Goal: Task Accomplishment & Management: Manage account settings

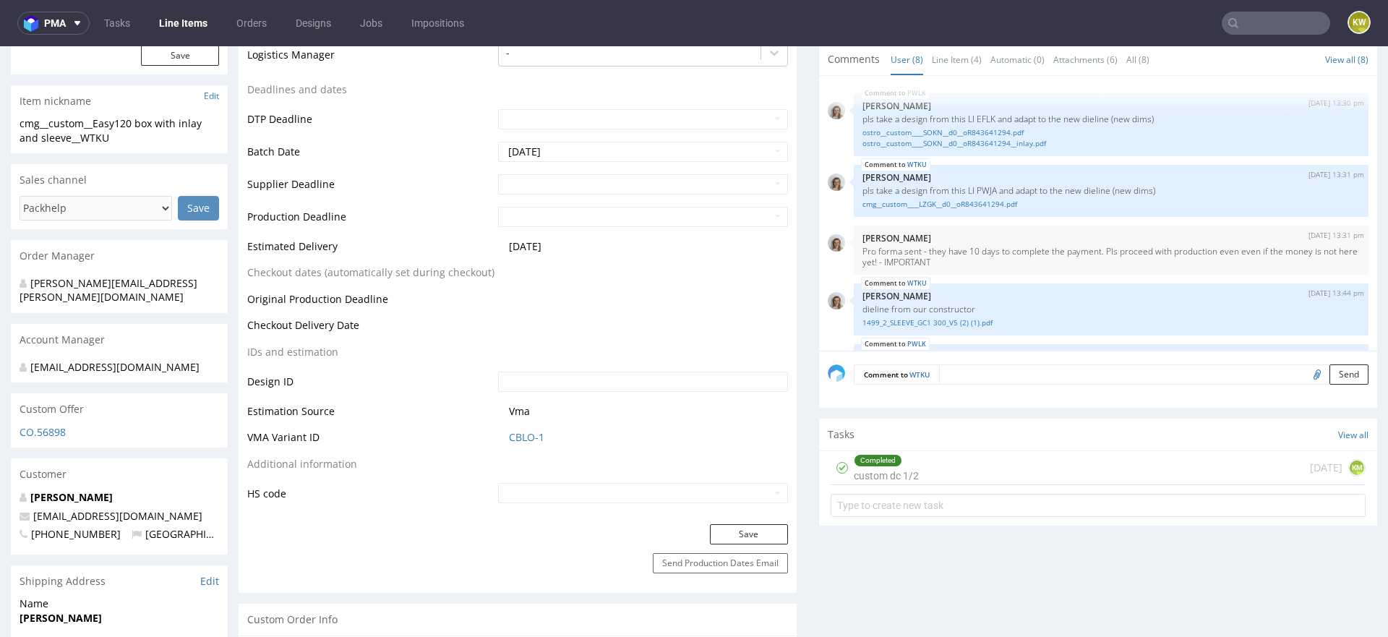
scroll to position [244, 0]
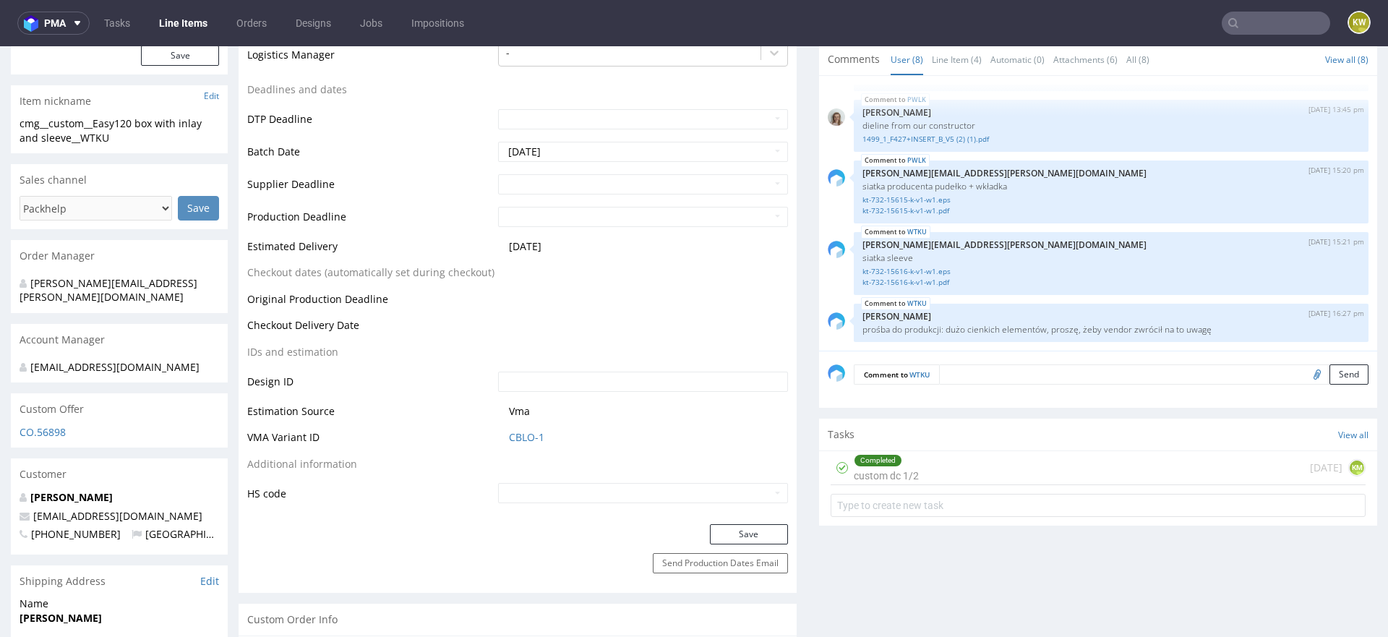
click at [1267, 30] on input "text" at bounding box center [1276, 23] width 108 height 23
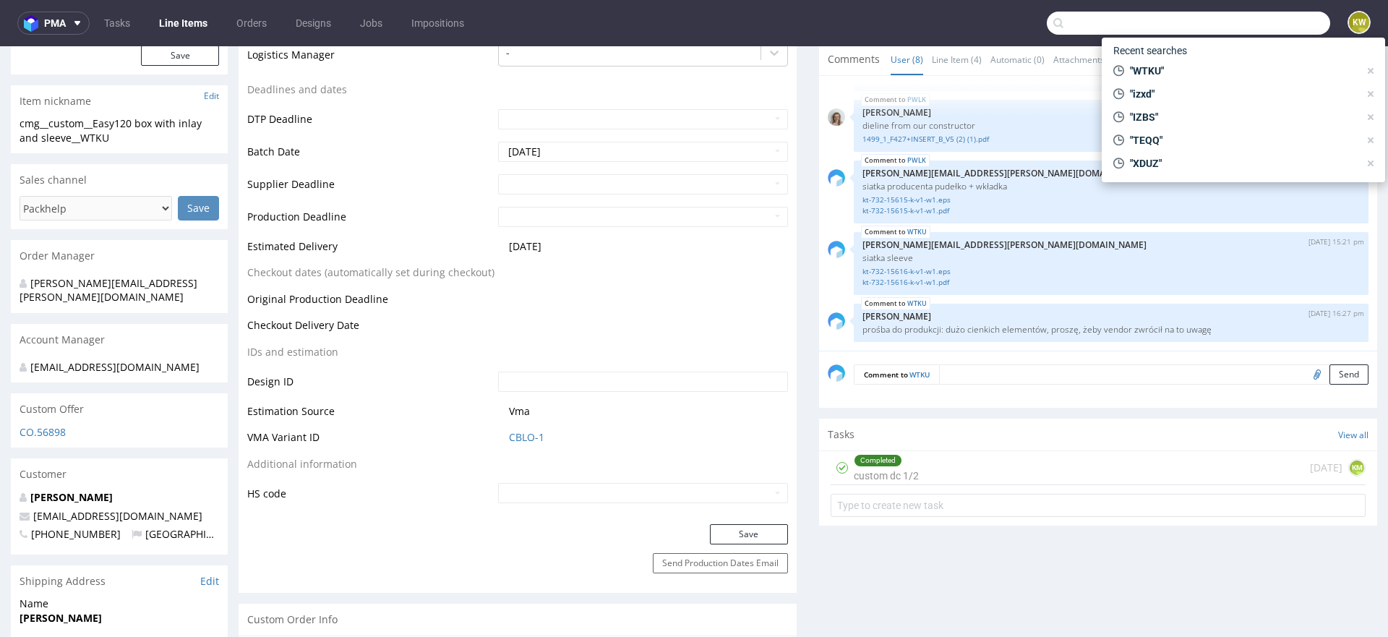
paste input "ESJL"
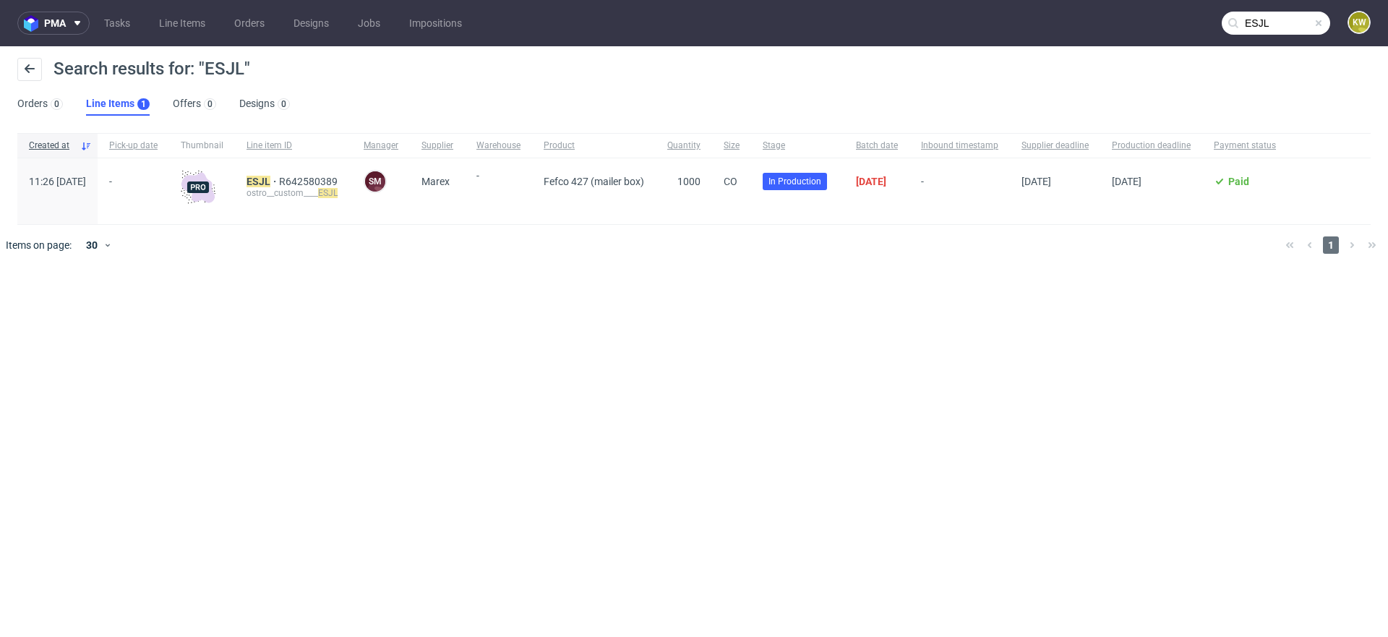
click at [1281, 23] on input "ESJL" at bounding box center [1276, 23] width 108 height 23
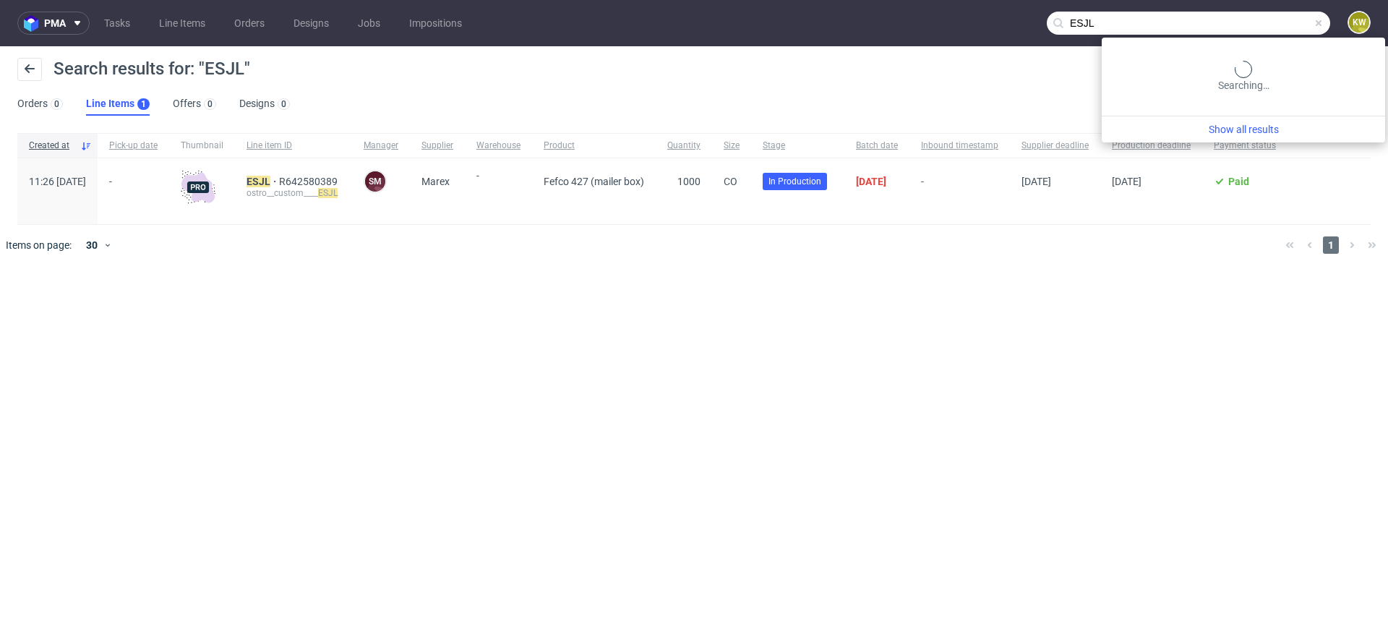
drag, startPoint x: 1281, startPoint y: 23, endPoint x: 1019, endPoint y: 23, distance: 261.7
click at [1023, 23] on nav "pma Tasks Line Items Orders Designs Jobs Impositions ESJL KW" at bounding box center [694, 23] width 1388 height 46
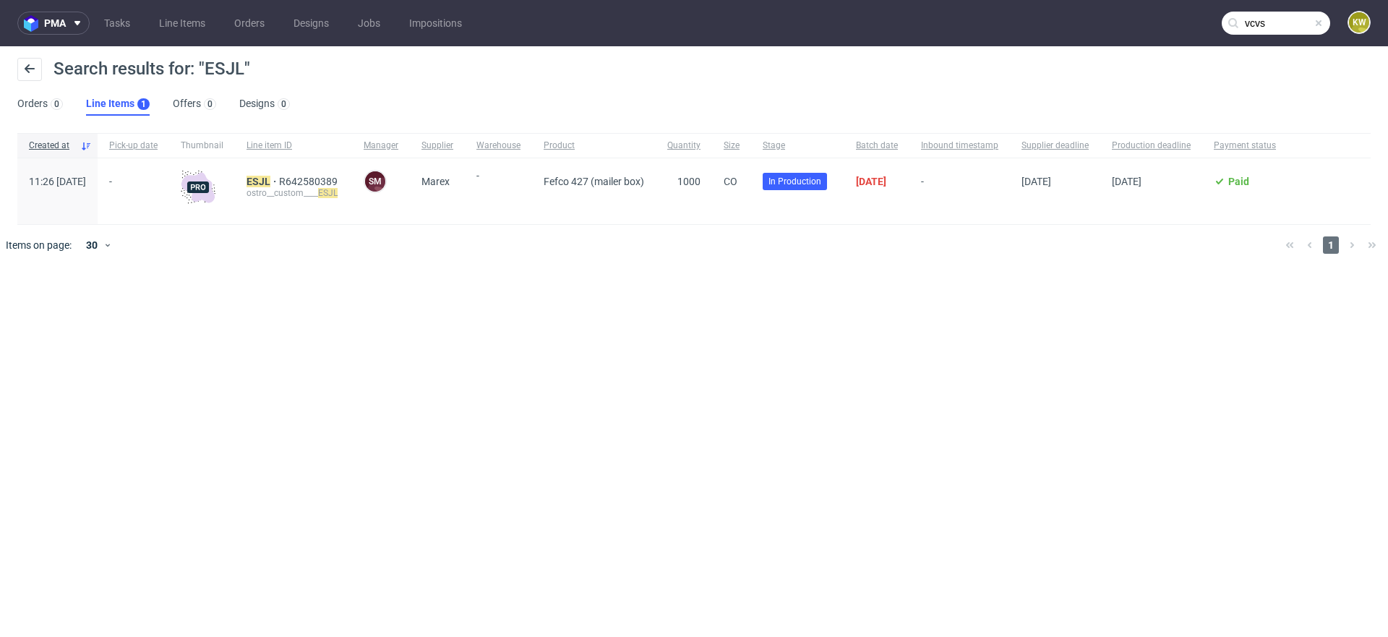
type input "vcvs"
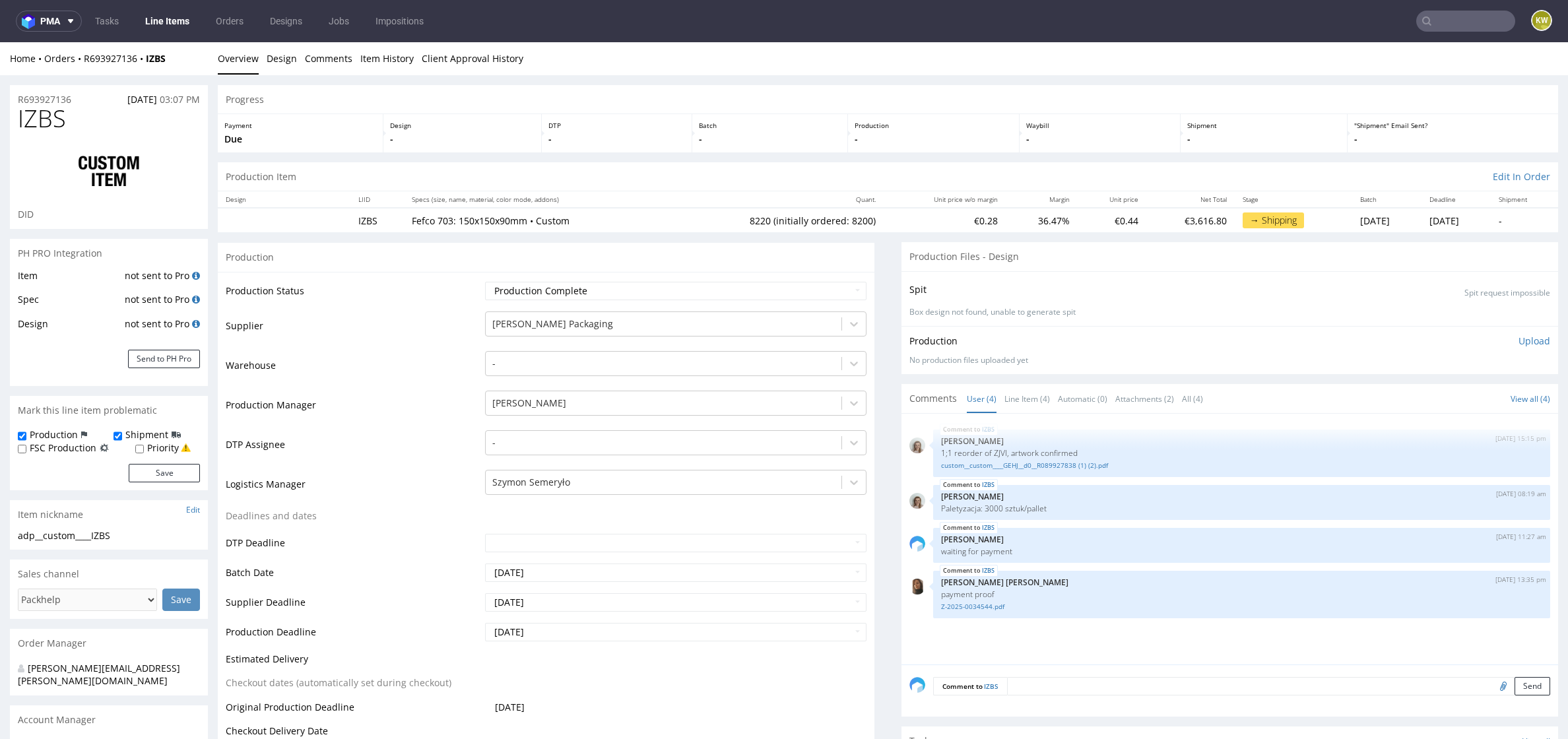
scroll to position [563, 0]
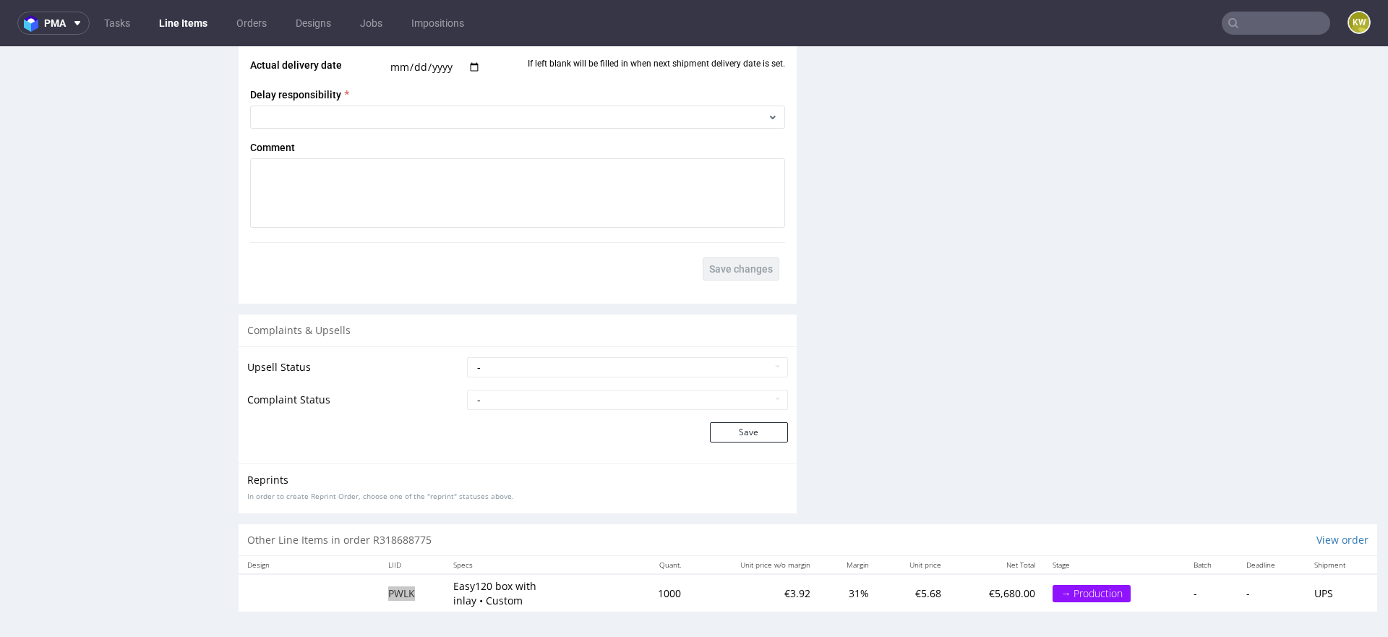
scroll to position [244, 0]
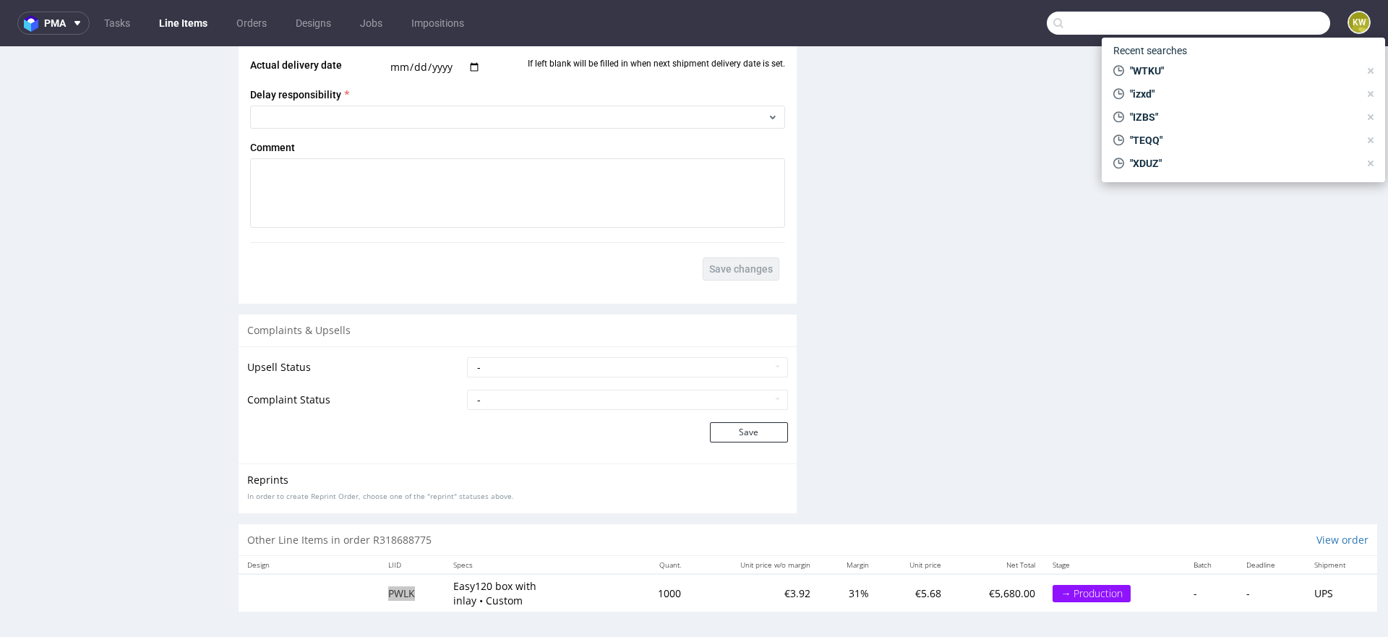
click at [1233, 17] on input "text" at bounding box center [1188, 23] width 283 height 23
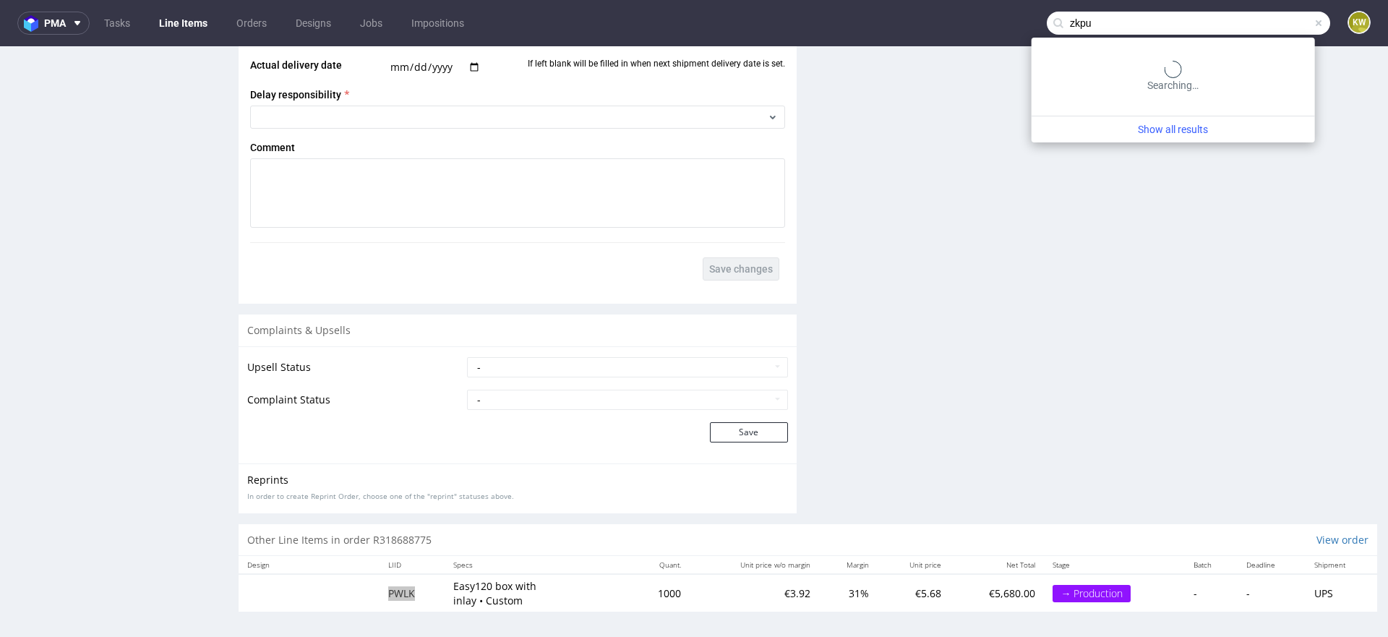
type input "zkpu"
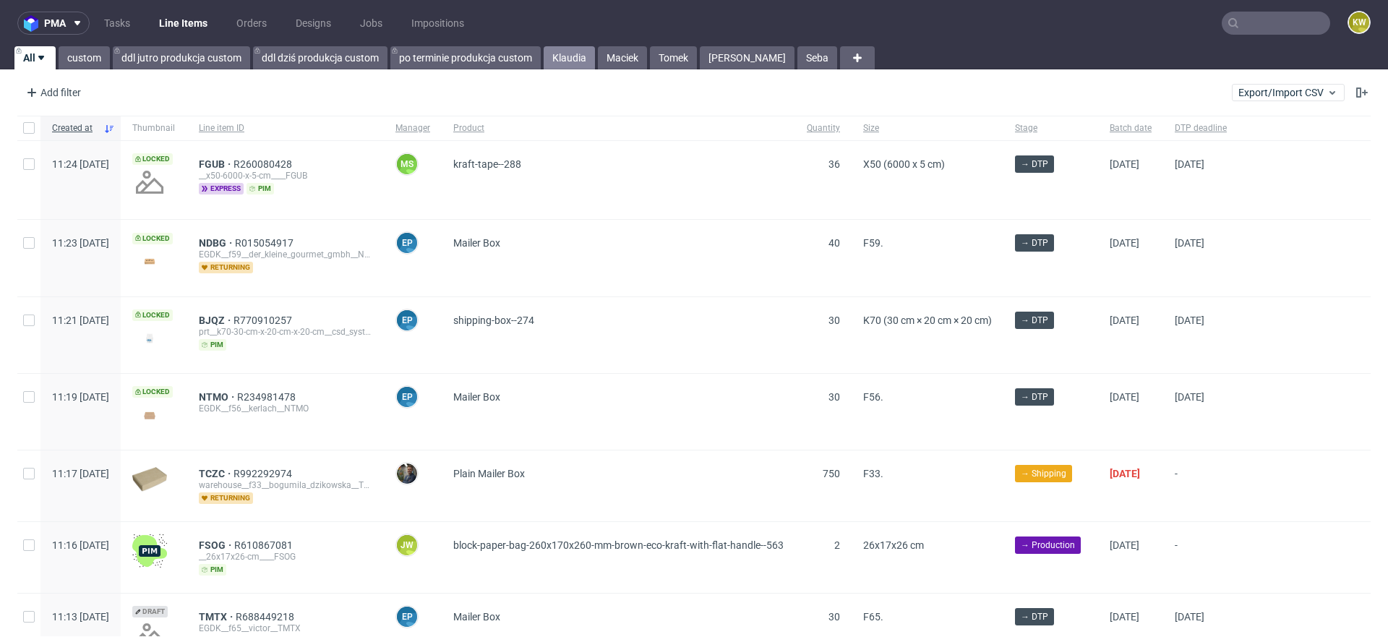
click at [576, 56] on link "Klaudia" at bounding box center [569, 57] width 51 height 23
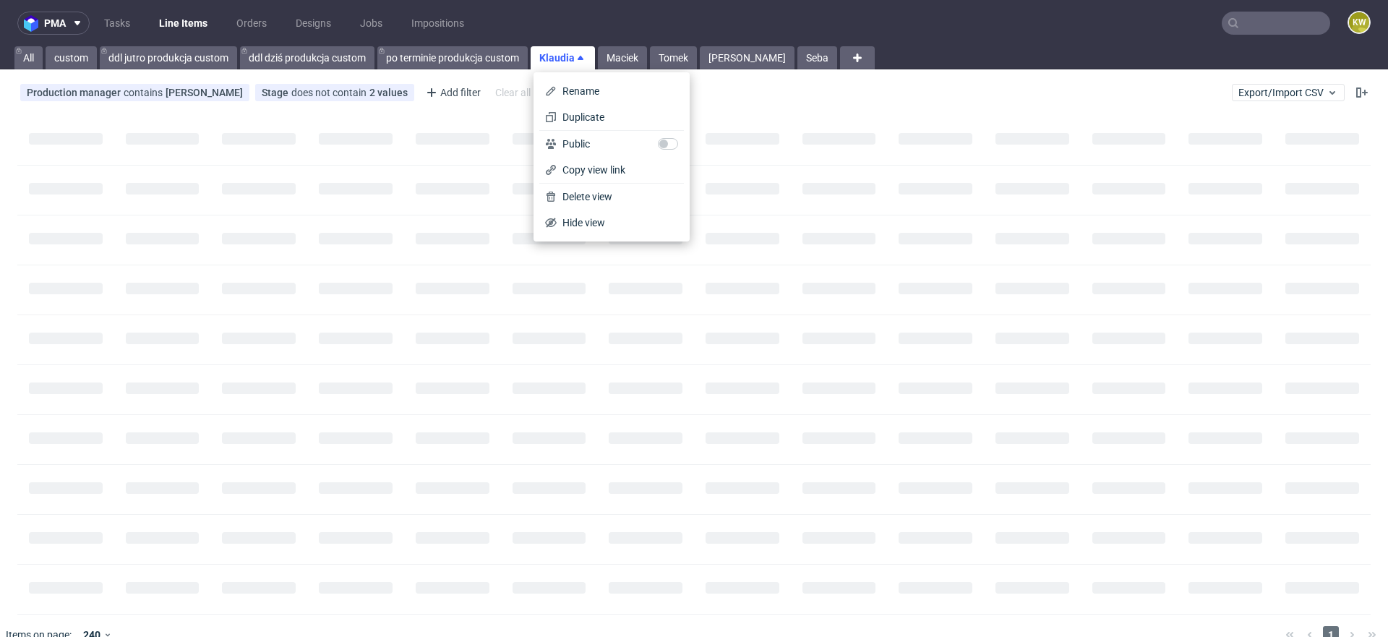
click at [336, 211] on div at bounding box center [355, 190] width 97 height 49
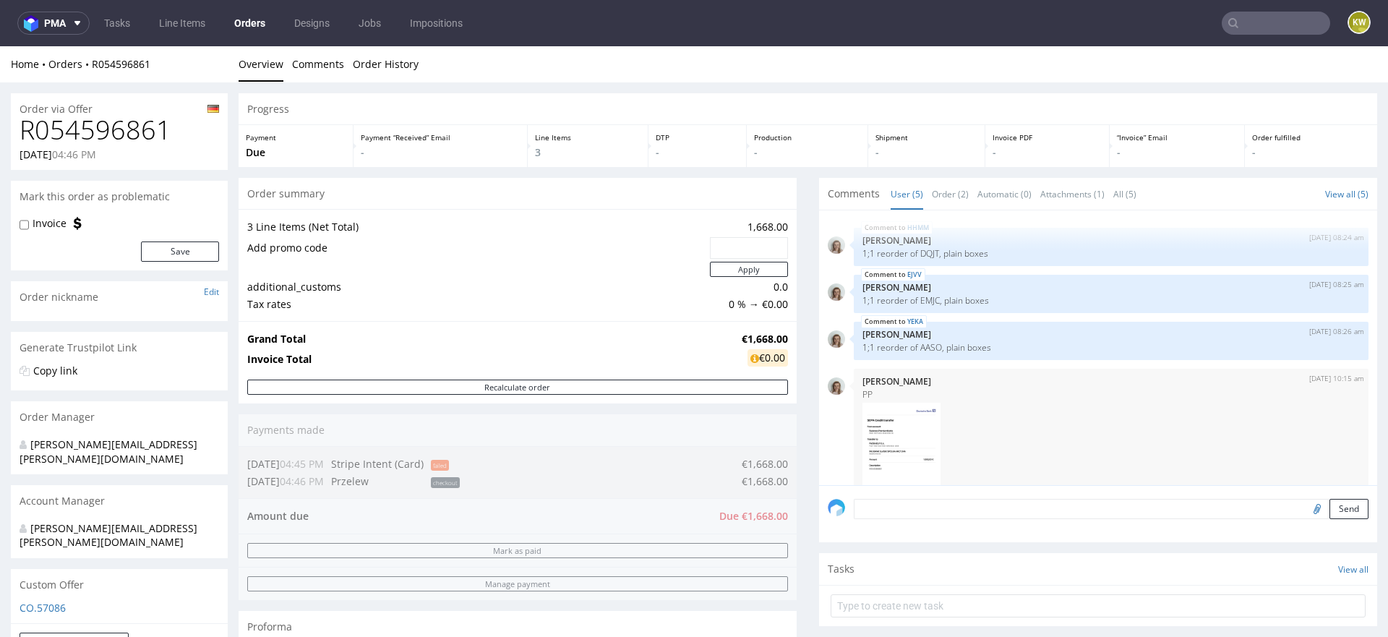
click at [143, 124] on h1 "R054596861" at bounding box center [120, 130] width 200 height 29
click at [143, 125] on h1 "R054596861" at bounding box center [120, 130] width 200 height 29
copy h1 "R054596861"
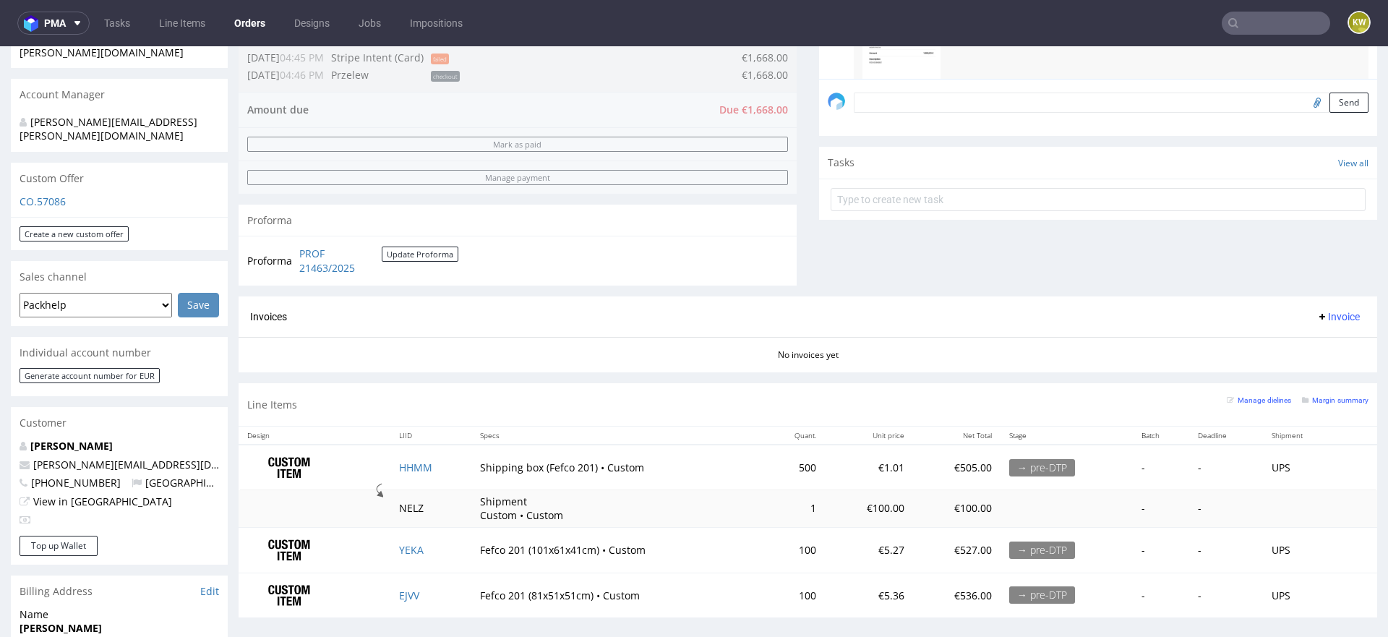
scroll to position [500, 0]
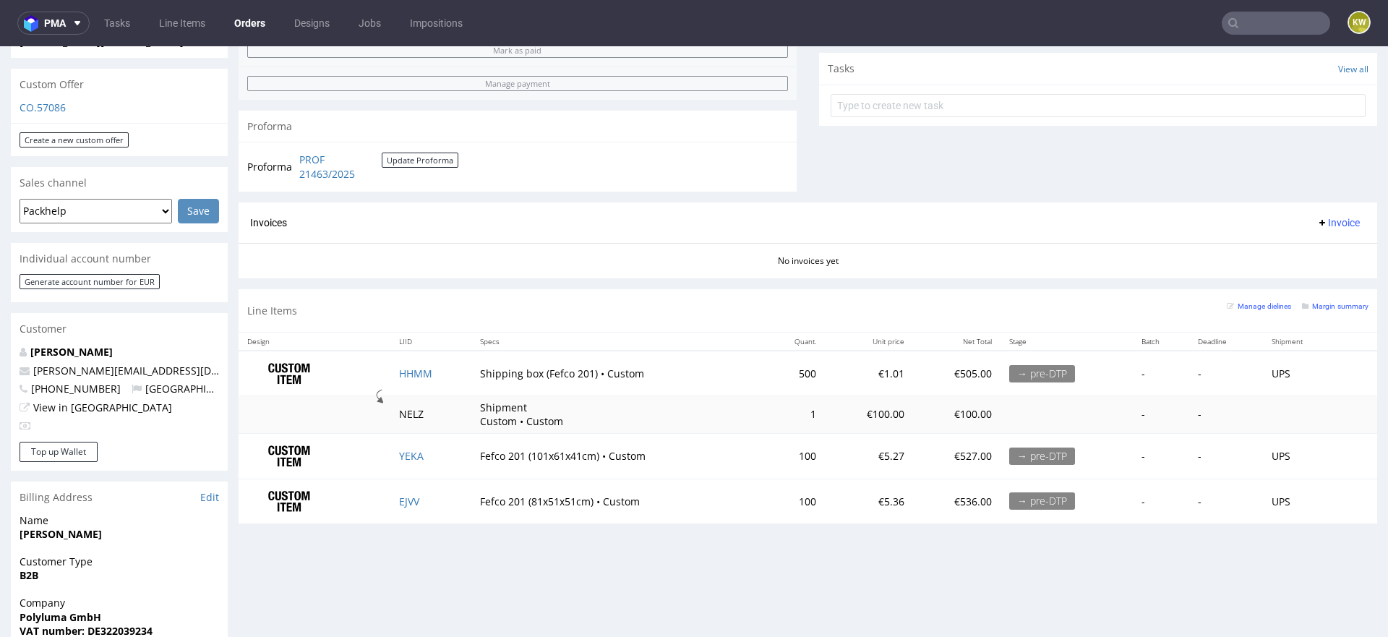
click at [445, 372] on td "HHMM" at bounding box center [430, 374] width 81 height 46
copy link "HHMM"
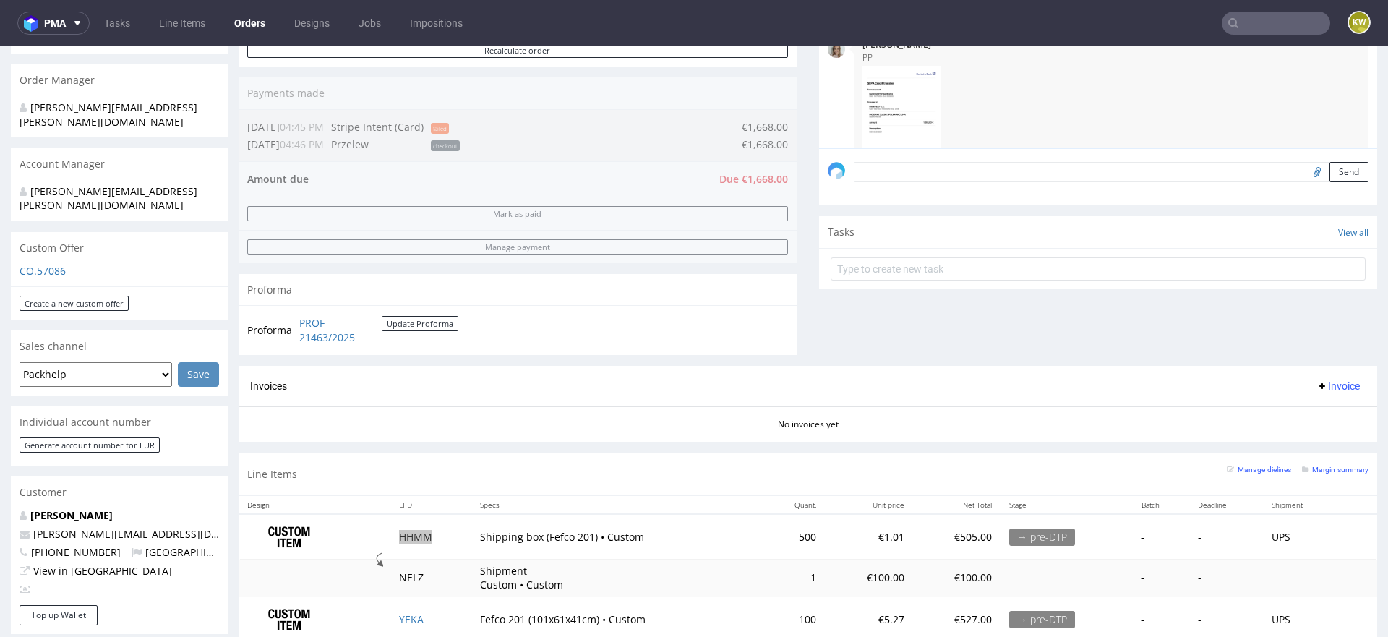
scroll to position [344, 0]
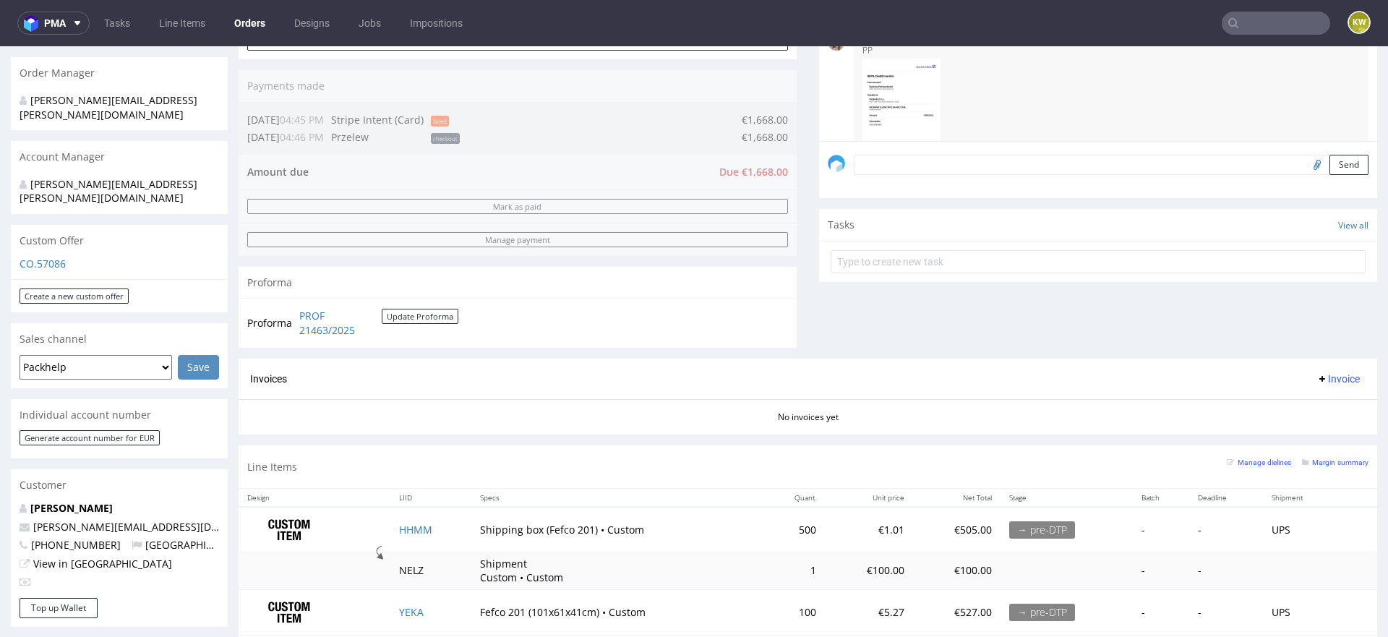
click at [1303, 464] on div "Margin summary" at bounding box center [1335, 461] width 67 height 14
click at [1307, 463] on small "Margin summary" at bounding box center [1335, 462] width 67 height 8
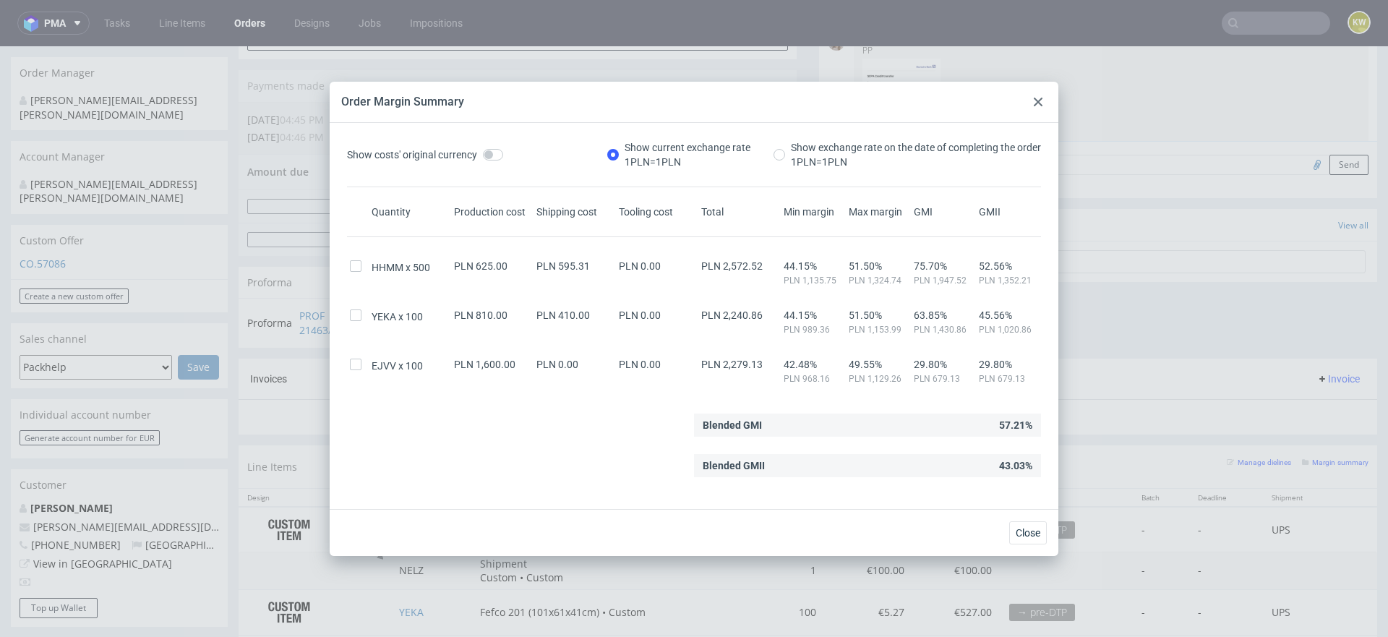
click at [745, 268] on span "PLN 2,572.52" at bounding box center [731, 266] width 61 height 12
copy span "2,572.52"
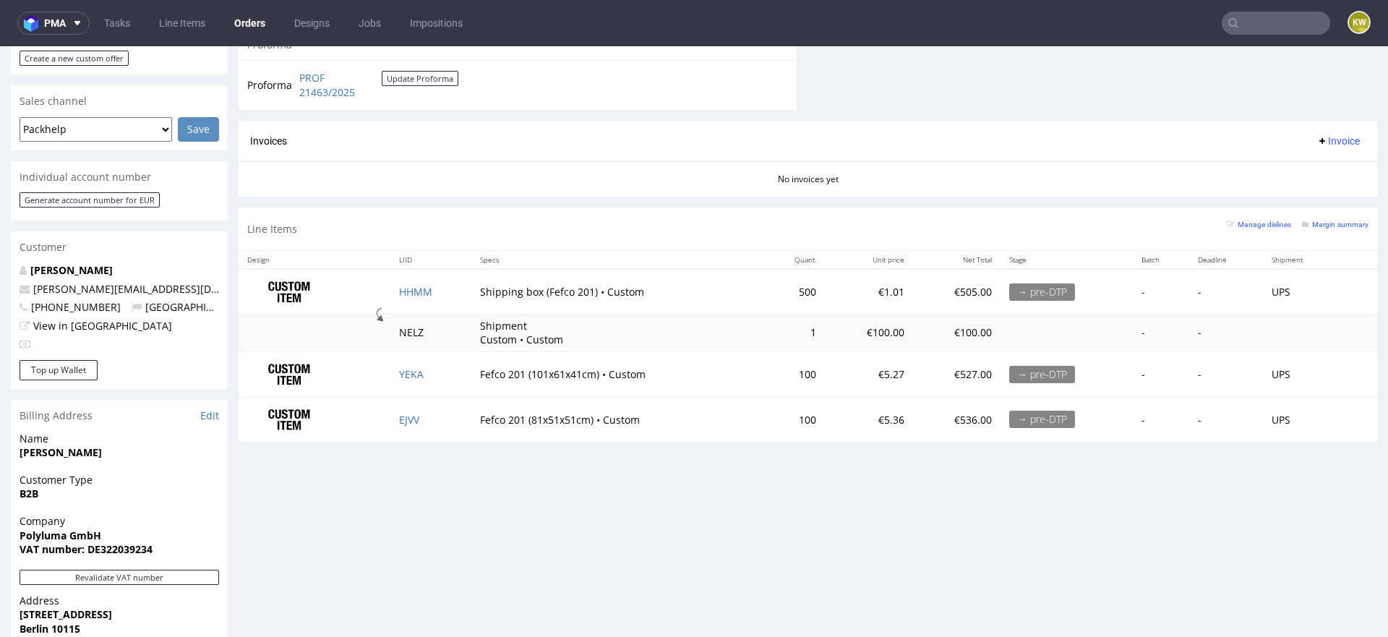
scroll to position [542, 0]
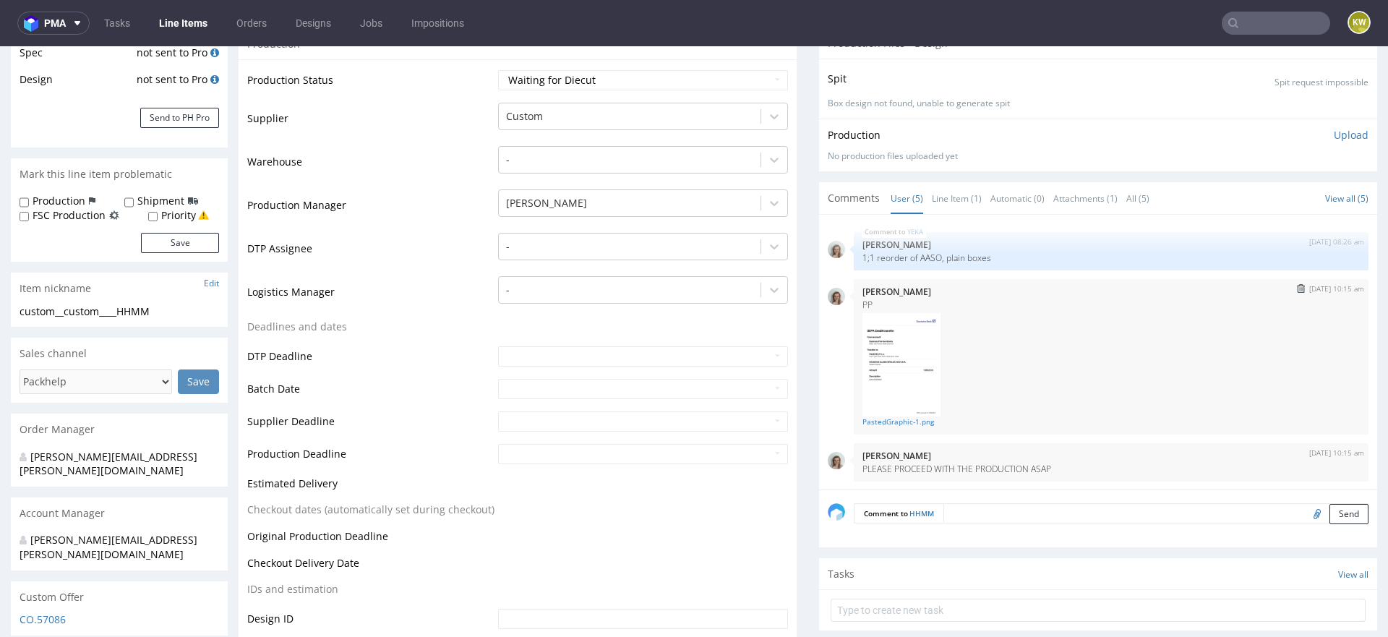
scroll to position [279, 0]
click at [936, 179] on div "Comments User (5) Line Item (1) Automatic (0) Attachments (1) All (5) View all …" at bounding box center [1098, 195] width 558 height 32
click at [946, 195] on link "Line Item (1)" at bounding box center [957, 194] width 50 height 31
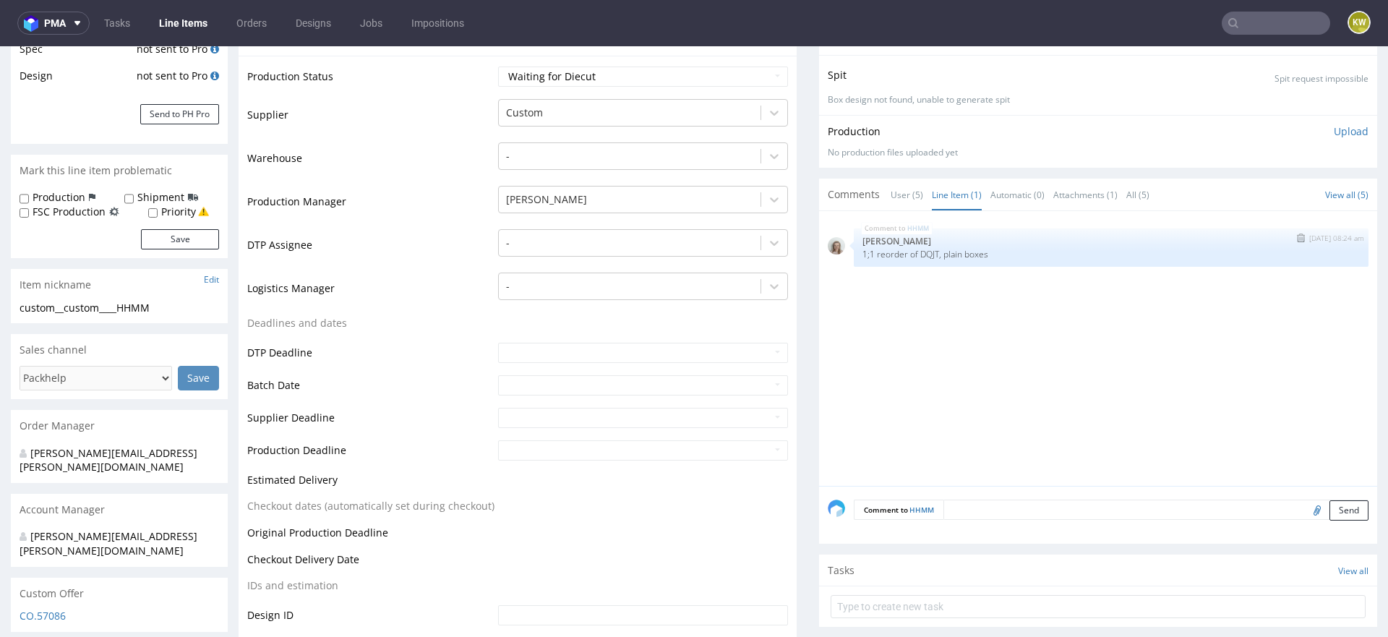
click at [927, 259] on div "HHMM 7th Oct 25 | 08:24 am Monika Poźniak 1;1 reorder of DQJT, plain boxes" at bounding box center [1111, 247] width 515 height 38
click at [927, 254] on p "1;1 reorder of DQJT, plain boxes" at bounding box center [1111, 254] width 497 height 11
copy p "DQJT"
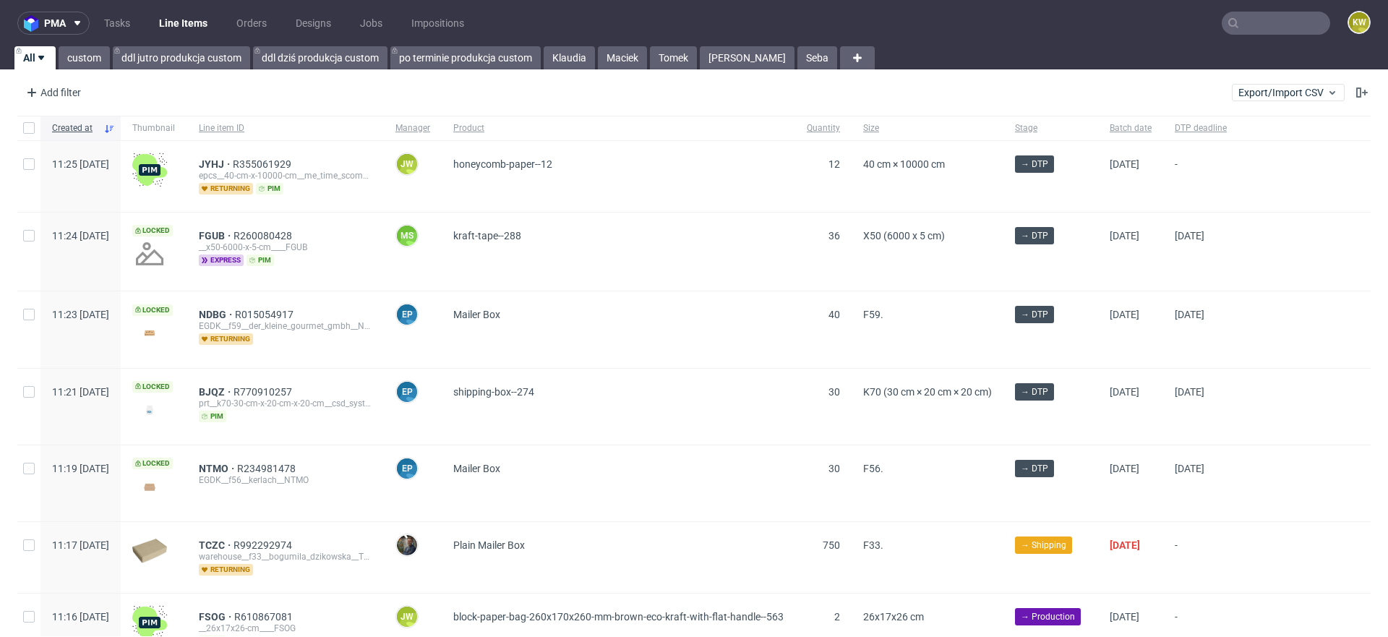
click at [1226, 22] on input "text" at bounding box center [1276, 23] width 108 height 23
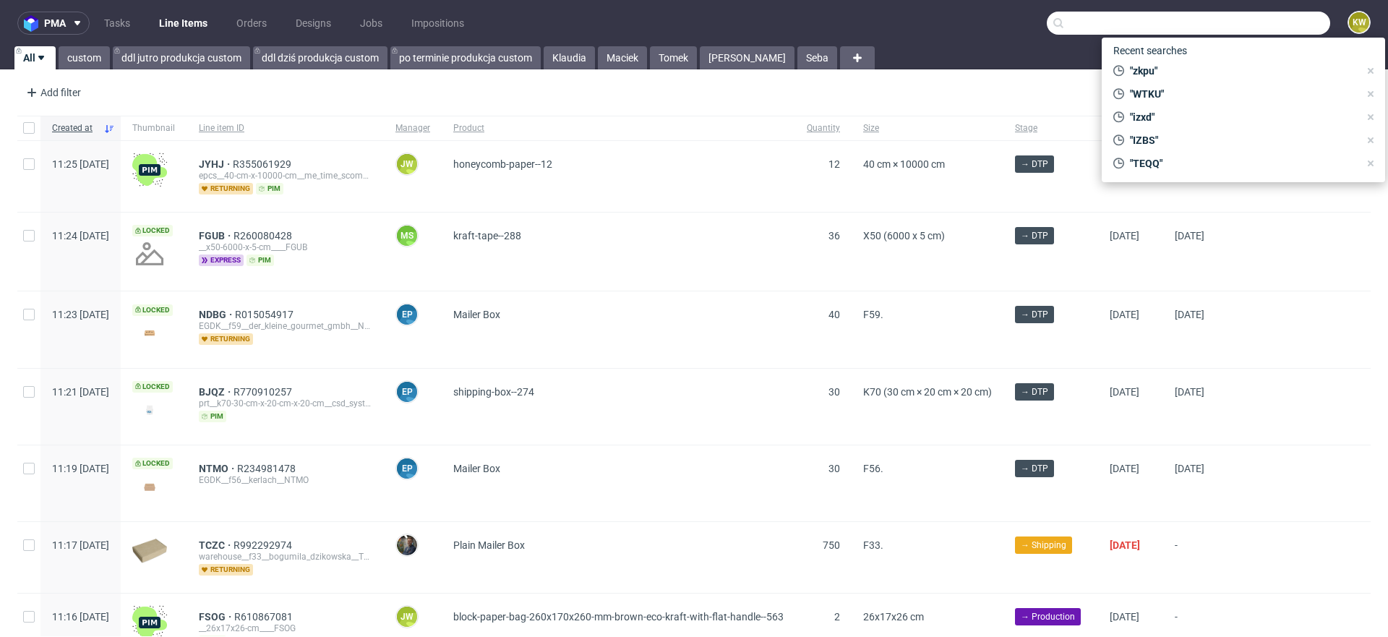
paste input "DQJT"
type input "DQJT"
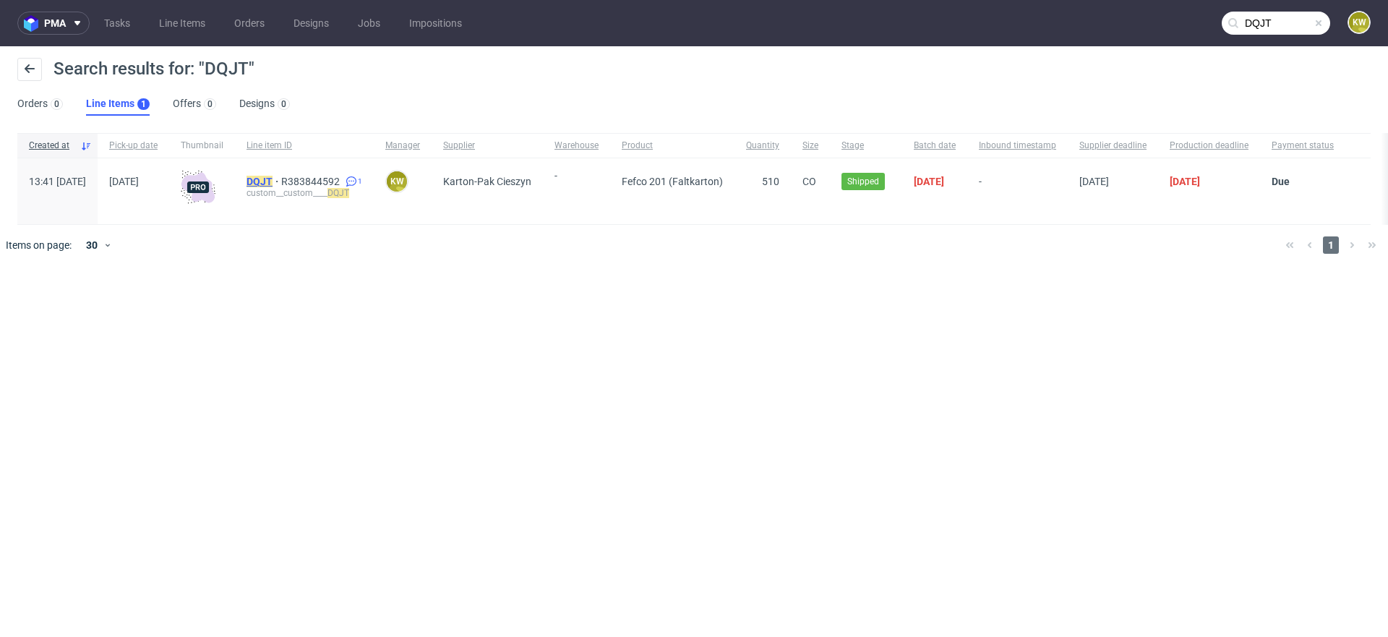
click at [273, 180] on mark "DQJT" at bounding box center [260, 182] width 26 height 12
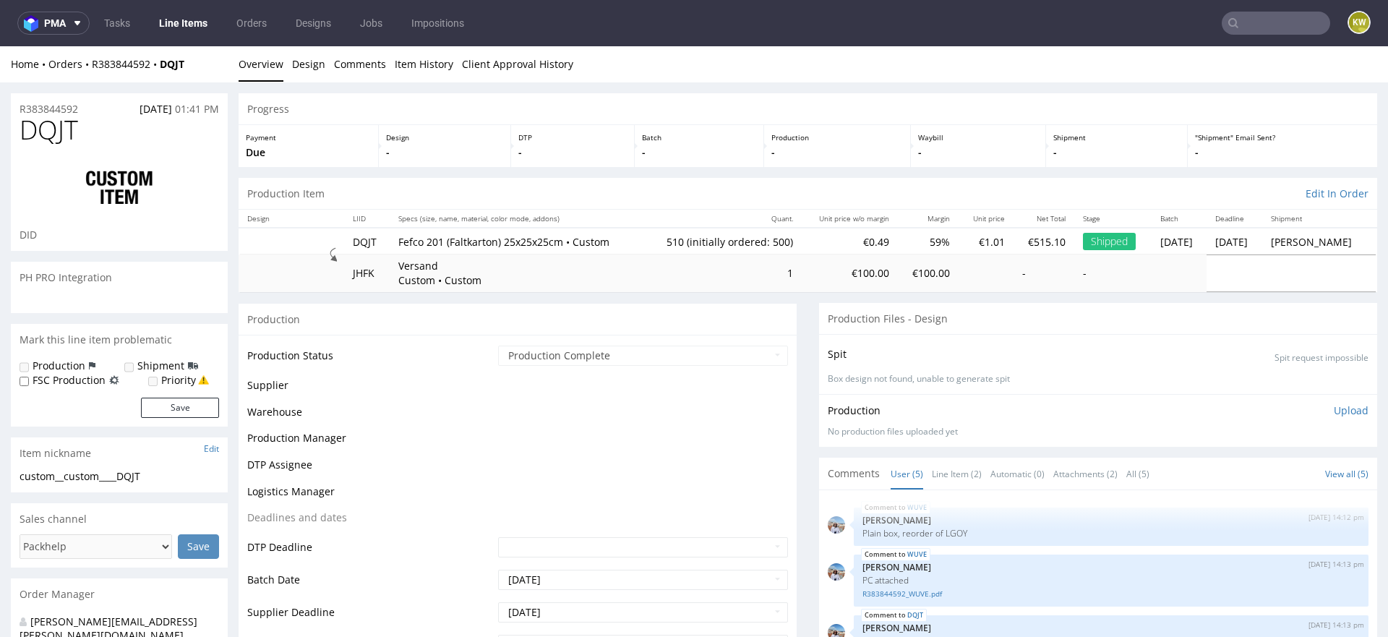
scroll to position [5, 0]
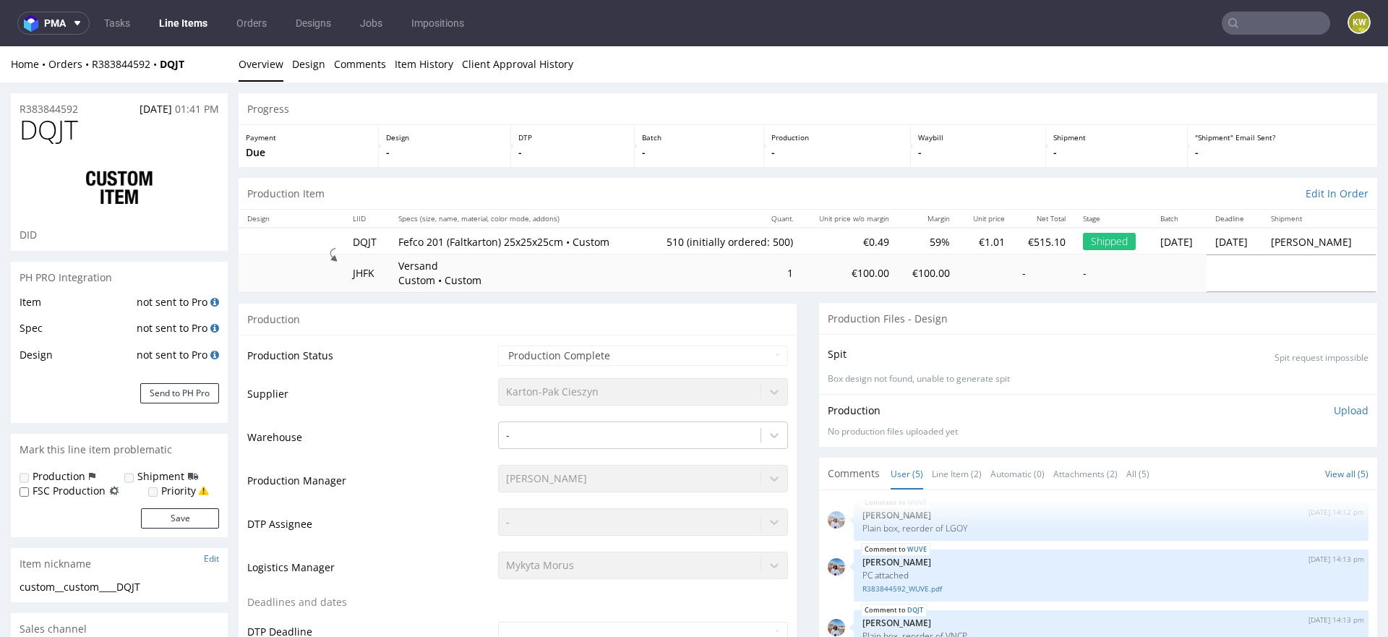
select select "in_progress"
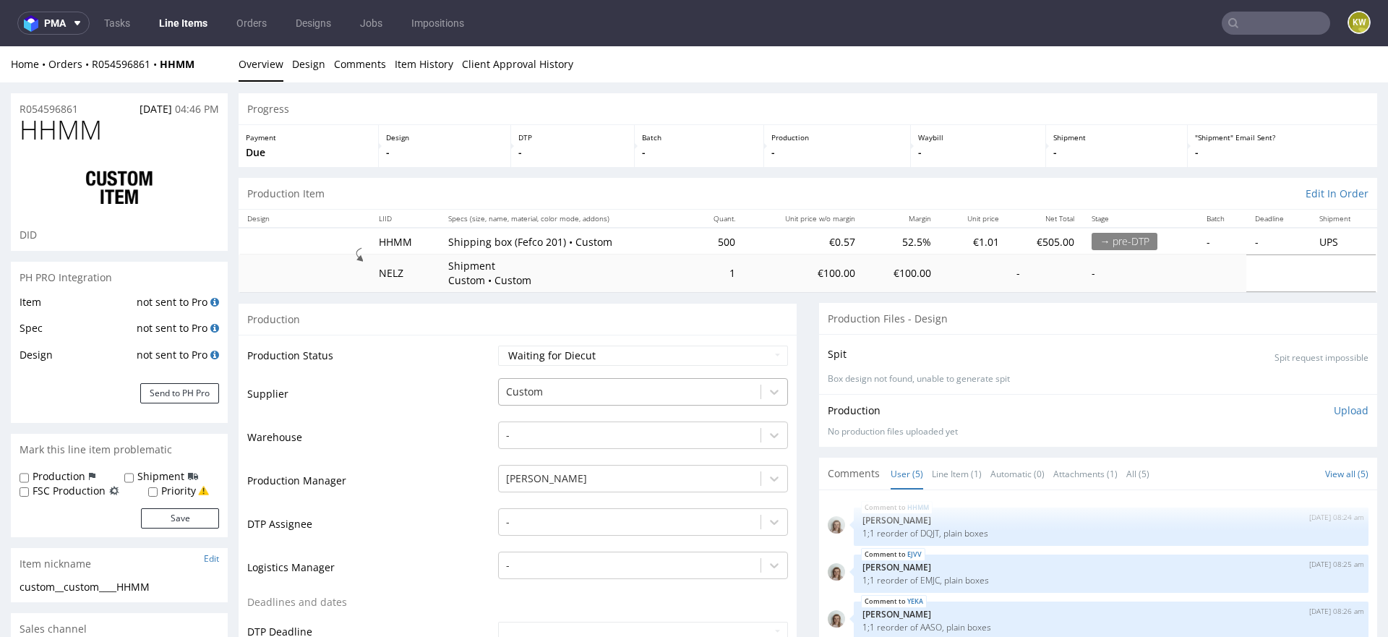
scroll to position [192, 0]
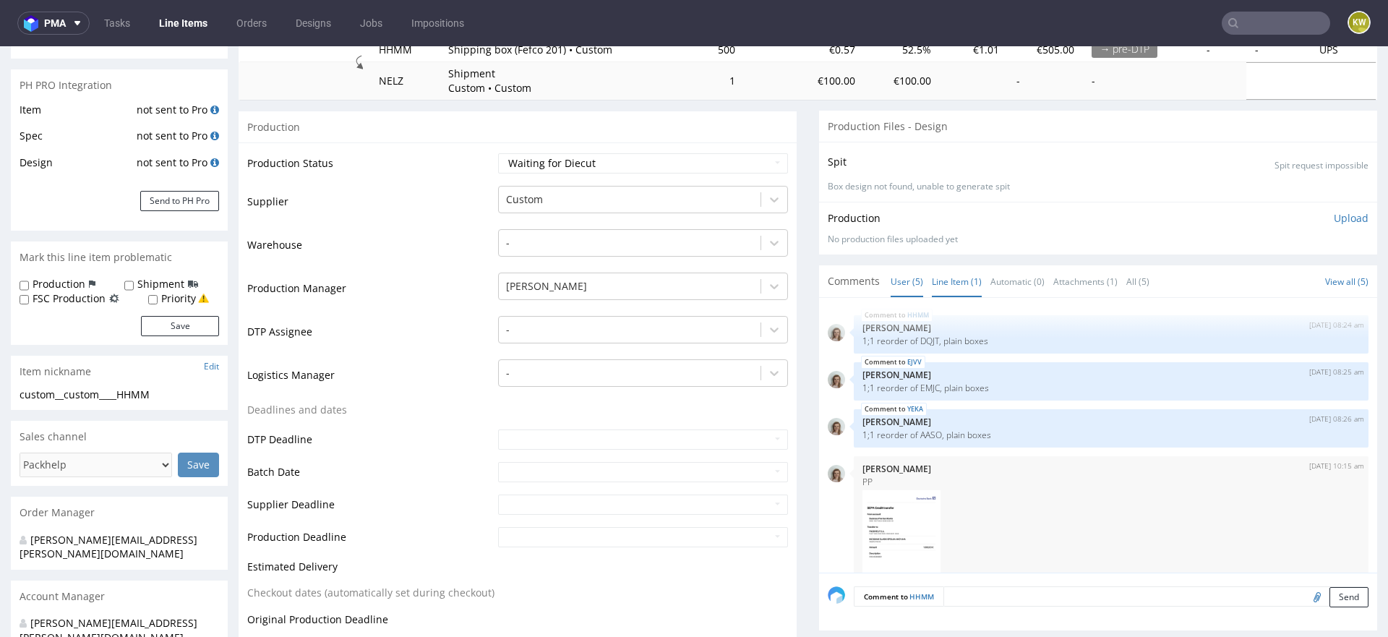
click at [941, 277] on link "Line Item (1)" at bounding box center [957, 281] width 50 height 31
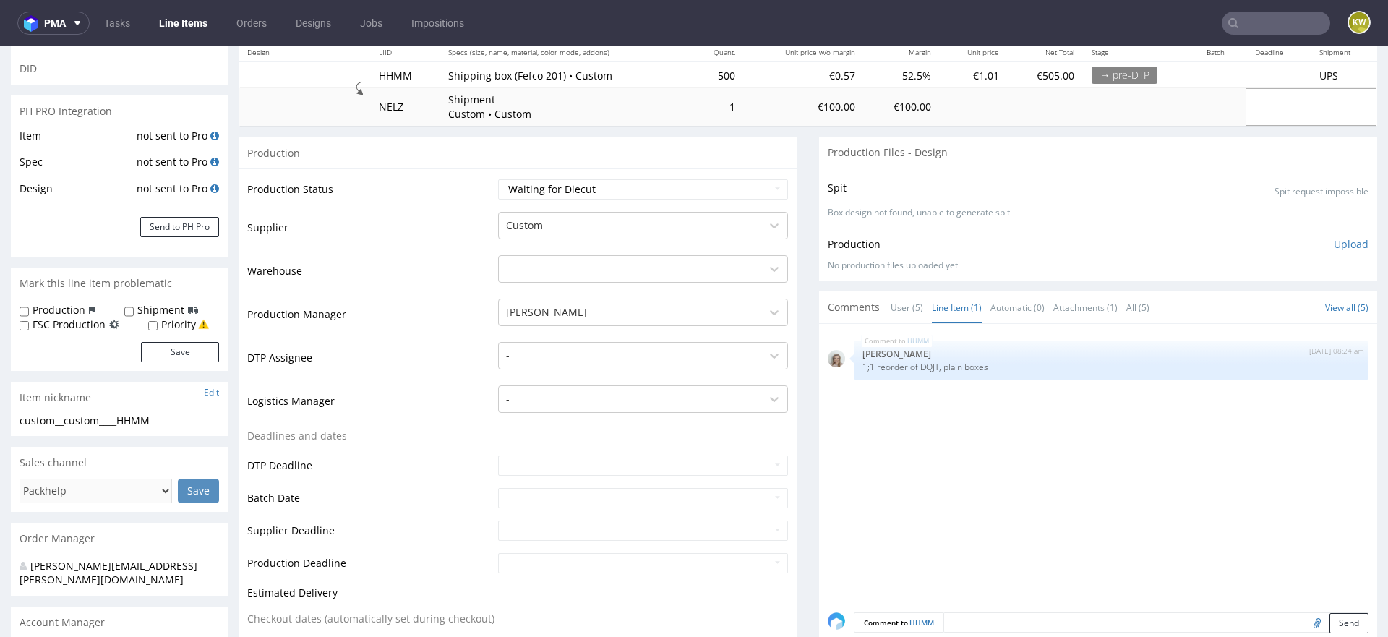
scroll to position [201, 0]
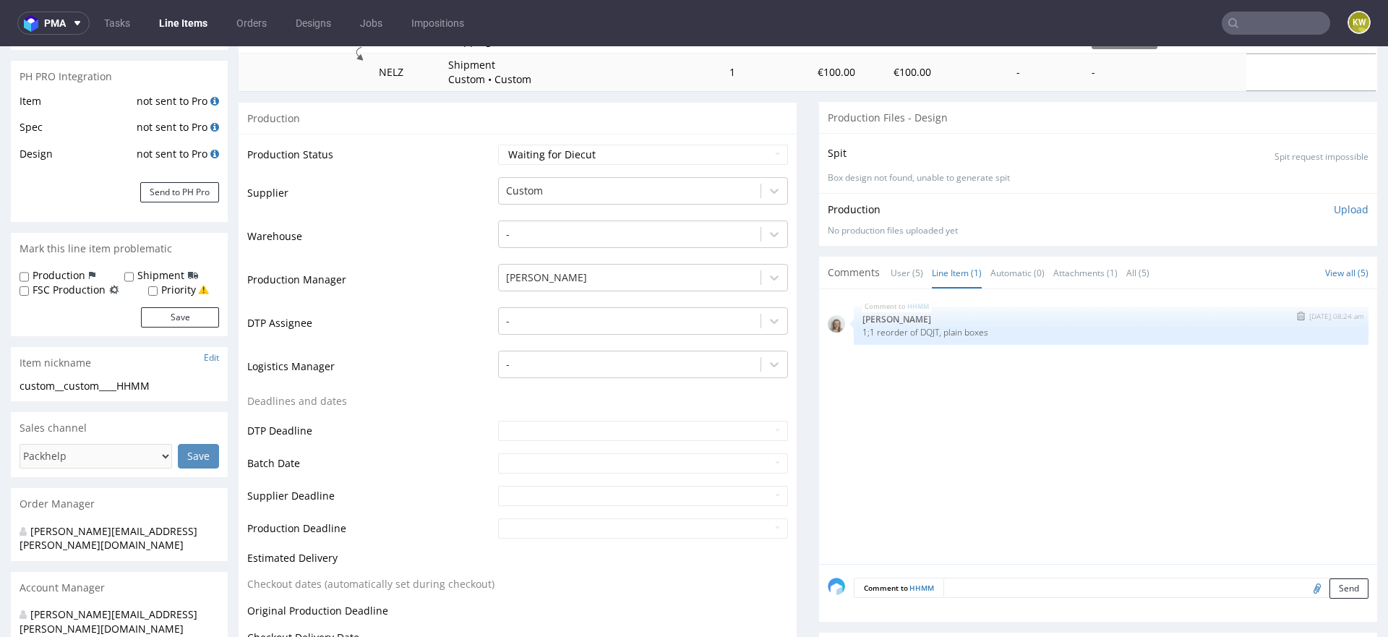
click at [925, 333] on p "1;1 reorder of DQJT, plain boxes" at bounding box center [1111, 332] width 497 height 11
copy p "DQJT"
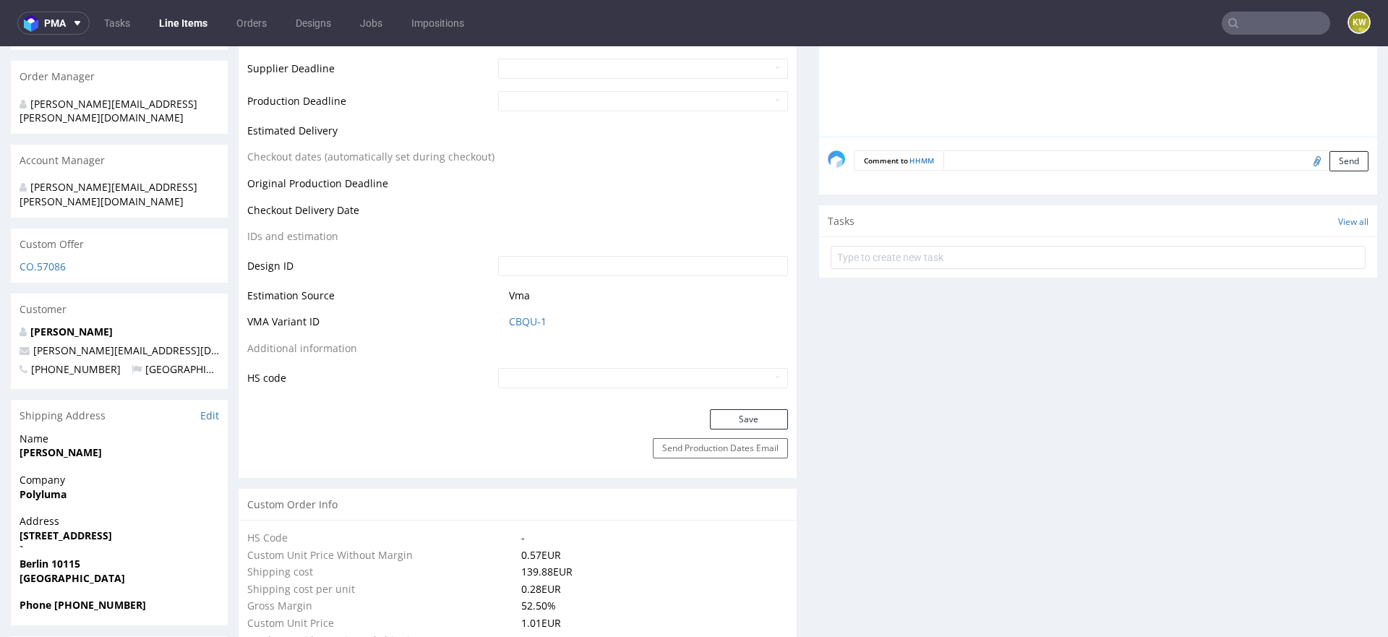
scroll to position [622, 0]
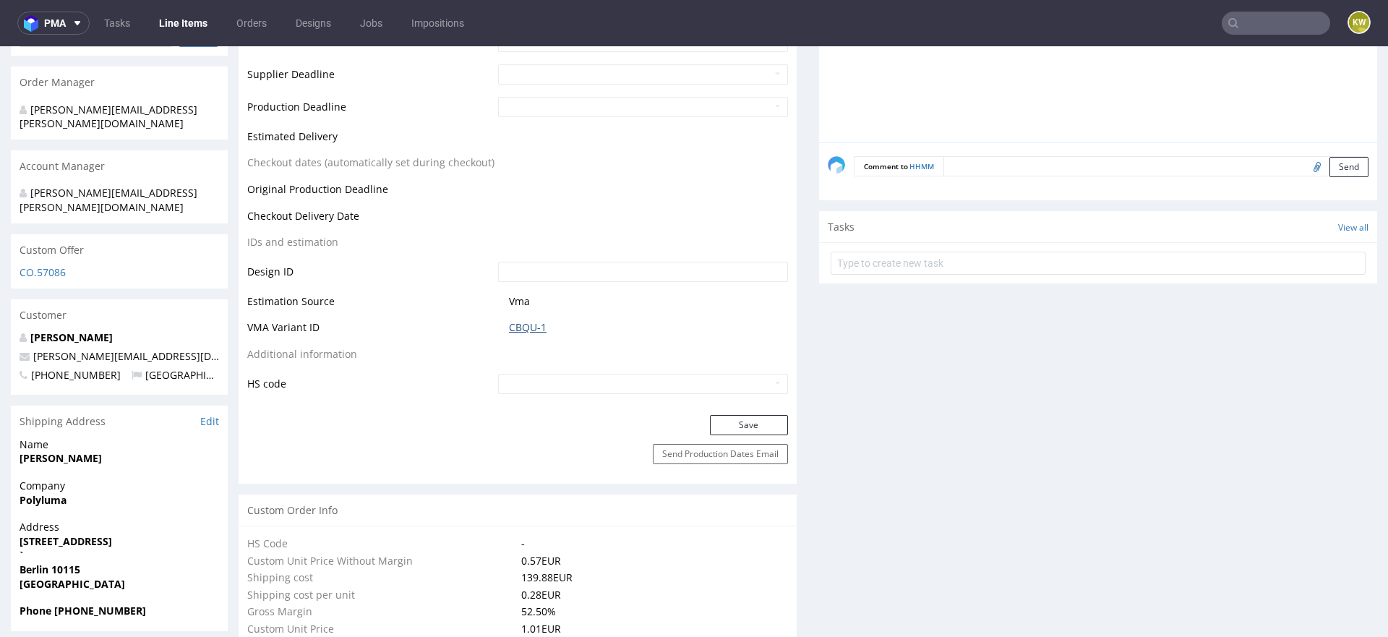
click at [523, 326] on link "CBQU-1" at bounding box center [528, 327] width 38 height 14
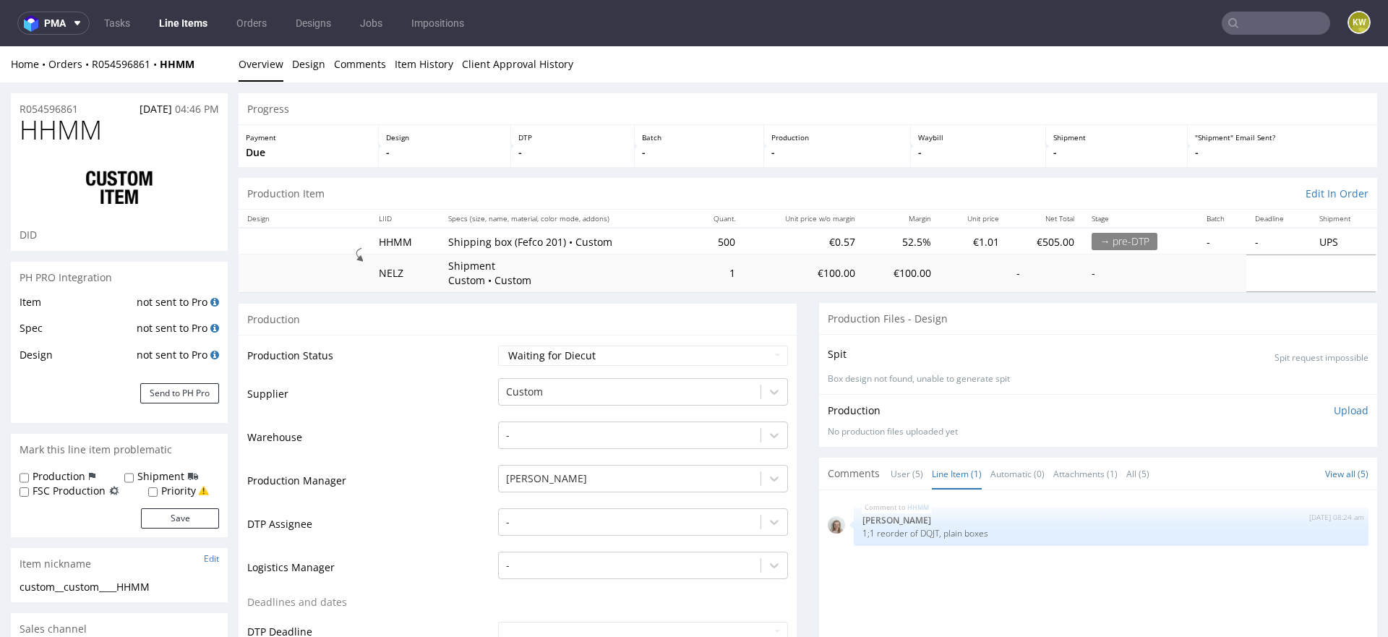
click at [85, 129] on span "HHMM" at bounding box center [61, 130] width 82 height 29
click at [84, 129] on span "HHMM" at bounding box center [61, 130] width 82 height 29
copy span "HHMM"
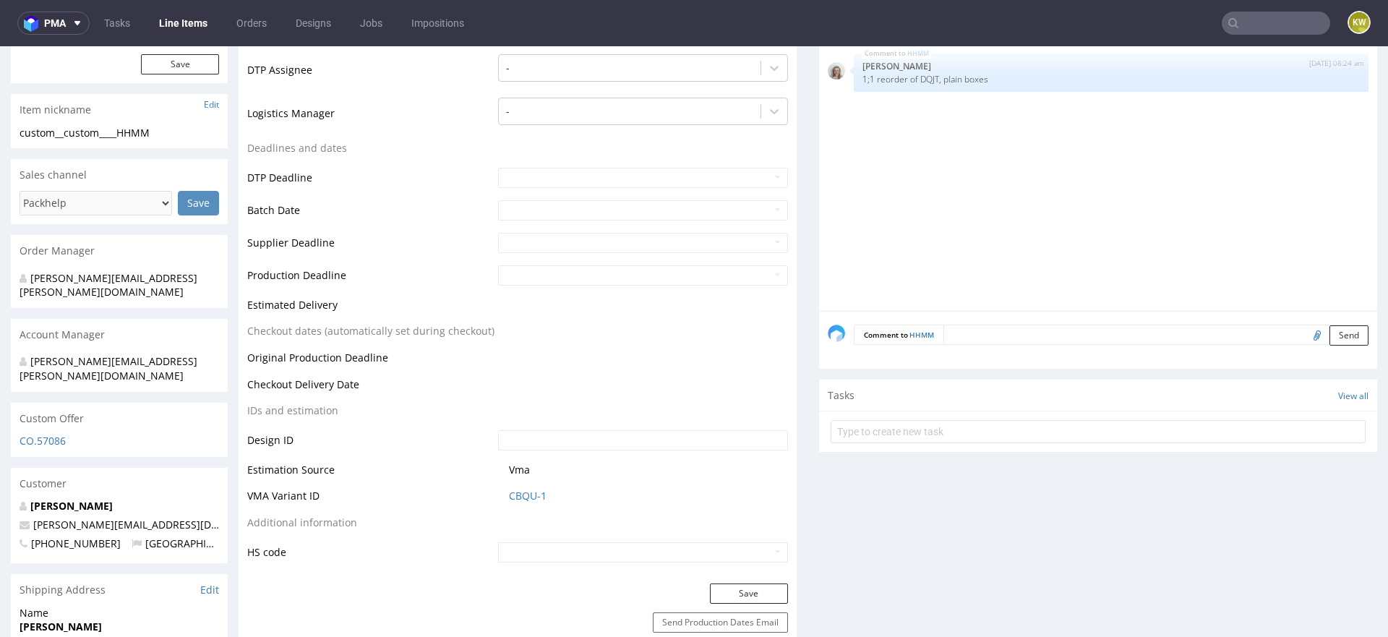
scroll to position [521, 0]
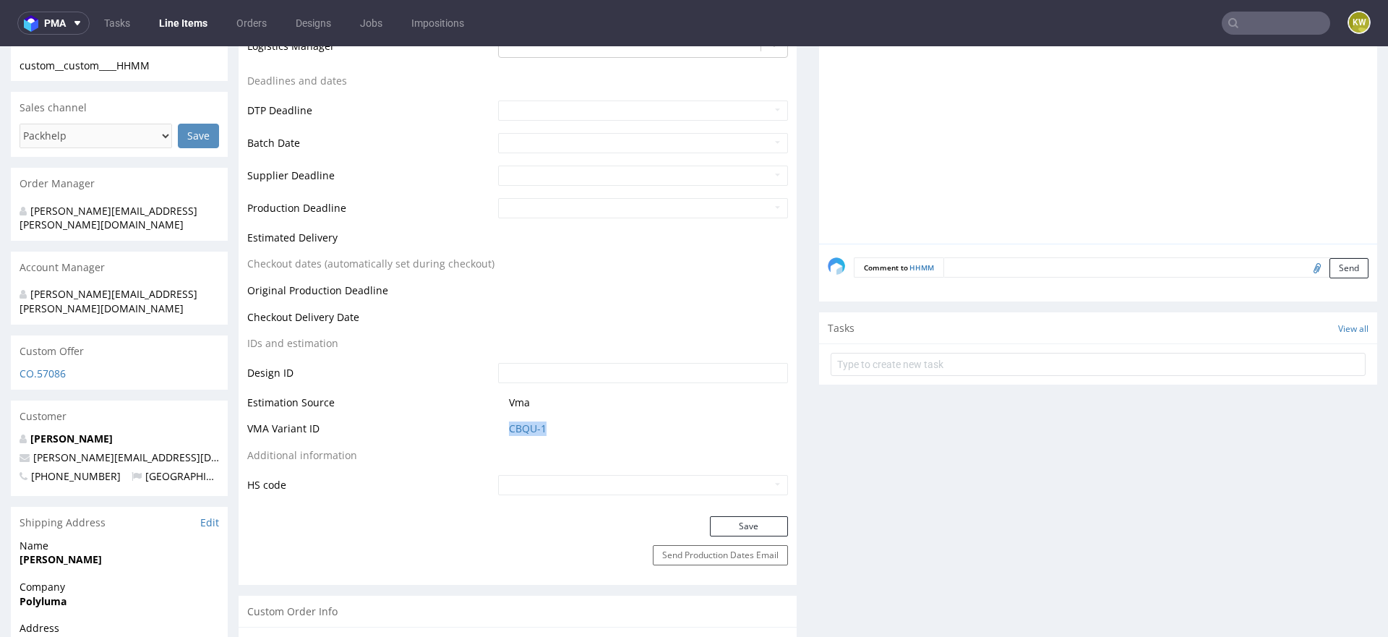
drag, startPoint x: 563, startPoint y: 431, endPoint x: 482, endPoint y: 430, distance: 81.0
click at [482, 431] on tr "VMA Variant ID CBQU-1" at bounding box center [517, 433] width 541 height 27
copy tr "CBQU-1"
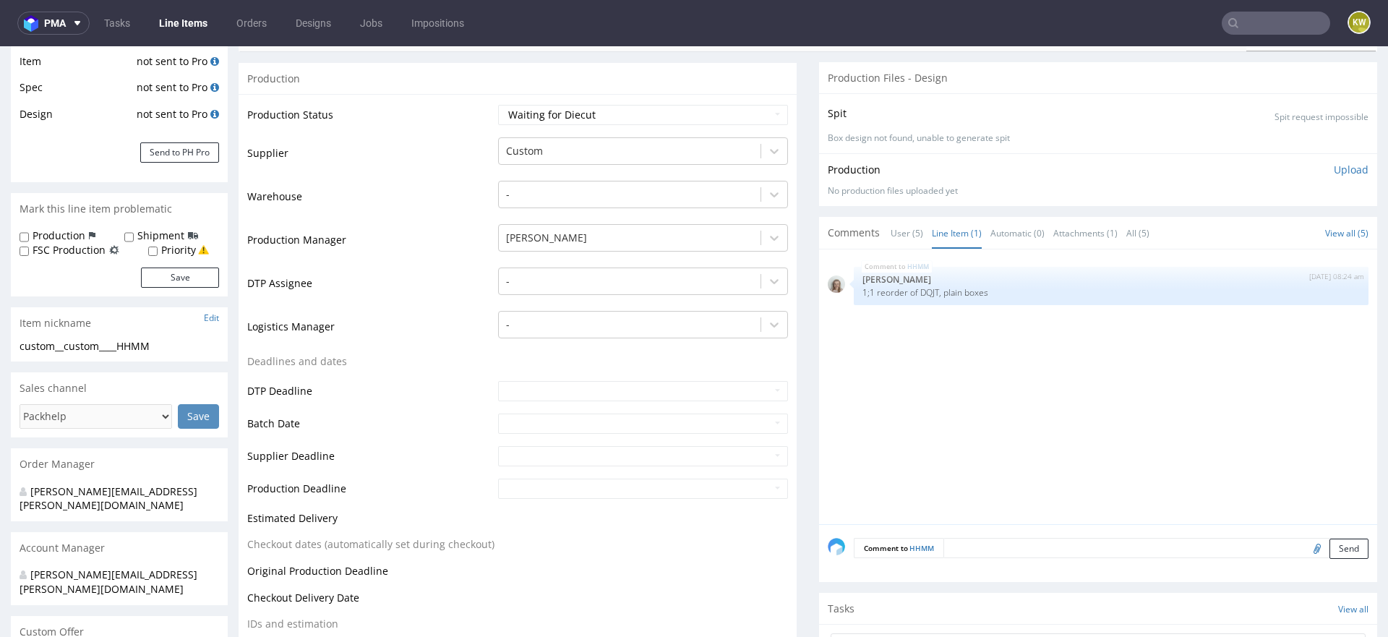
scroll to position [0, 0]
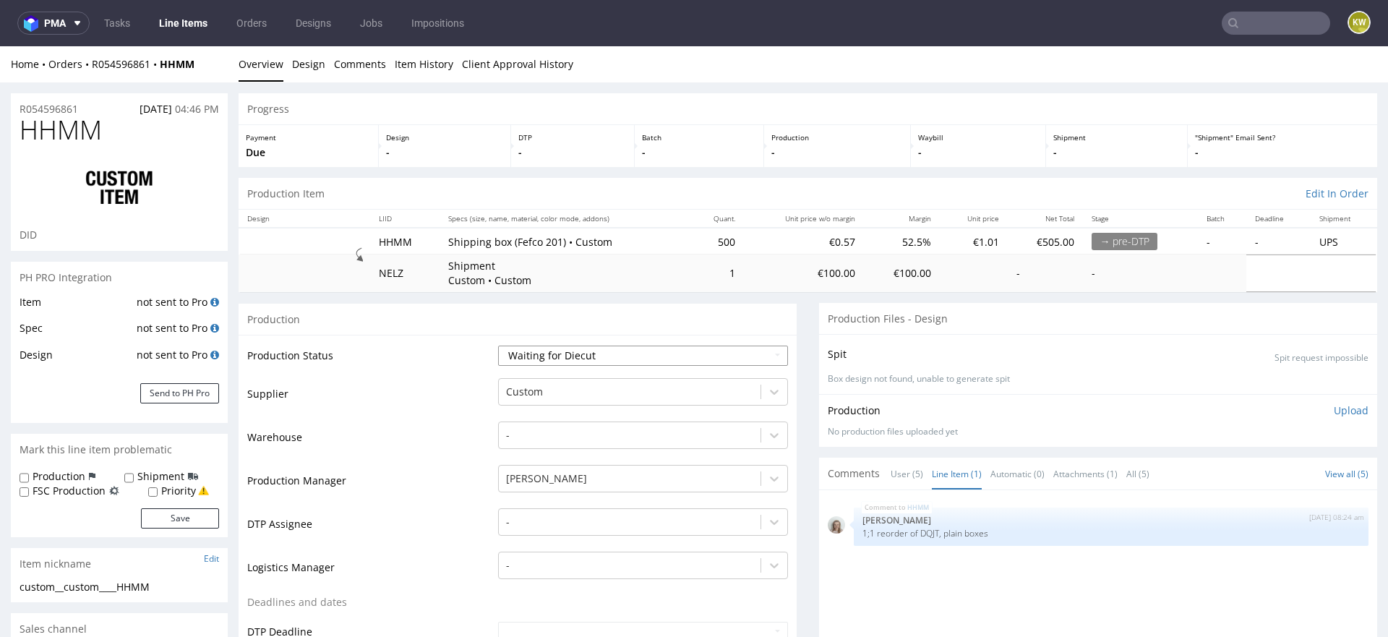
click at [549, 359] on select "Waiting for Artwork Waiting for Diecut Waiting for Mockup Waiting for DTP Waiti…" at bounding box center [643, 356] width 290 height 20
select select "production_in_process"
click at [498, 346] on select "Waiting for Artwork Waiting for Diecut Waiting for Mockup Waiting for DTP Waiti…" at bounding box center [643, 356] width 290 height 20
click at [524, 384] on div at bounding box center [629, 391] width 247 height 17
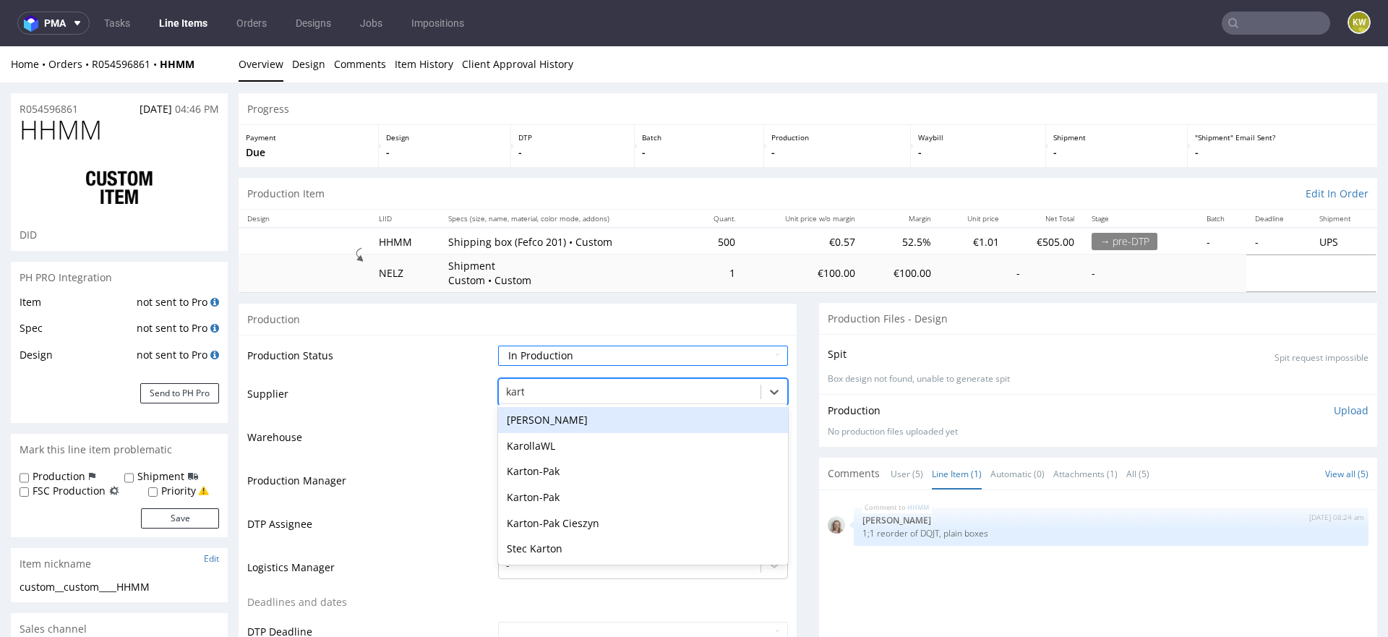
type input "karto"
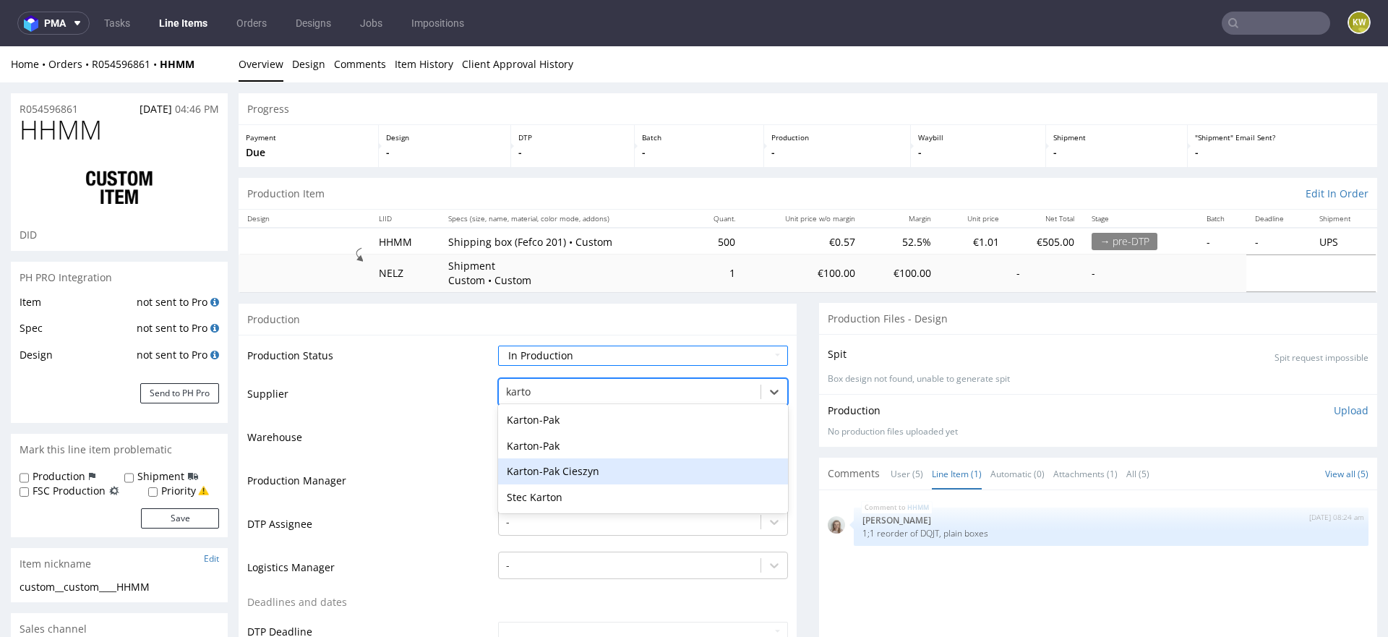
click at [542, 463] on div "Karton-Pak Cieszyn" at bounding box center [643, 471] width 290 height 26
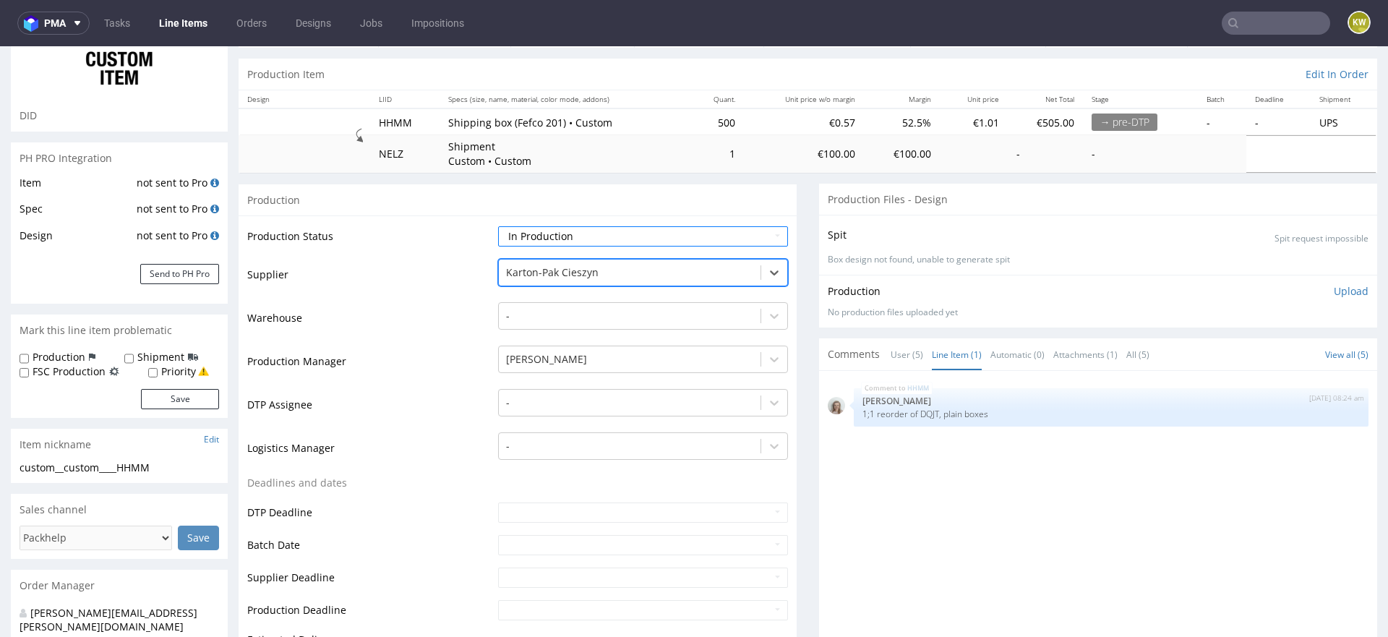
scroll to position [126, 0]
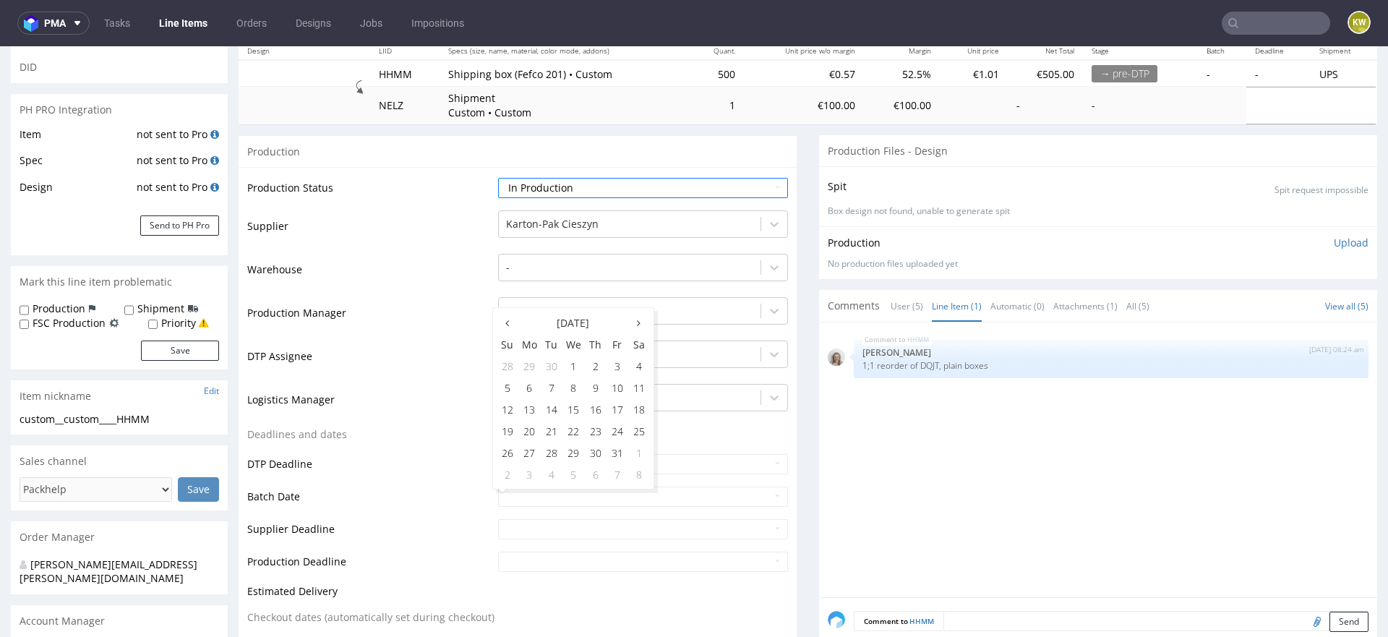
scroll to position [174, 0]
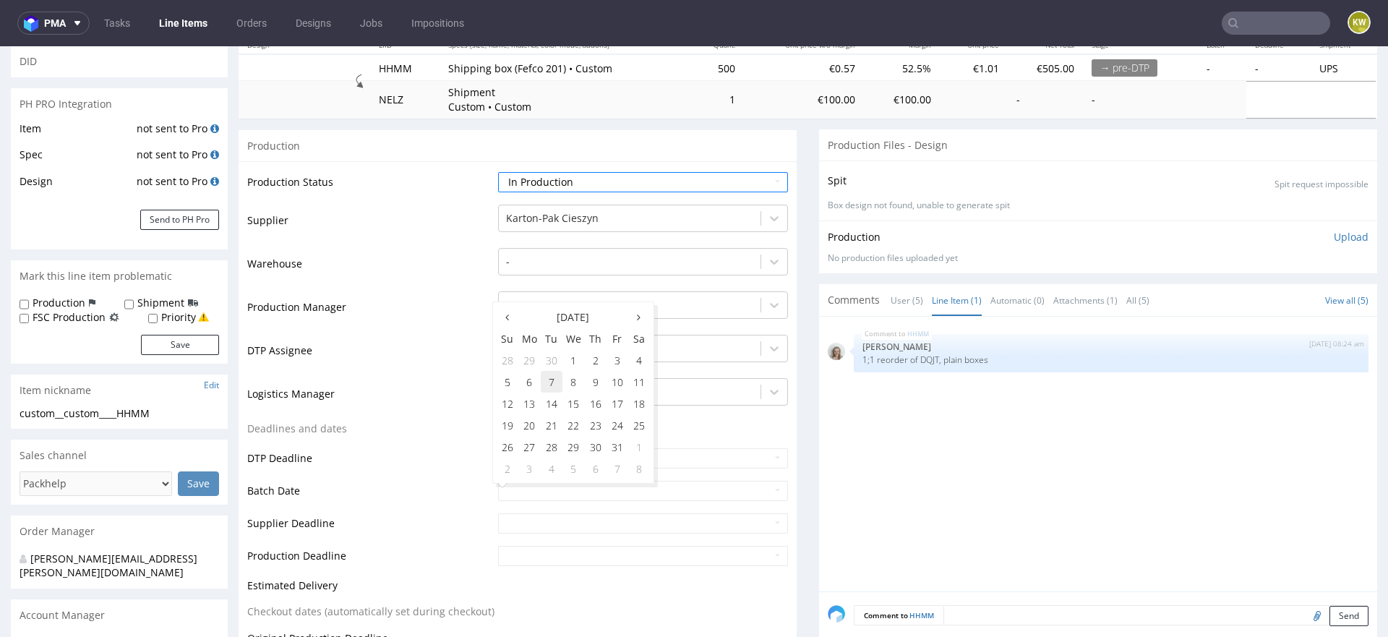
click at [548, 389] on td "7" at bounding box center [552, 382] width 22 height 22
type input "2025-10-07"
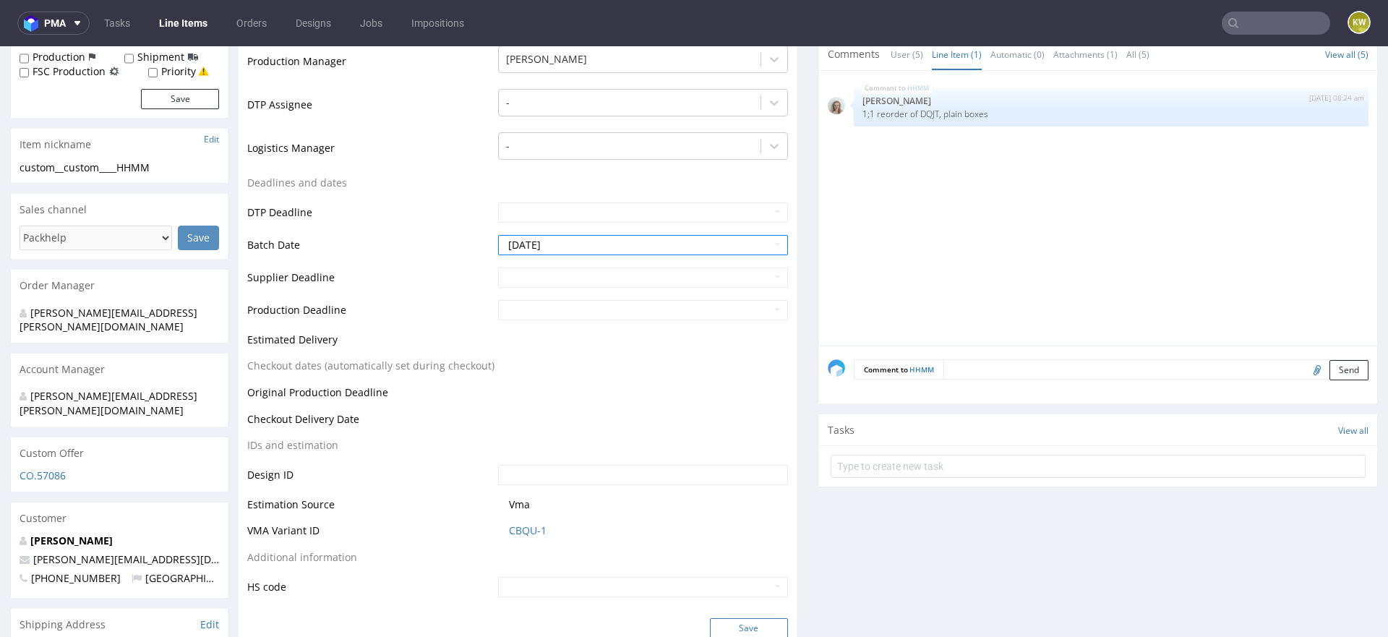
click at [724, 620] on button "Save" at bounding box center [749, 628] width 78 height 20
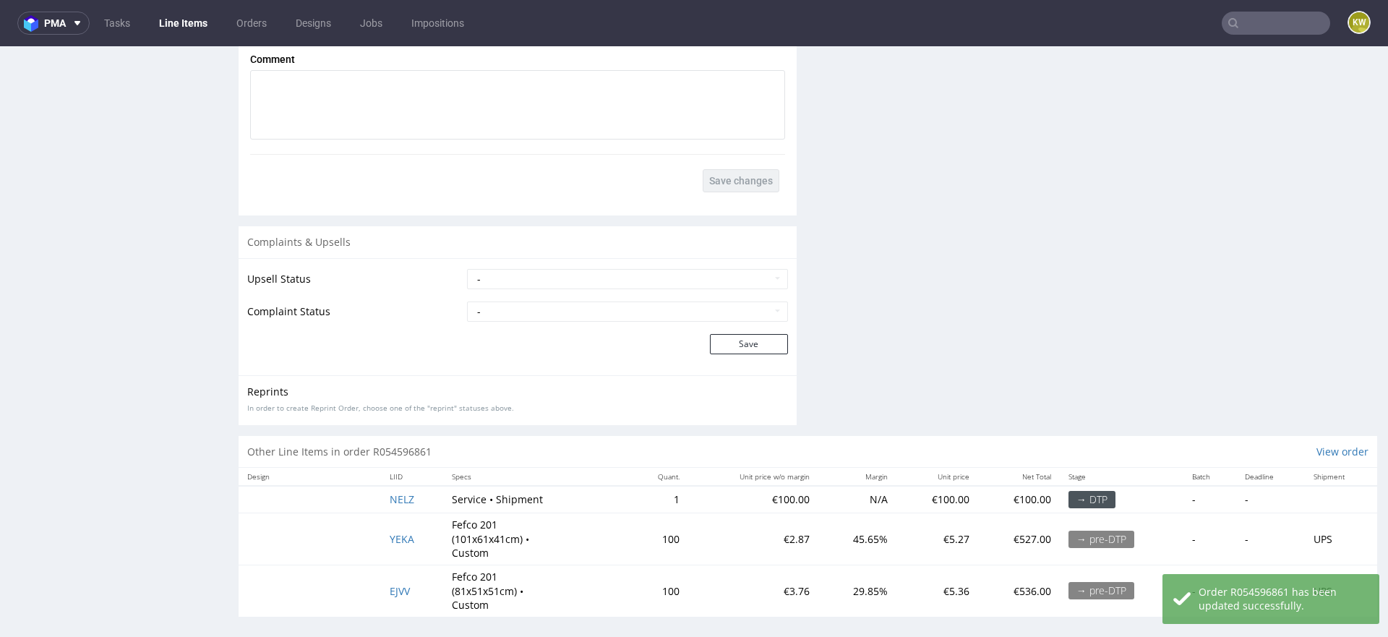
scroll to position [2492, 0]
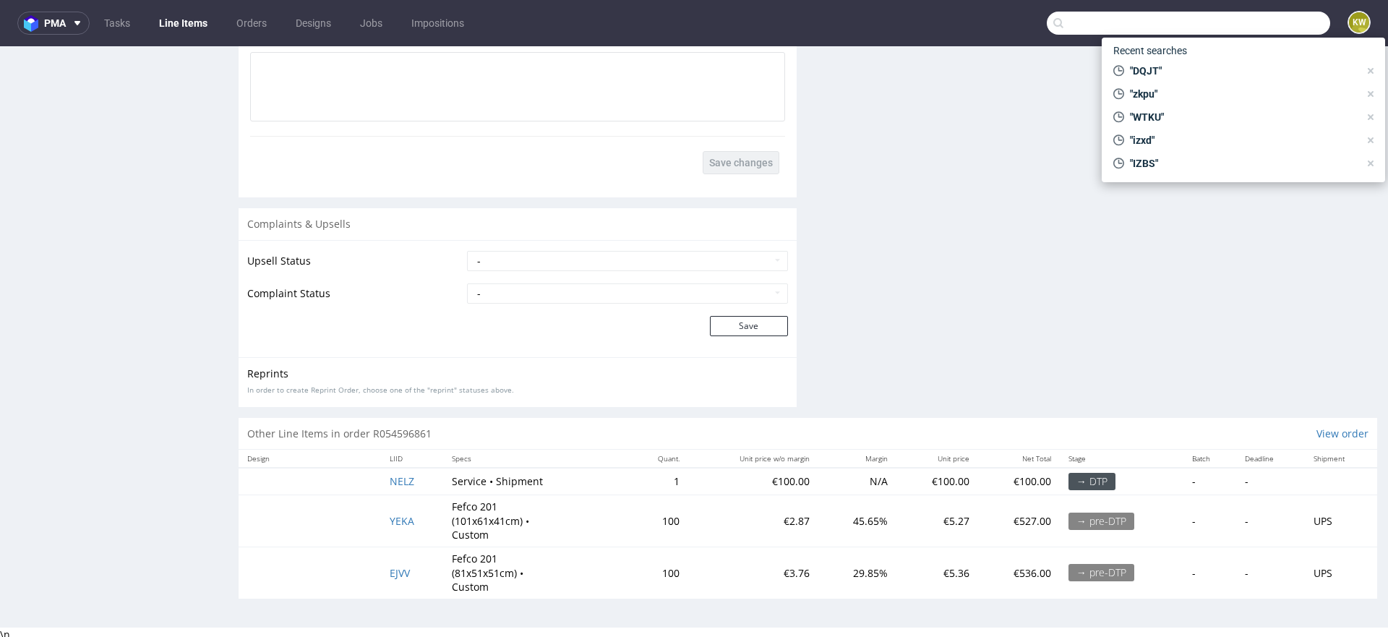
click at [1238, 22] on input "text" at bounding box center [1188, 23] width 283 height 23
paste input "R467631634"
type input "R467631634"
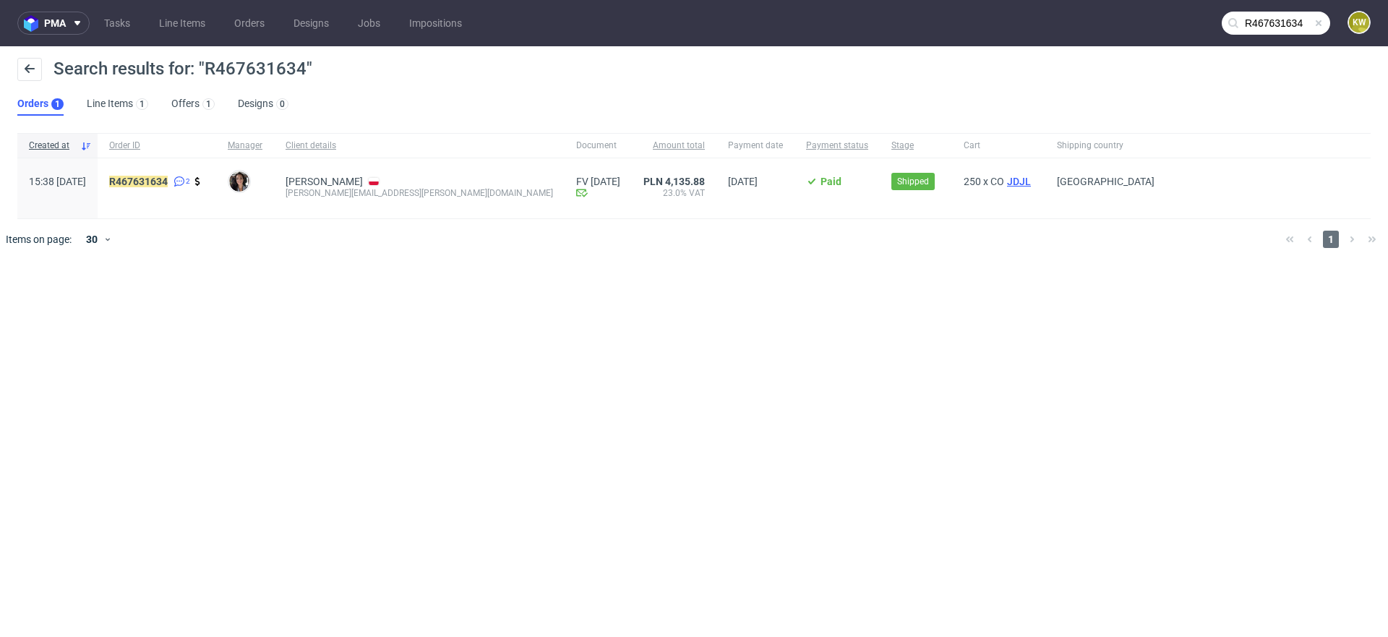
click at [1004, 182] on span "JDJL" at bounding box center [1019, 182] width 30 height 12
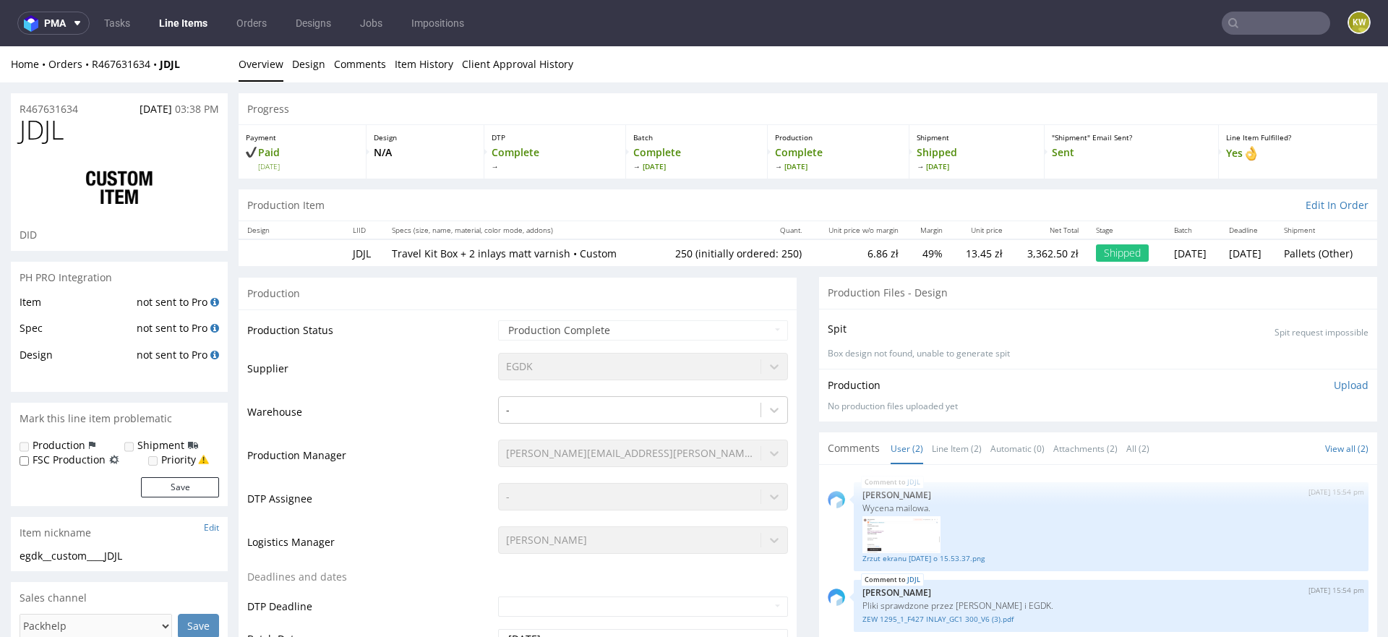
select select "in_progress"
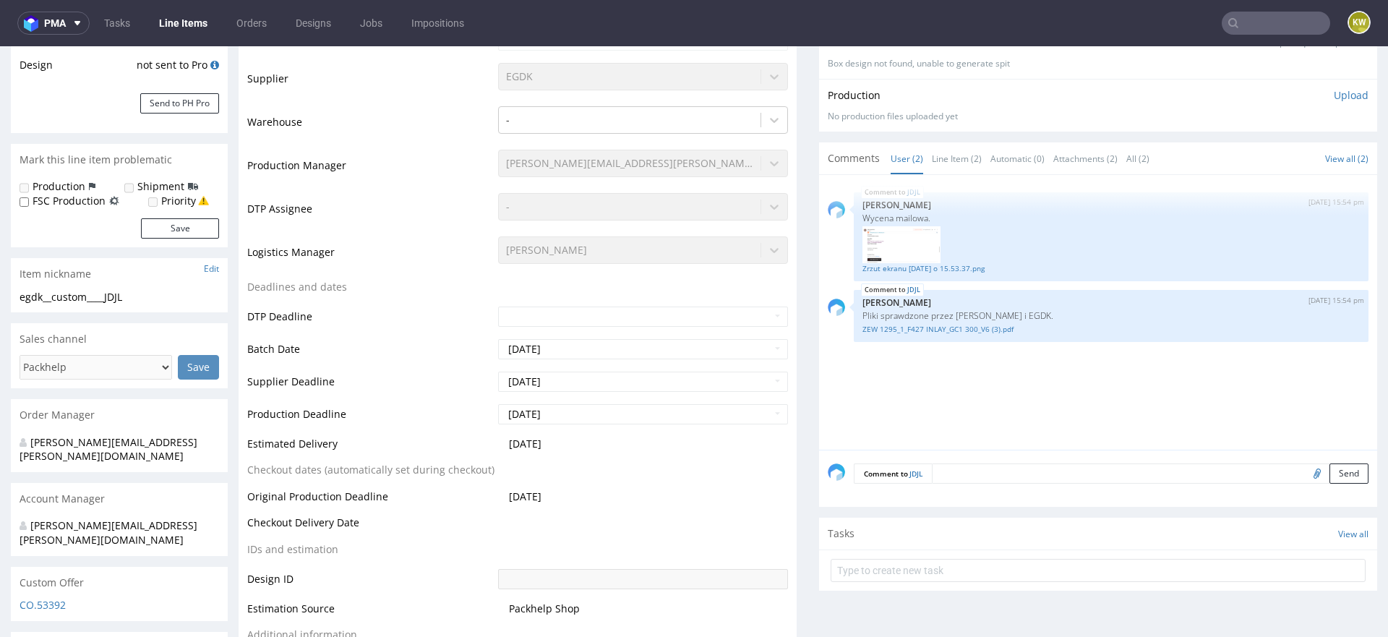
scroll to position [379, 0]
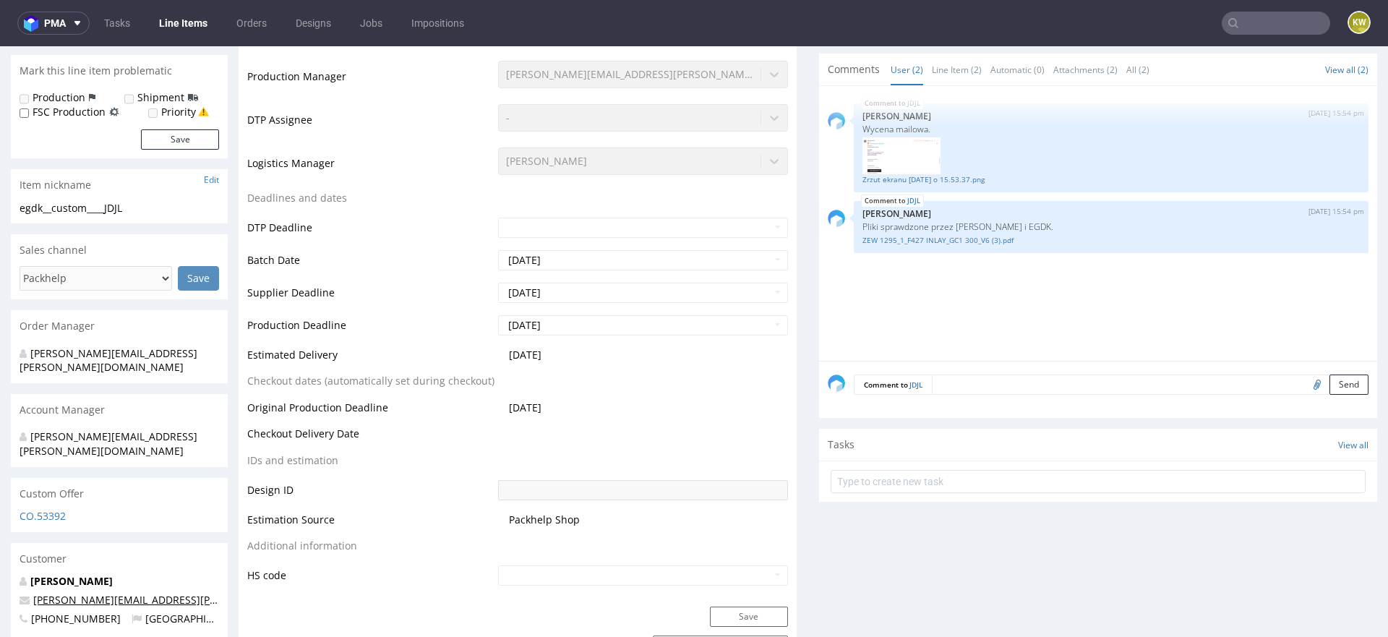
click at [76, 593] on link "konrad.kwiatkowski@sordlabs.com" at bounding box center [198, 600] width 331 height 14
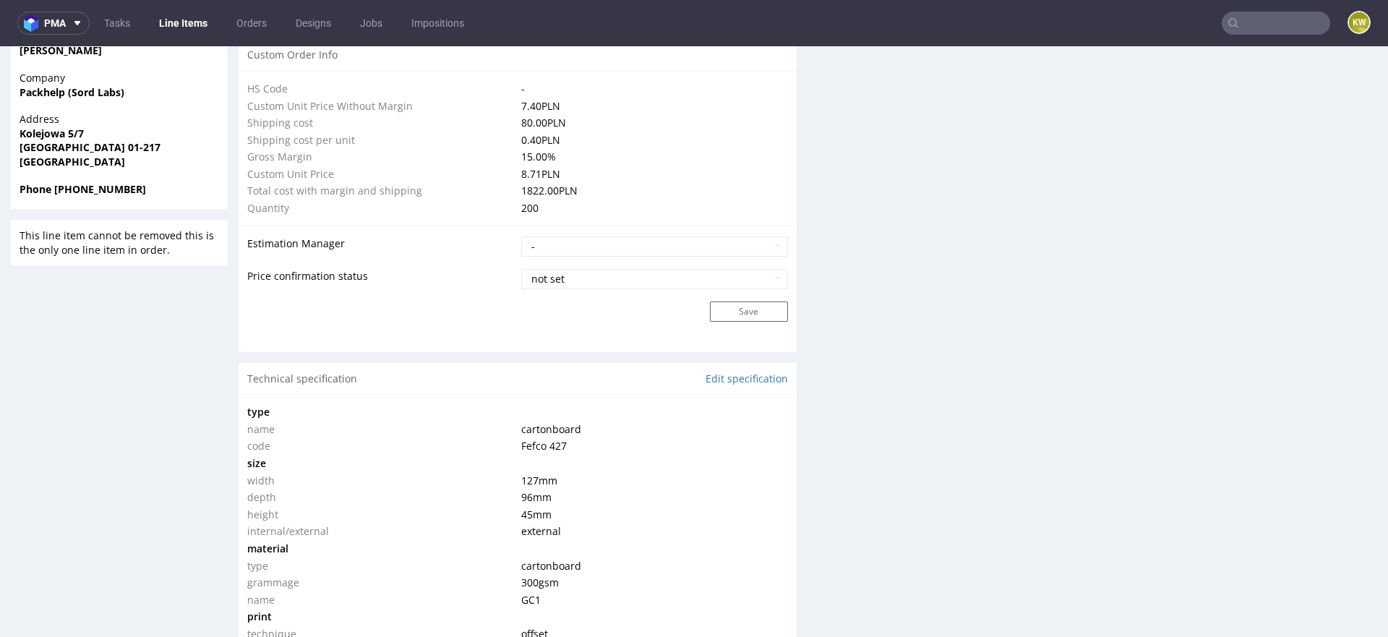
scroll to position [248, 0]
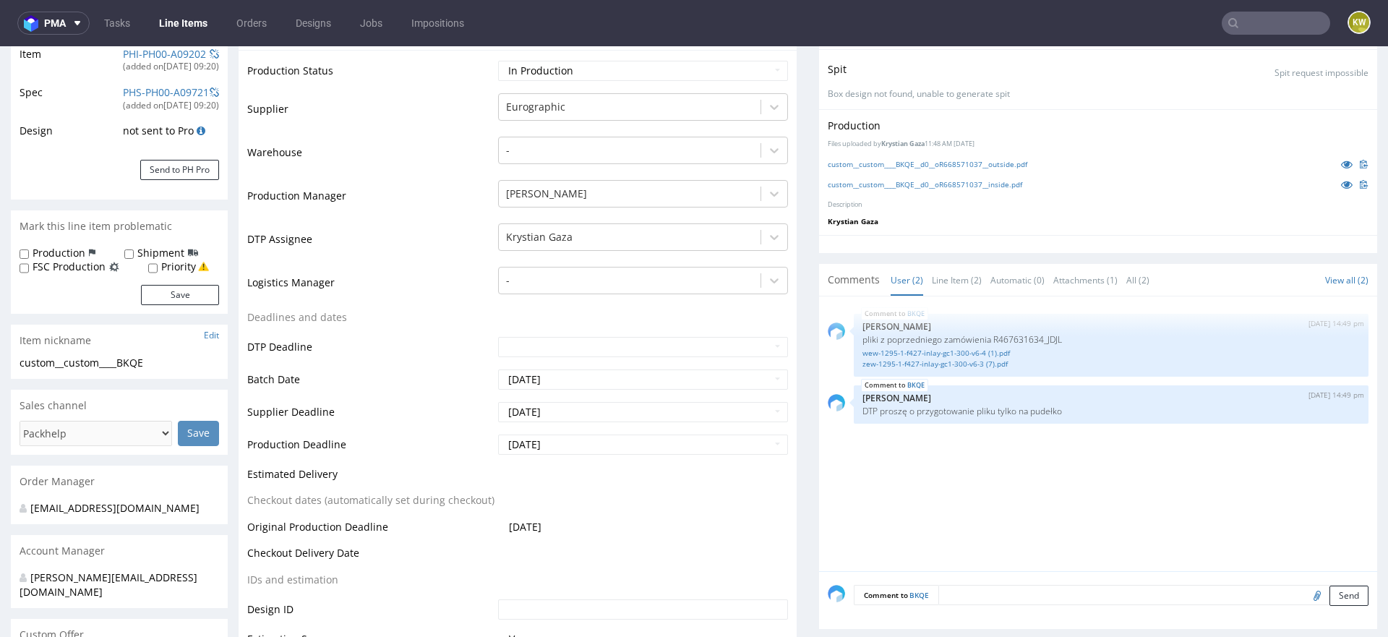
click at [168, 29] on link "Line Items" at bounding box center [183, 23] width 66 height 23
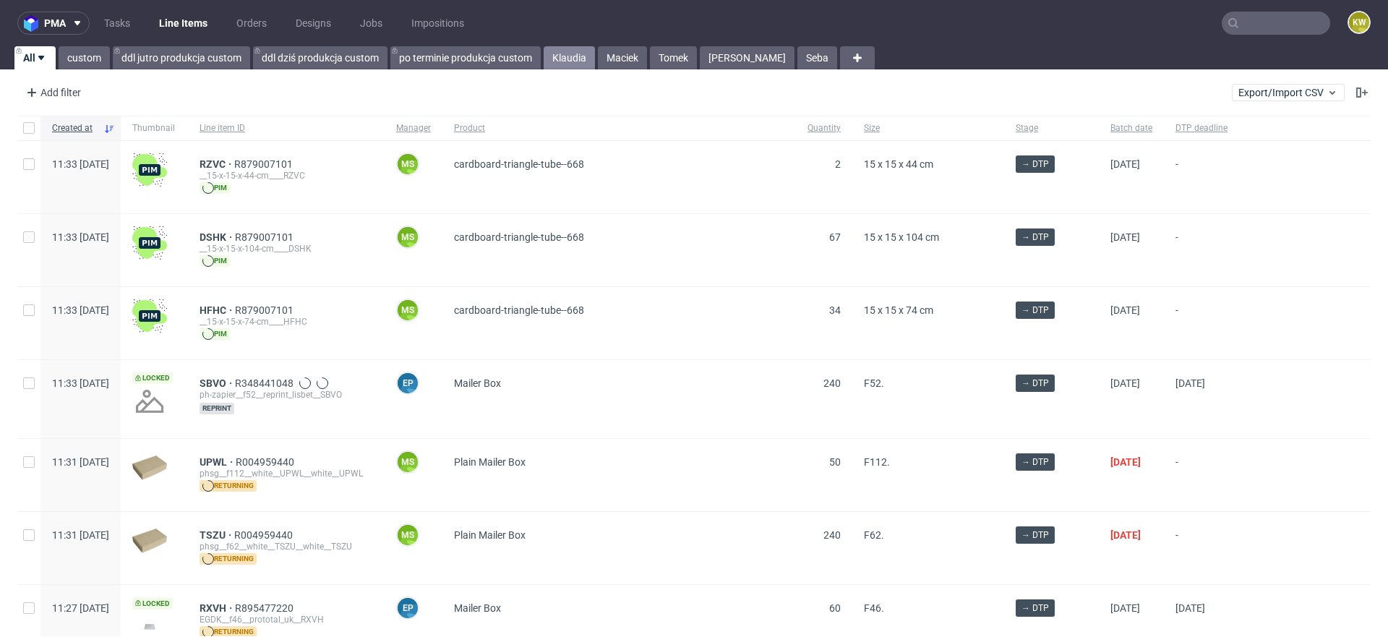
click at [573, 54] on link "Klaudia" at bounding box center [569, 57] width 51 height 23
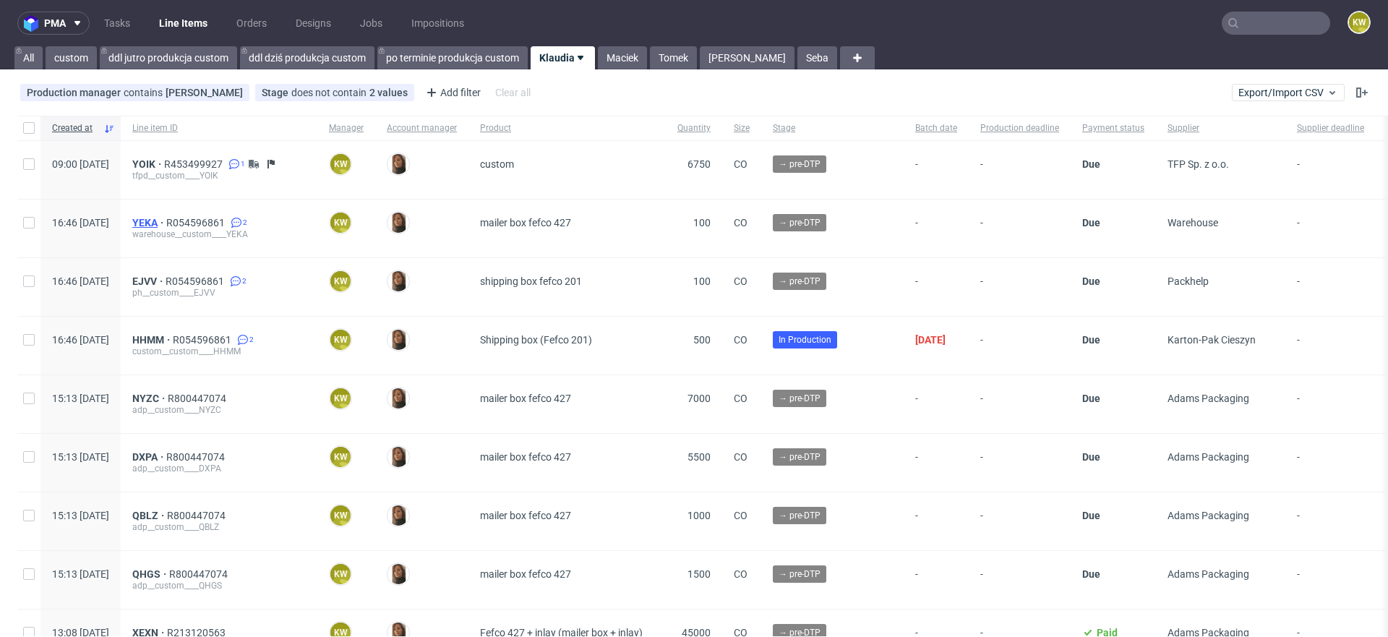
click at [166, 223] on span "YEKA" at bounding box center [149, 223] width 34 height 12
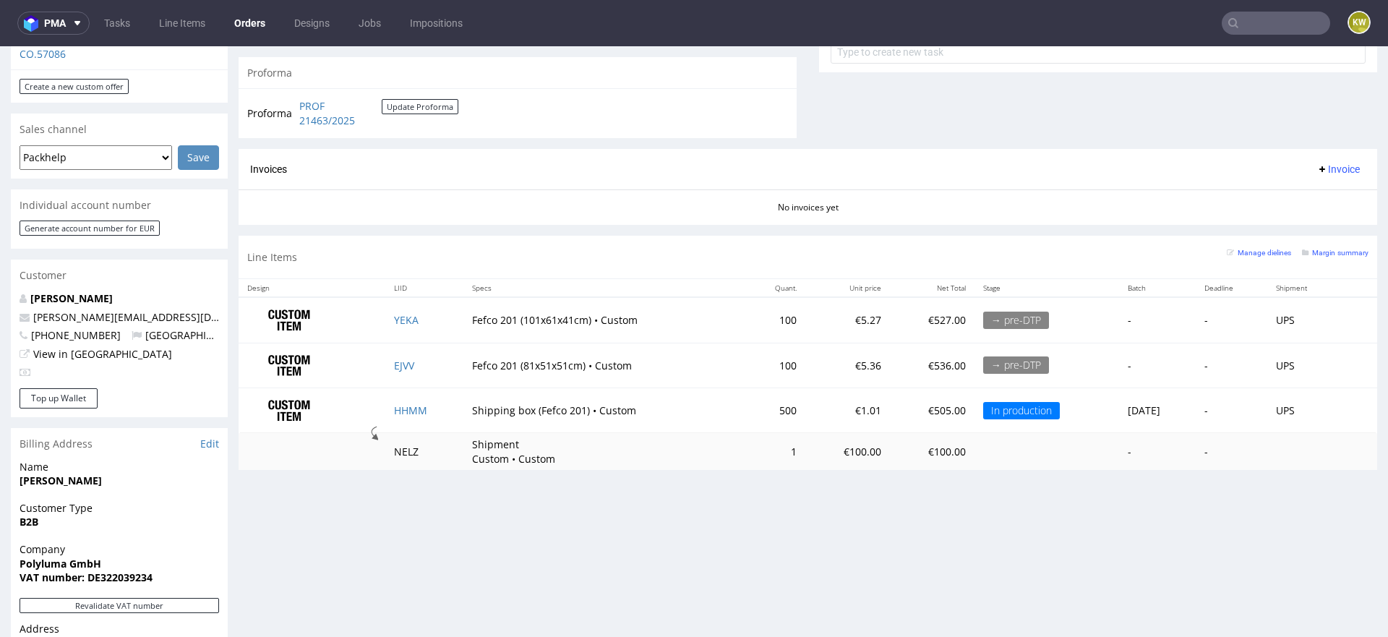
scroll to position [593, 0]
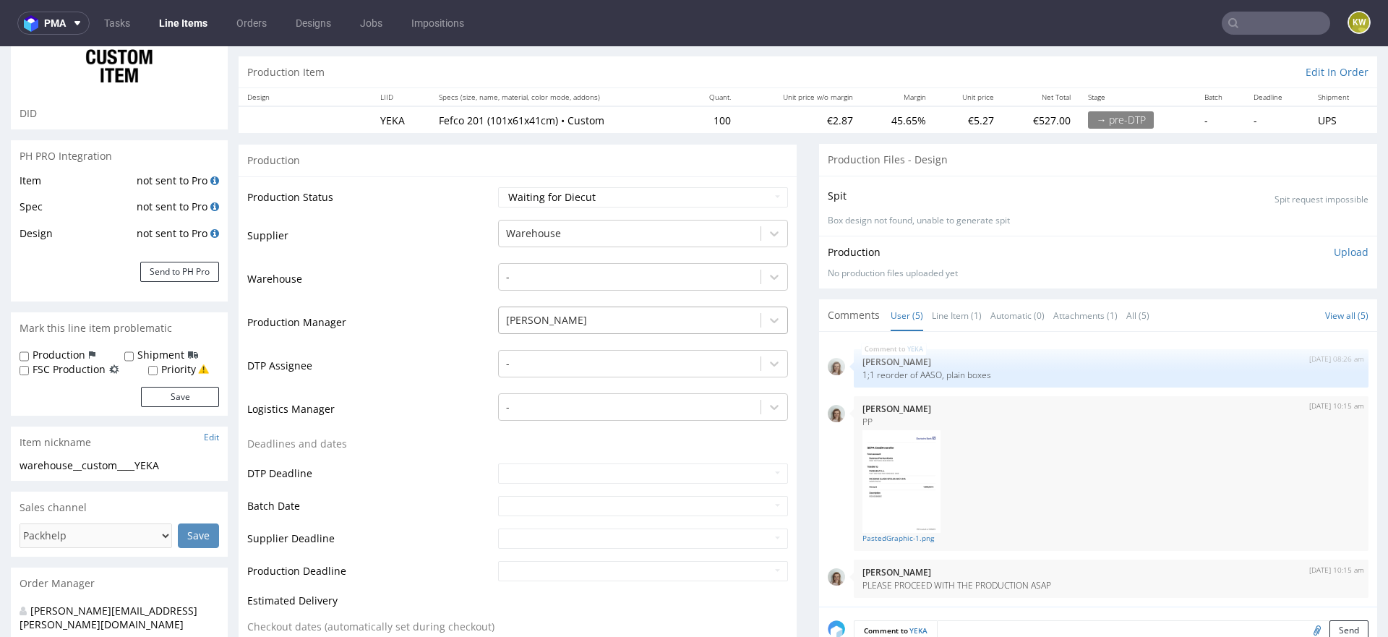
scroll to position [125, 0]
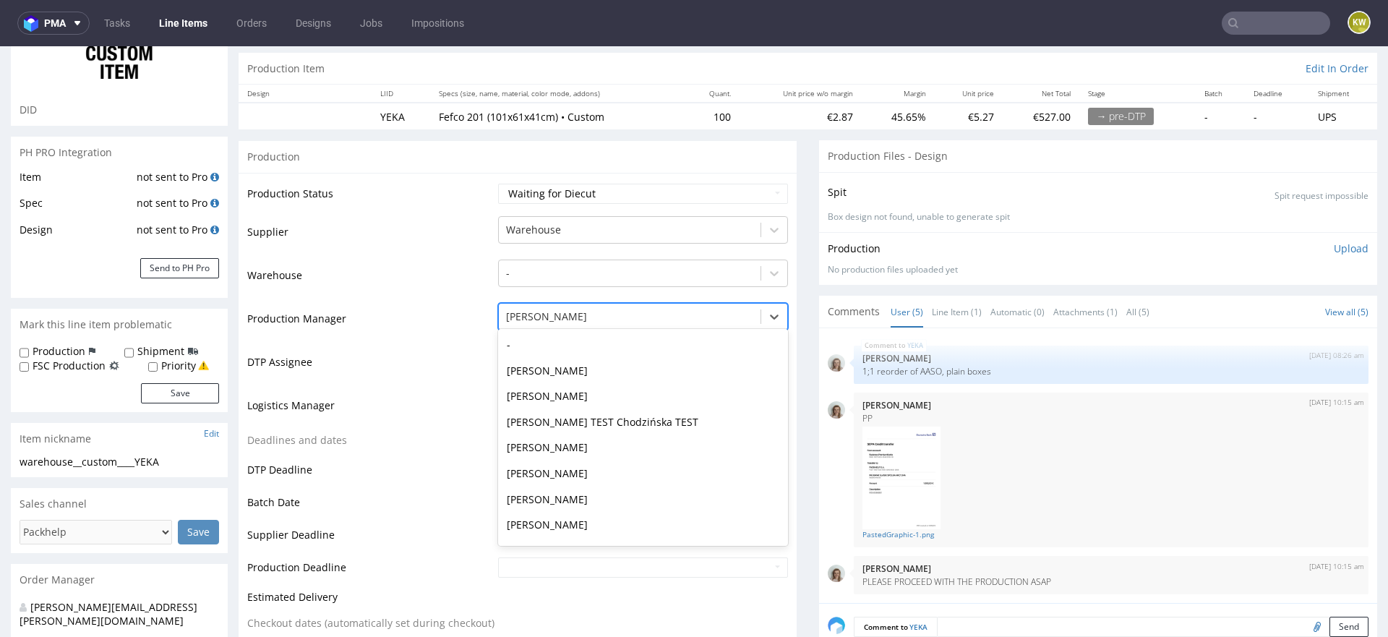
click at [534, 308] on div at bounding box center [629, 316] width 247 height 17
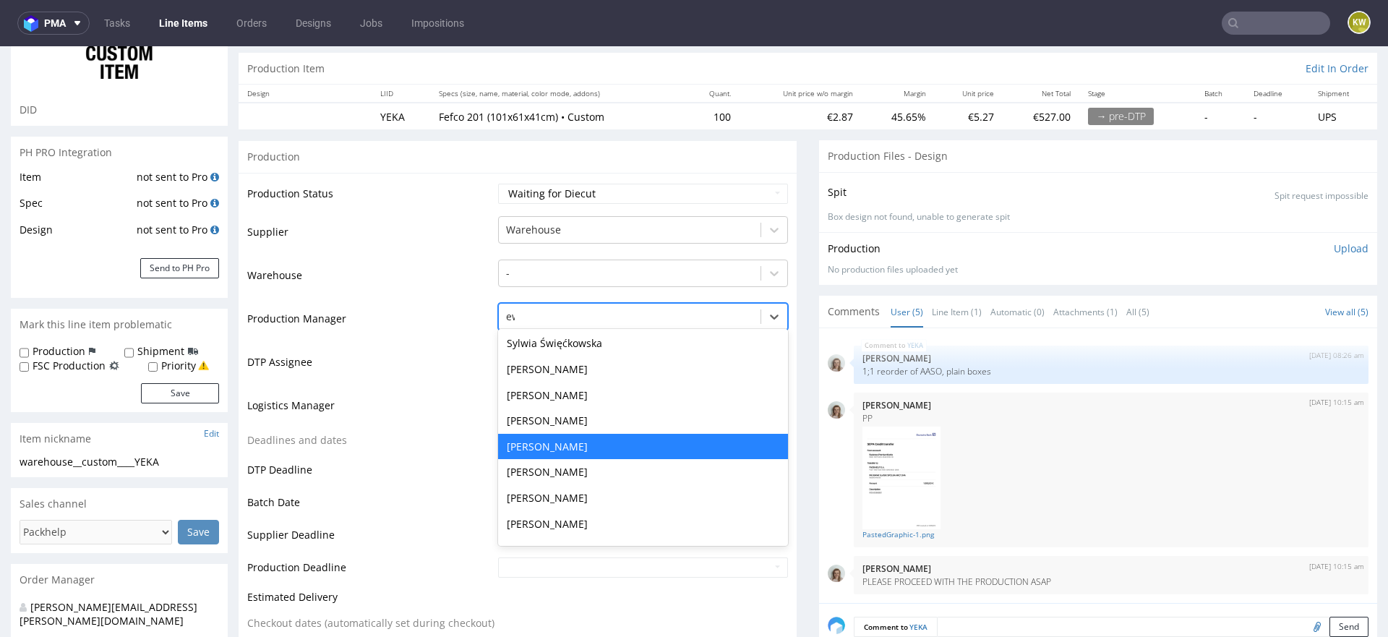
scroll to position [0, 0]
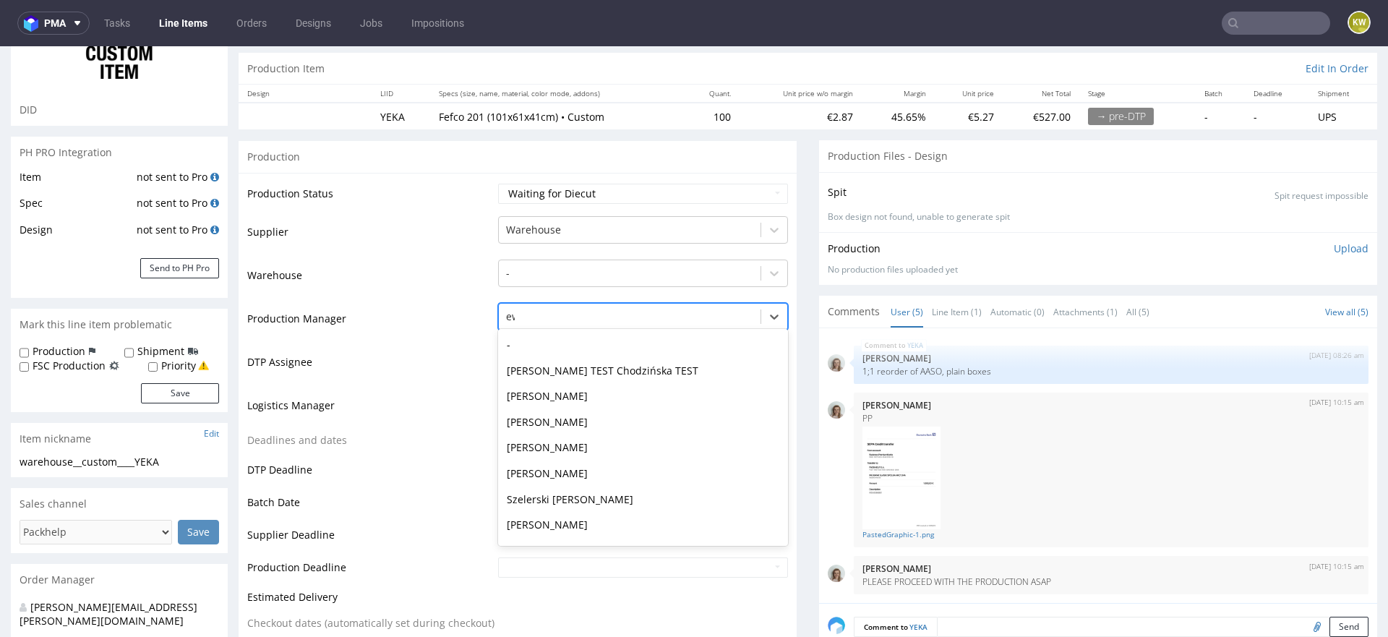
type input "ewa"
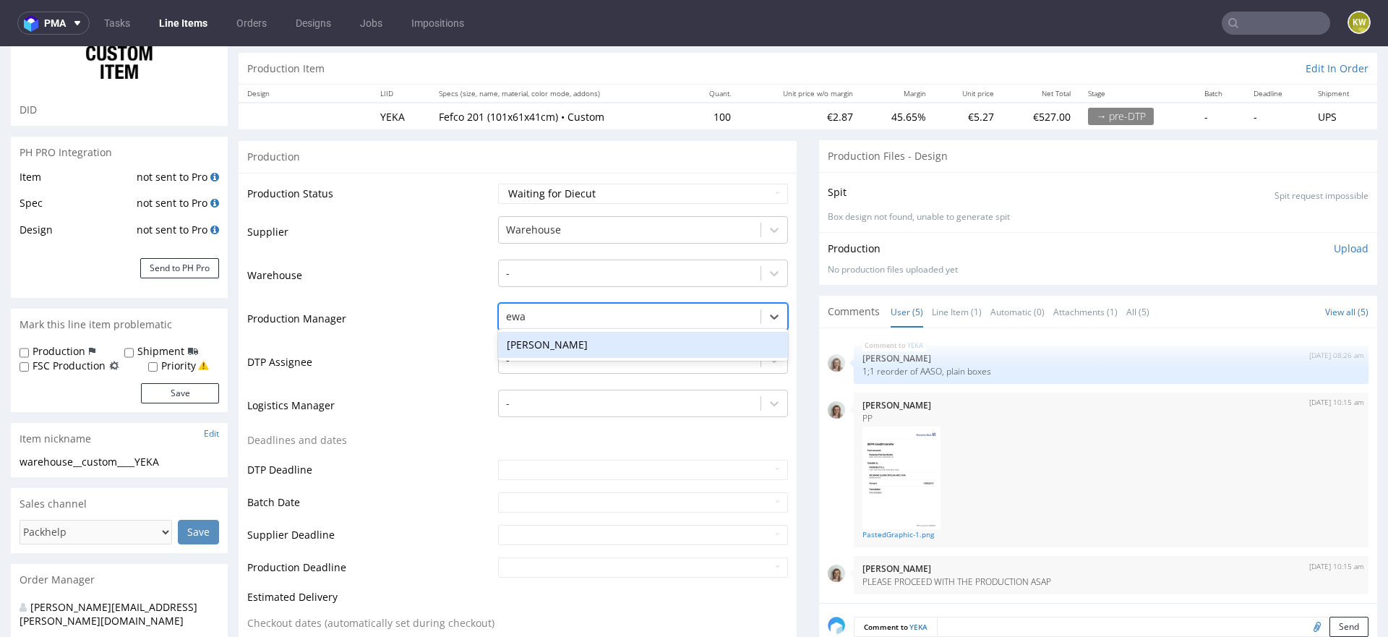
click at [538, 346] on div "Ewa Prus" at bounding box center [643, 345] width 290 height 26
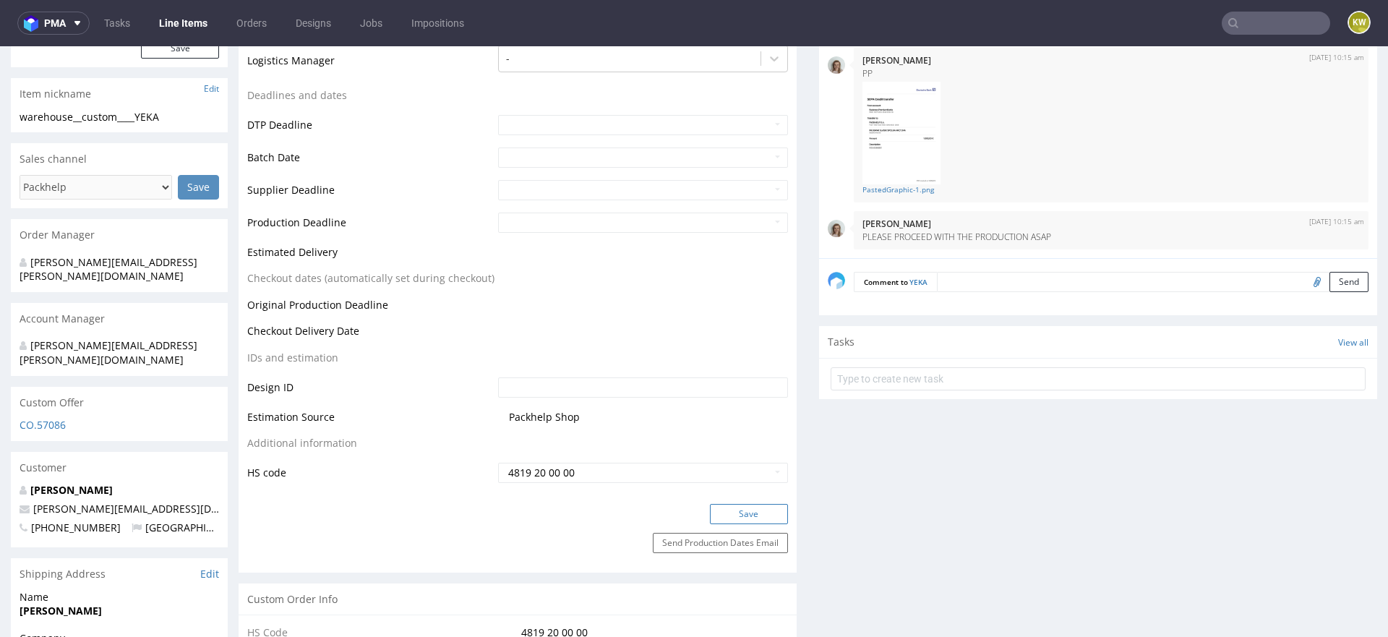
click at [726, 517] on button "Save" at bounding box center [749, 514] width 78 height 20
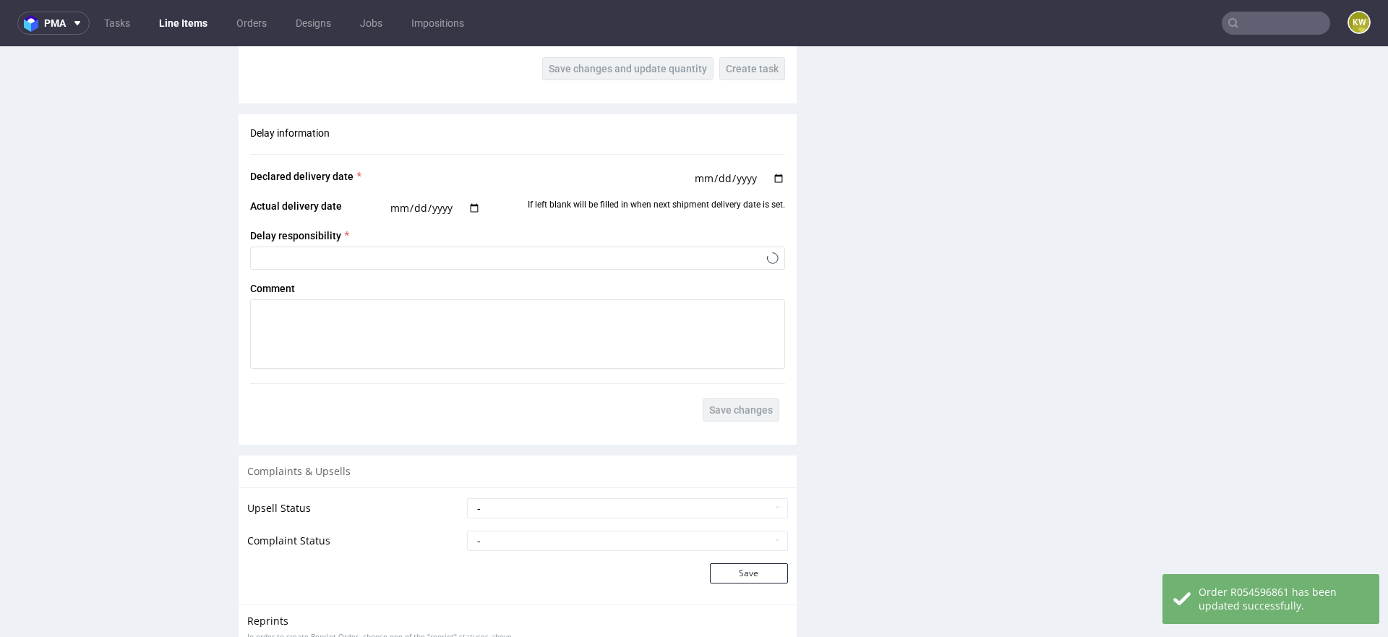
scroll to position [2397, 0]
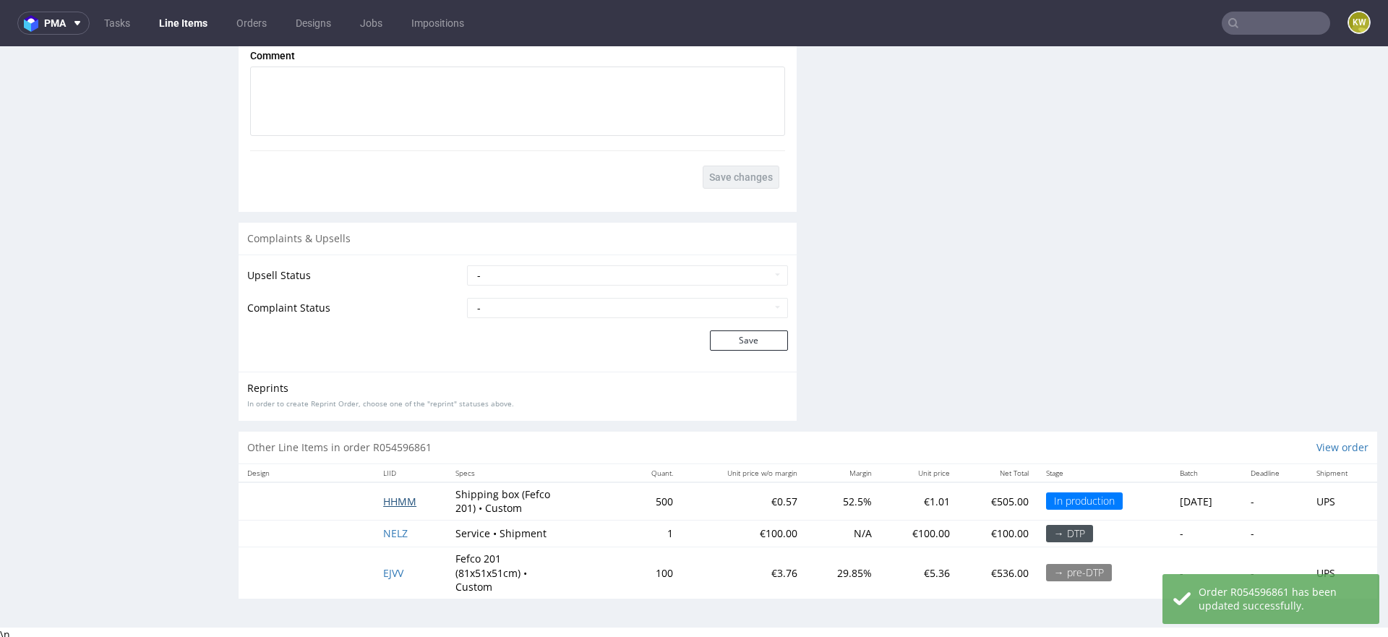
click at [388, 500] on span "HHMM" at bounding box center [399, 502] width 33 height 14
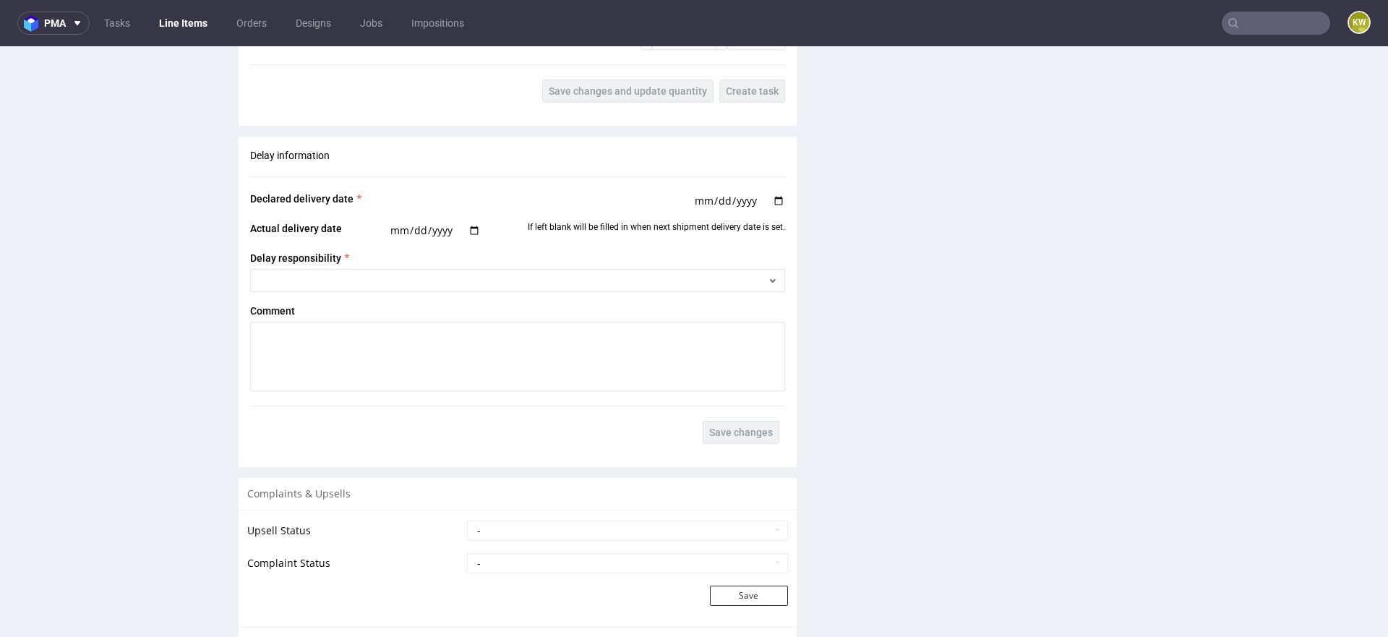
scroll to position [2478, 0]
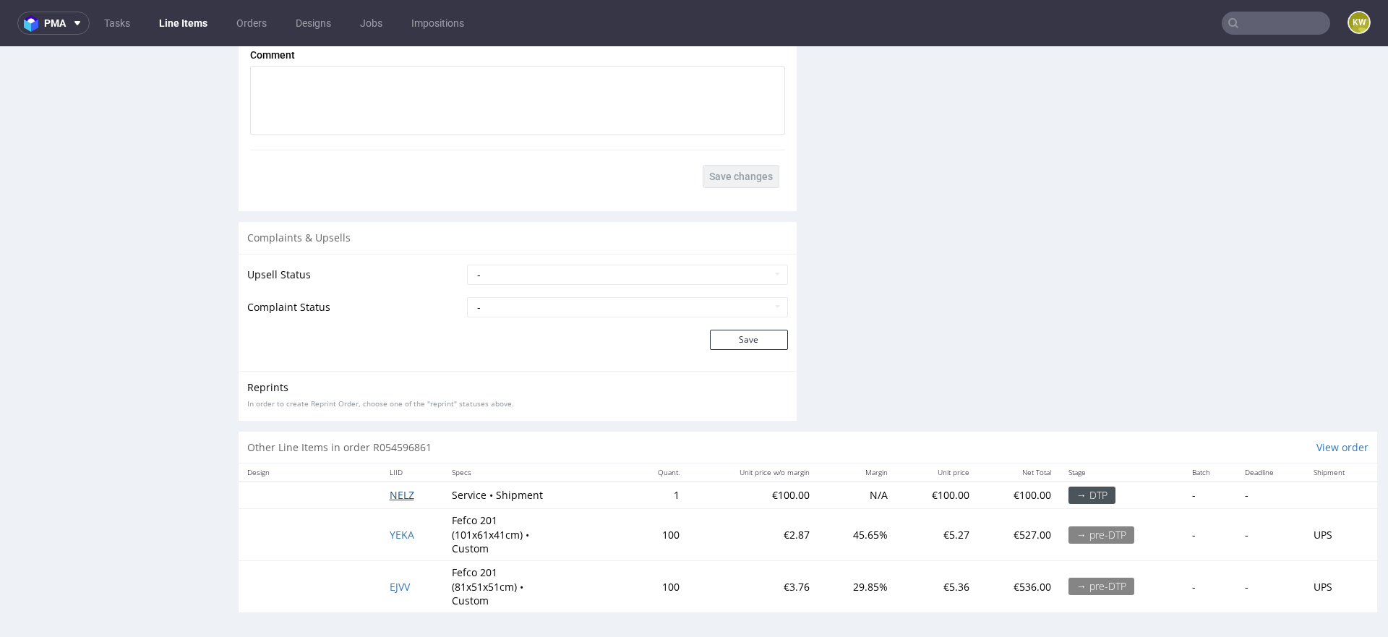
click at [398, 492] on span "NELZ" at bounding box center [402, 495] width 25 height 14
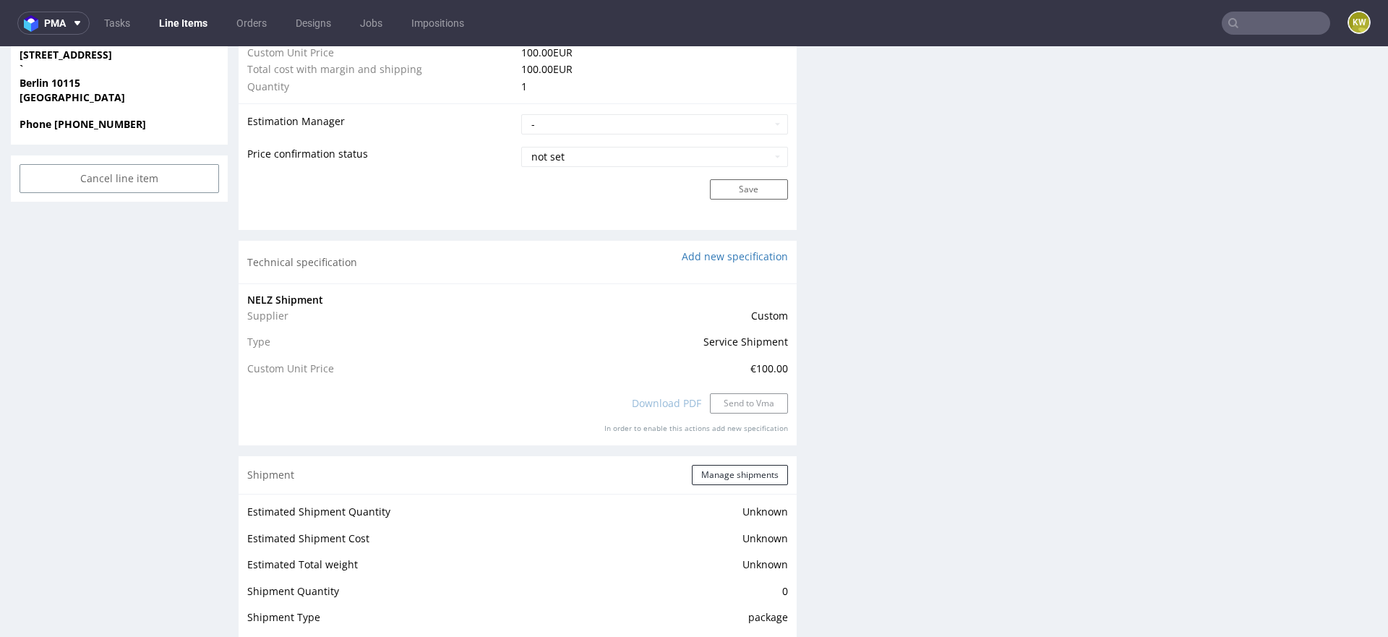
scroll to position [2213, 0]
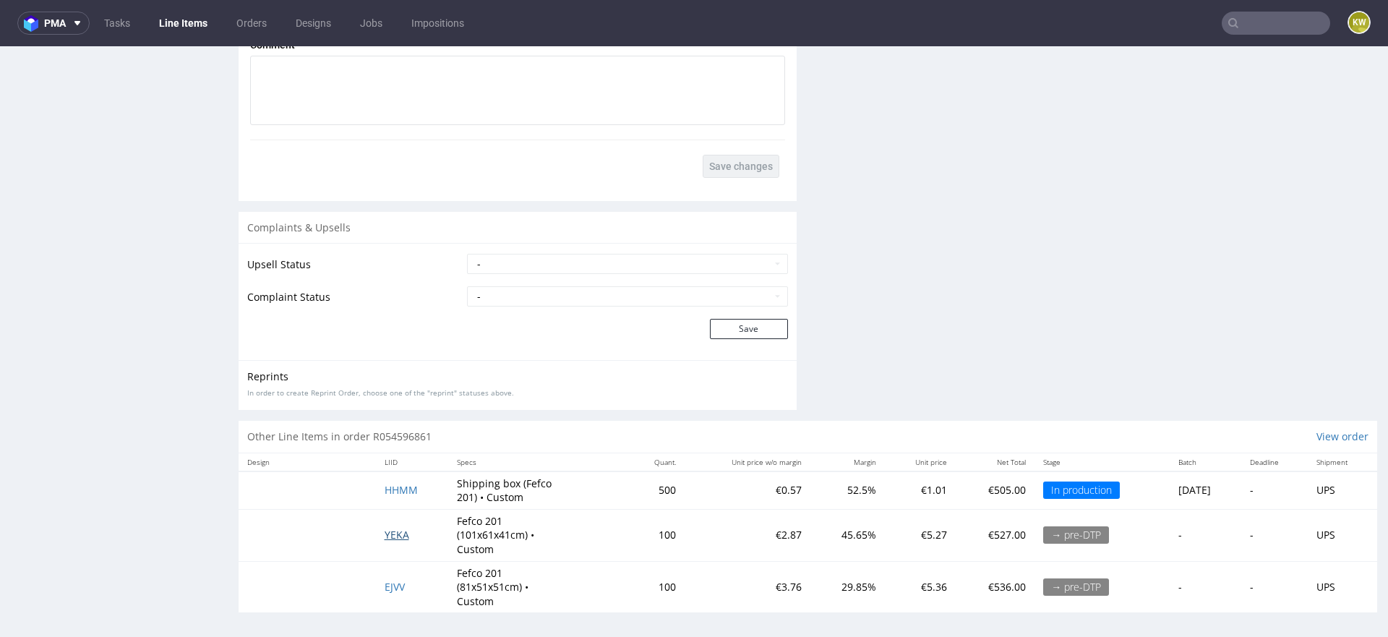
click at [388, 534] on span "YEKA" at bounding box center [397, 535] width 25 height 14
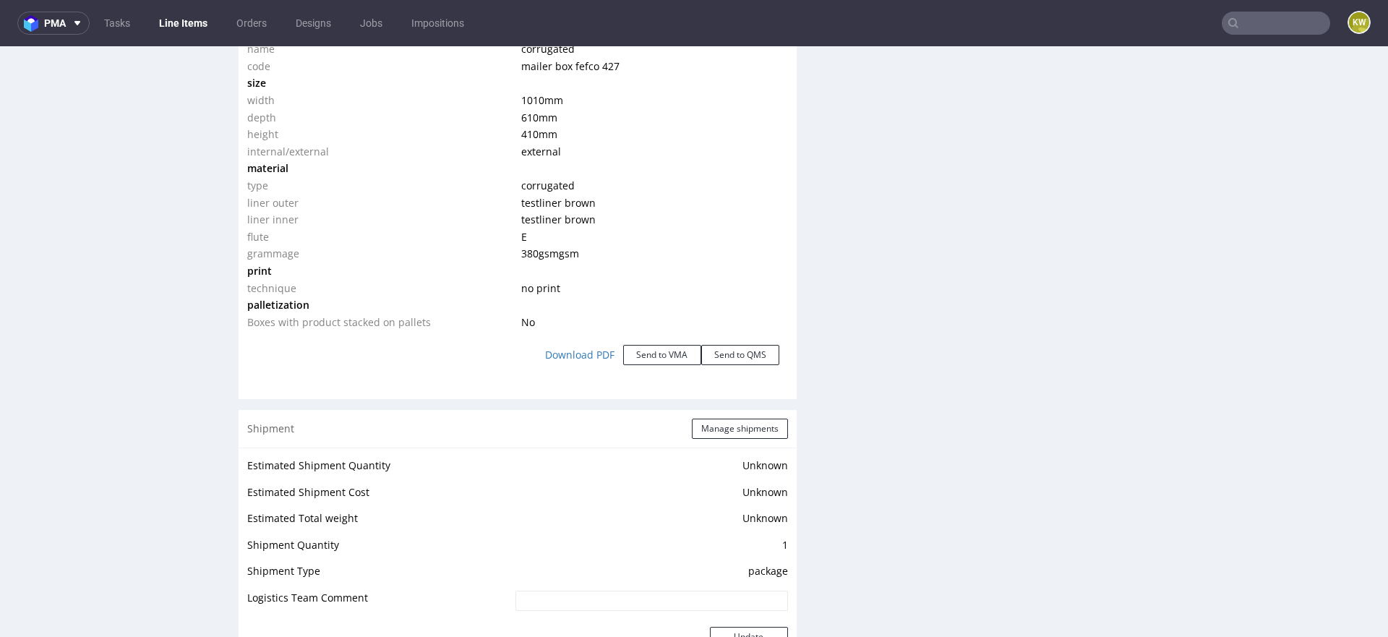
scroll to position [2383, 0]
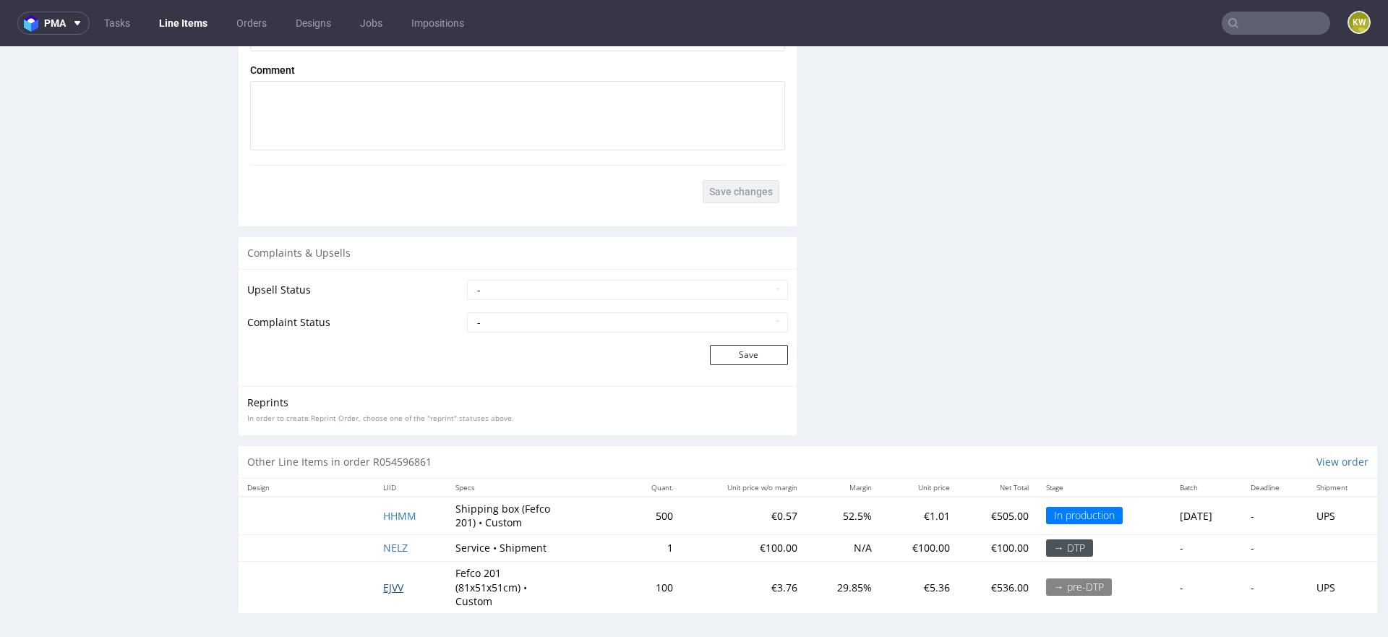
click at [392, 581] on span "EJVV" at bounding box center [393, 588] width 20 height 14
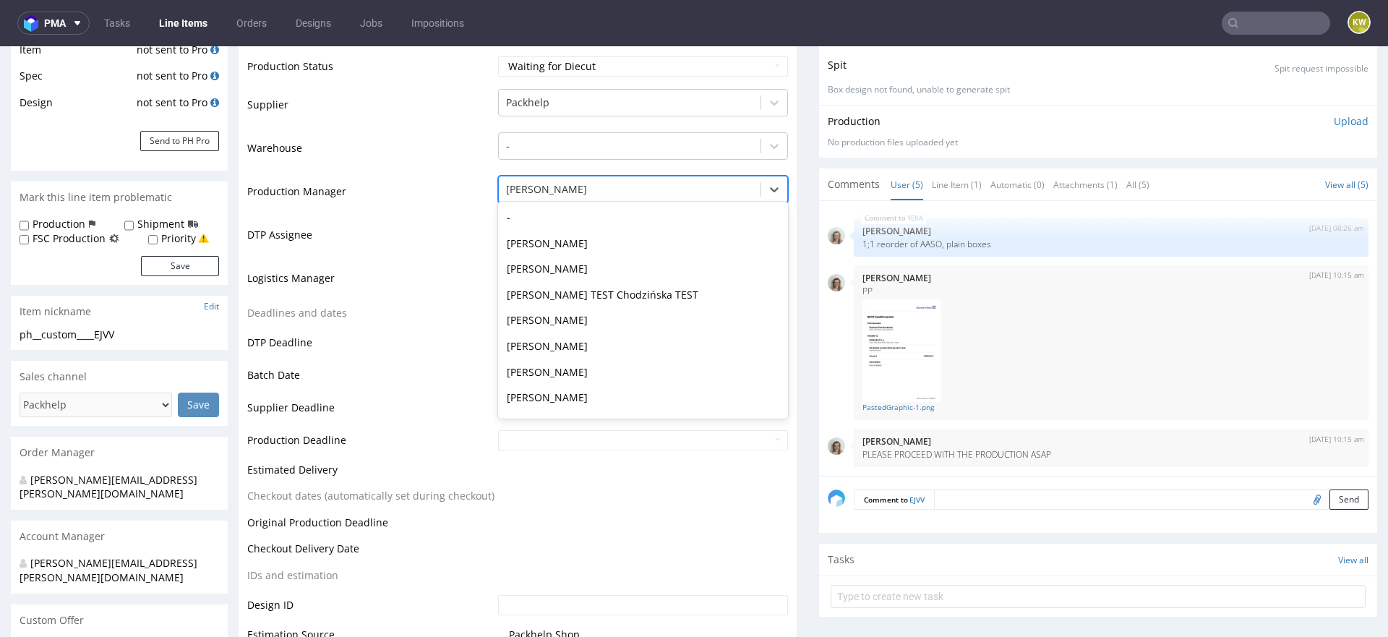
click at [534, 191] on div at bounding box center [629, 189] width 247 height 17
type input "ewa"
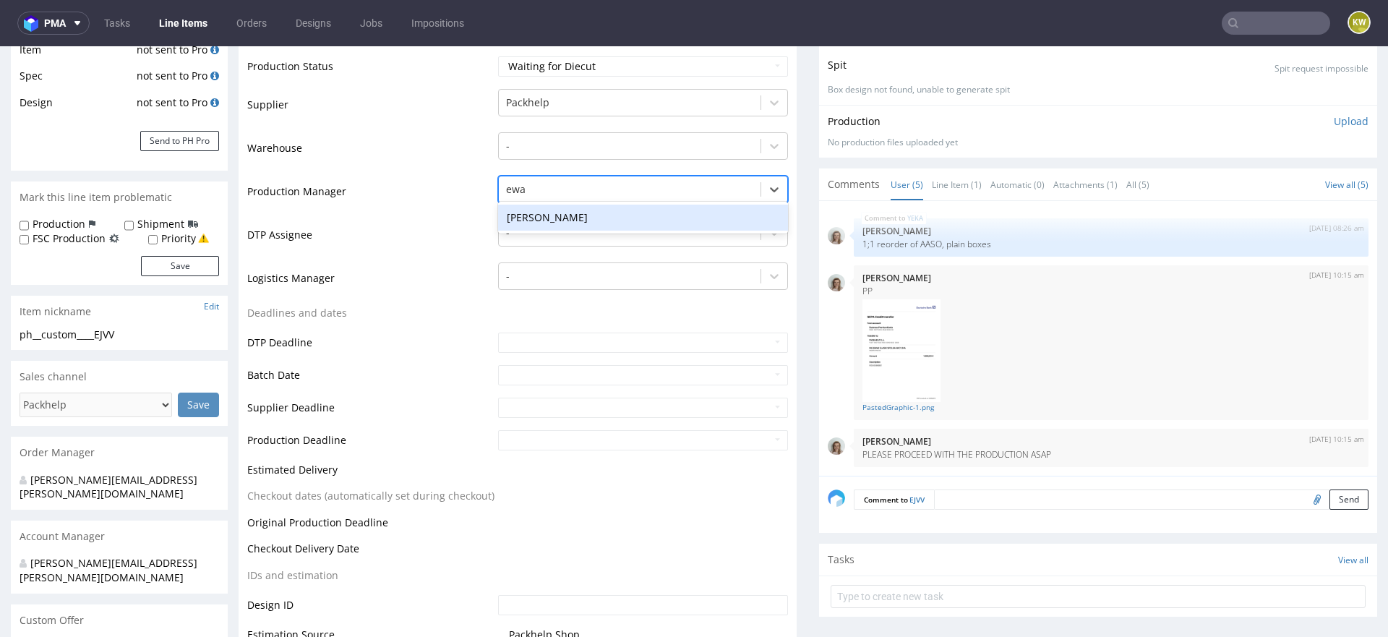
click at [562, 207] on div "Ewa Prus" at bounding box center [643, 218] width 290 height 26
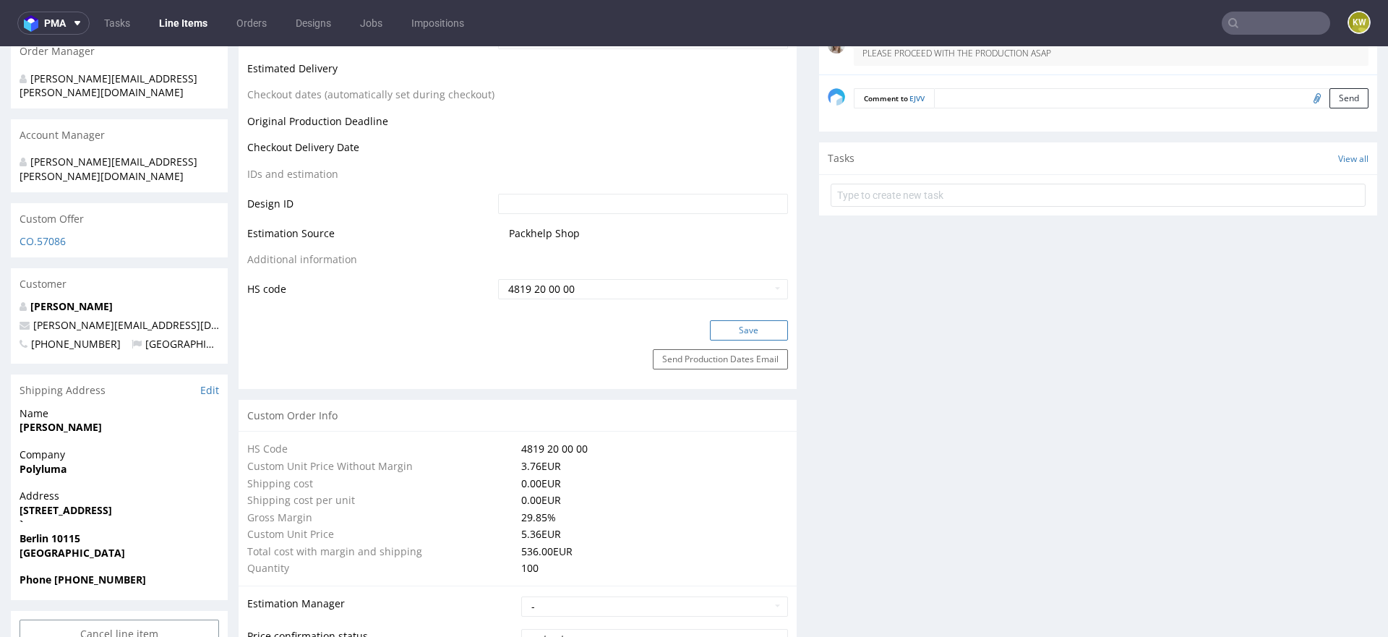
click at [735, 330] on button "Save" at bounding box center [749, 330] width 78 height 20
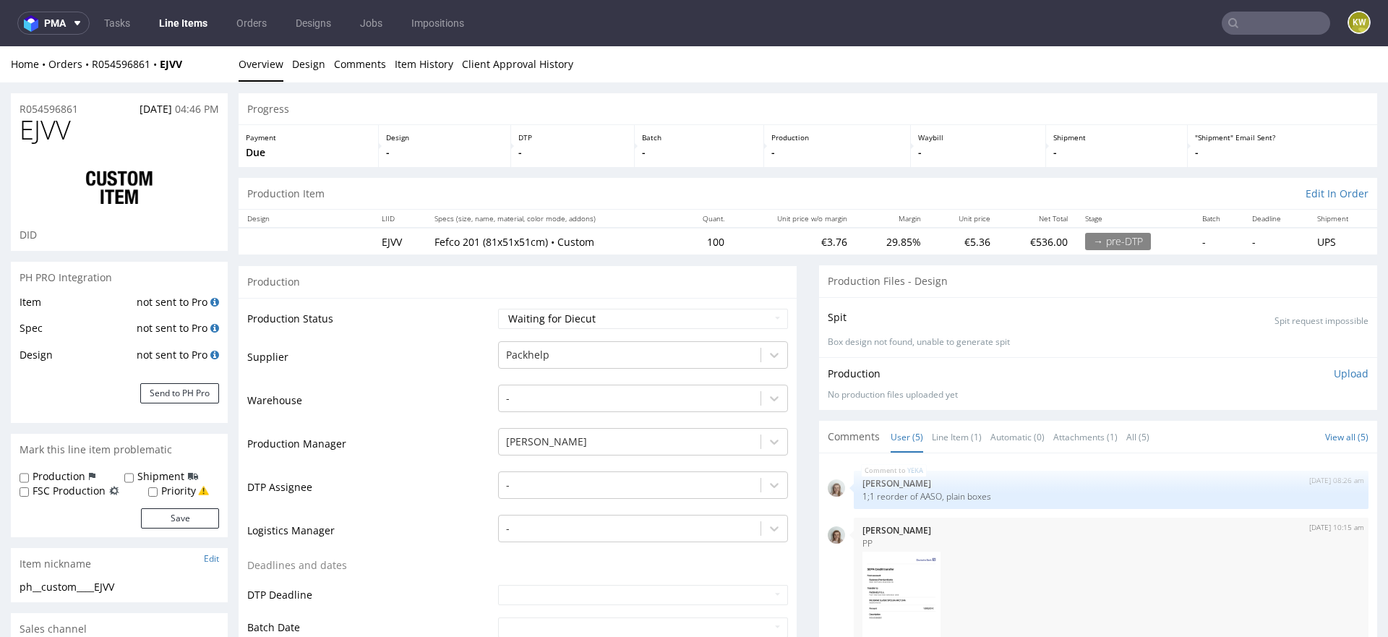
click at [436, 322] on td "Production Status" at bounding box center [370, 323] width 247 height 33
click at [195, 17] on link "Line Items" at bounding box center [183, 23] width 66 height 23
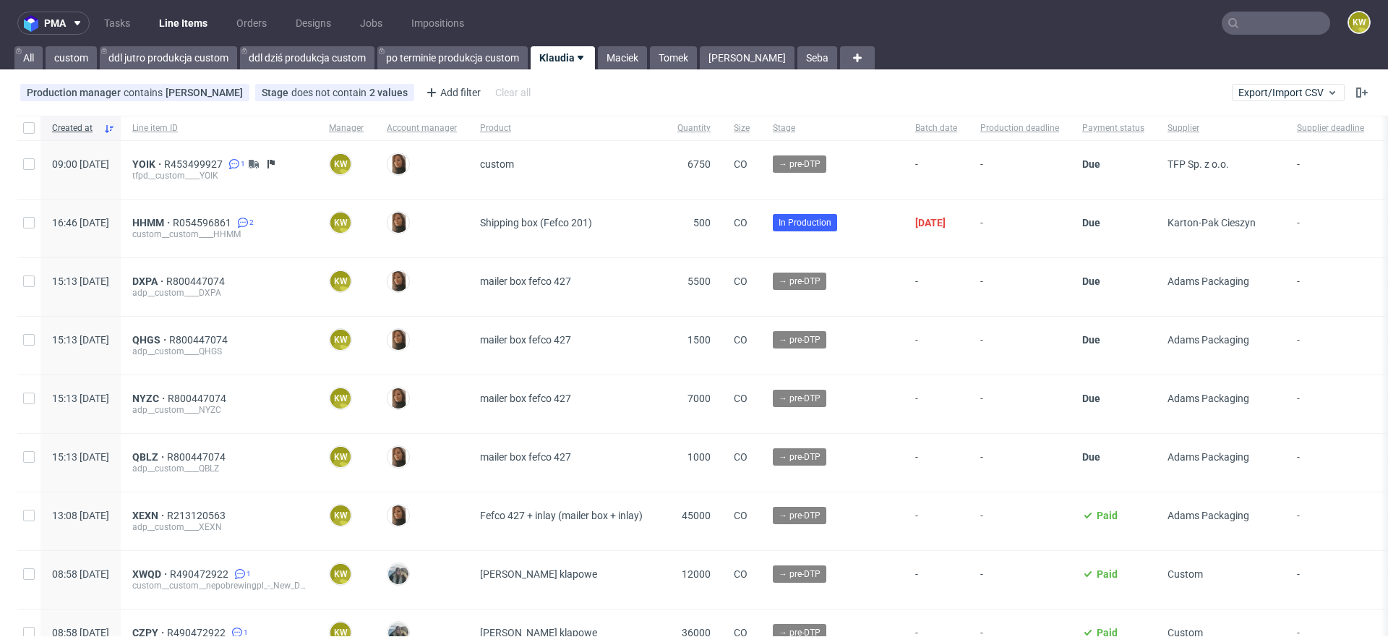
click at [254, 230] on div "custom__custom____HHMM" at bounding box center [219, 234] width 174 height 12
click at [260, 212] on div "HHMM R054596861 2 custom__custom____HHMM" at bounding box center [219, 229] width 197 height 58
click at [234, 223] on span "R054596861" at bounding box center [203, 223] width 61 height 12
click at [226, 163] on span "R453499927" at bounding box center [194, 164] width 61 height 12
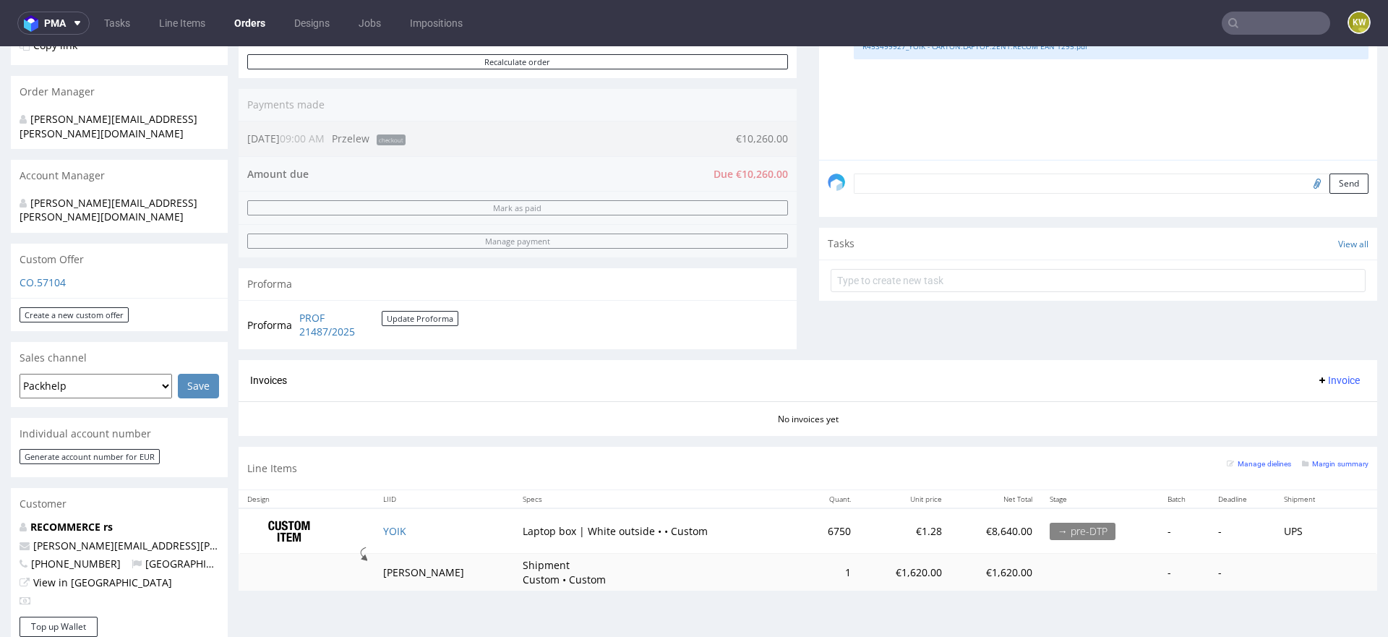
scroll to position [380, 0]
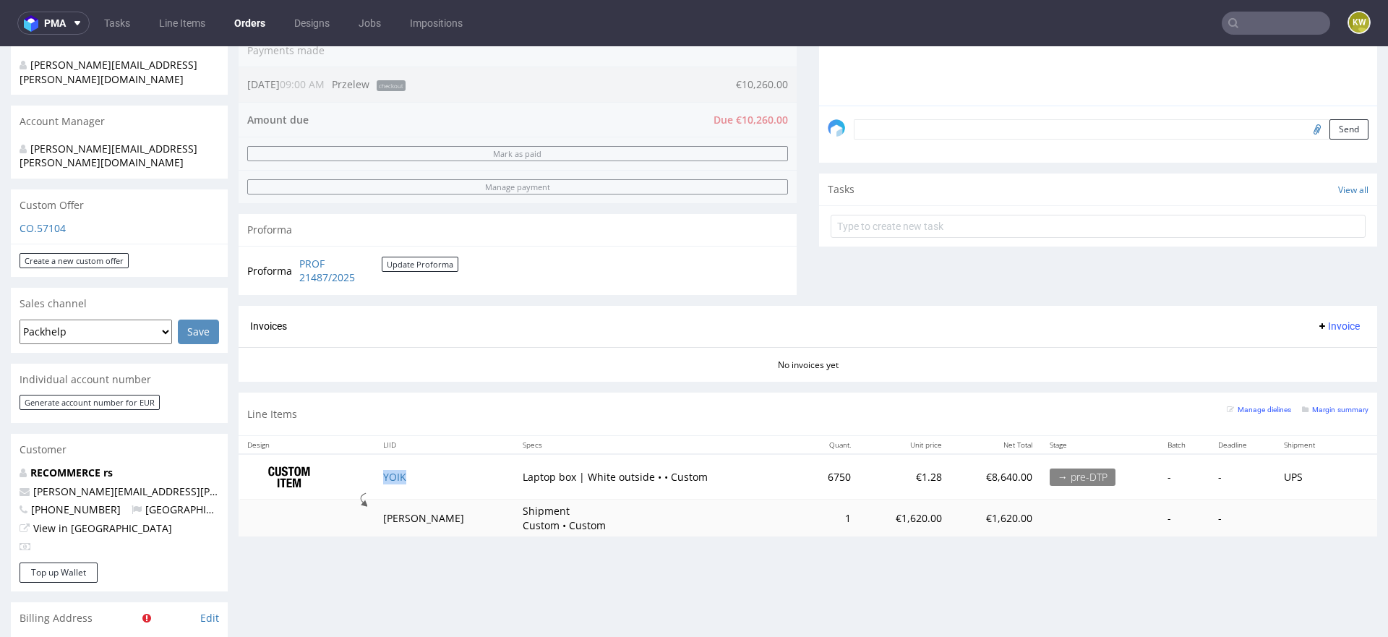
click at [437, 468] on td "YOIK" at bounding box center [445, 477] width 140 height 46
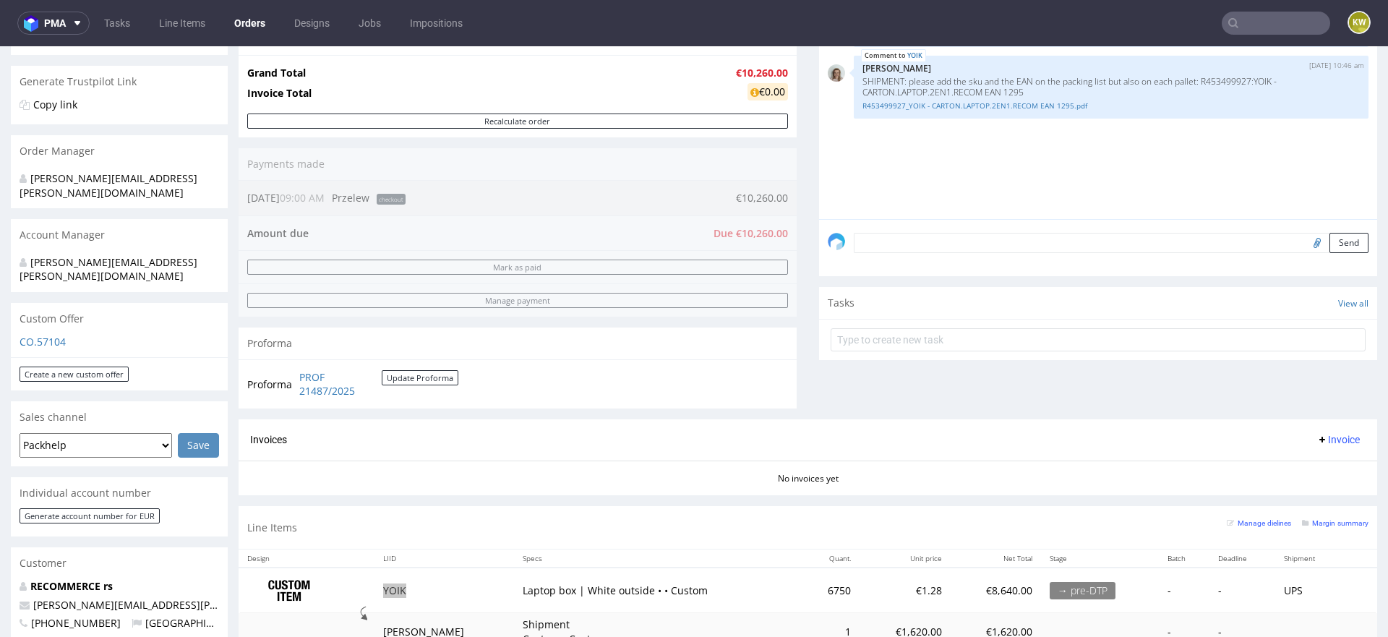
scroll to position [338, 0]
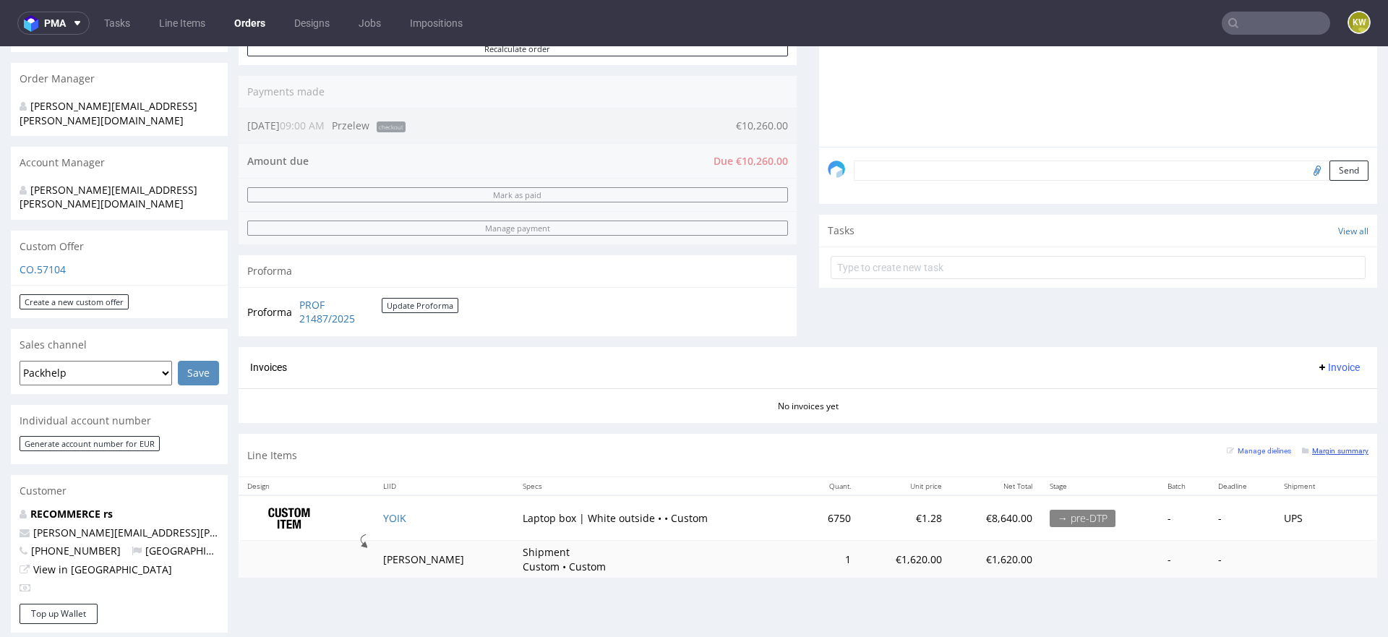
click at [1332, 448] on small "Margin summary" at bounding box center [1335, 451] width 67 height 8
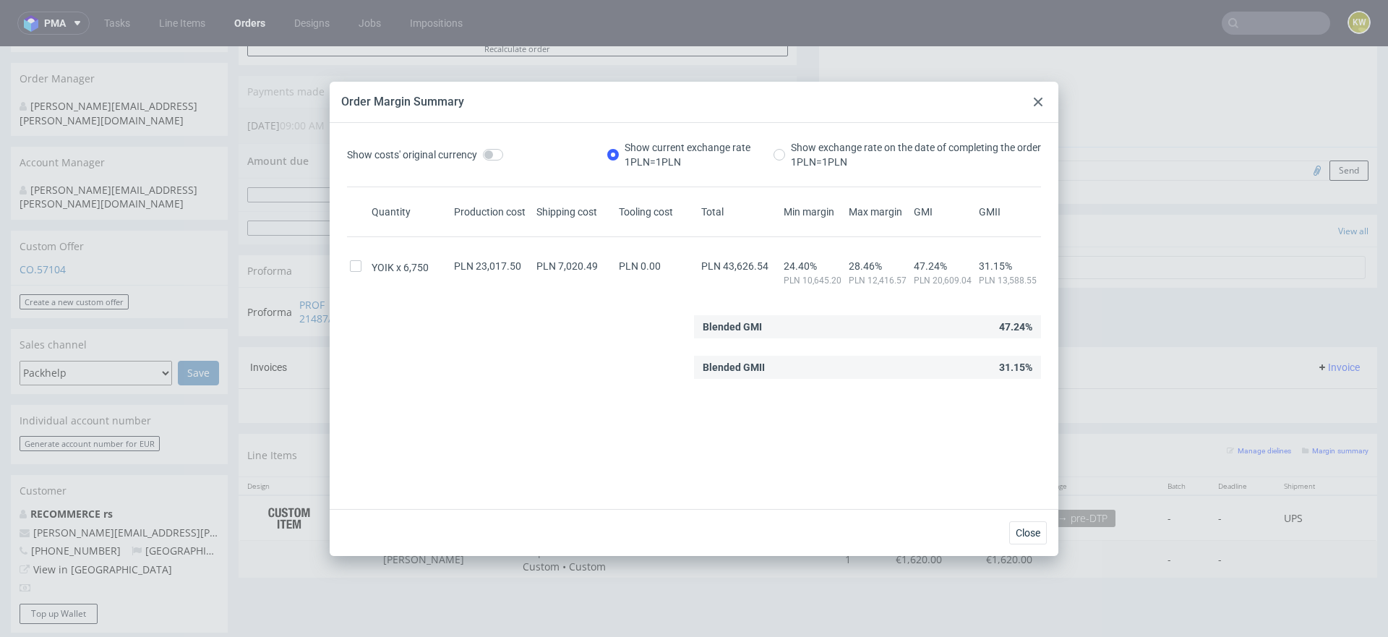
click at [723, 265] on span "PLN 43,626.54" at bounding box center [734, 266] width 67 height 12
click at [723, 266] on span "PLN 43,626.54" at bounding box center [734, 266] width 67 height 12
copy span "43,626.54"
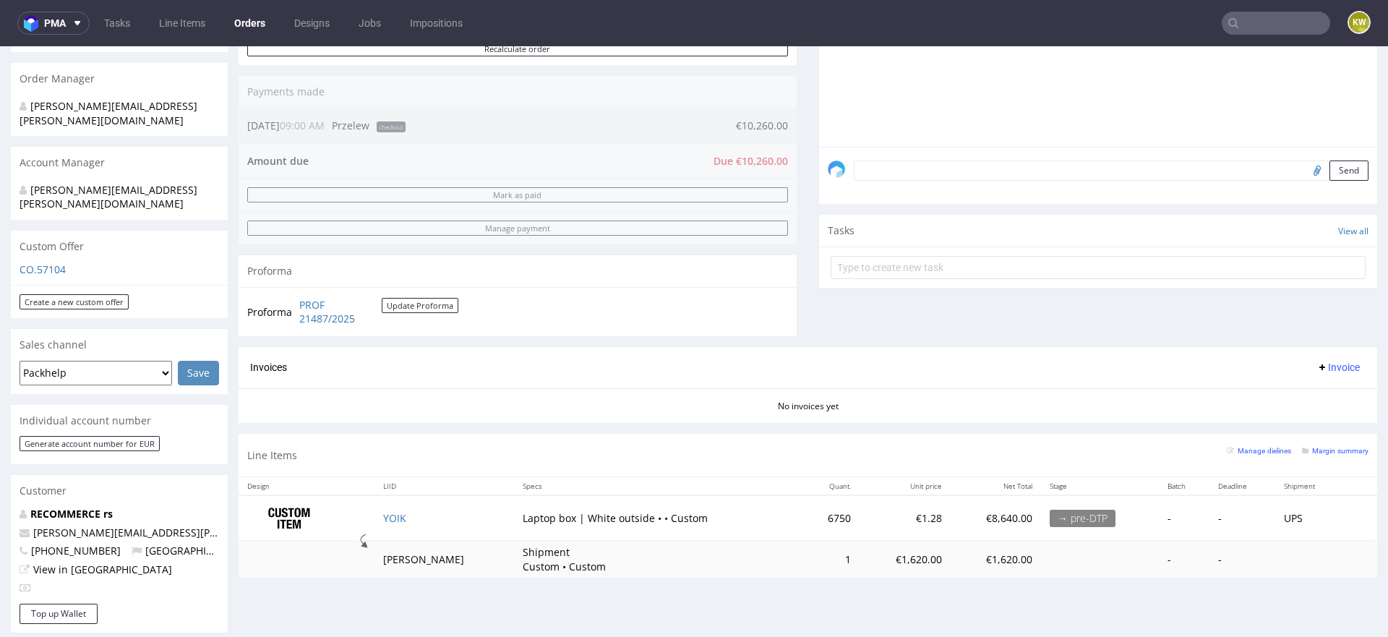
click at [375, 518] on td at bounding box center [307, 518] width 136 height 46
click at [390, 518] on td "YOIK" at bounding box center [445, 518] width 140 height 46
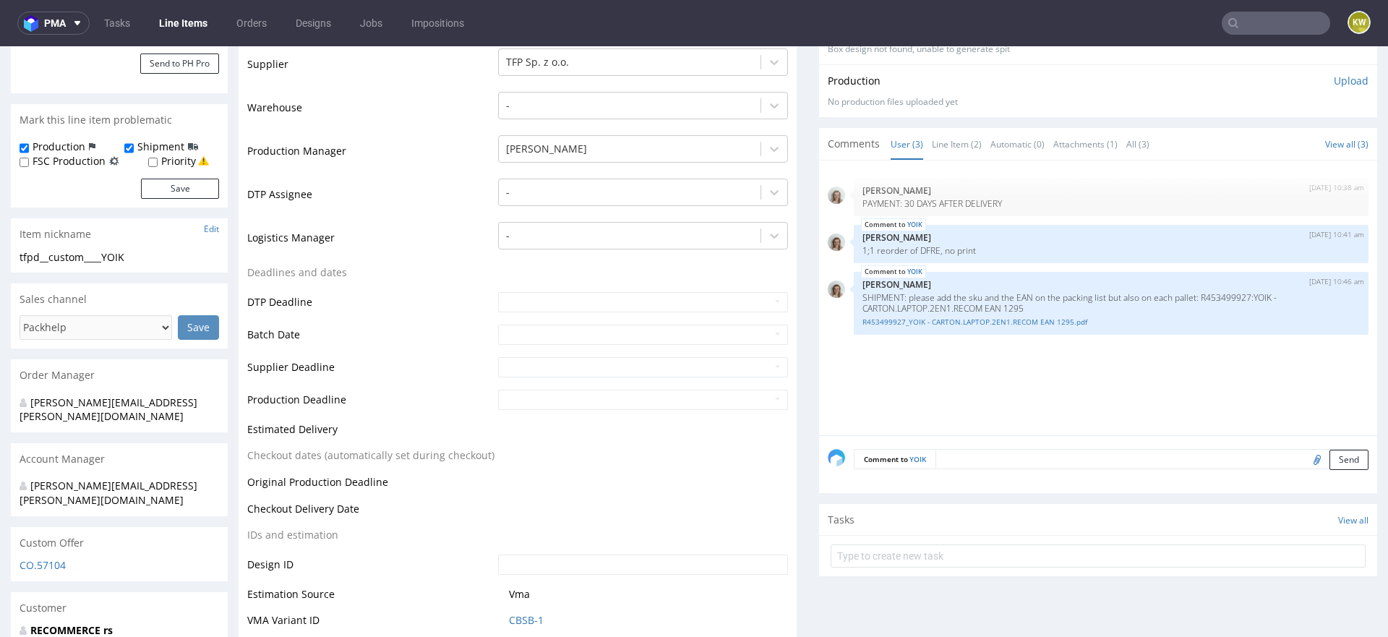
scroll to position [343, 0]
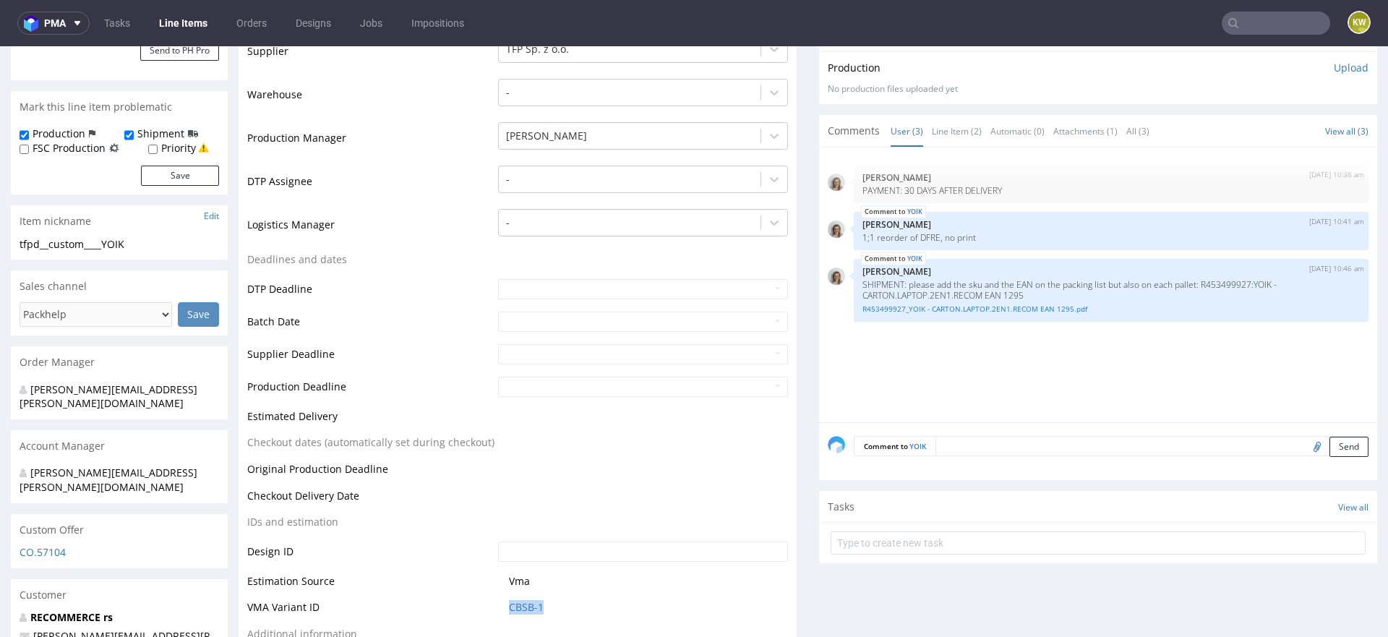
drag, startPoint x: 553, startPoint y: 612, endPoint x: 453, endPoint y: 602, distance: 100.9
click at [453, 602] on tr "VMA Variant ID CBSB-1" at bounding box center [517, 612] width 541 height 27
copy tr "CBSB-1"
click at [524, 607] on link "CBSB-1" at bounding box center [526, 607] width 35 height 14
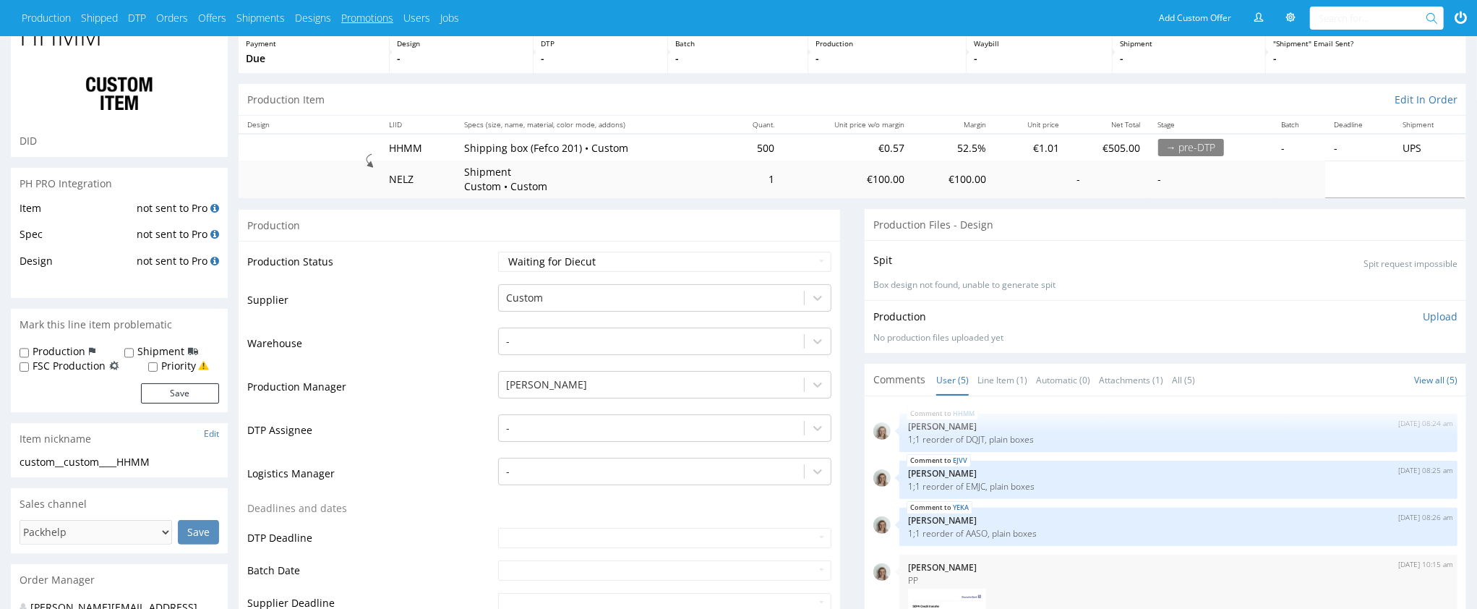
scroll to position [95, 0]
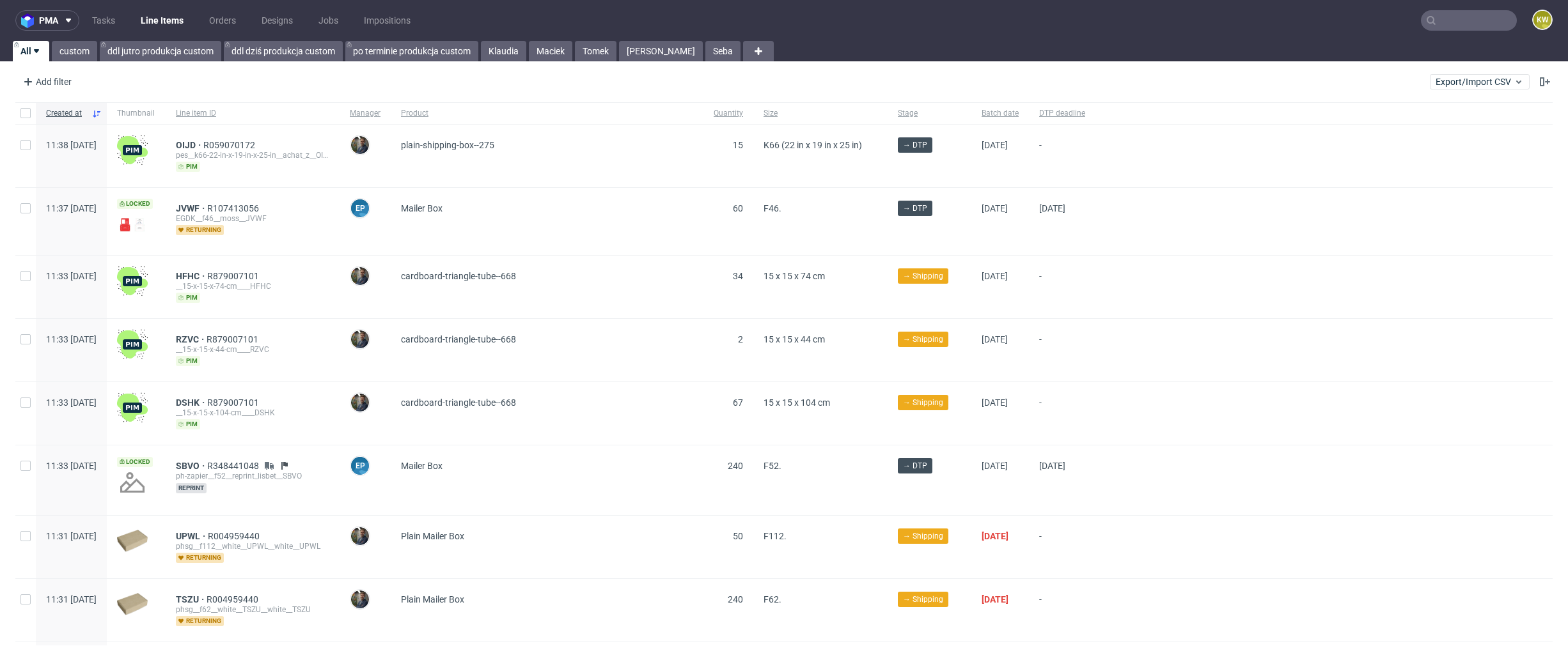
click at [1474, 23] on input "text" at bounding box center [1468, 20] width 96 height 20
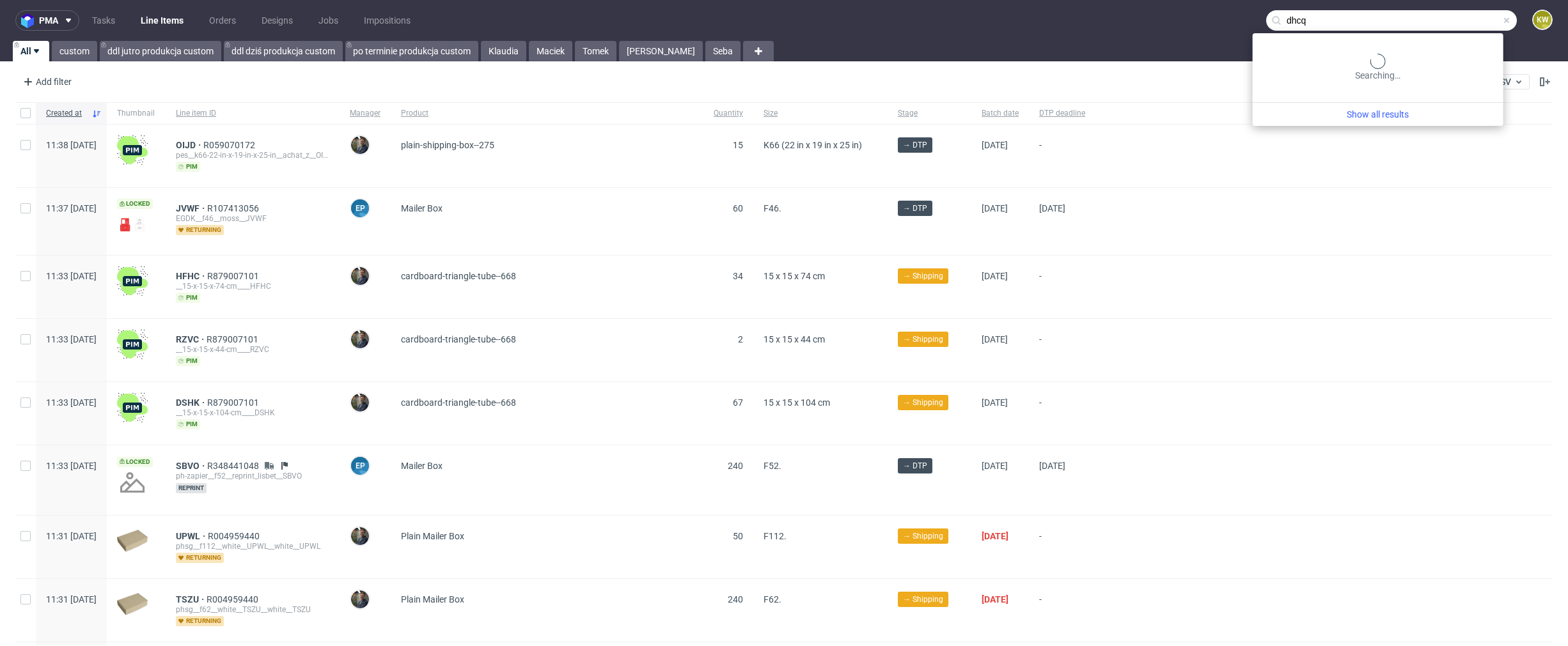
type input "dhcq"
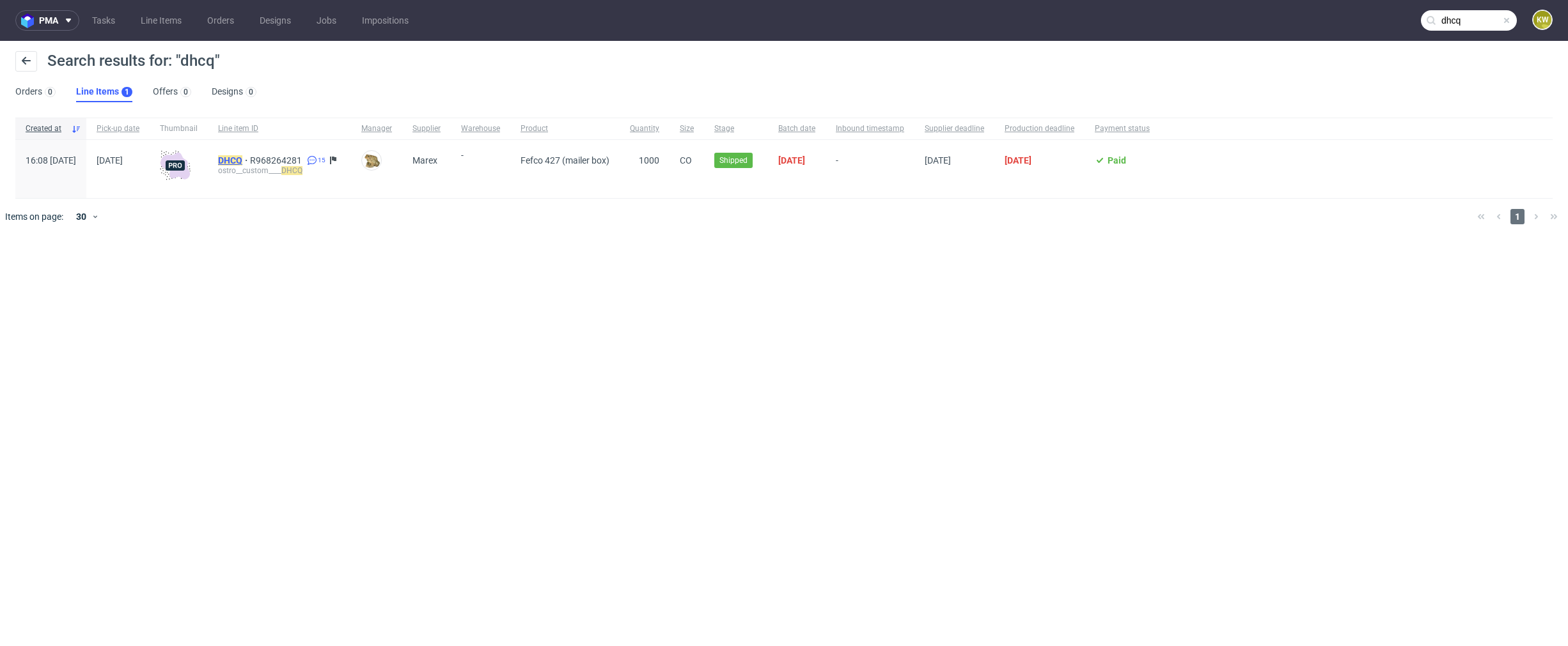
click at [242, 160] on mark "DHCQ" at bounding box center [230, 161] width 24 height 11
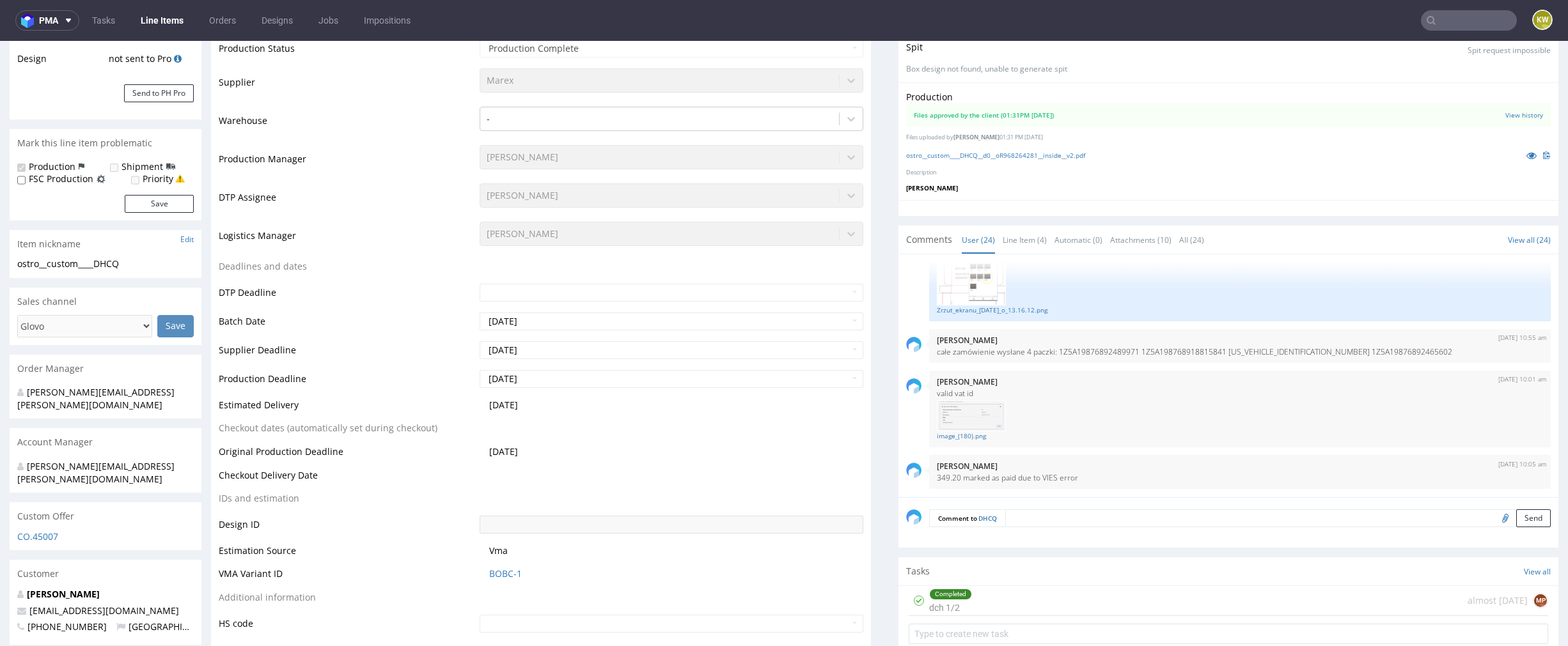
scroll to position [269, 0]
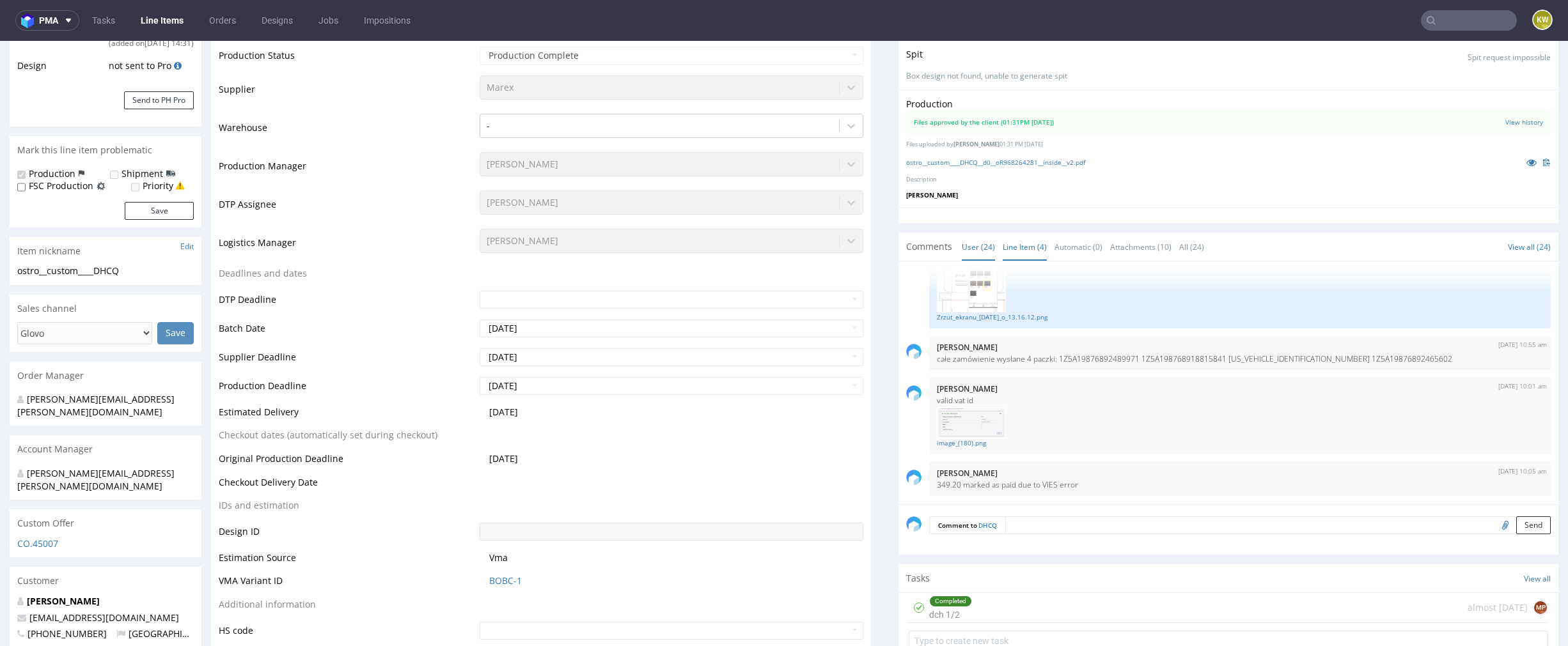
click at [1018, 243] on link "Line Item (4)" at bounding box center [1025, 247] width 44 height 27
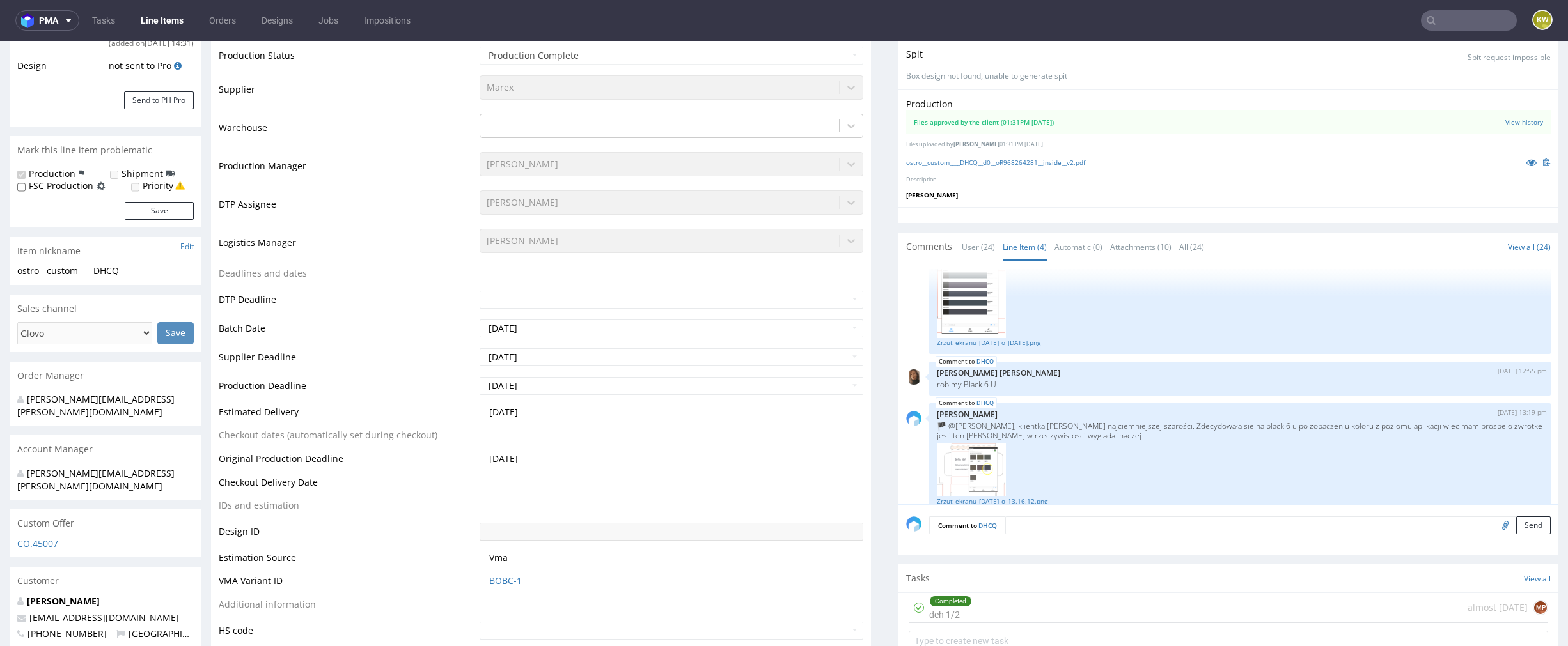
scroll to position [416, 0]
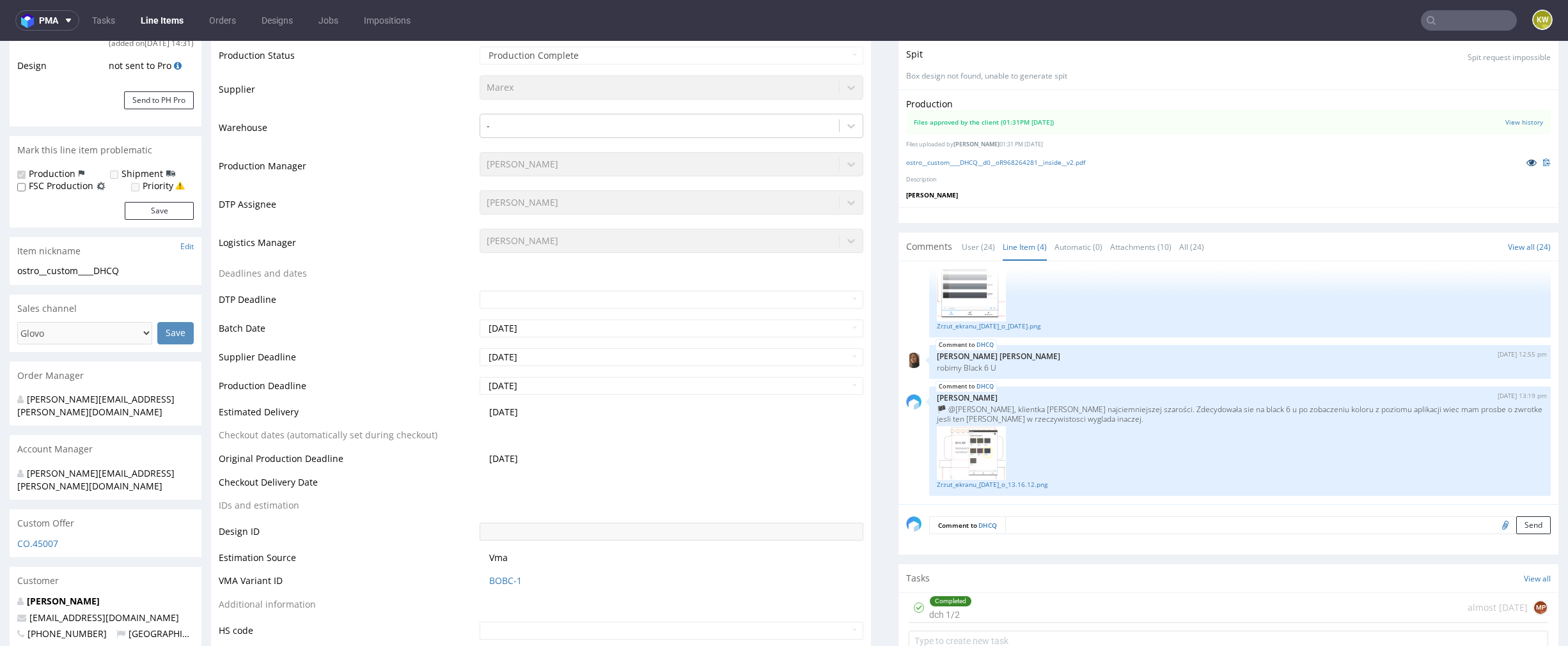
click at [1526, 161] on icon at bounding box center [1532, 163] width 11 height 9
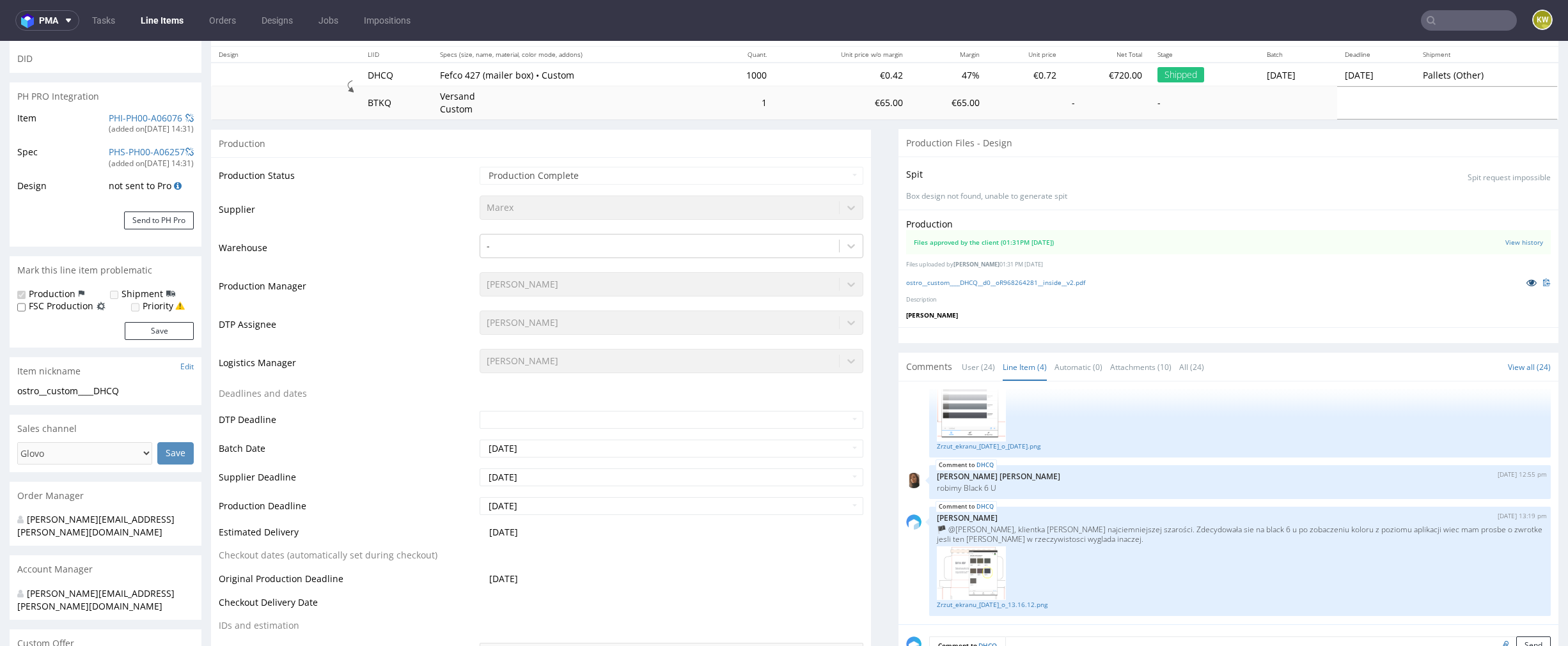
scroll to position [148, 0]
click at [135, 117] on link "PHI-PH00-A06076" at bounding box center [145, 118] width 73 height 12
click at [405, 293] on td "Production Manager" at bounding box center [347, 290] width 257 height 38
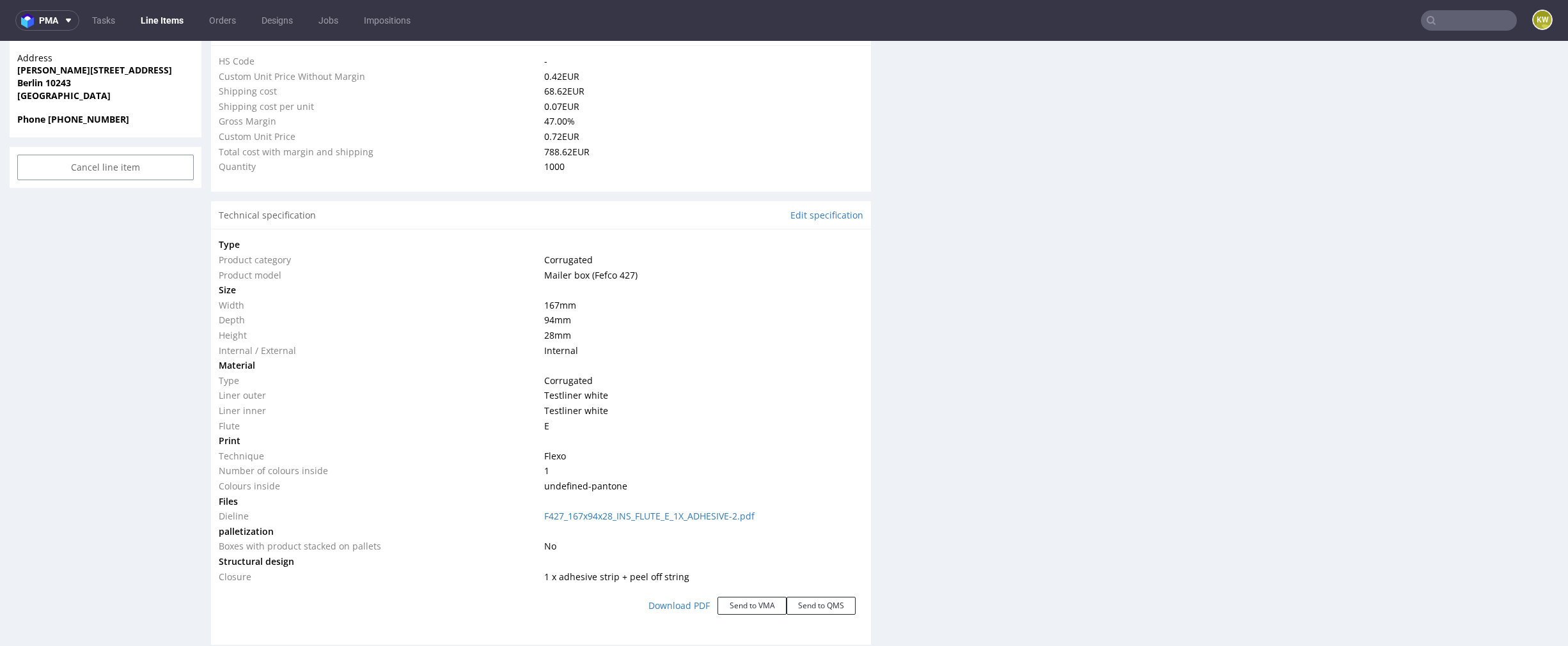
scroll to position [980, 0]
click at [565, 515] on link "F427_167x94x28_INS_FLUTE_E_1X_ADHESIVE-2.pdf" at bounding box center [649, 515] width 210 height 12
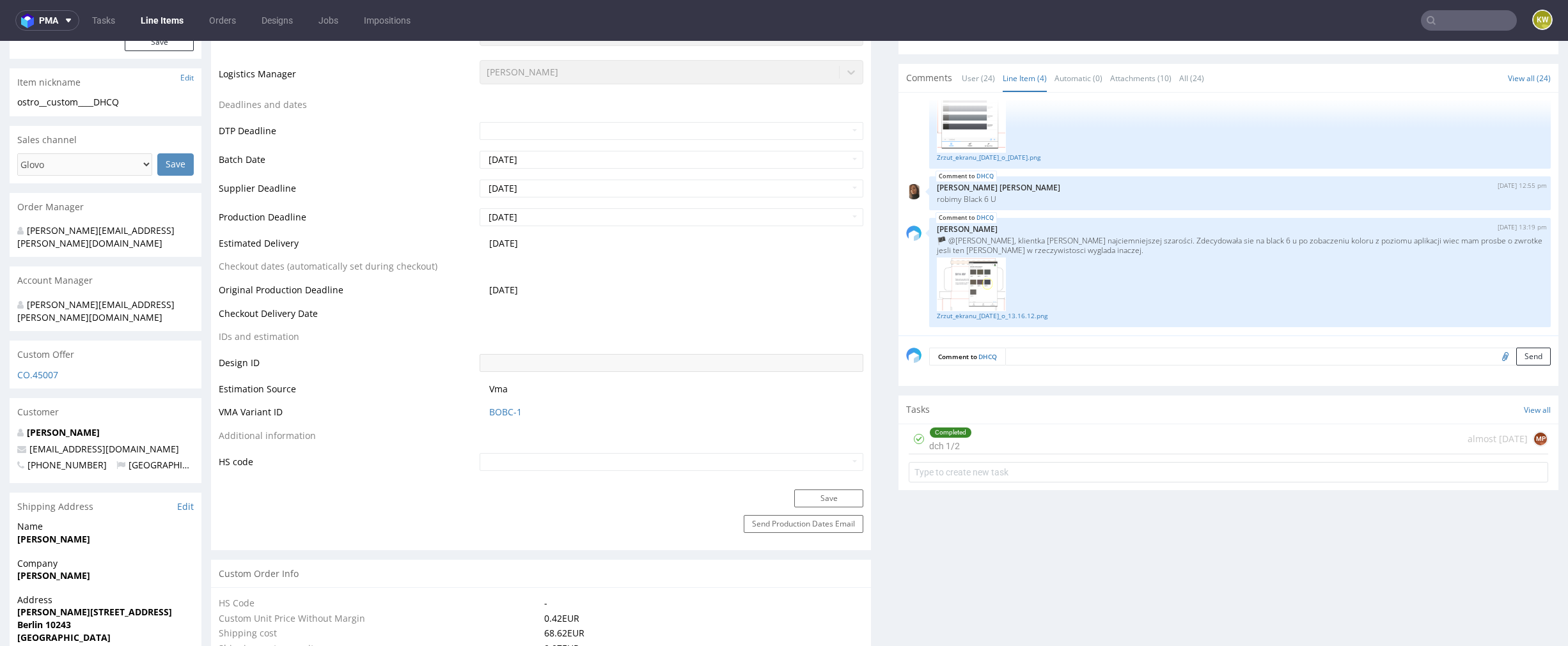
scroll to position [0, 0]
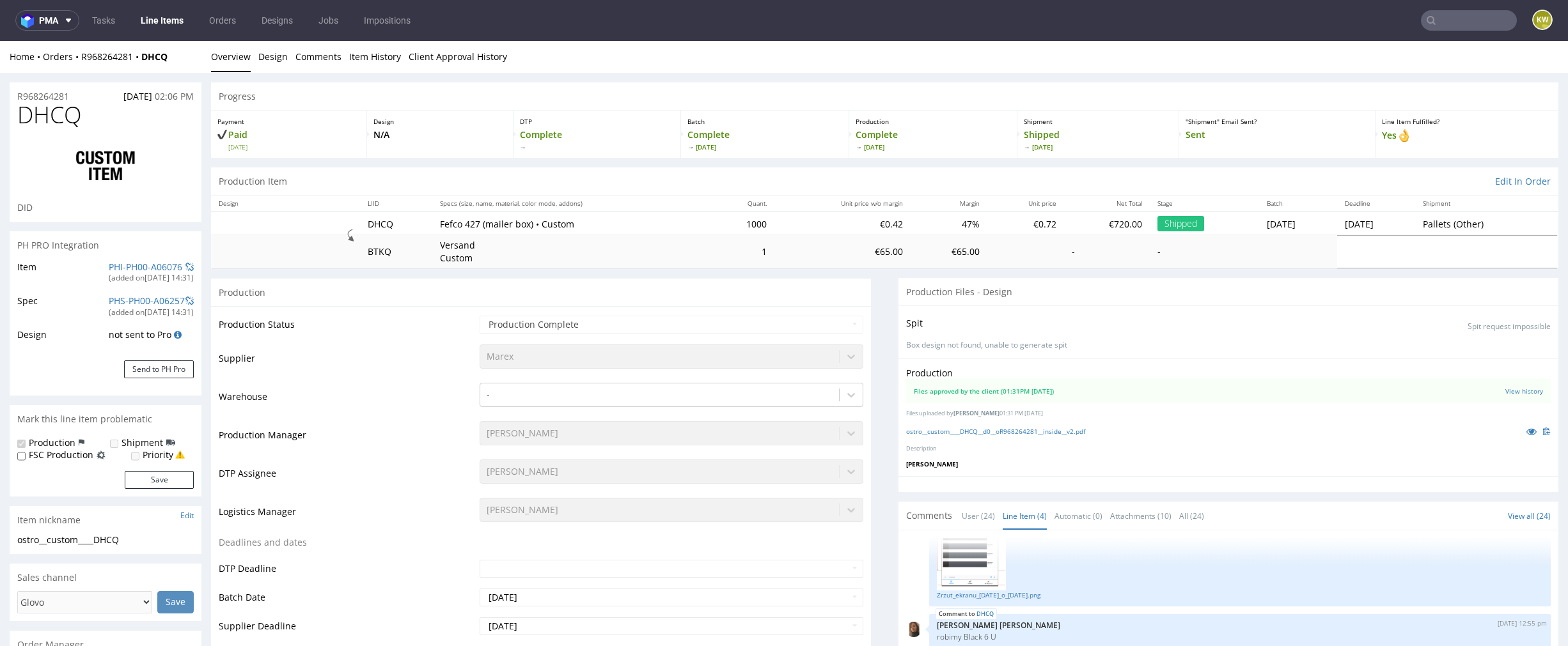
click at [163, 21] on link "Line Items" at bounding box center [162, 20] width 58 height 20
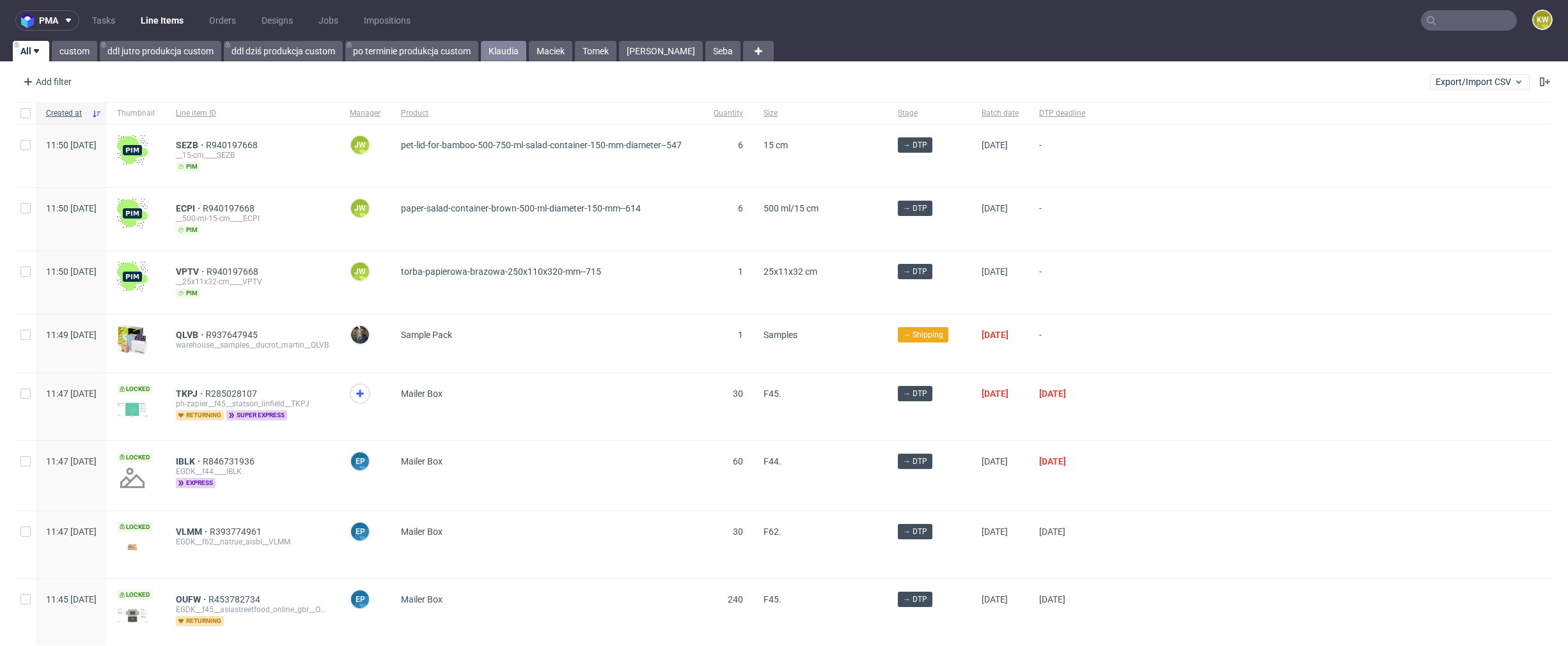
click at [501, 59] on link "Klaudia" at bounding box center [503, 50] width 45 height 20
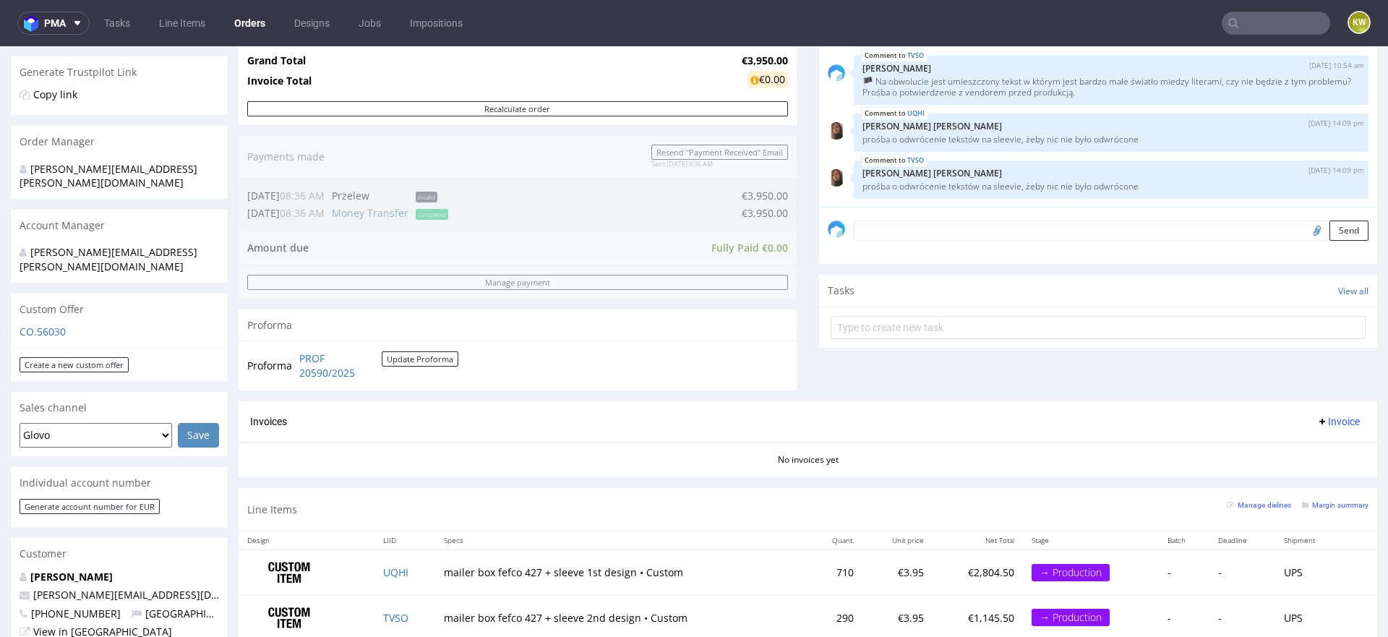
scroll to position [159, 0]
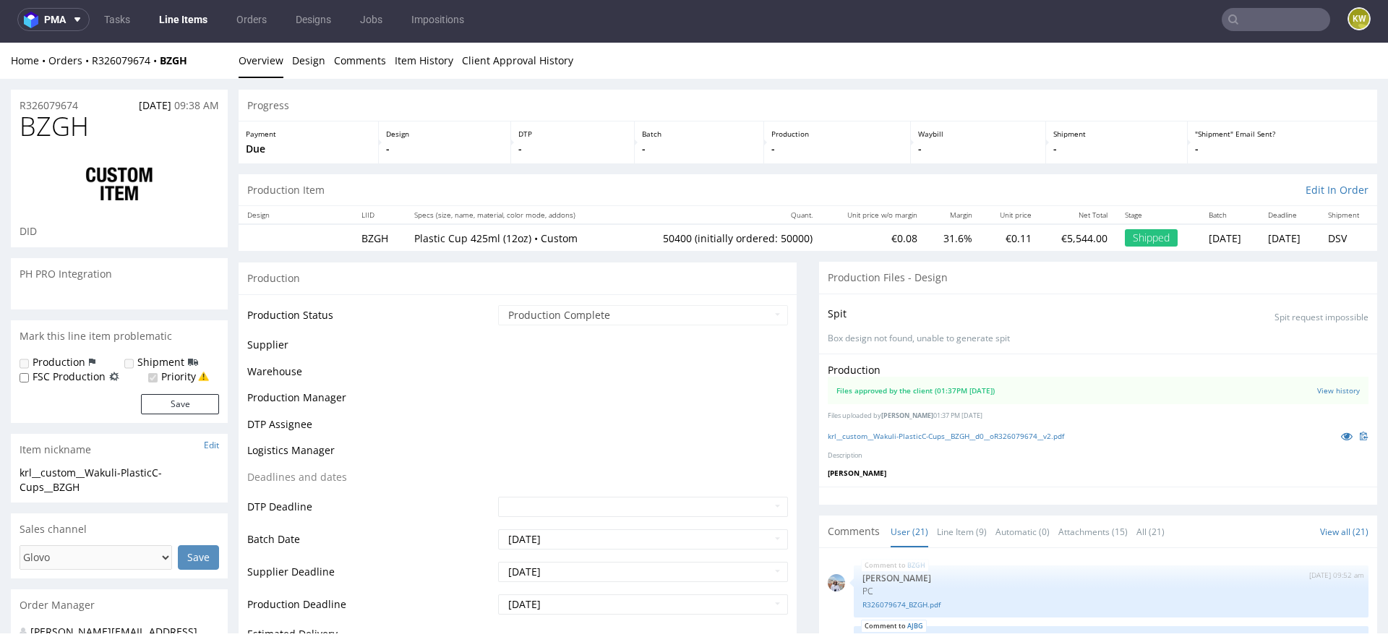
scroll to position [946, 0]
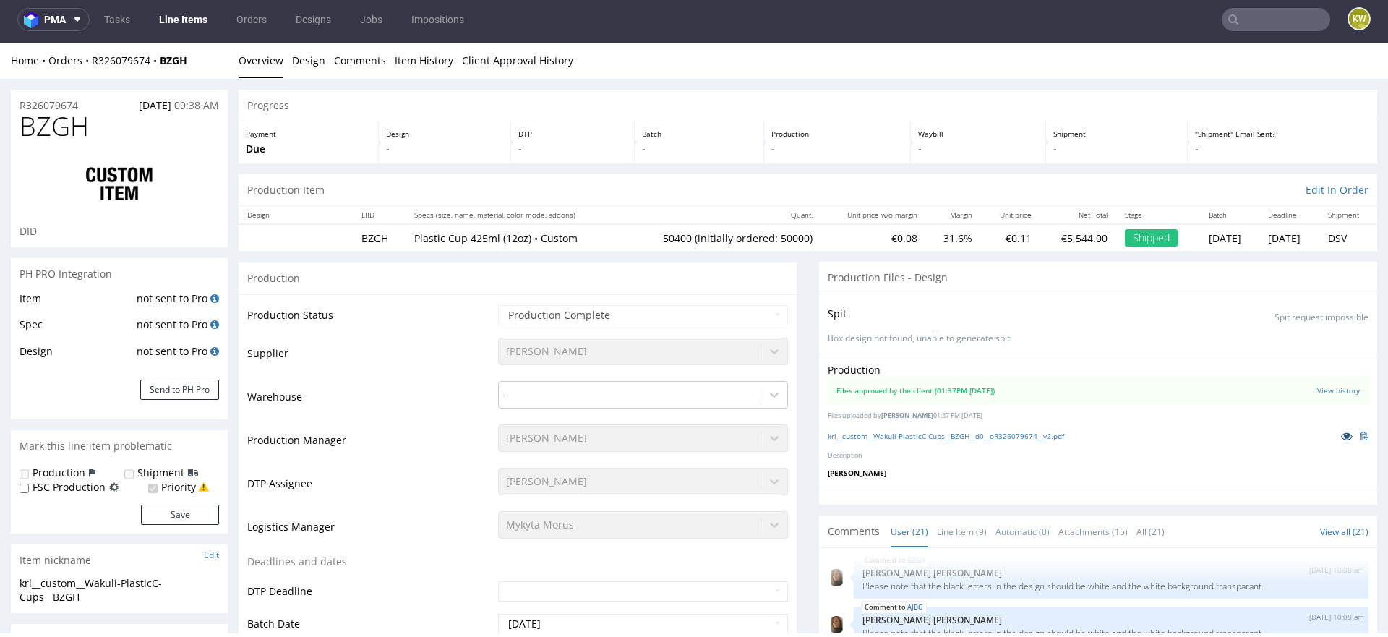
click at [1334, 434] on link at bounding box center [1347, 436] width 26 height 16
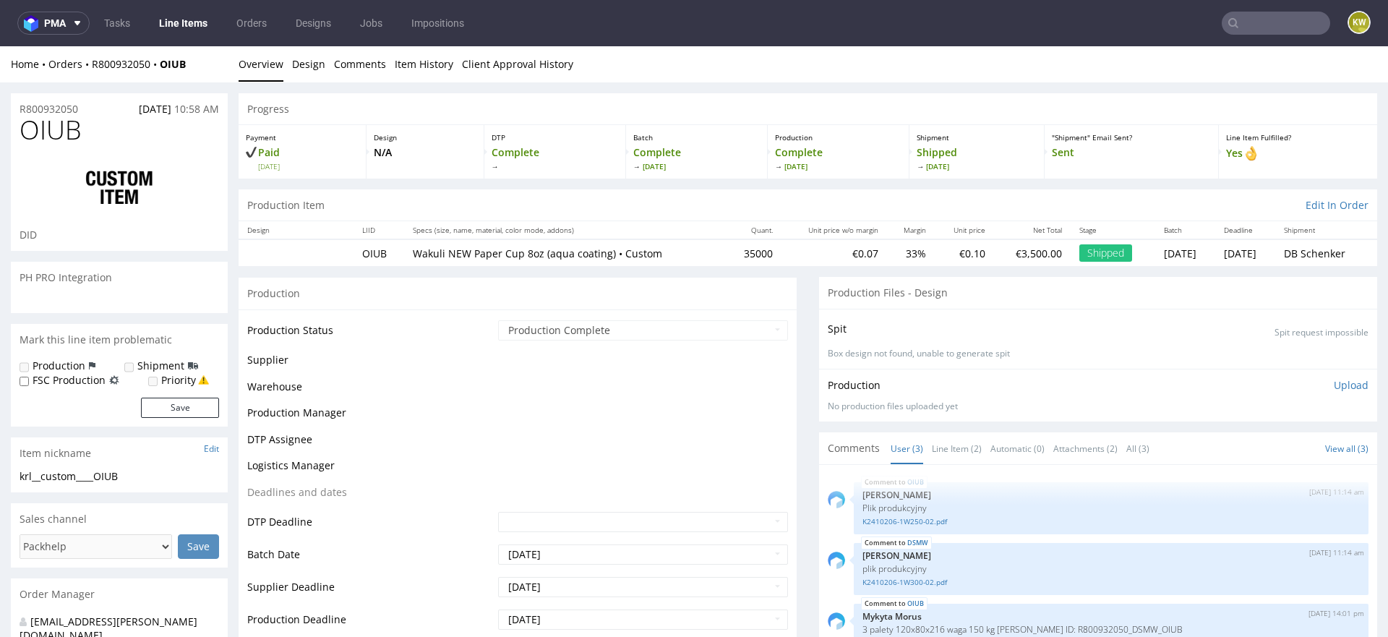
scroll to position [142, 0]
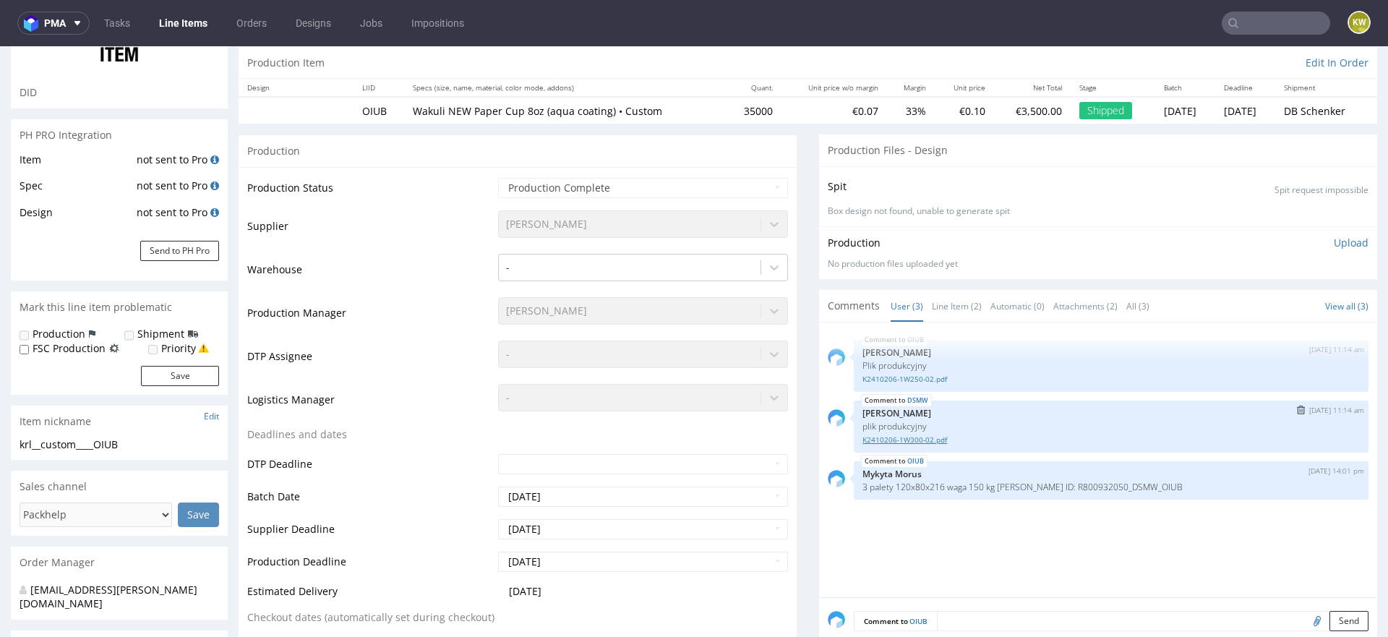
click at [895, 440] on link "K2410206-1W300-02.pdf" at bounding box center [1111, 440] width 497 height 11
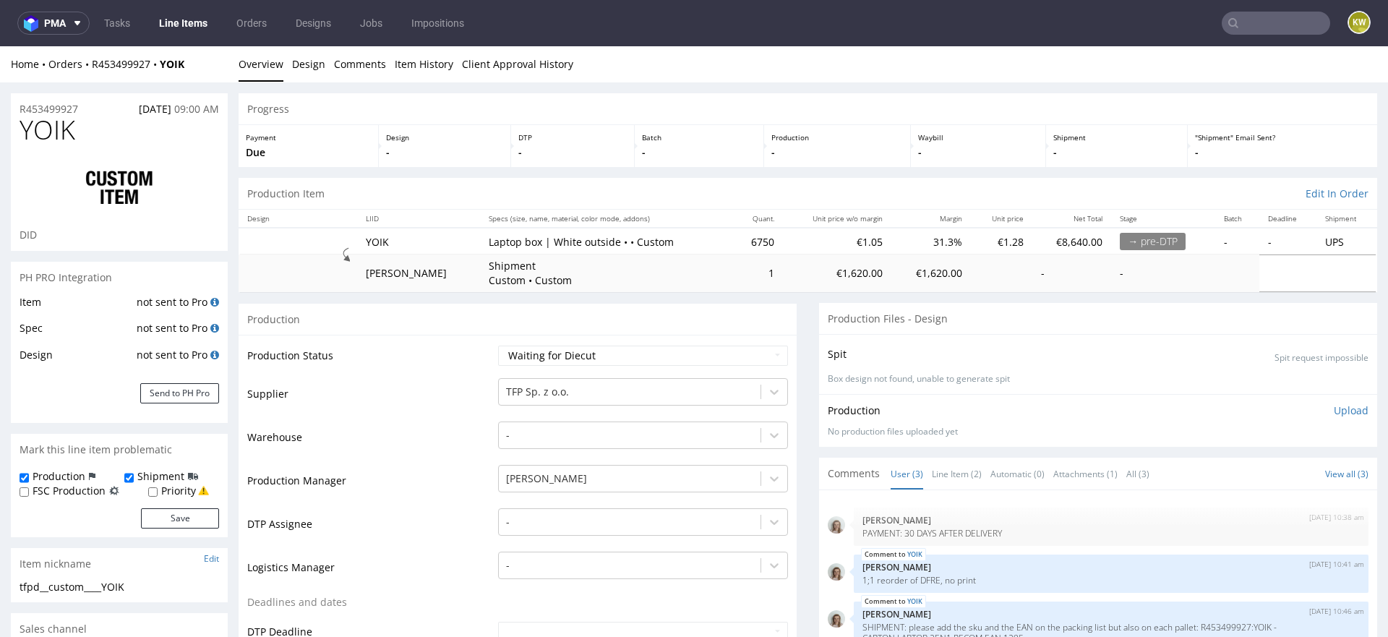
click at [184, 25] on link "Line Items" at bounding box center [183, 23] width 66 height 23
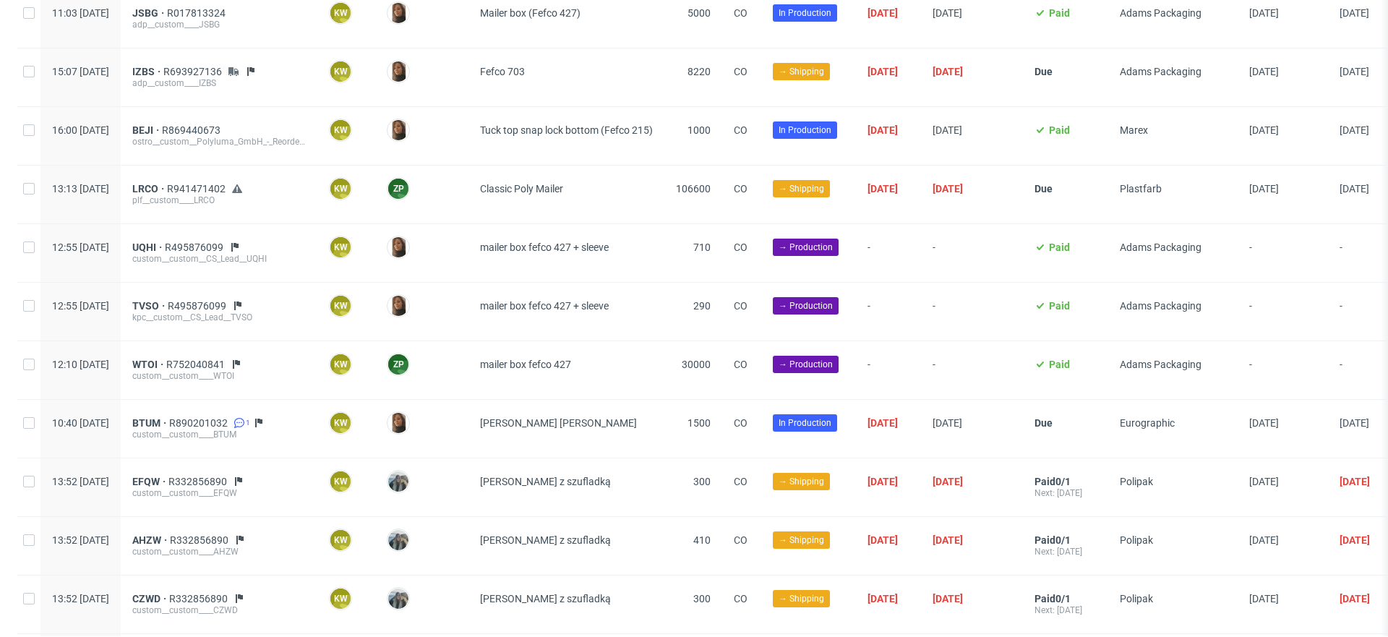
scroll to position [1481, 0]
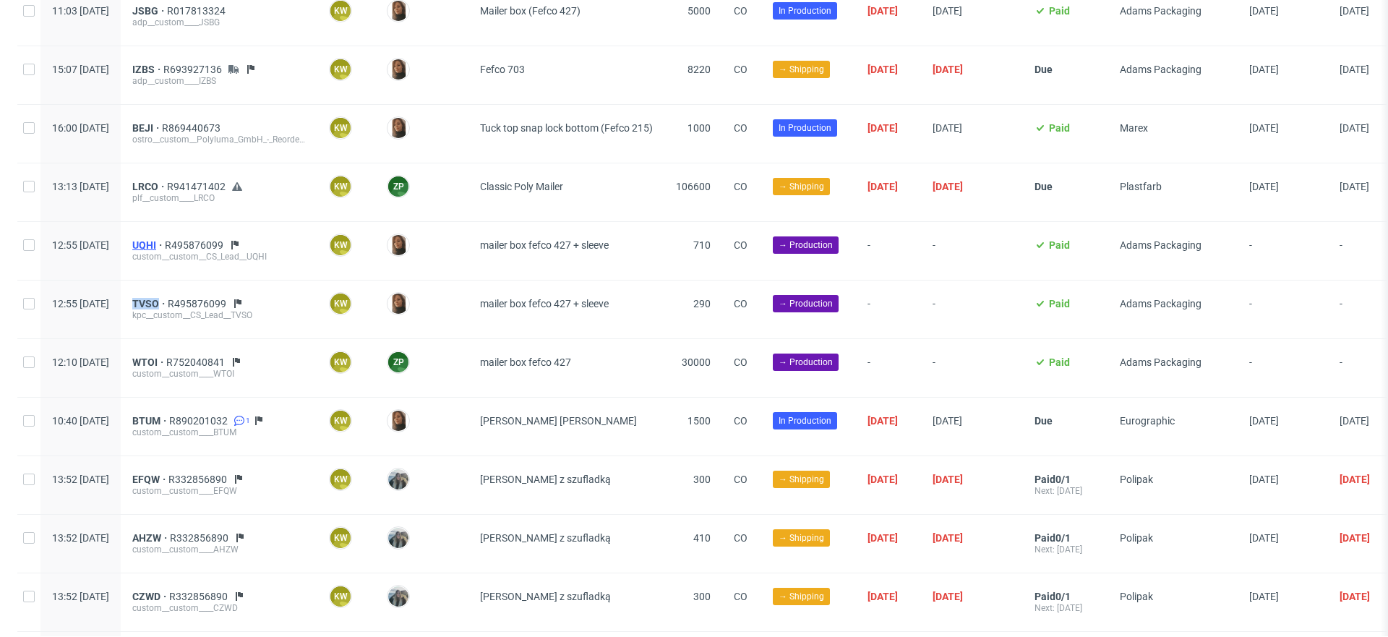
click at [165, 239] on span "UQHI" at bounding box center [148, 245] width 33 height 12
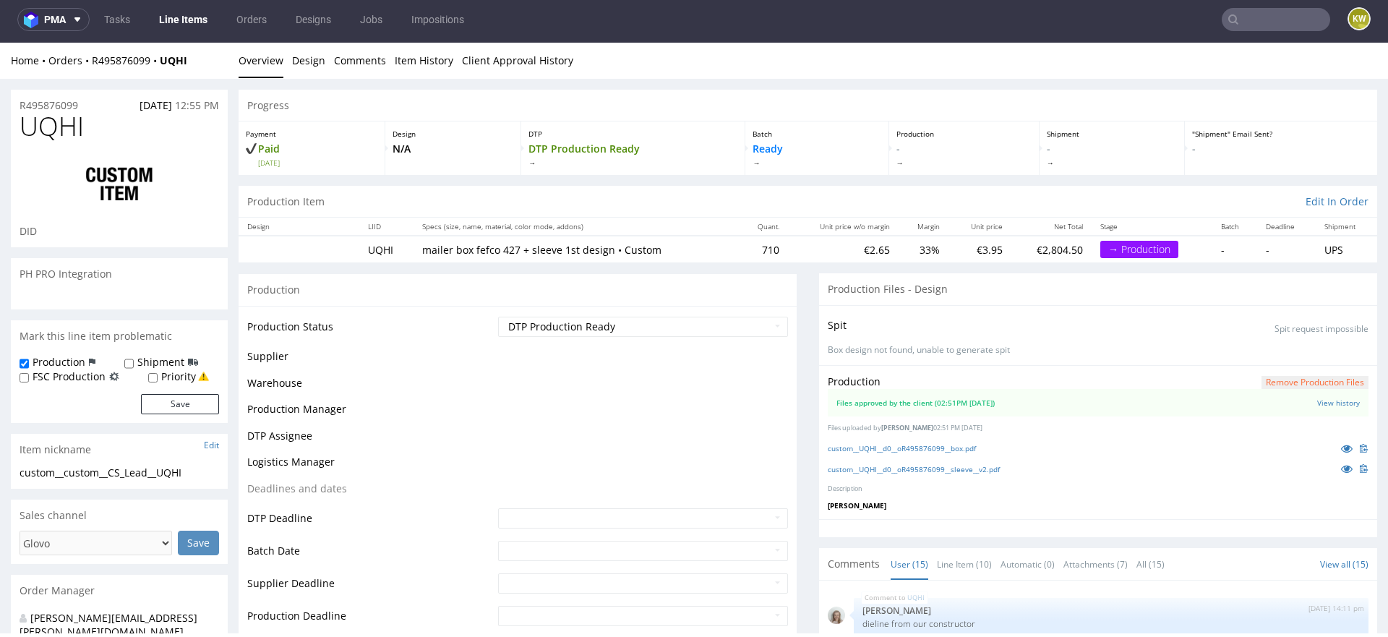
scroll to position [881, 0]
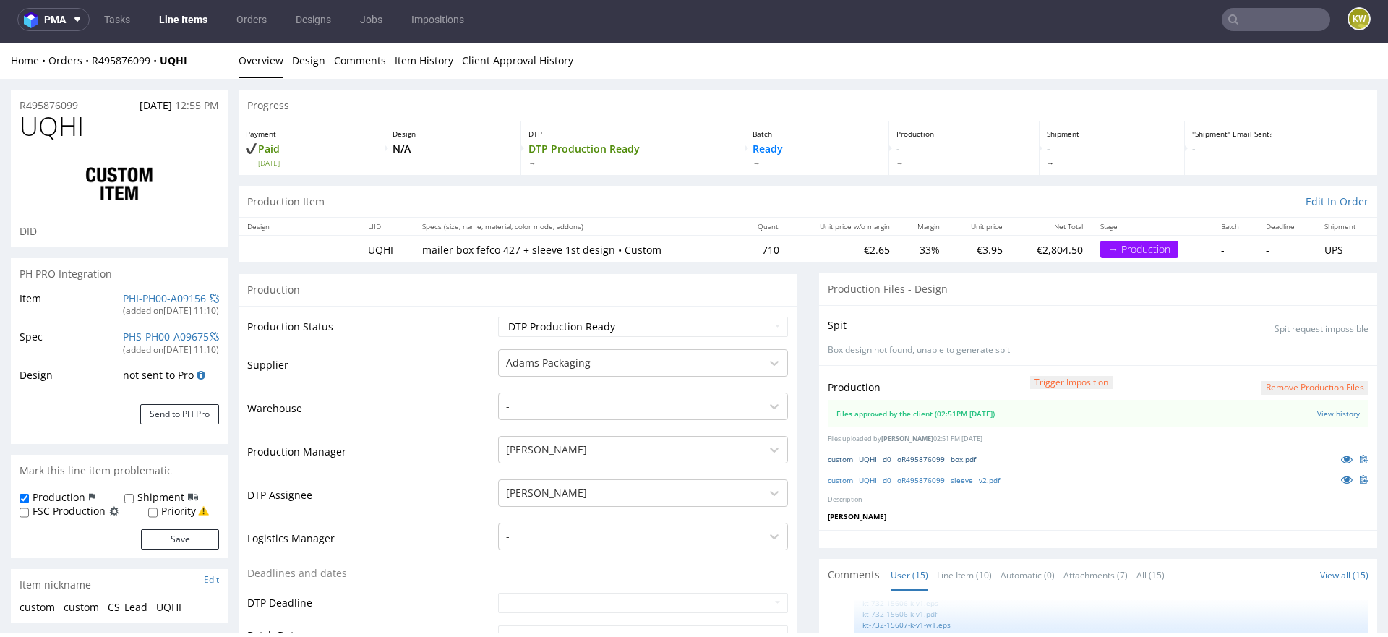
click at [933, 456] on link "custom__UQHI__d0__oR495876099__box.pdf" at bounding box center [902, 459] width 148 height 10
click at [917, 476] on link "custom__UQHI__d0__oR495876099__sleeve__v2.pdf" at bounding box center [914, 480] width 172 height 10
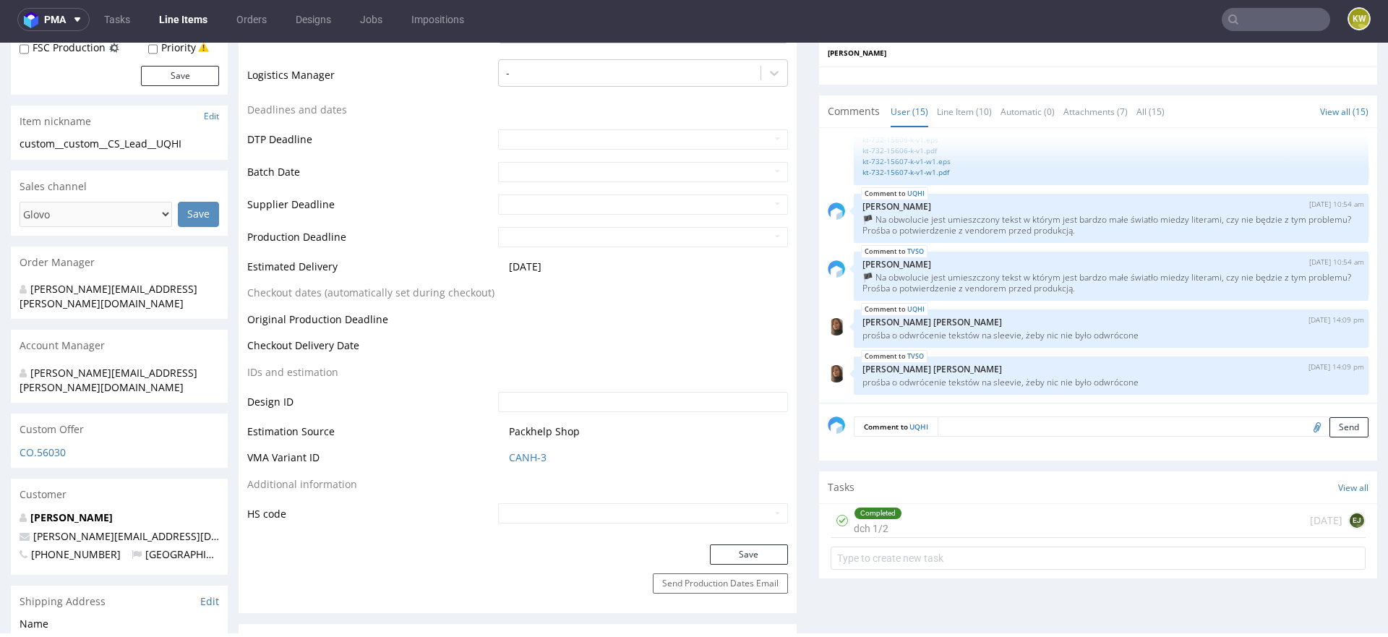
scroll to position [0, 0]
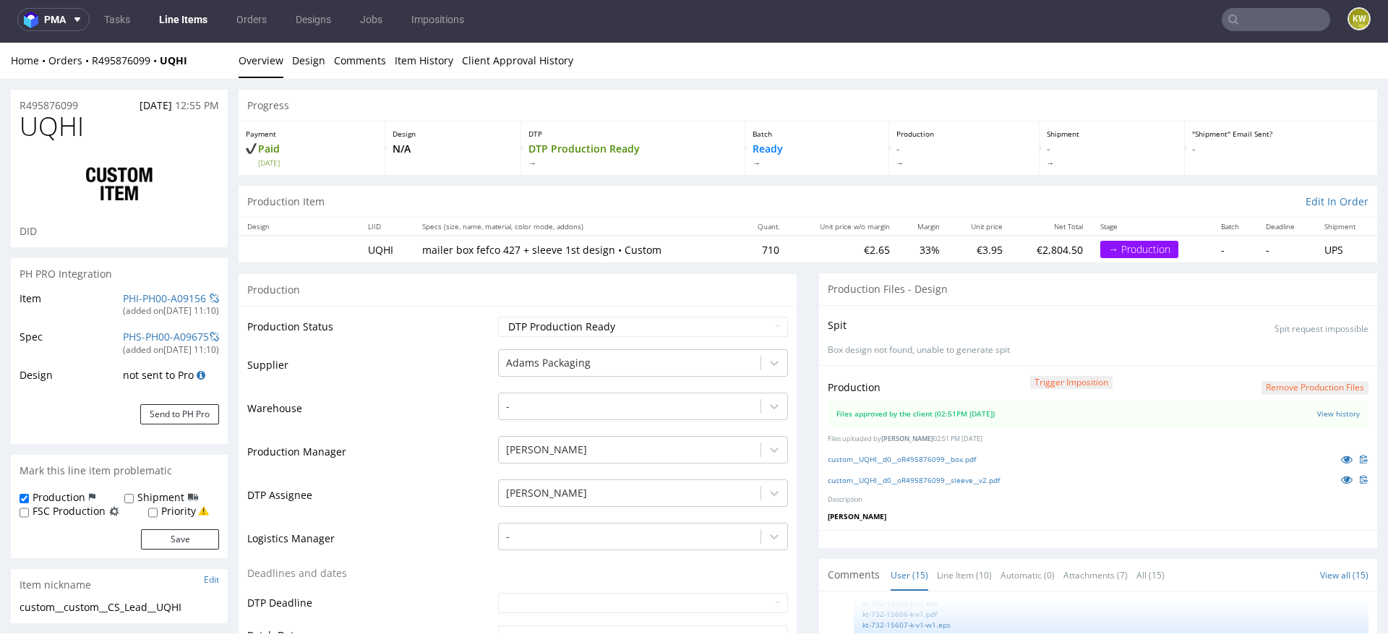
click at [66, 129] on span "UQHI" at bounding box center [52, 126] width 64 height 29
click at [159, 295] on link "PHI-PH00-A09156" at bounding box center [164, 298] width 83 height 14
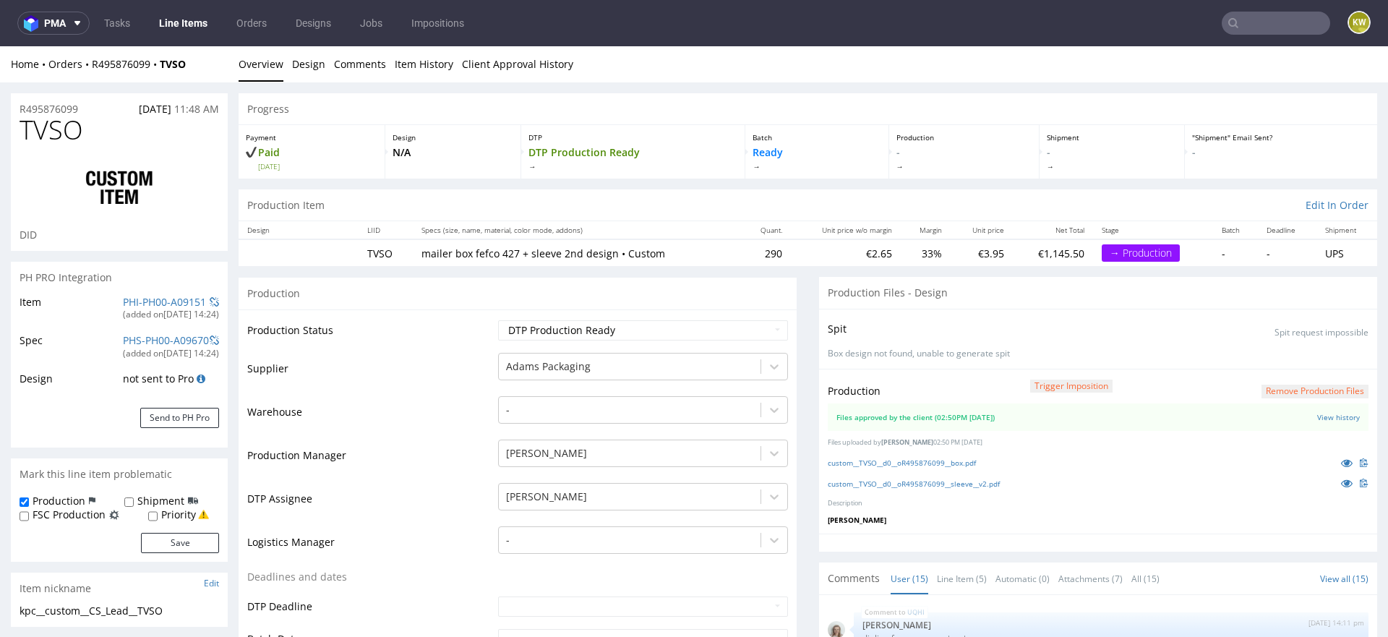
scroll to position [881, 0]
click at [959, 482] on link "custom__TVSO__d0__oR495876099__sleeve__v2.pdf" at bounding box center [914, 484] width 172 height 10
click at [932, 460] on link "custom__TVSO__d0__oR495876099__box.pdf" at bounding box center [902, 463] width 148 height 10
click at [45, 126] on span "TVSO" at bounding box center [52, 130] width 64 height 29
click at [45, 127] on span "TVSO" at bounding box center [52, 130] width 64 height 29
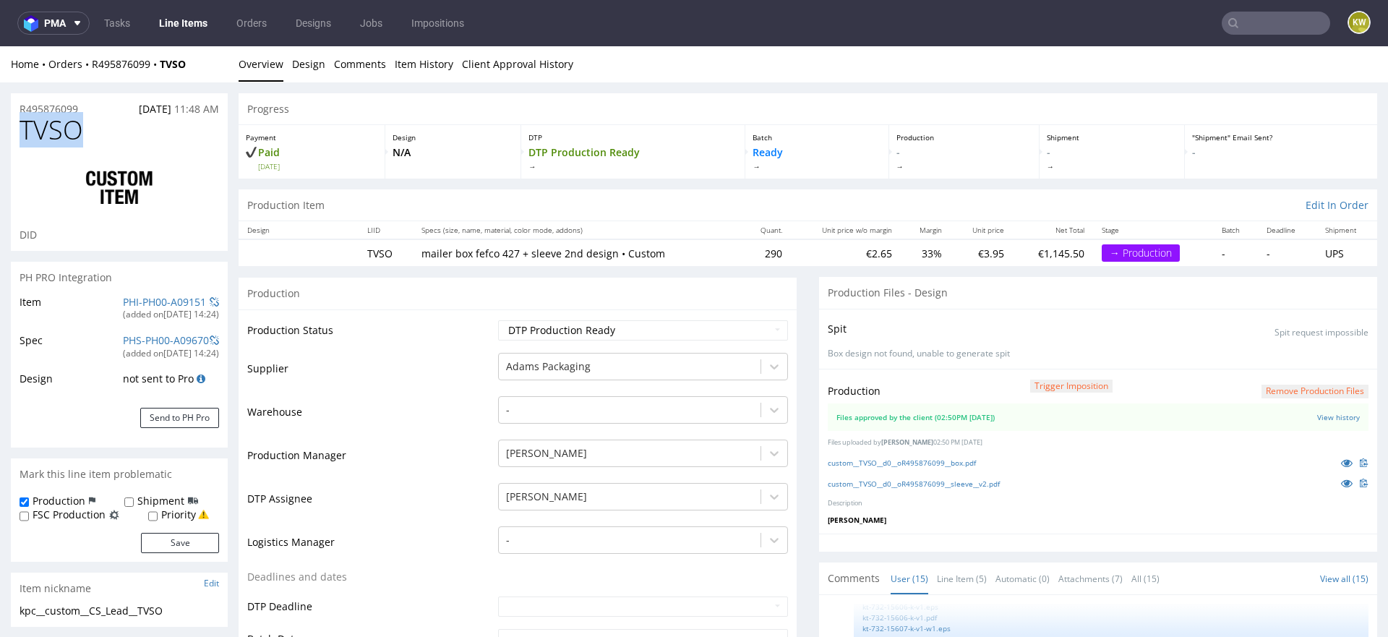
copy span "TVSO"
click at [140, 299] on link "PHI-PH00-A09151" at bounding box center [164, 302] width 83 height 14
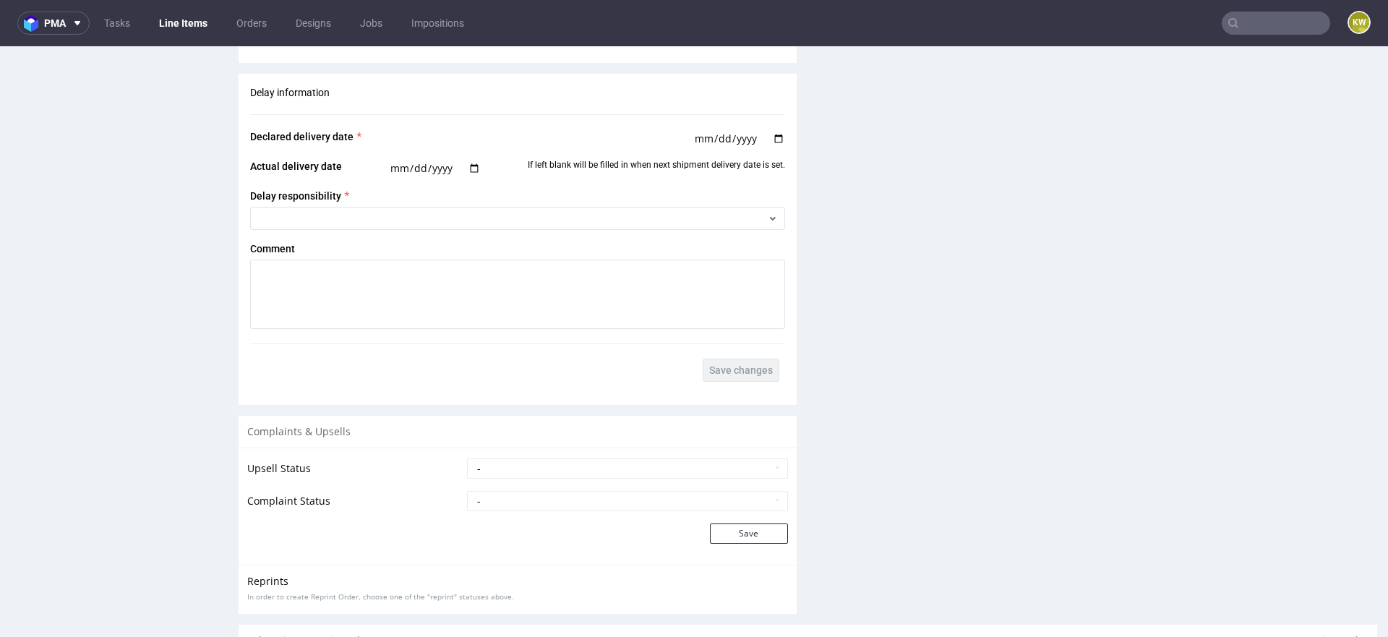
scroll to position [2481, 0]
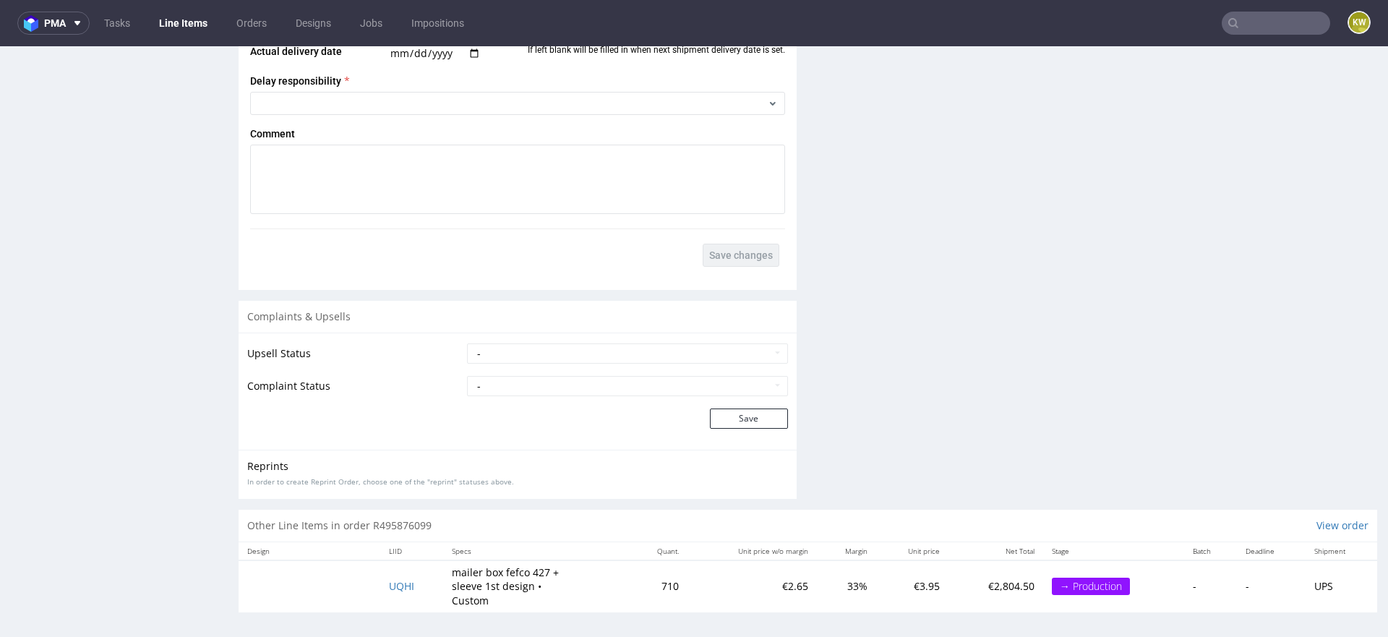
click at [421, 577] on td "UQHI" at bounding box center [411, 586] width 63 height 52
drag, startPoint x: 420, startPoint y: 578, endPoint x: 380, endPoint y: 574, distance: 40.6
click at [380, 577] on td "UQHI" at bounding box center [411, 586] width 63 height 52
copy span "UQHI"
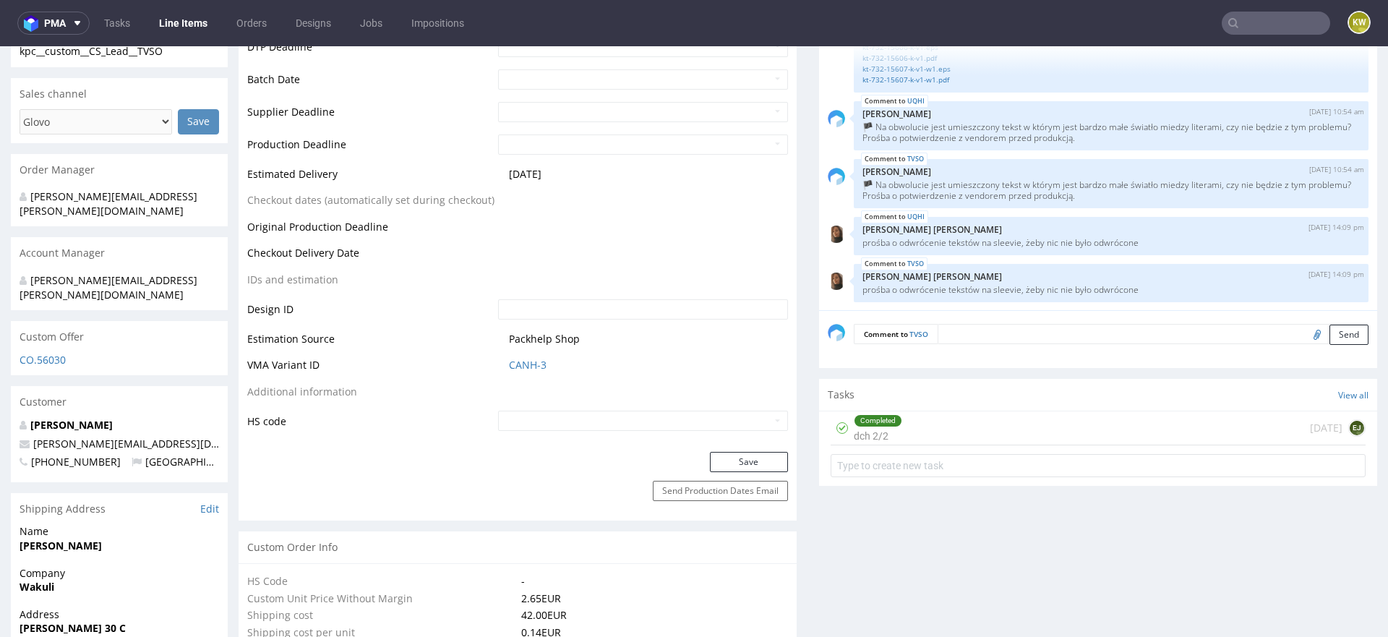
scroll to position [0, 0]
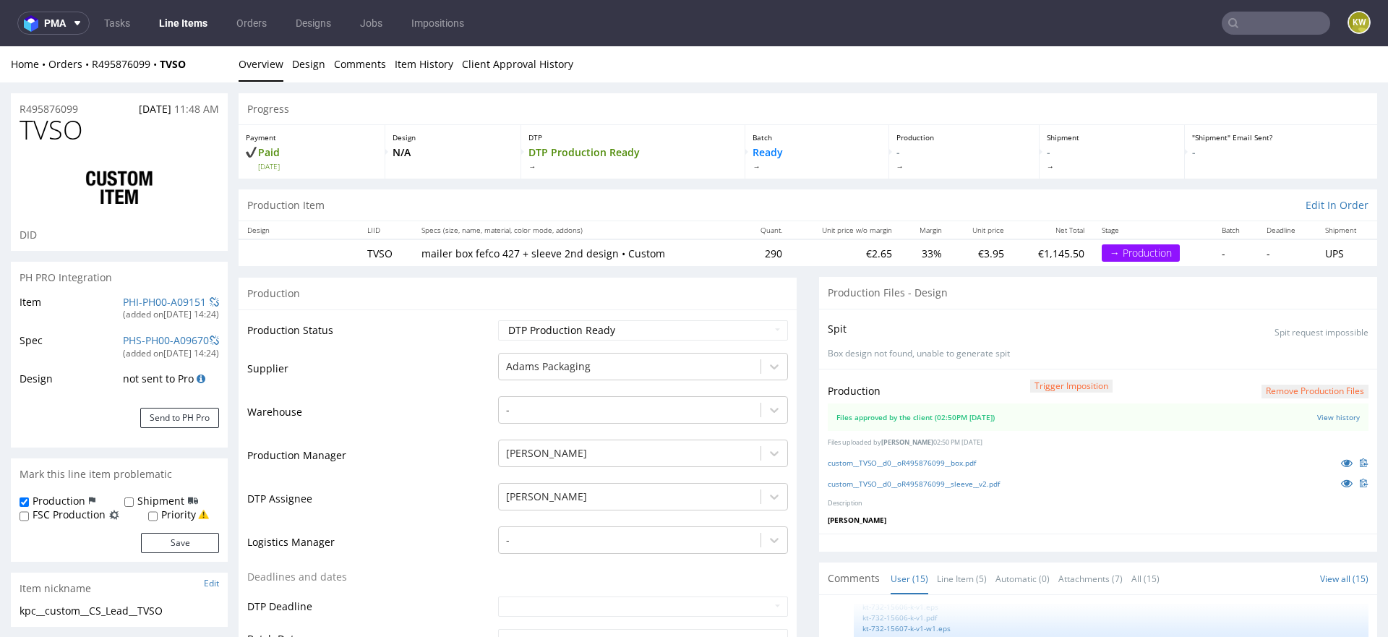
click at [57, 136] on span "TVSO" at bounding box center [52, 130] width 64 height 29
copy span "TVSO"
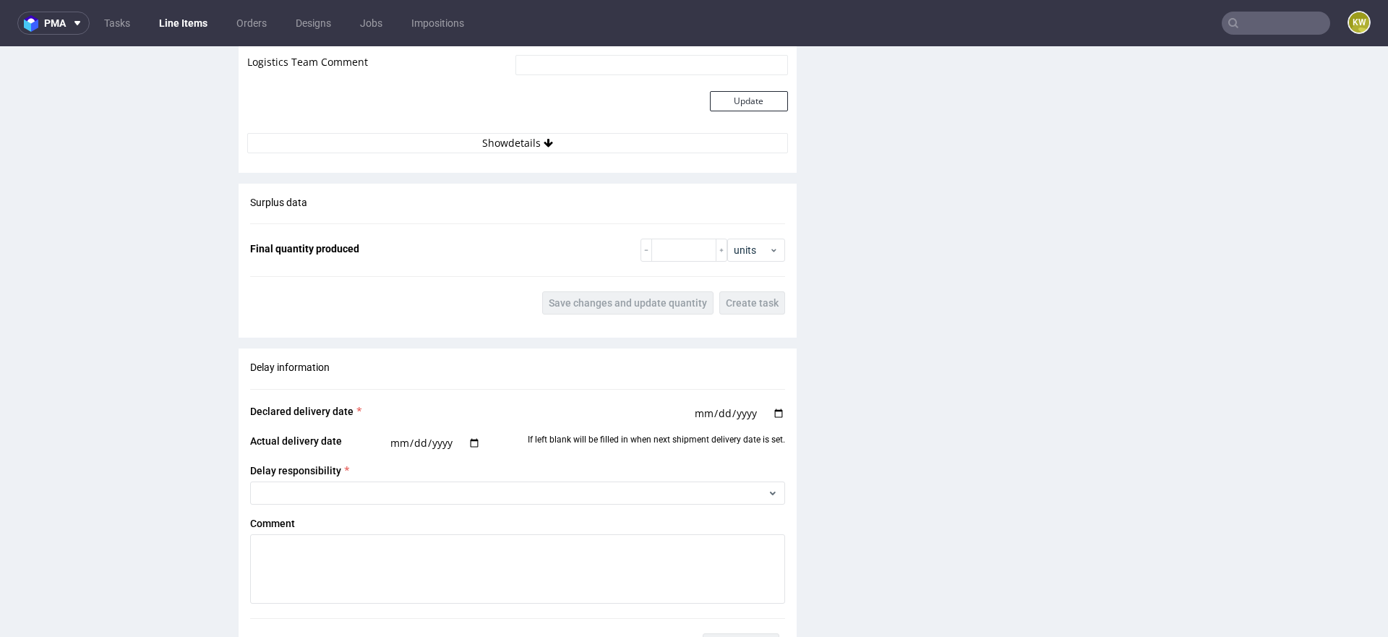
scroll to position [2481, 0]
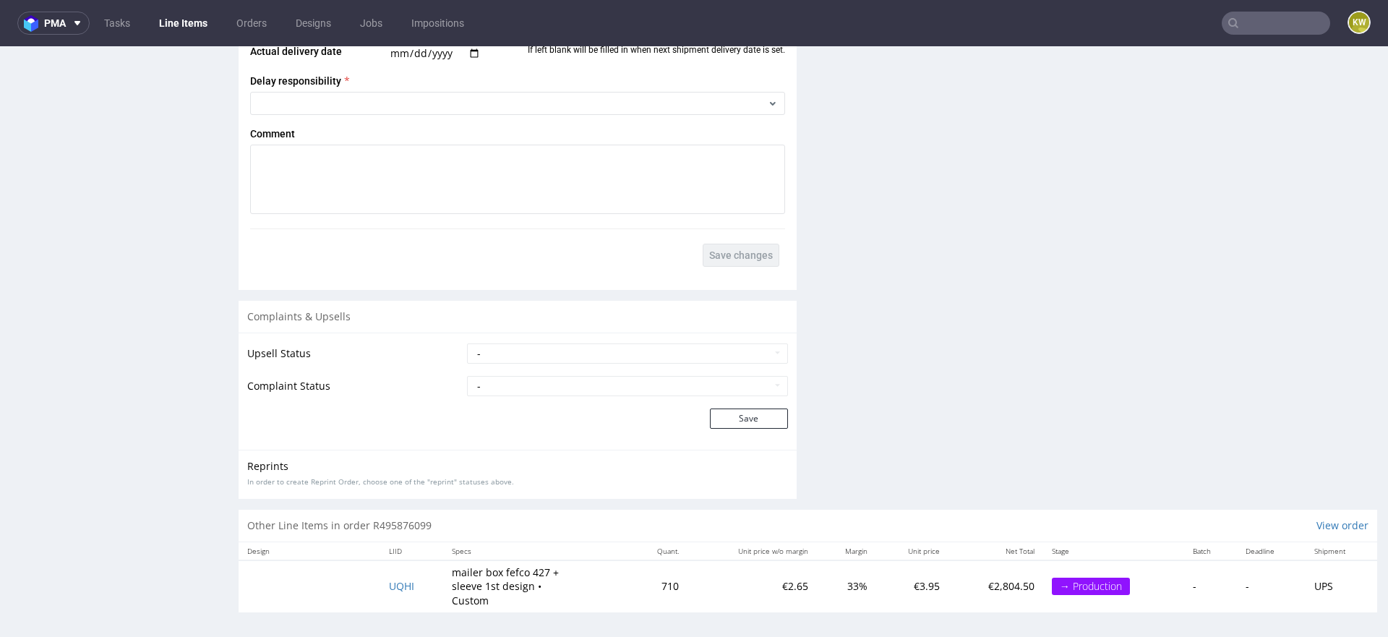
click at [425, 573] on td "UQHI" at bounding box center [411, 586] width 63 height 52
drag, startPoint x: 425, startPoint y: 580, endPoint x: 333, endPoint y: 578, distance: 91.8
click at [332, 580] on tr "UQHI mailer box fefco 427 + sleeve 1st design • Custom 710 €2.65 33% €3.95 €2,8…" at bounding box center [808, 586] width 1139 height 52
copy span "UQHI"
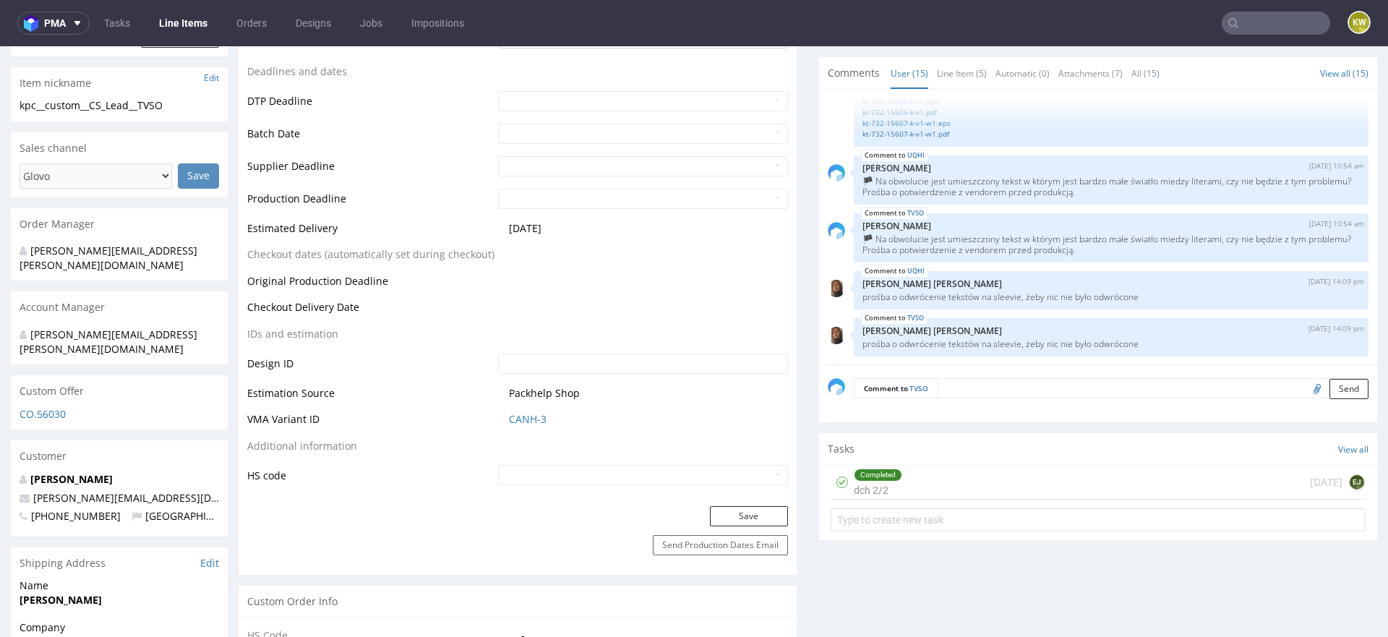
scroll to position [0, 0]
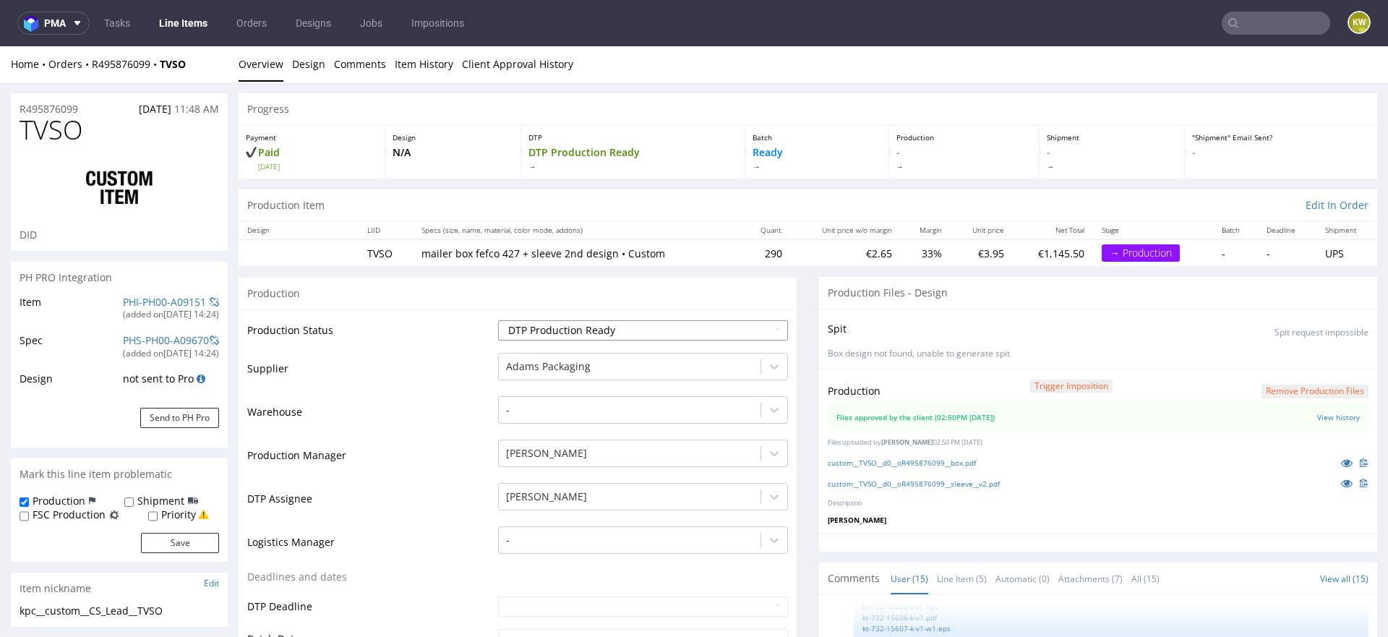
click at [553, 329] on select "Waiting for Artwork Waiting for Diecut Waiting for Mockup Waiting for DTP Waiti…" at bounding box center [643, 330] width 290 height 20
click at [552, 338] on select "Waiting for Artwork Waiting for Diecut Waiting for Mockup Waiting for DTP Waiti…" at bounding box center [643, 330] width 290 height 20
select select "production_in_process"
click at [498, 320] on select "Waiting for Artwork Waiting for Diecut Waiting for Mockup Waiting for DTP Waiti…" at bounding box center [643, 330] width 290 height 20
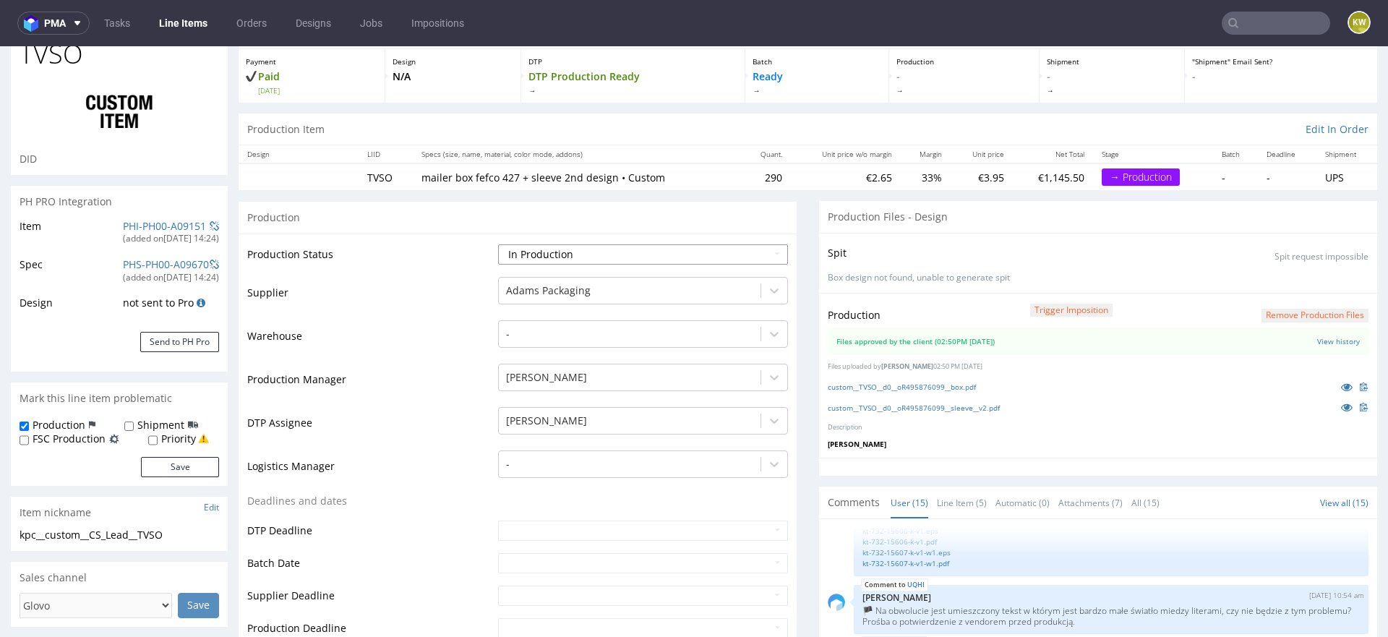
scroll to position [119, 0]
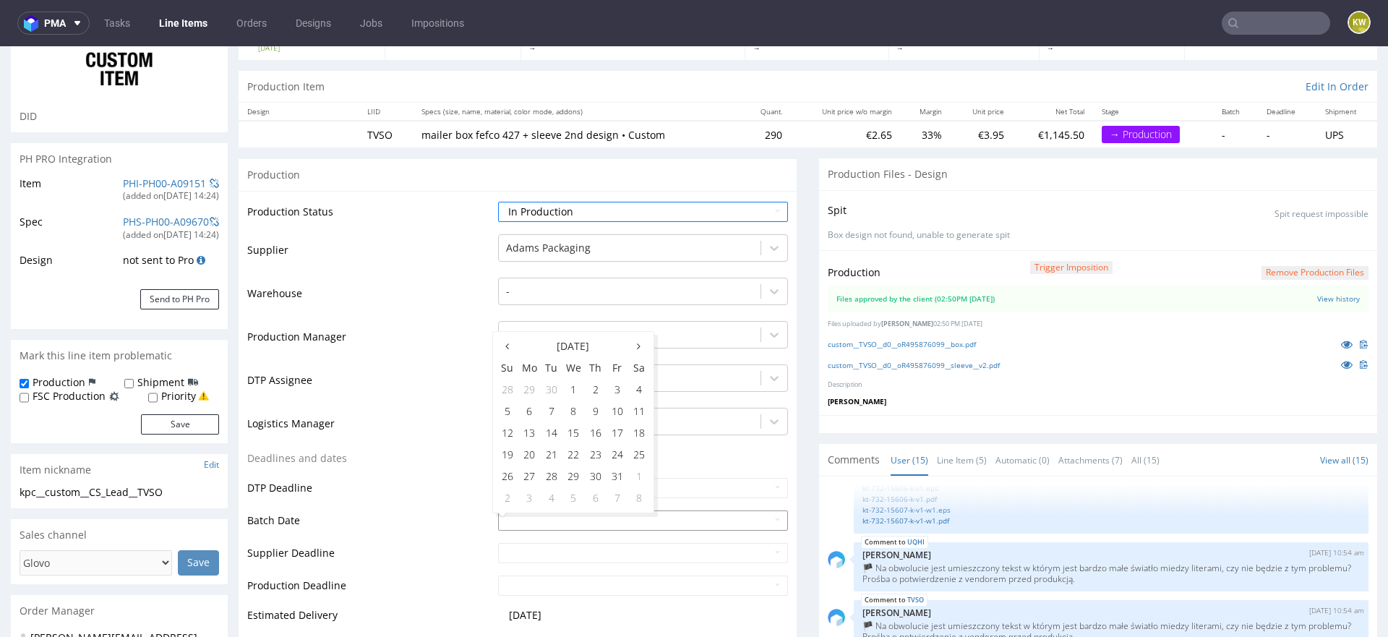
click at [498, 519] on input "text" at bounding box center [643, 520] width 290 height 20
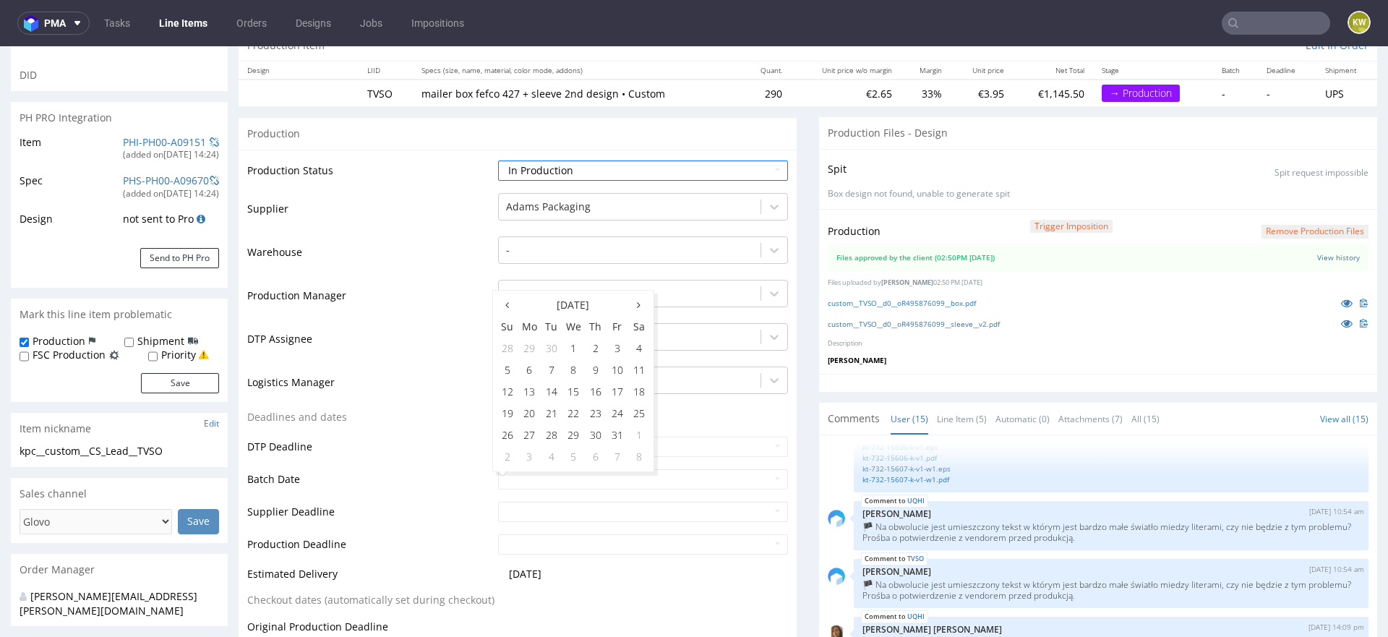
scroll to position [162, 0]
click at [555, 372] on td "7" at bounding box center [552, 368] width 22 height 22
type input "2025-10-07"
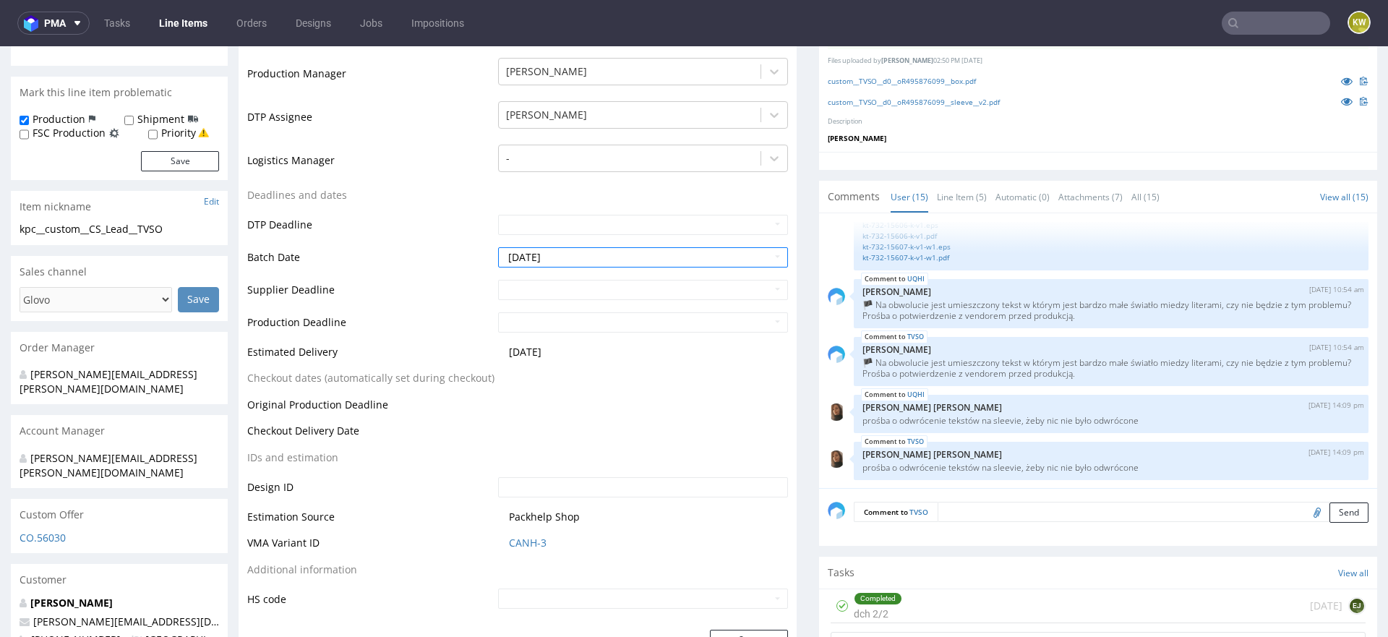
scroll to position [429, 0]
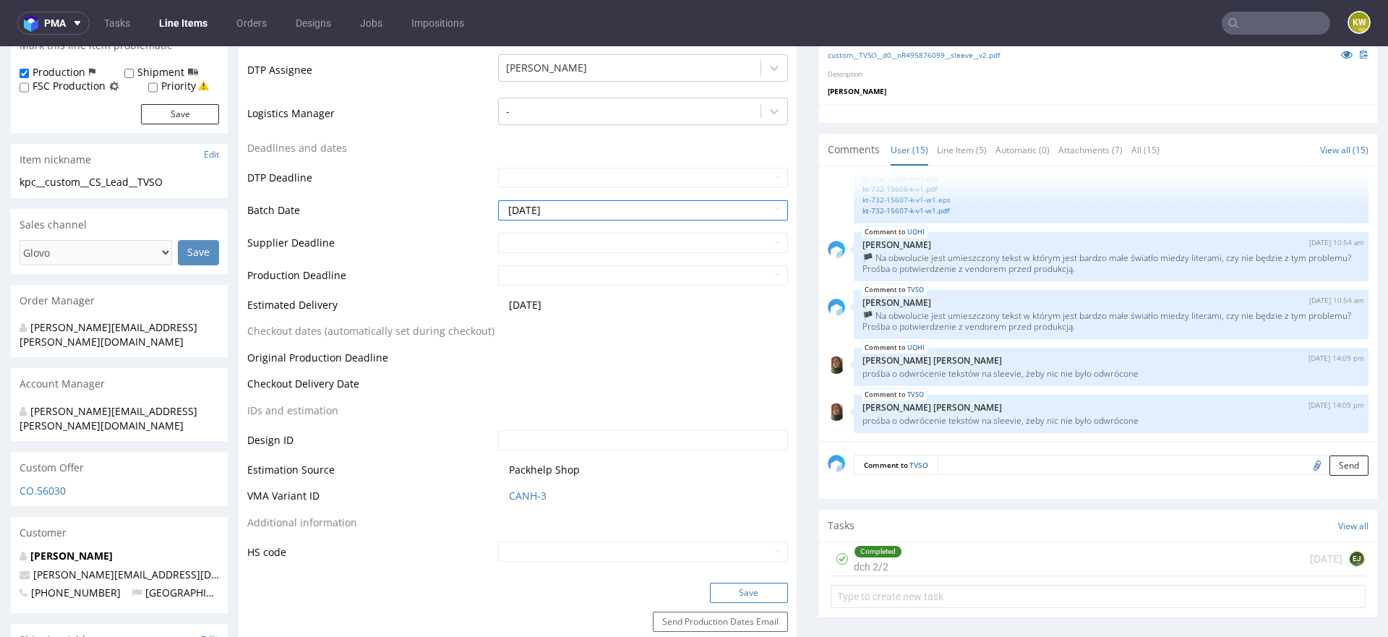
click at [727, 586] on button "Save" at bounding box center [749, 593] width 78 height 20
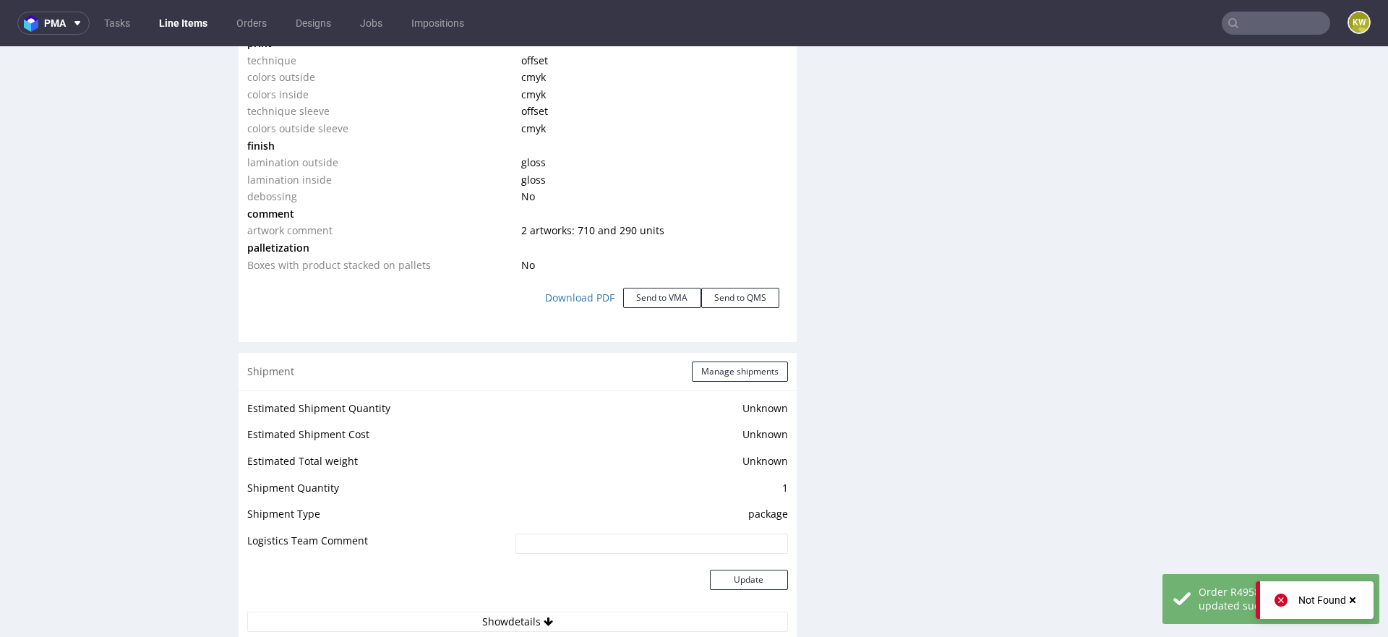
scroll to position [2495, 0]
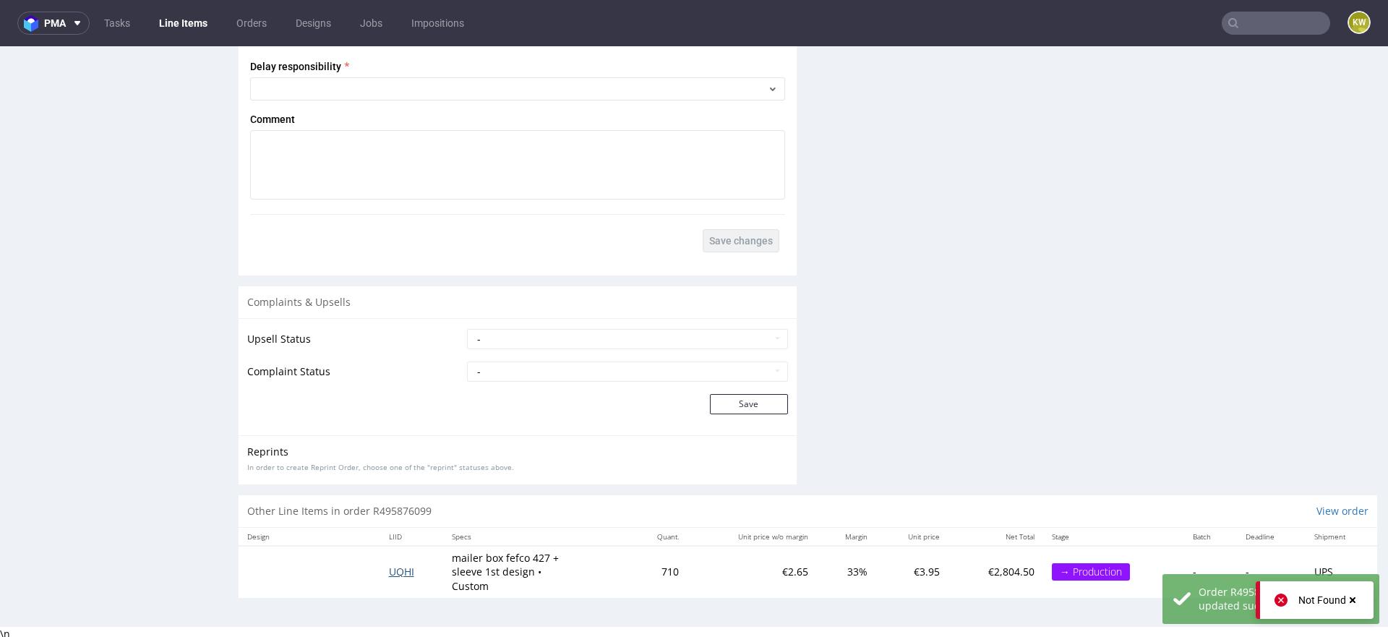
click at [394, 565] on span "UQHI" at bounding box center [401, 572] width 25 height 14
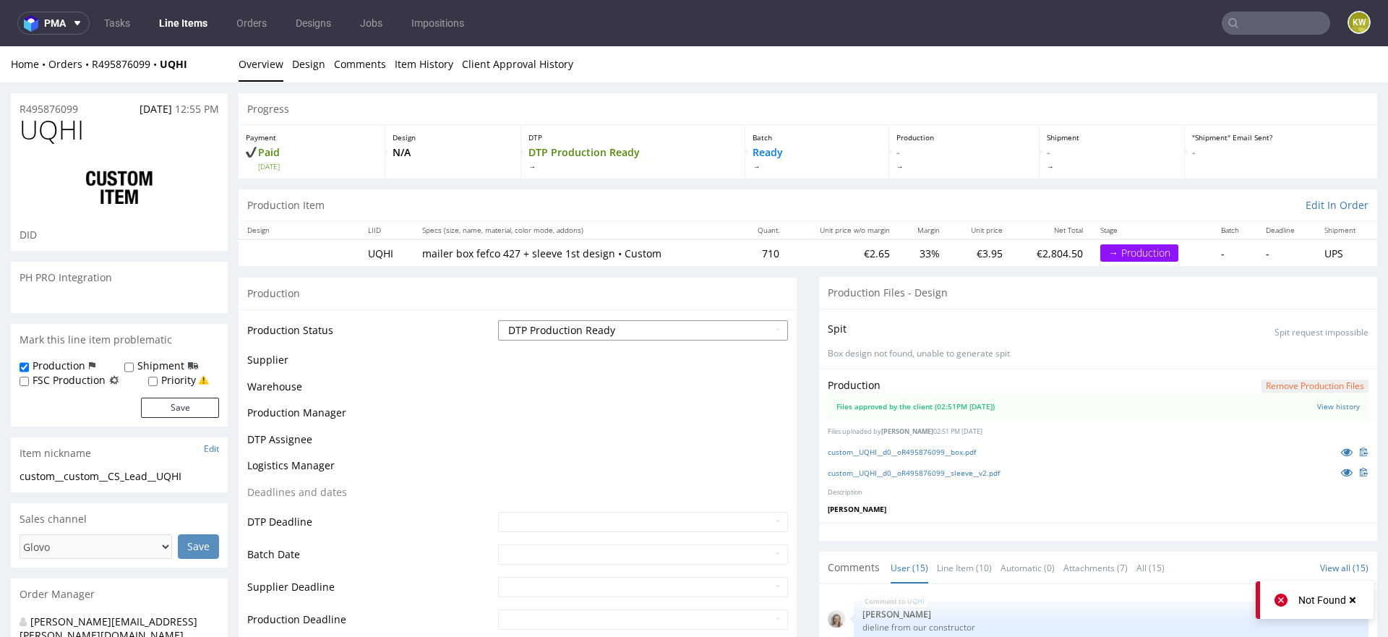
scroll to position [881, 0]
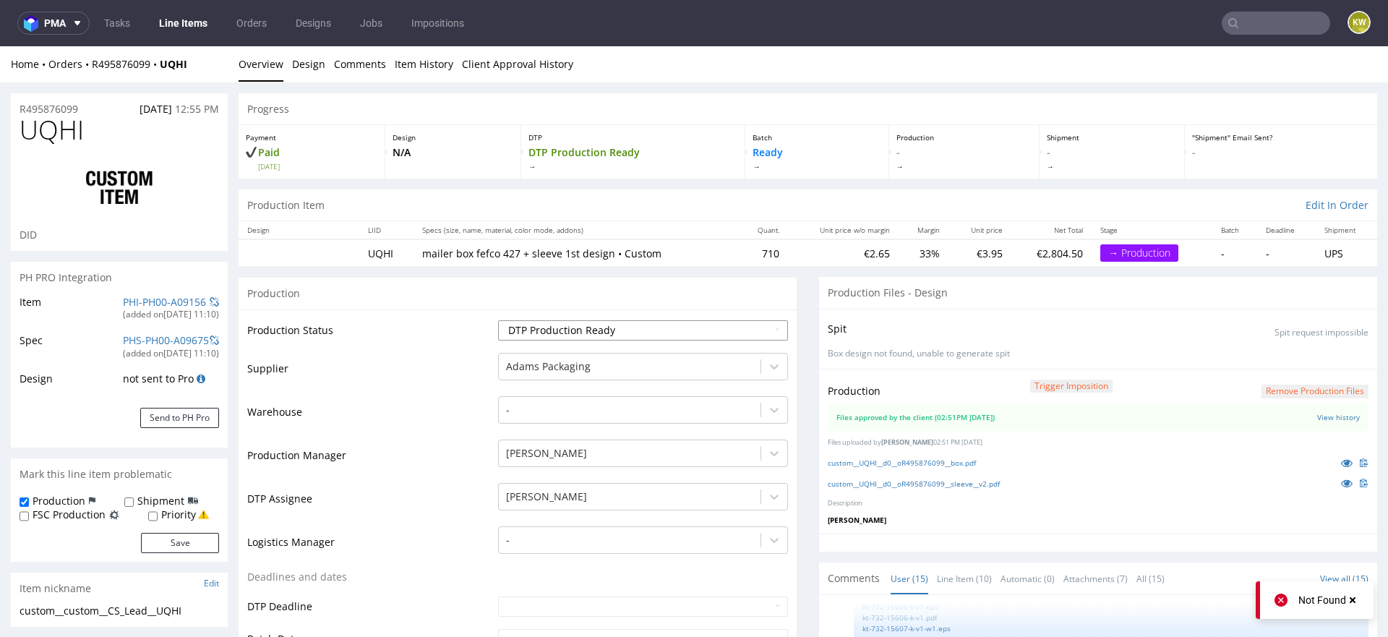
click at [562, 322] on select "Waiting for Artwork Waiting for Diecut Waiting for Mockup Waiting for DTP Waiti…" at bounding box center [643, 330] width 290 height 20
select select "production_in_process"
click at [498, 320] on select "Waiting for Artwork Waiting for Diecut Waiting for Mockup Waiting for DTP Waiti…" at bounding box center [643, 330] width 290 height 20
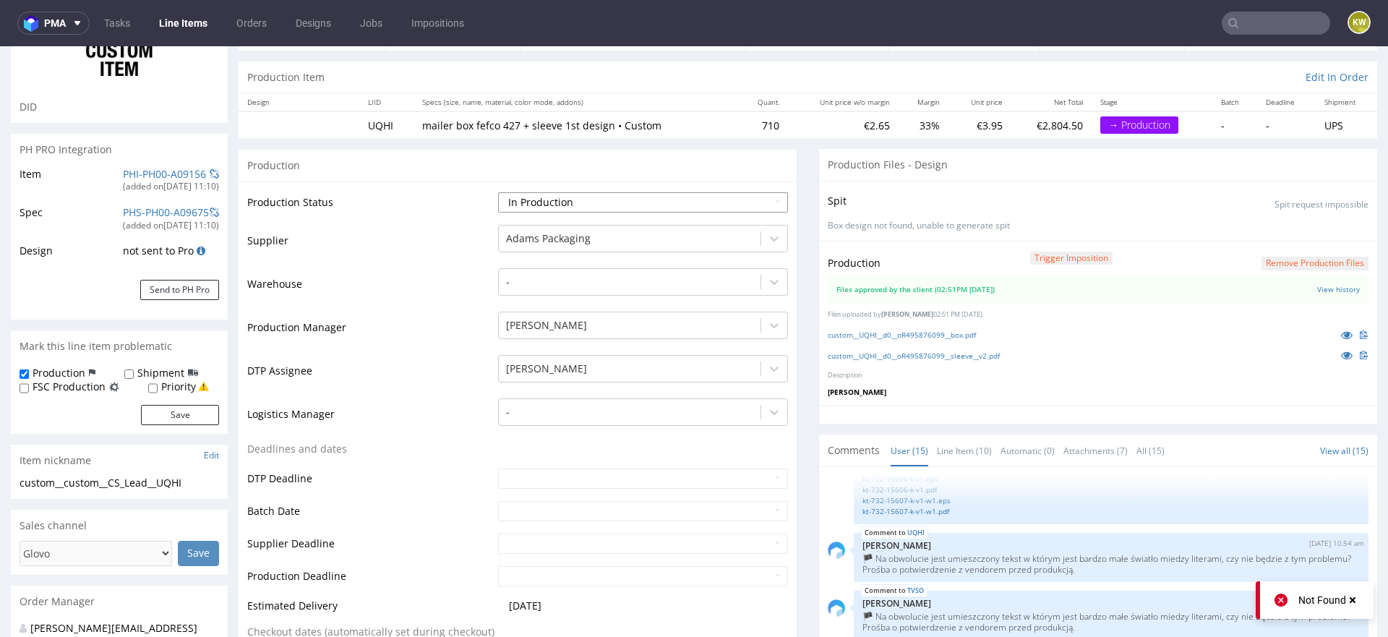
scroll to position [132, 0]
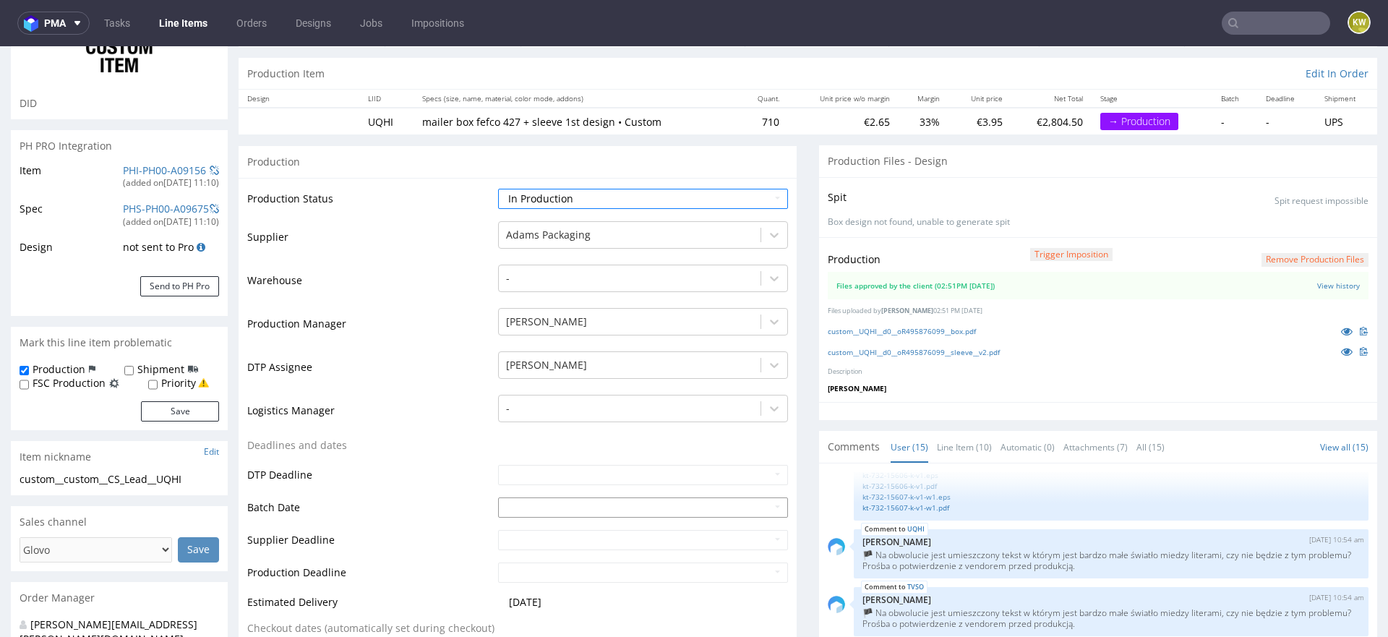
click at [509, 508] on input "text" at bounding box center [643, 507] width 290 height 20
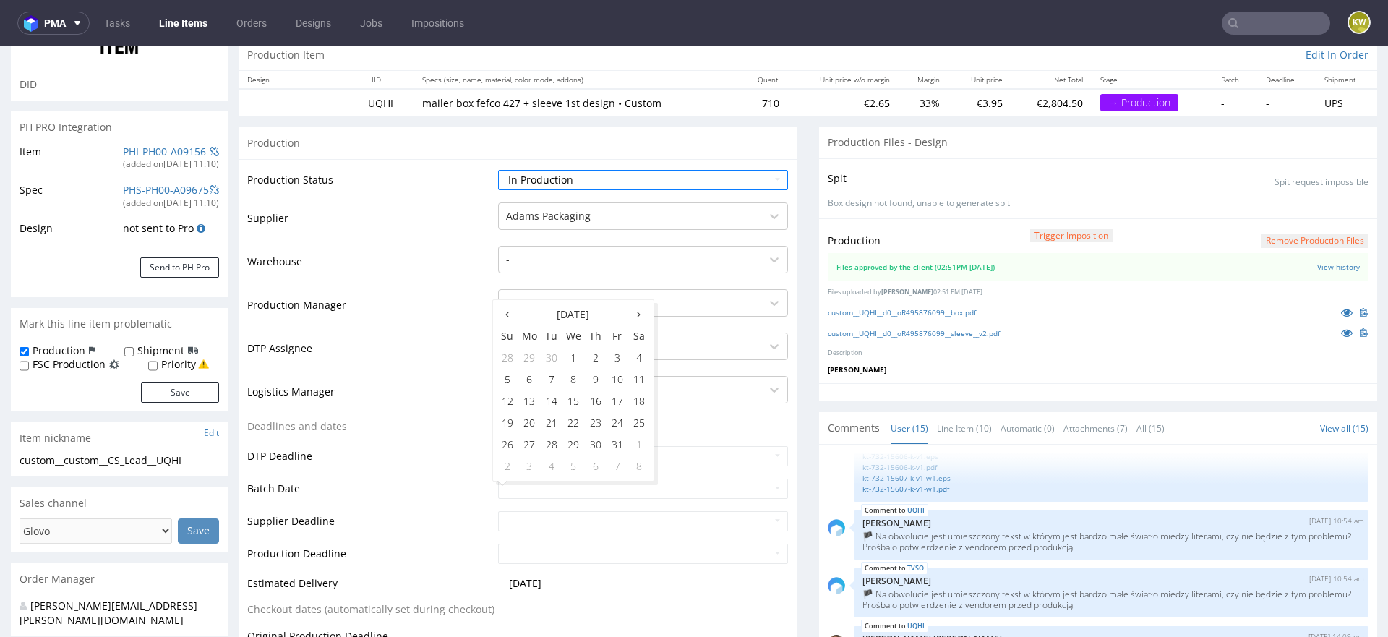
scroll to position [151, 0]
click at [547, 380] on td "7" at bounding box center [552, 379] width 22 height 22
type input "2025-10-07"
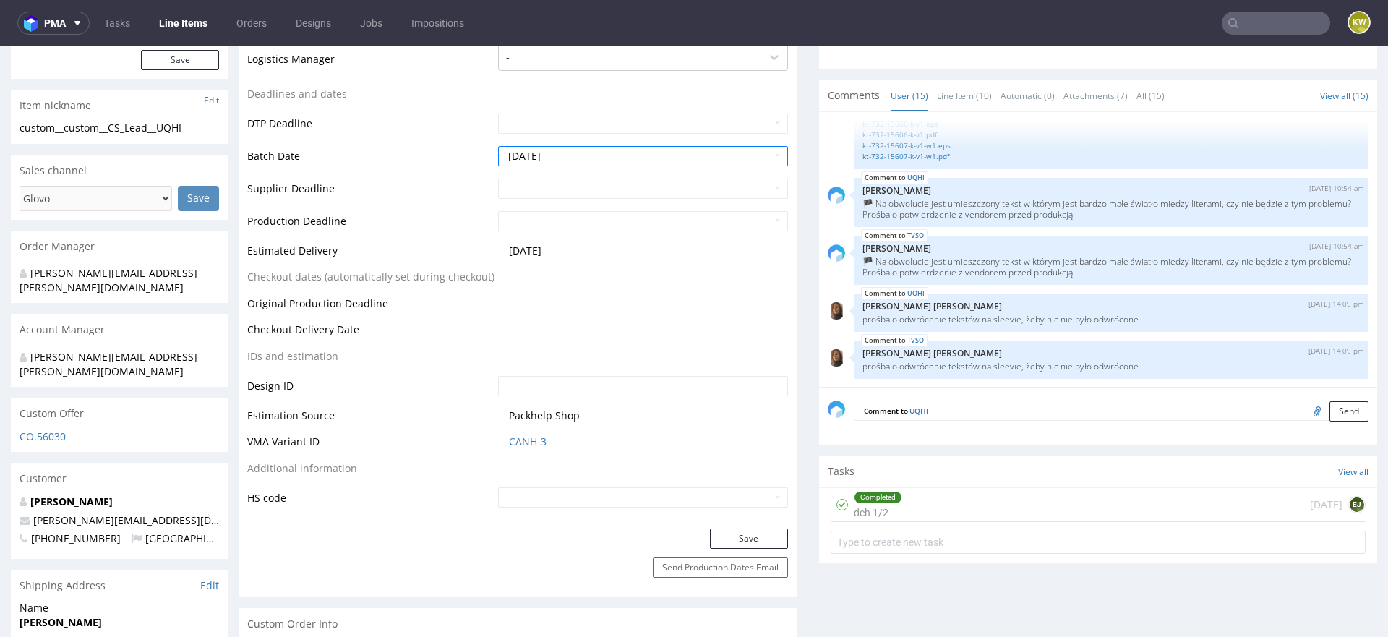
scroll to position [612, 0]
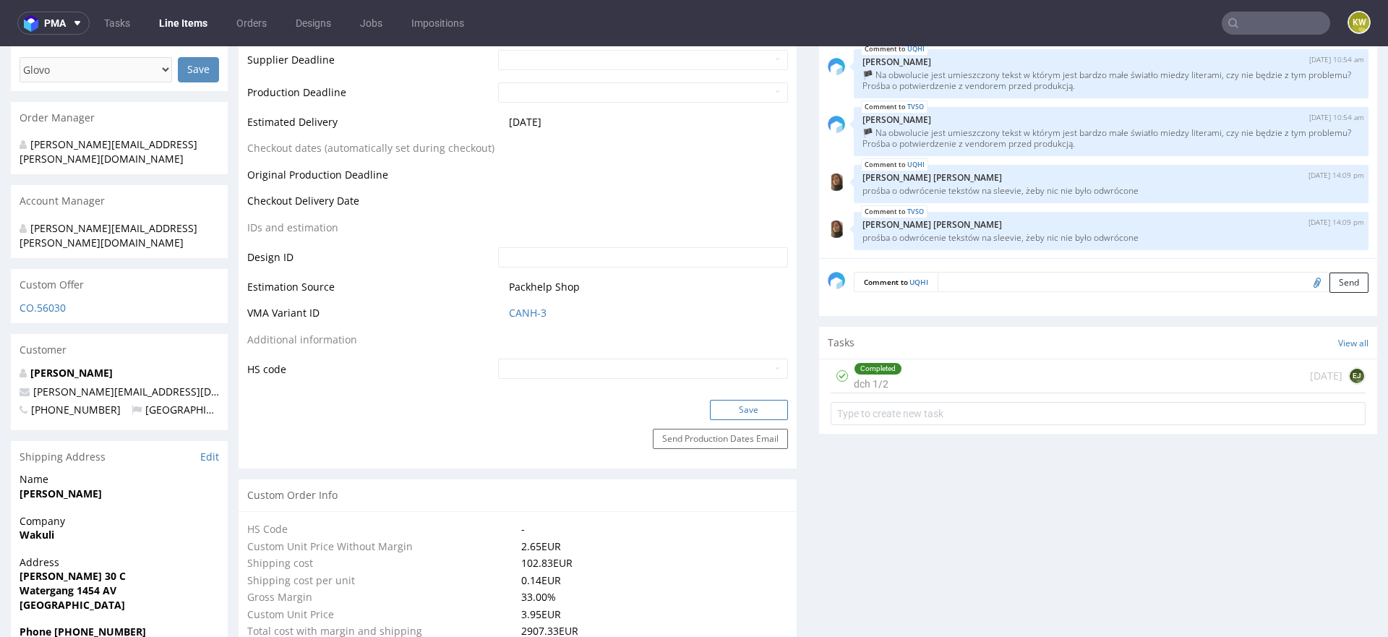
click at [719, 414] on button "Save" at bounding box center [749, 410] width 78 height 20
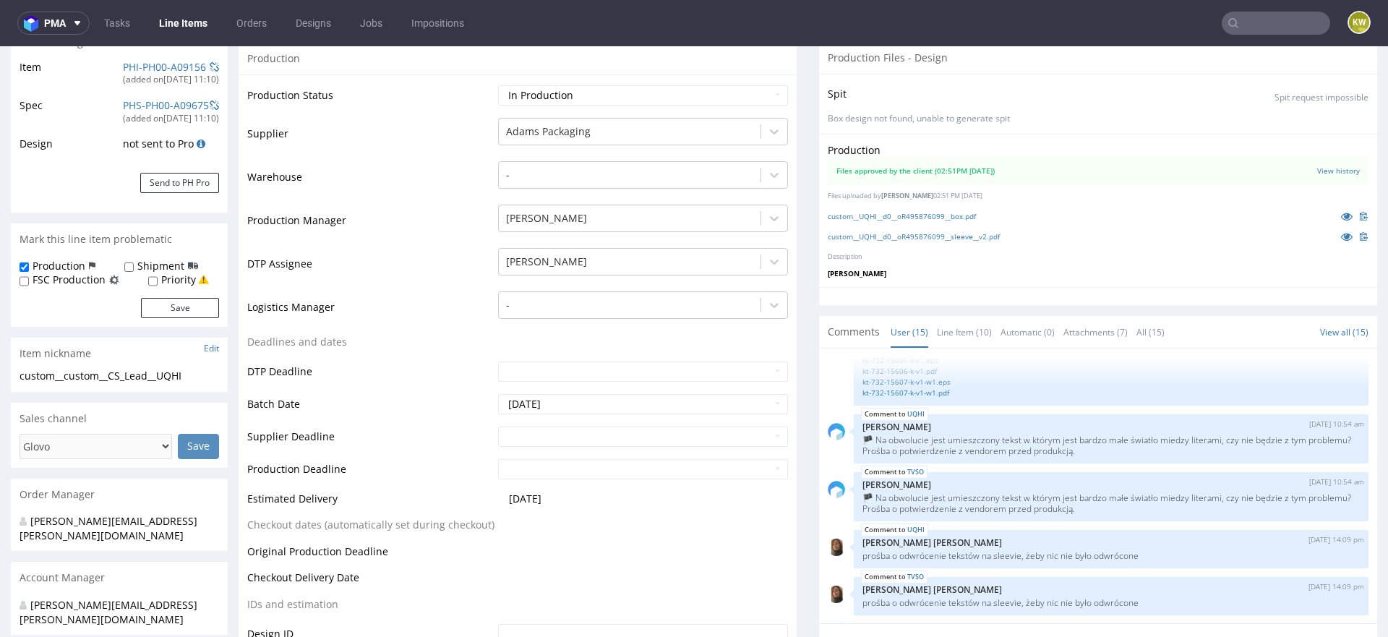
scroll to position [201, 0]
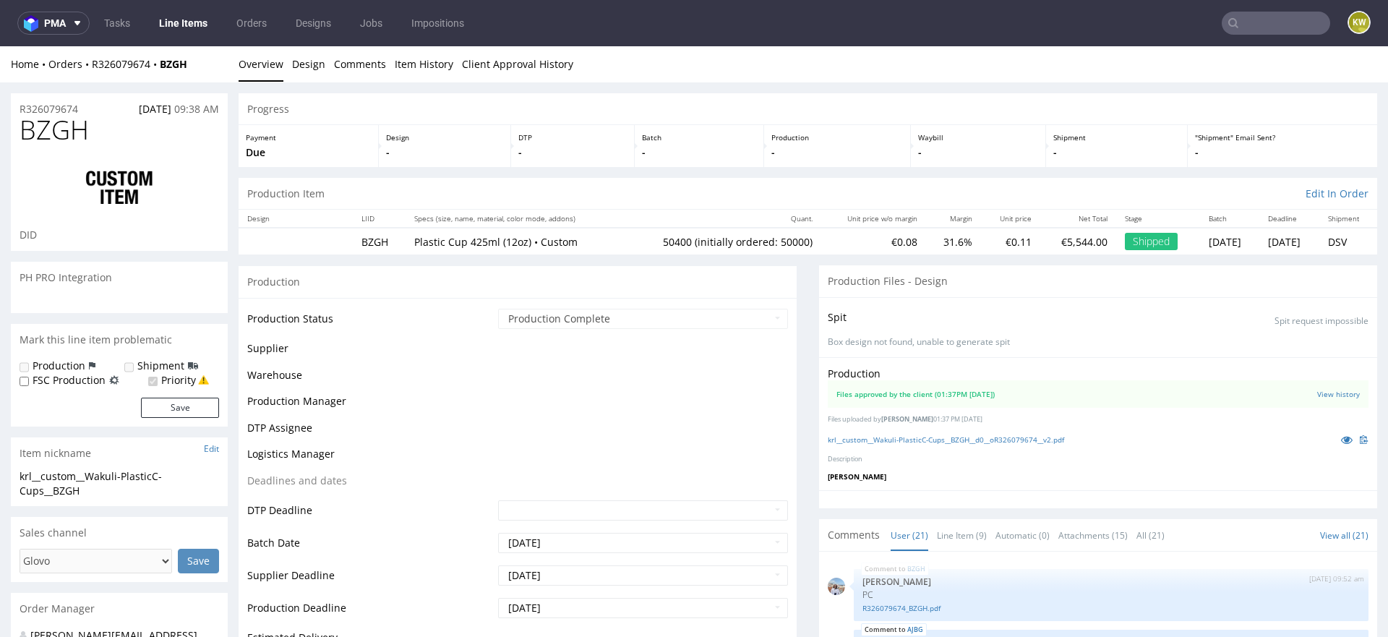
scroll to position [946, 0]
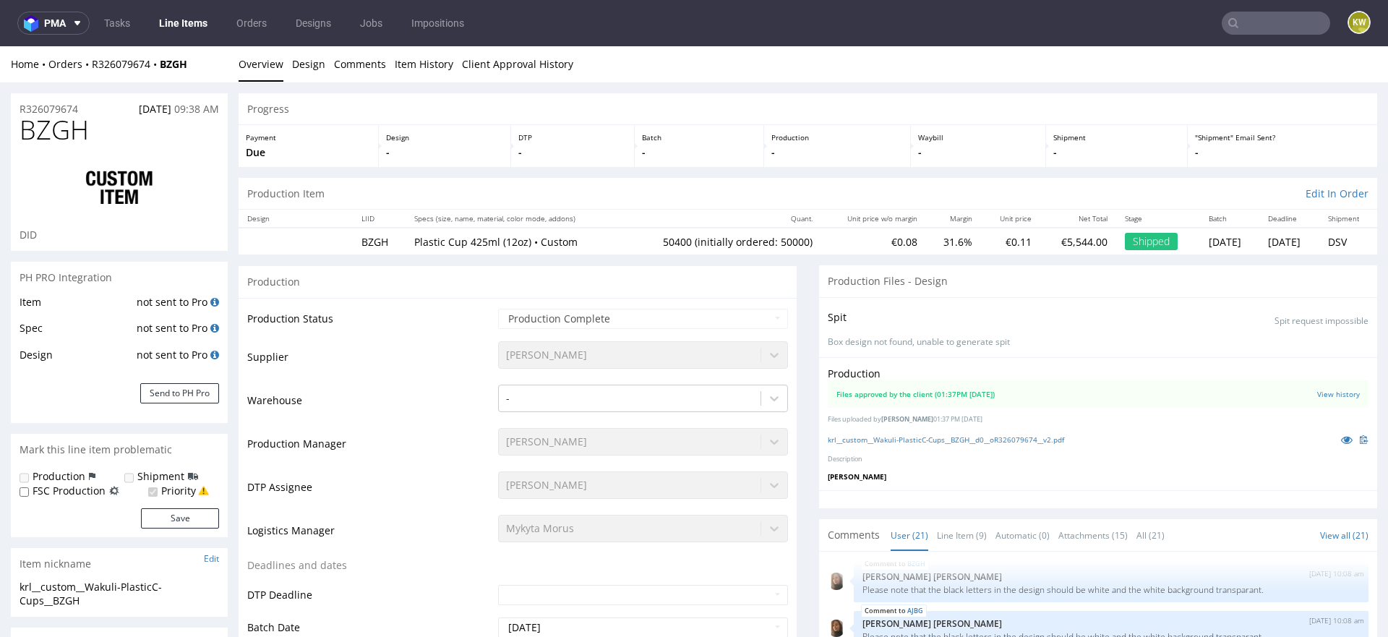
click at [164, 17] on link "Line Items" at bounding box center [183, 23] width 66 height 23
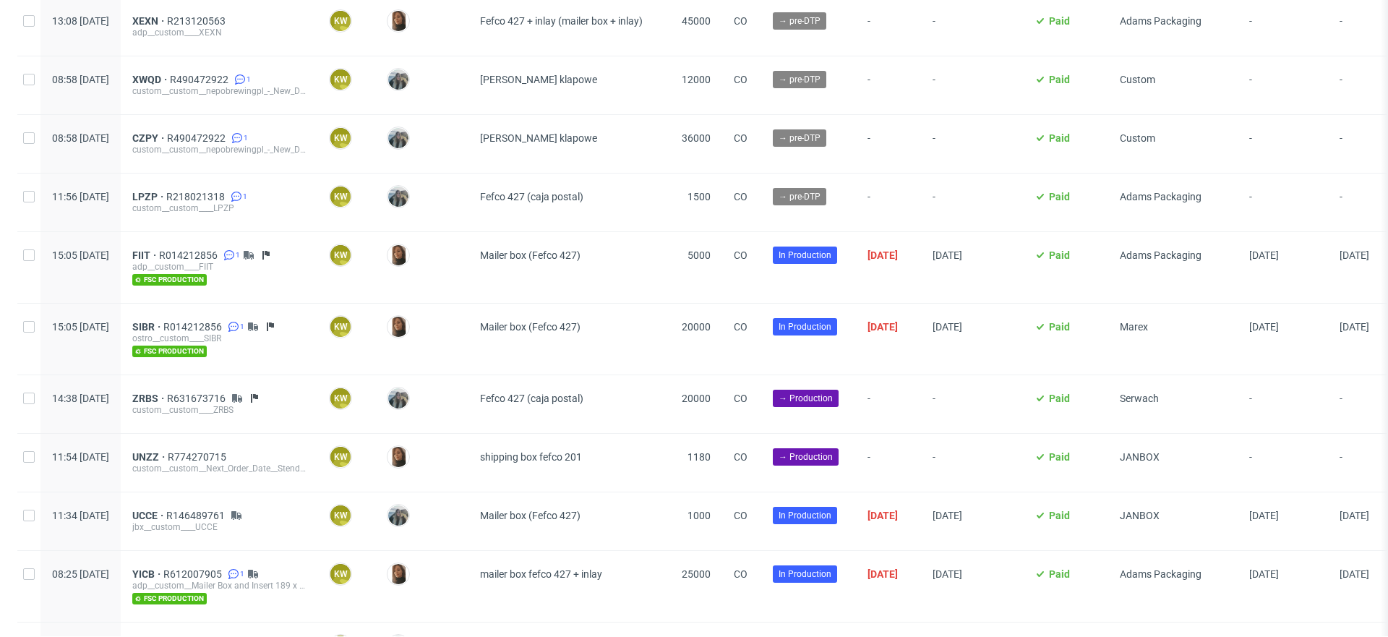
scroll to position [611, 0]
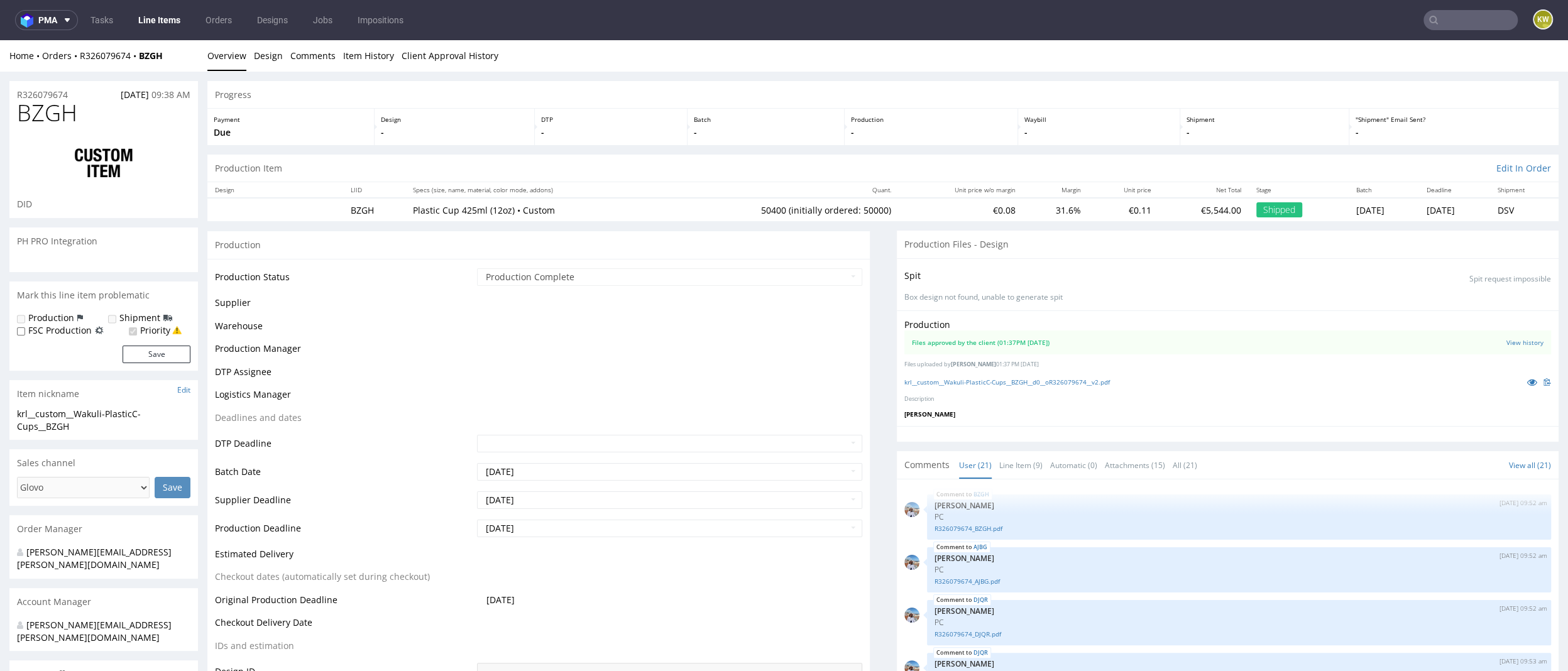
scroll to position [822, 0]
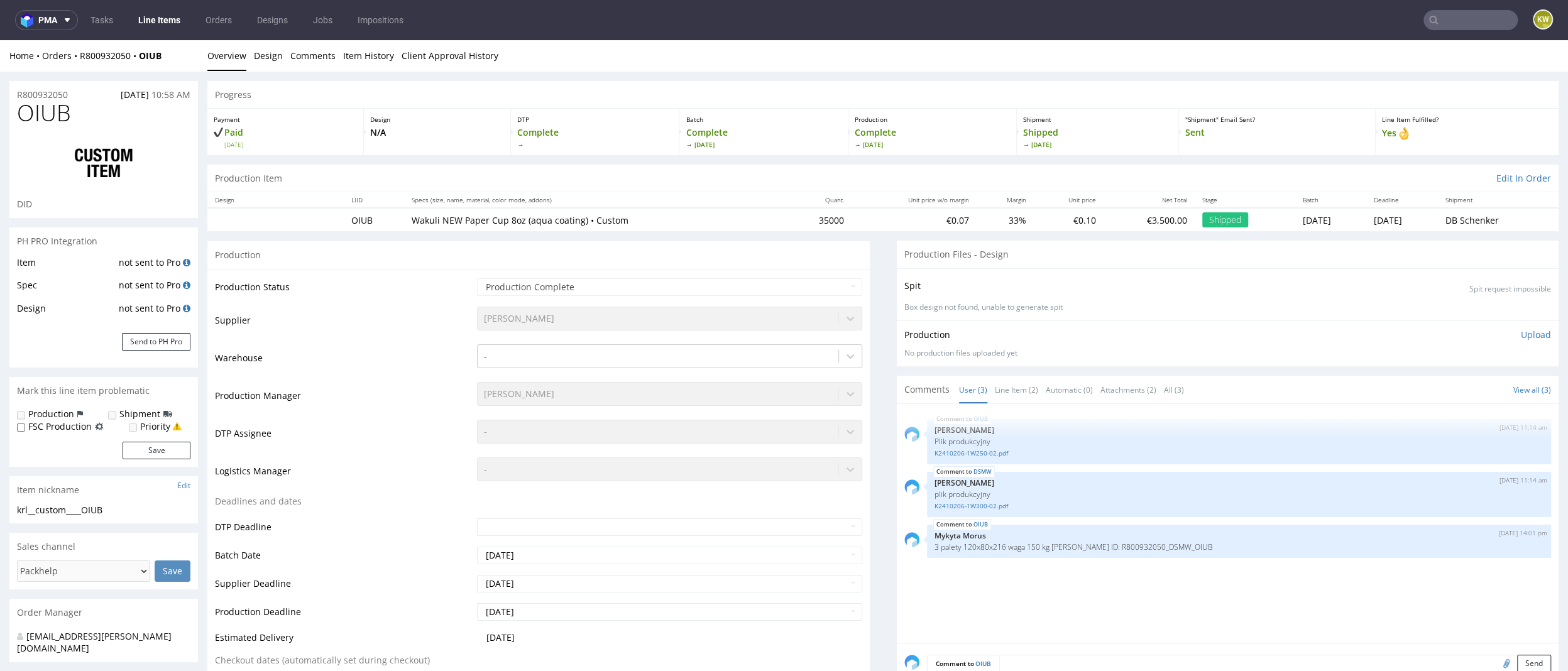
click at [375, 343] on td "Warehouse" at bounding box center [344, 362] width 259 height 37
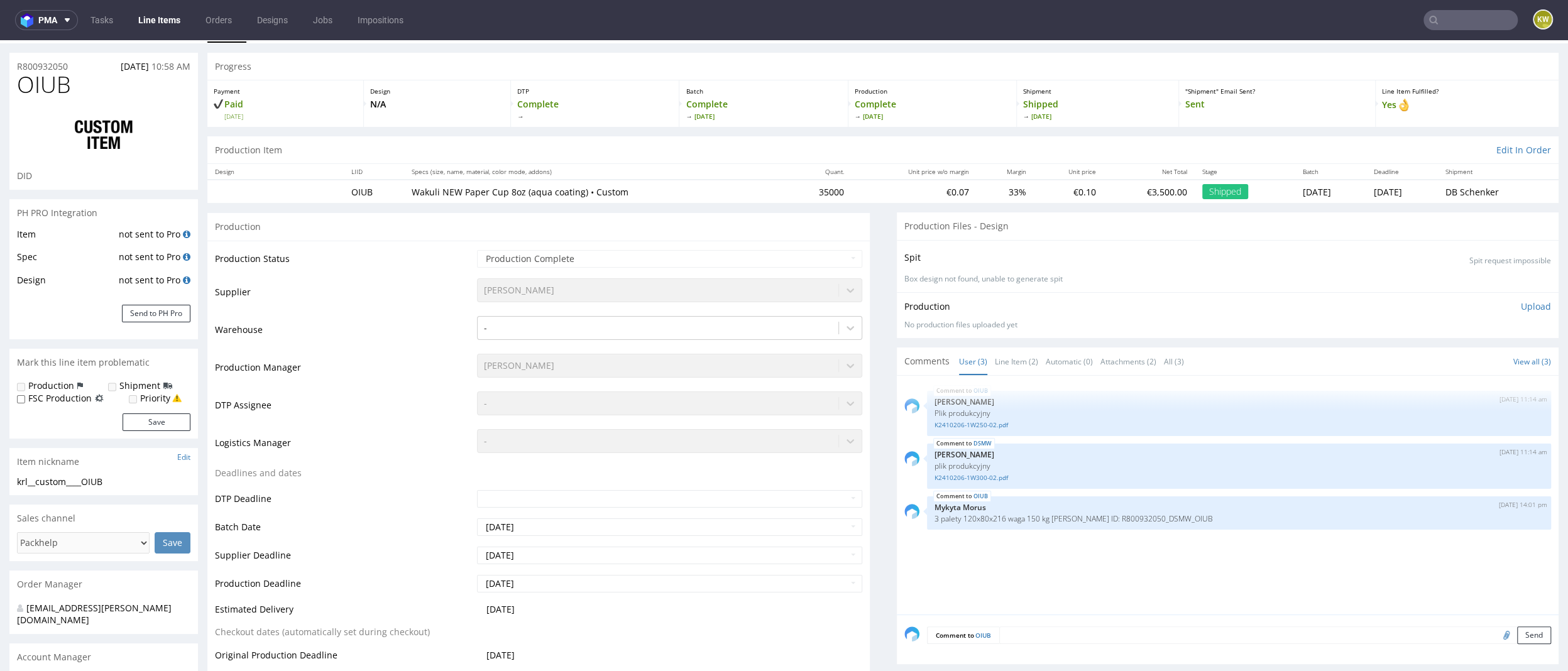
scroll to position [51, 0]
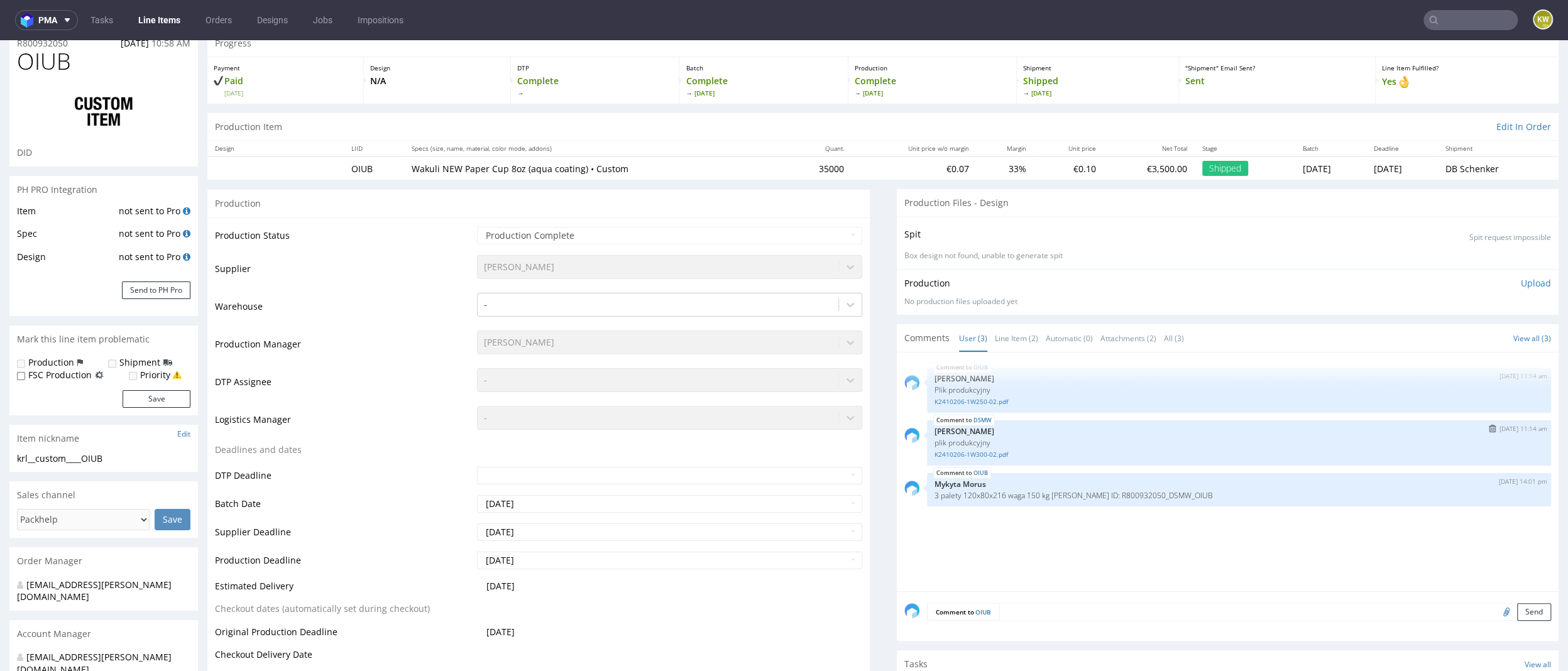
click at [986, 460] on div "DSMW [DATE] 11:14 am [PERSON_NAME] plik produkcyjny K2410206-1W300-02.pdf" at bounding box center [1239, 443] width 625 height 45
click at [970, 455] on link "K2410206-1W300-02.pdf" at bounding box center [1239, 455] width 609 height 10
click at [407, 324] on td "Warehouse" at bounding box center [344, 309] width 259 height 37
click at [995, 339] on link "Line Item (2)" at bounding box center [1016, 338] width 43 height 27
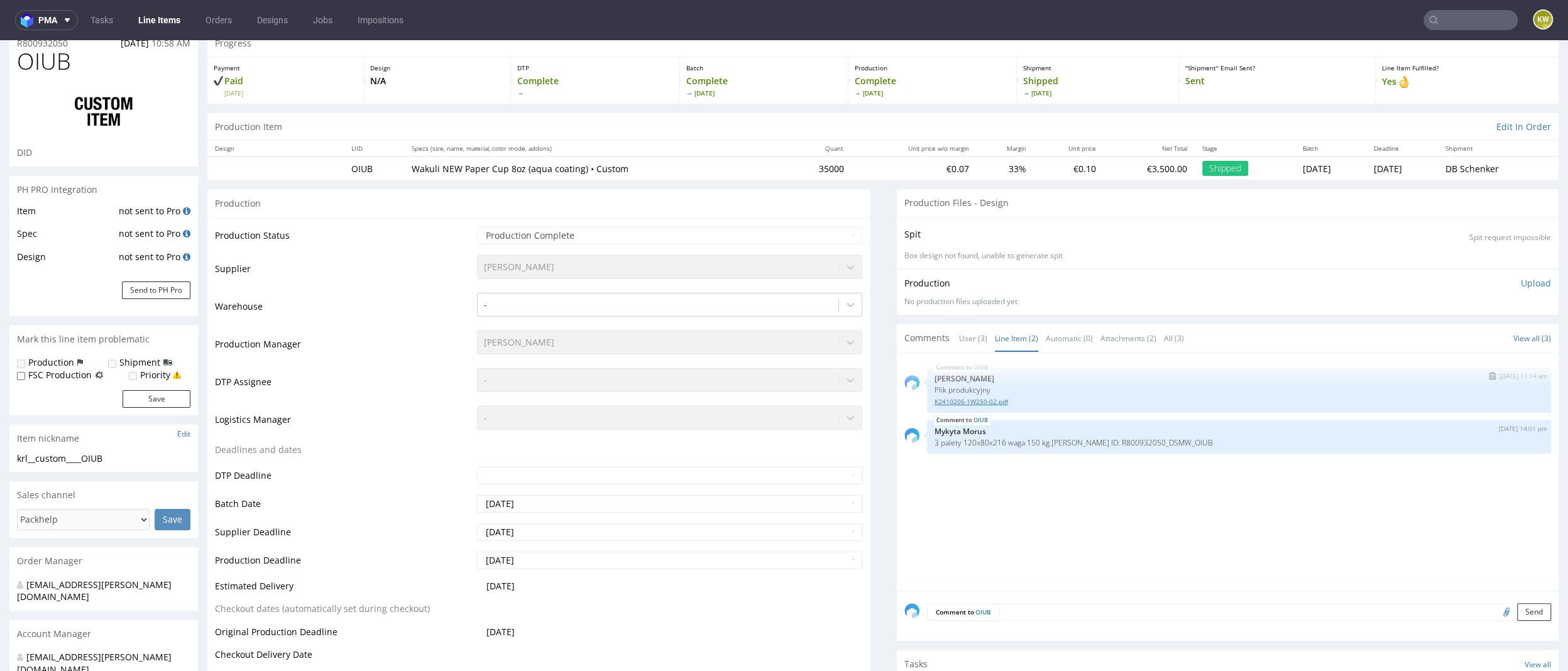
click at [977, 403] on link "K2410206-1W250-02.pdf" at bounding box center [1239, 402] width 609 height 10
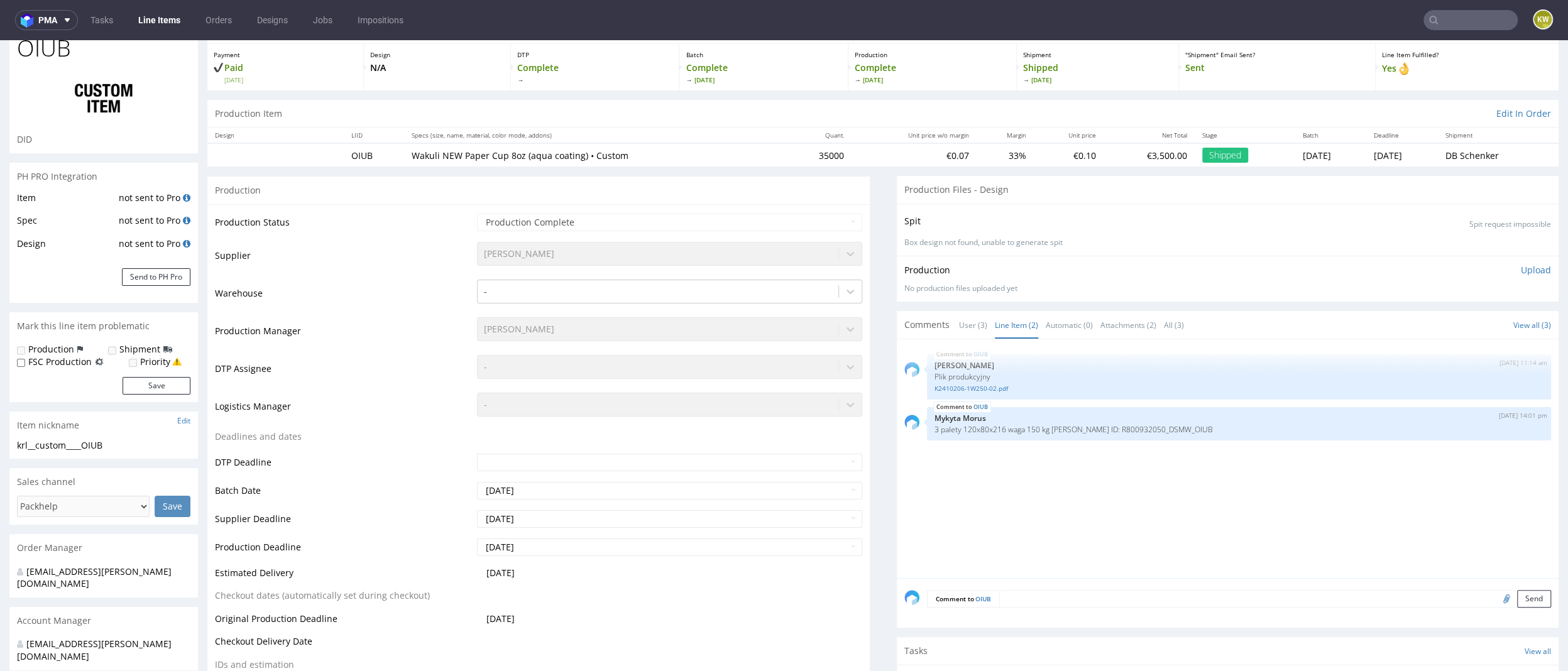
scroll to position [0, 0]
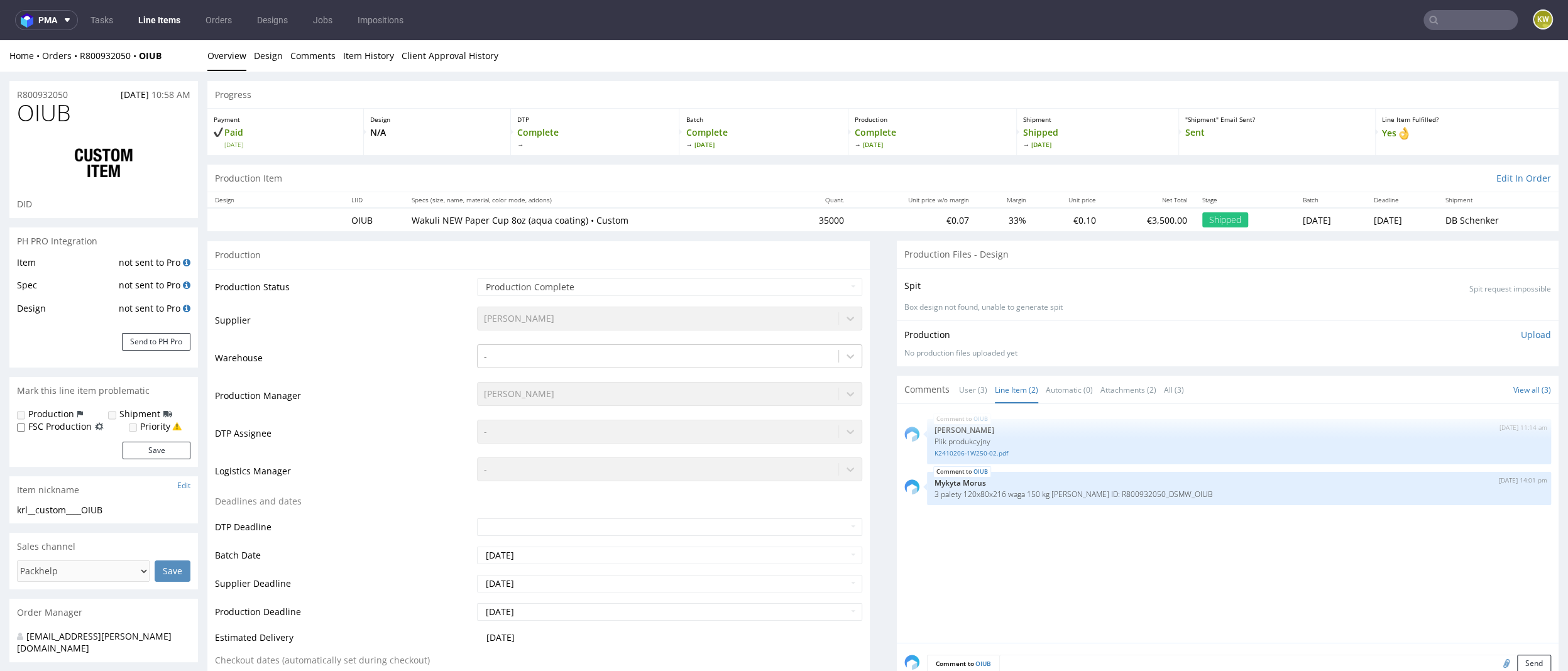
click at [34, 108] on span "OIUB" at bounding box center [44, 113] width 54 height 25
click at [35, 108] on span "OIUB" at bounding box center [44, 113] width 54 height 25
copy span "OIUB"
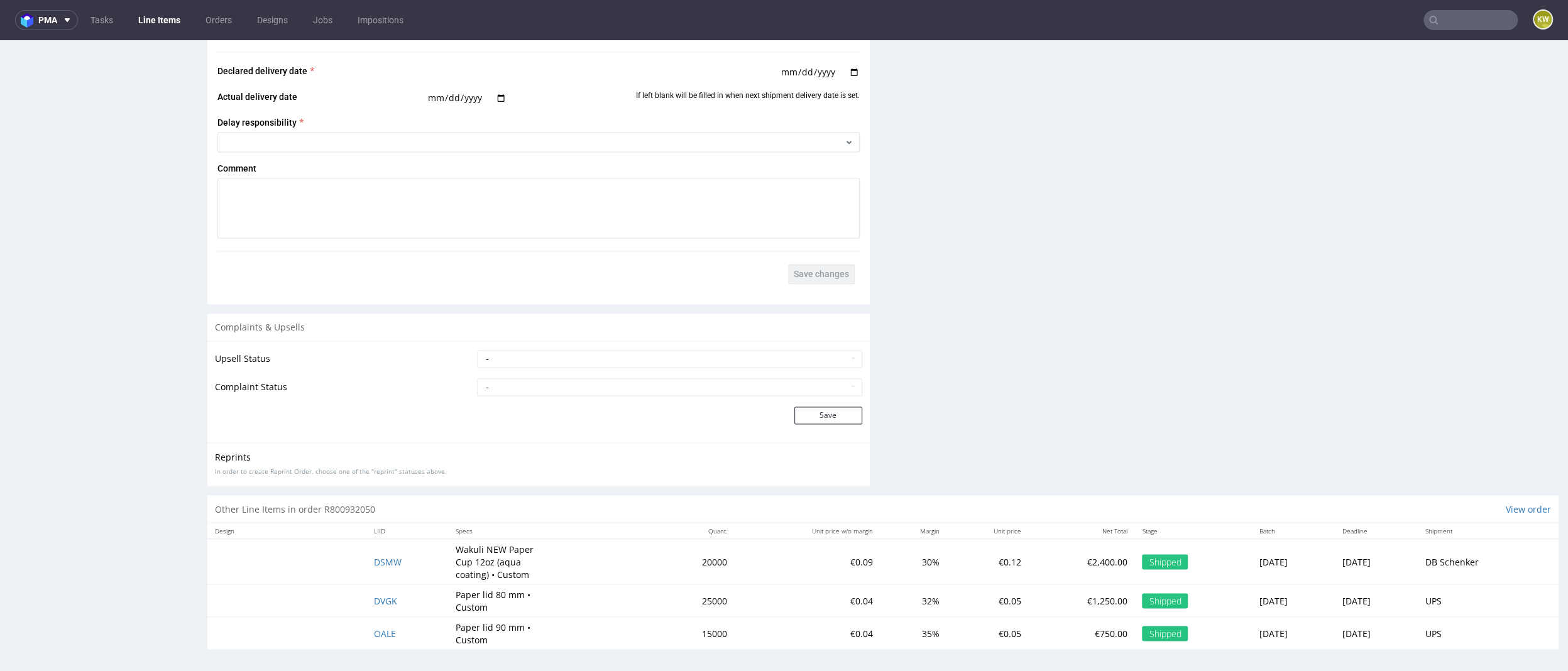
click at [399, 559] on td "DSMW" at bounding box center [407, 561] width 82 height 45
drag, startPoint x: 399, startPoint y: 559, endPoint x: 361, endPoint y: 559, distance: 38.0
click at [366, 559] on td "DSMW" at bounding box center [407, 561] width 82 height 45
copy span "DSMW"
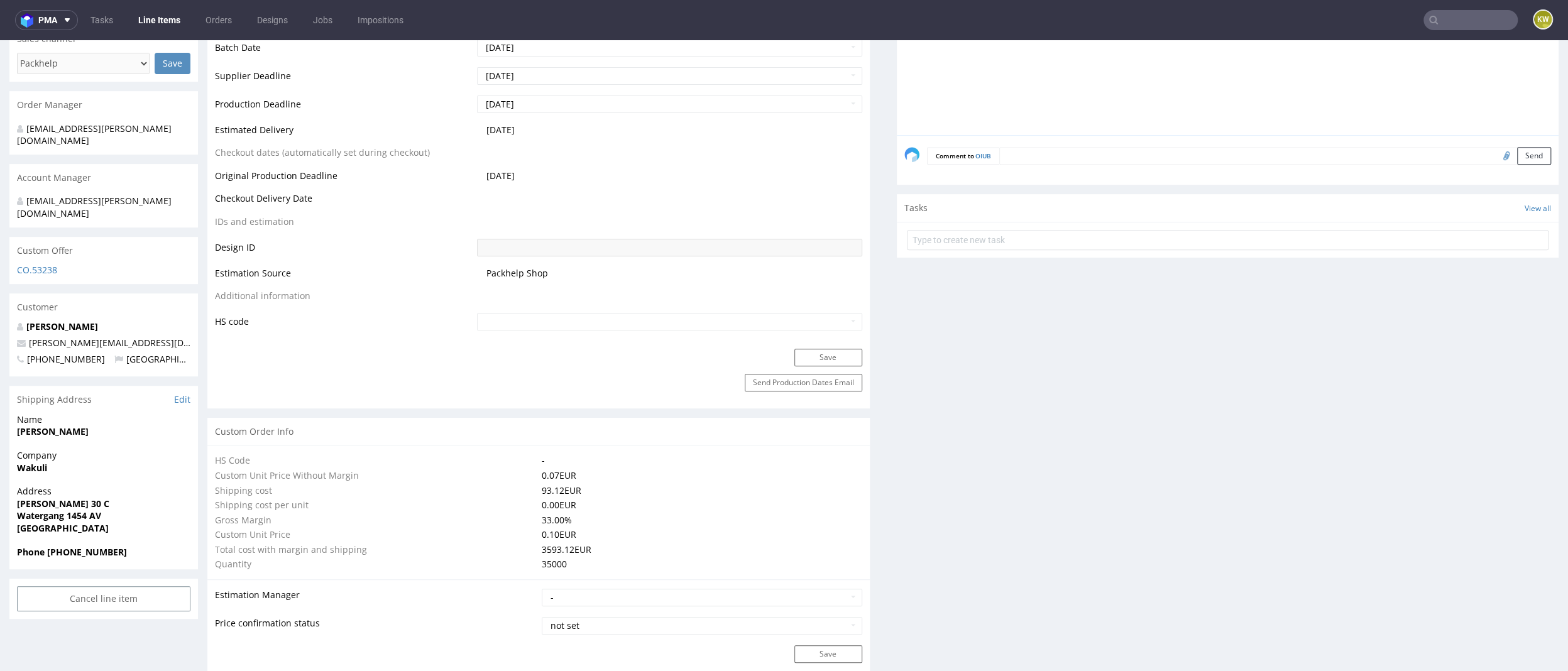
scroll to position [0, 0]
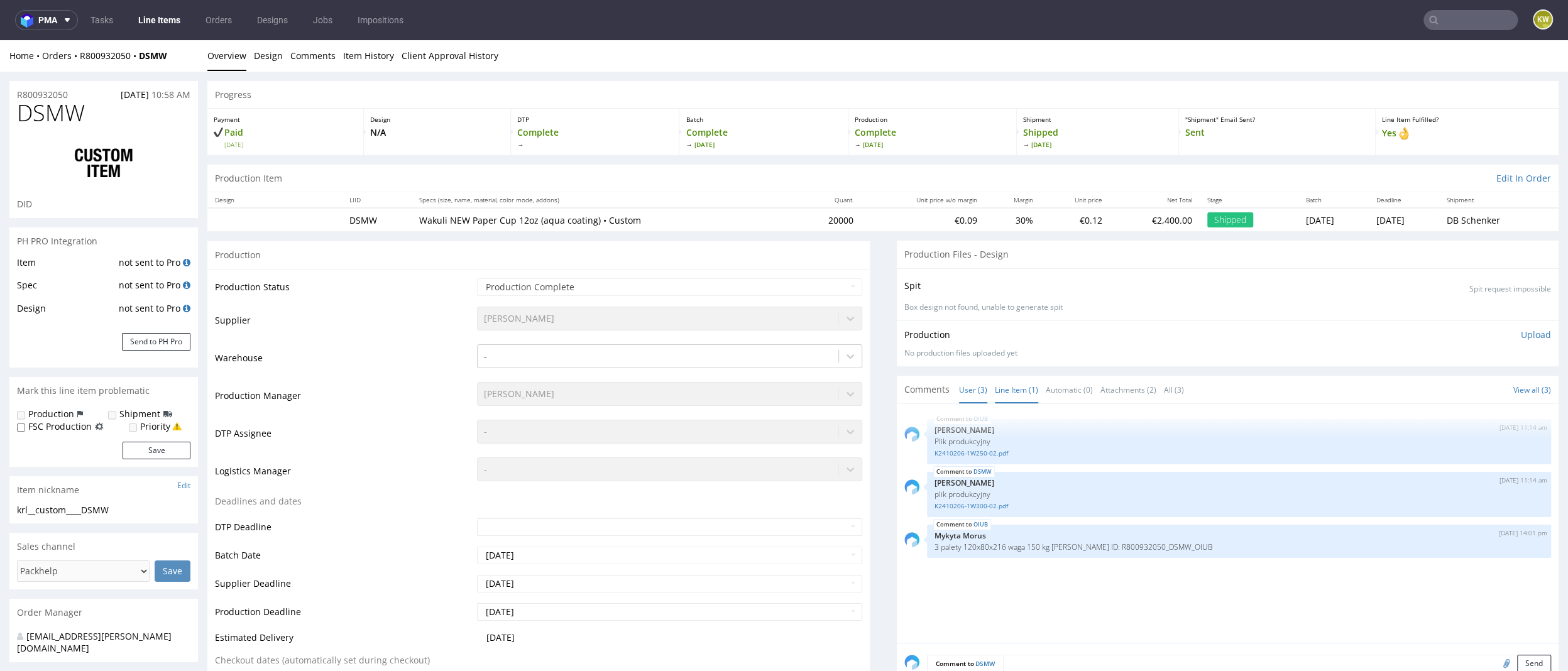
click at [1013, 395] on link "Line Item (1)" at bounding box center [1016, 389] width 43 height 27
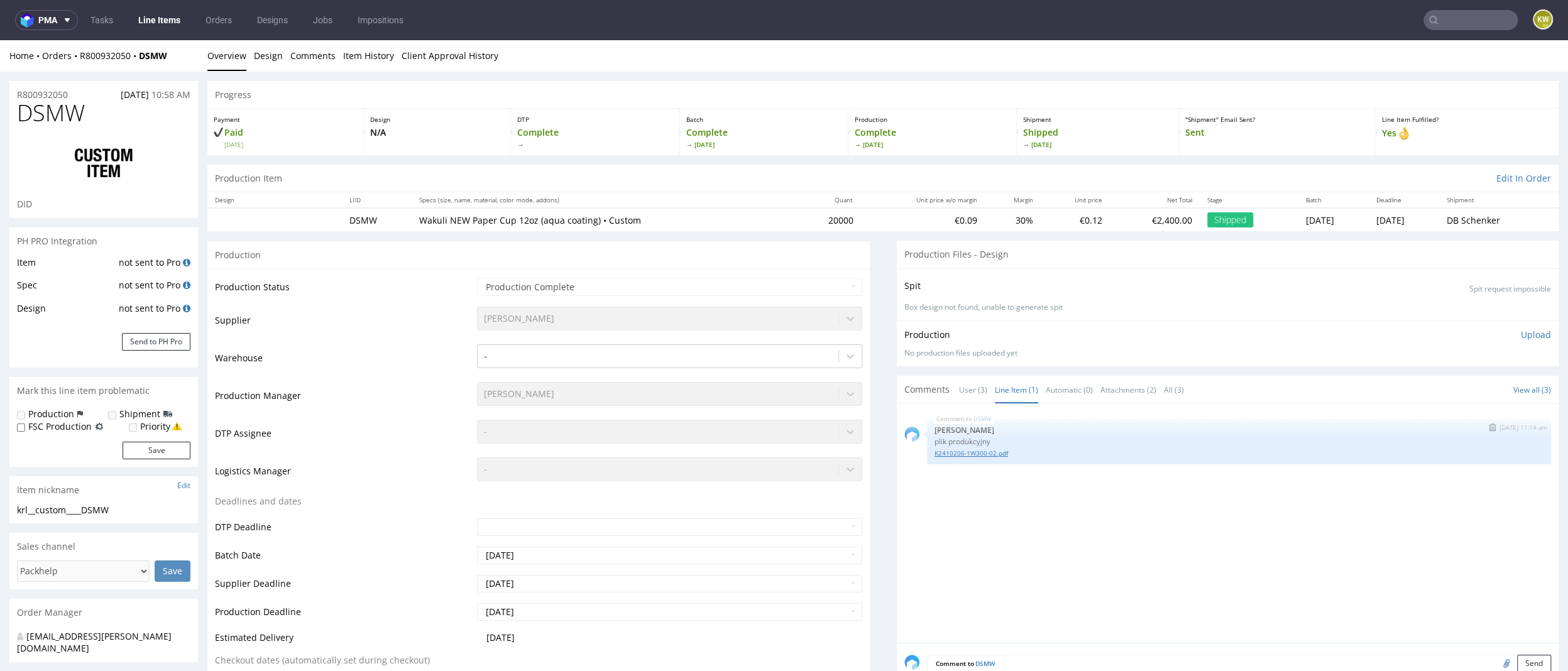
click at [973, 448] on link "K2410206-1W300-02.pdf" at bounding box center [1239, 453] width 609 height 10
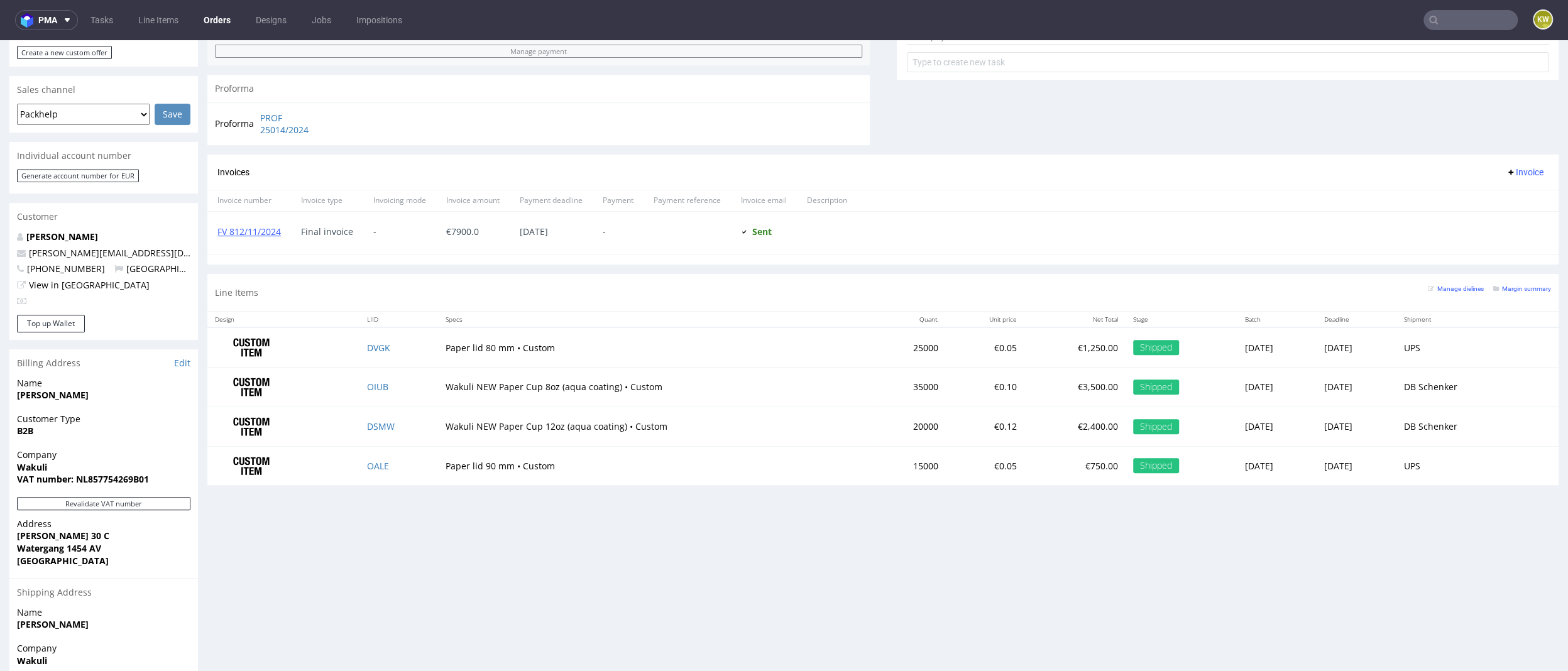
scroll to position [586, 0]
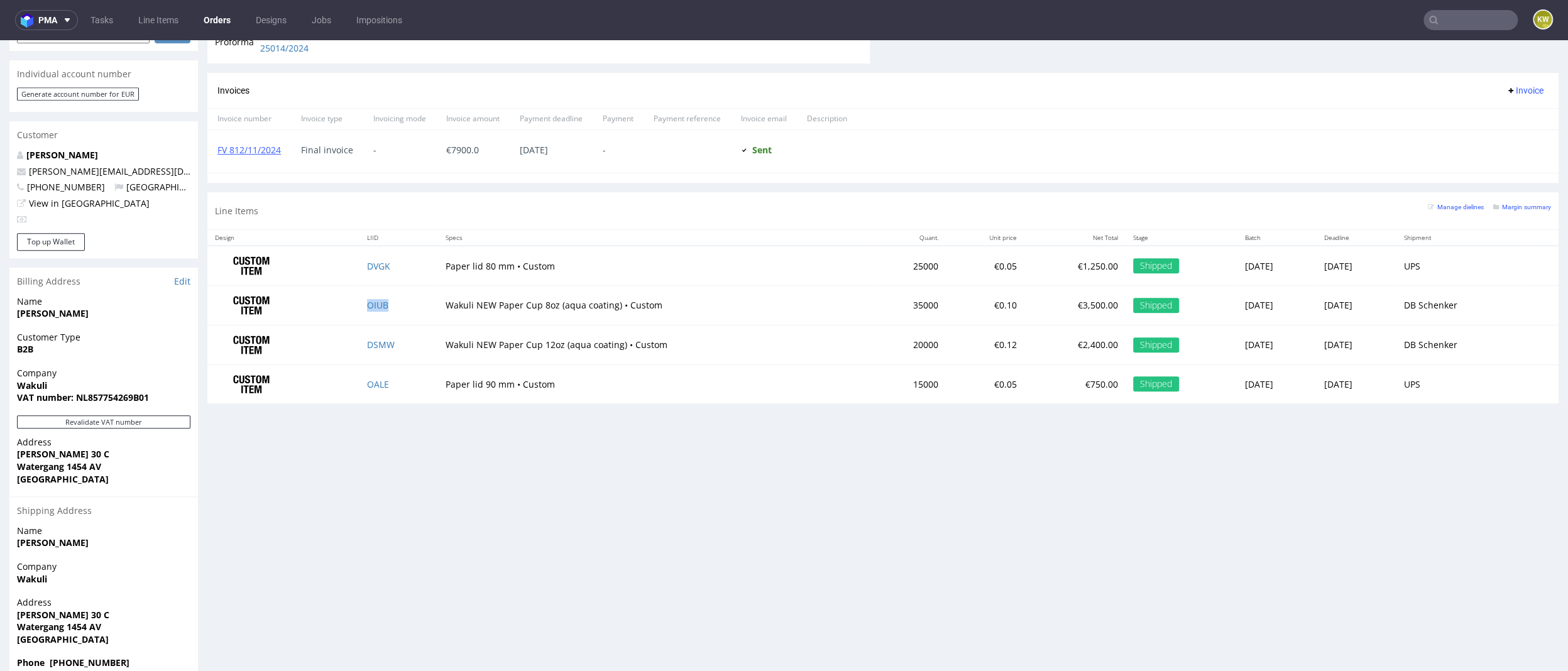
click at [401, 306] on td "OIUB" at bounding box center [399, 306] width 78 height 40
click at [421, 468] on div "Progress Payment Paid Mon 04 Nov Payment “Received” Email Not sent Line Items 4…" at bounding box center [883, 88] width 1351 height 1186
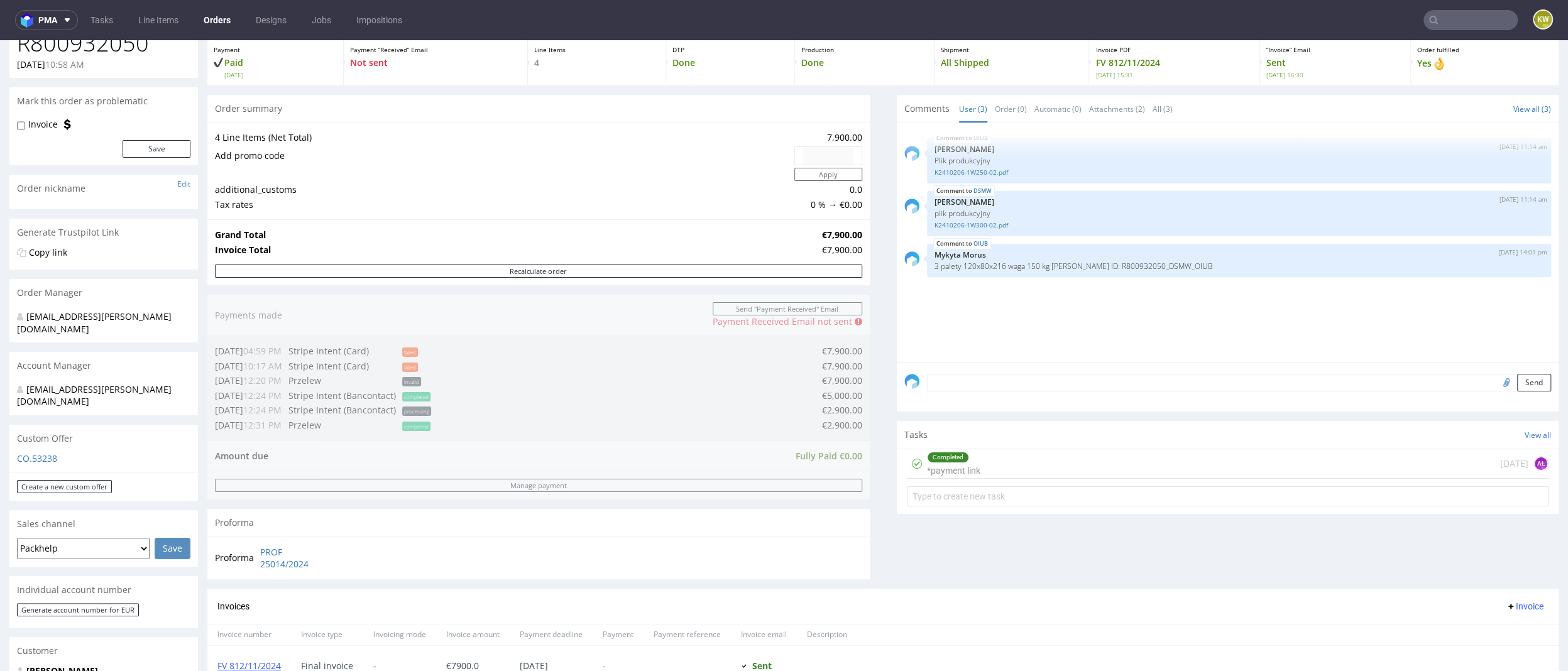
scroll to position [0, 0]
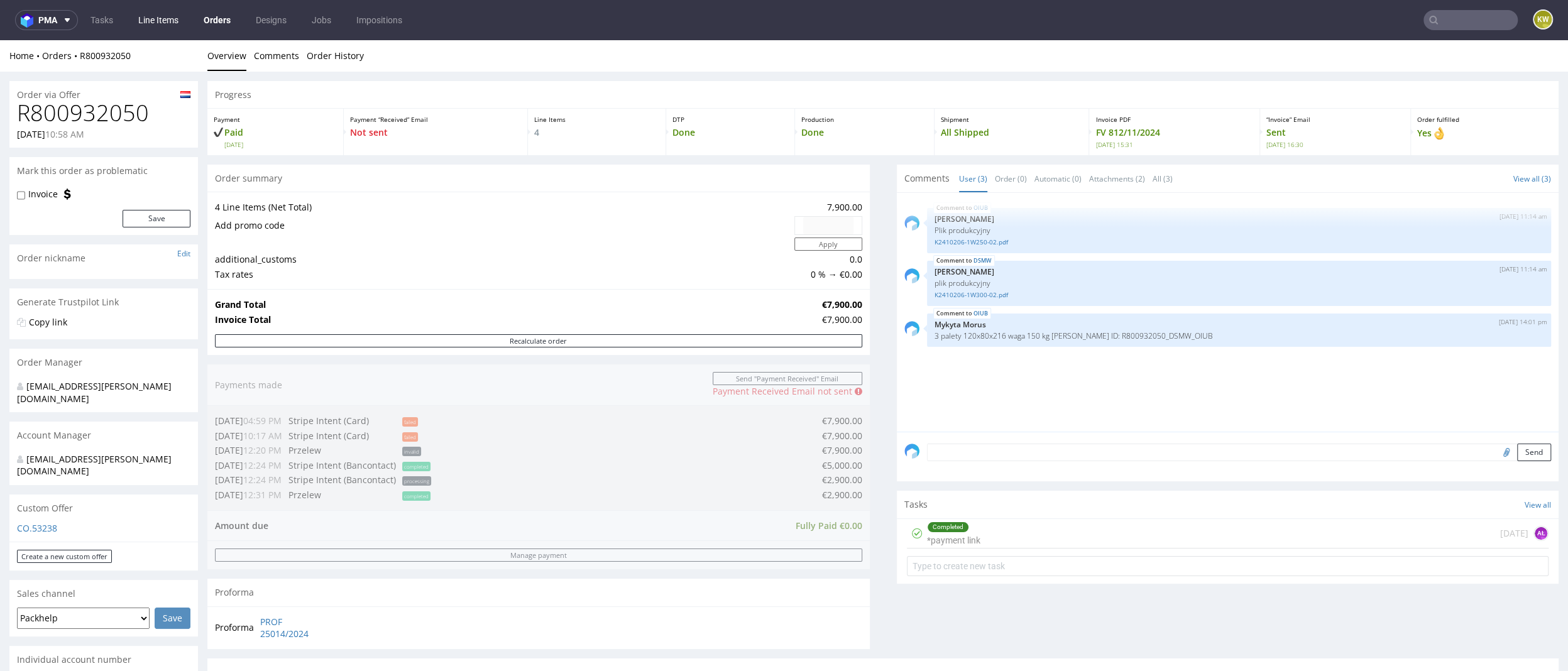
click at [169, 20] on link "Line Items" at bounding box center [158, 20] width 56 height 20
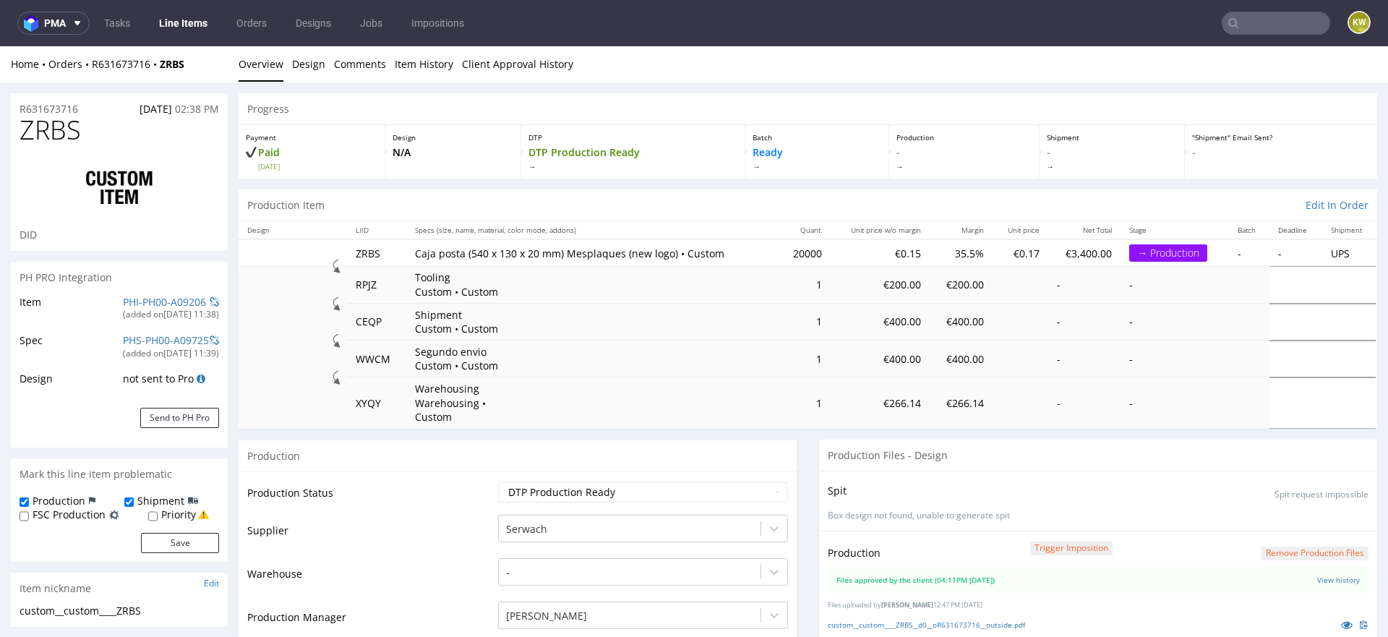
select select "in_progress"
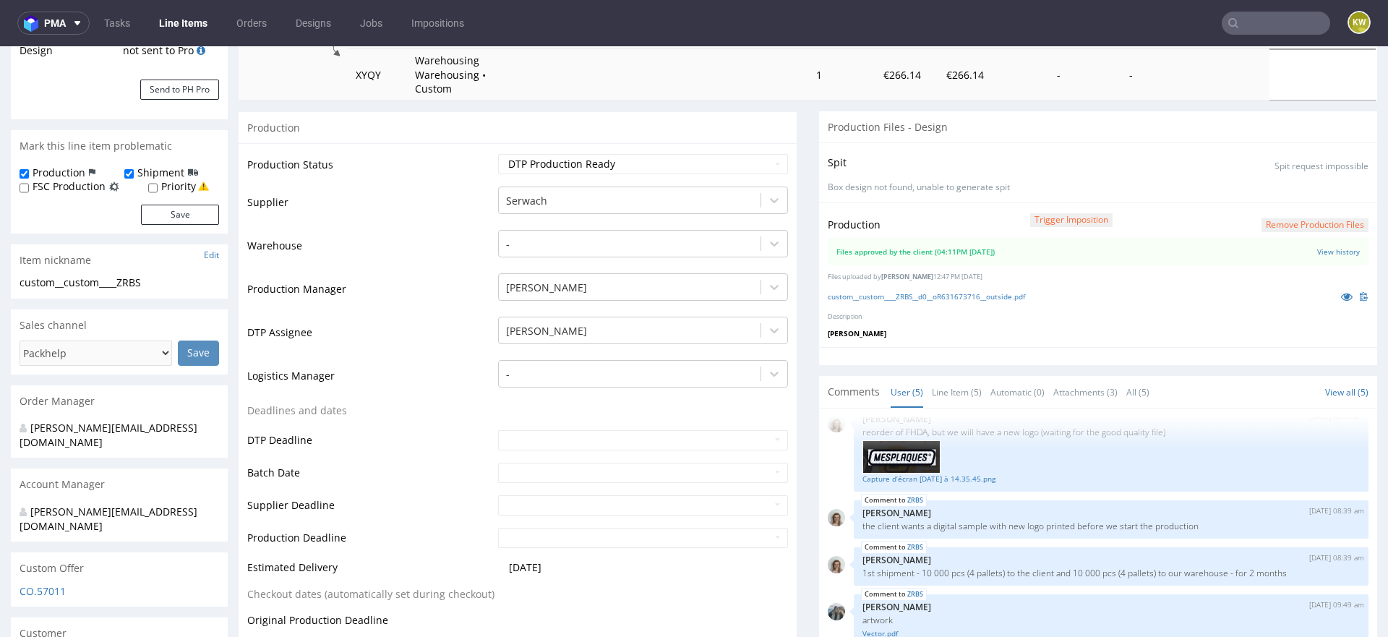
scroll to position [330, 0]
click at [941, 379] on link "Line Item (5)" at bounding box center [957, 390] width 50 height 31
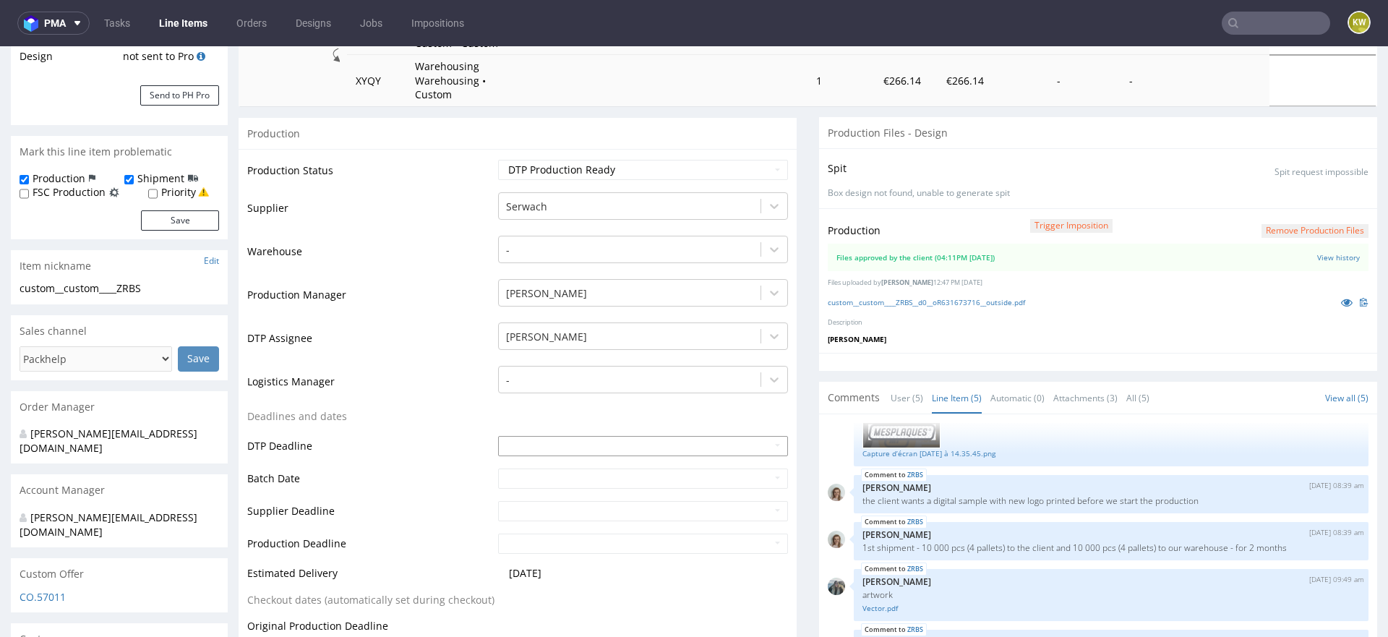
scroll to position [301, 0]
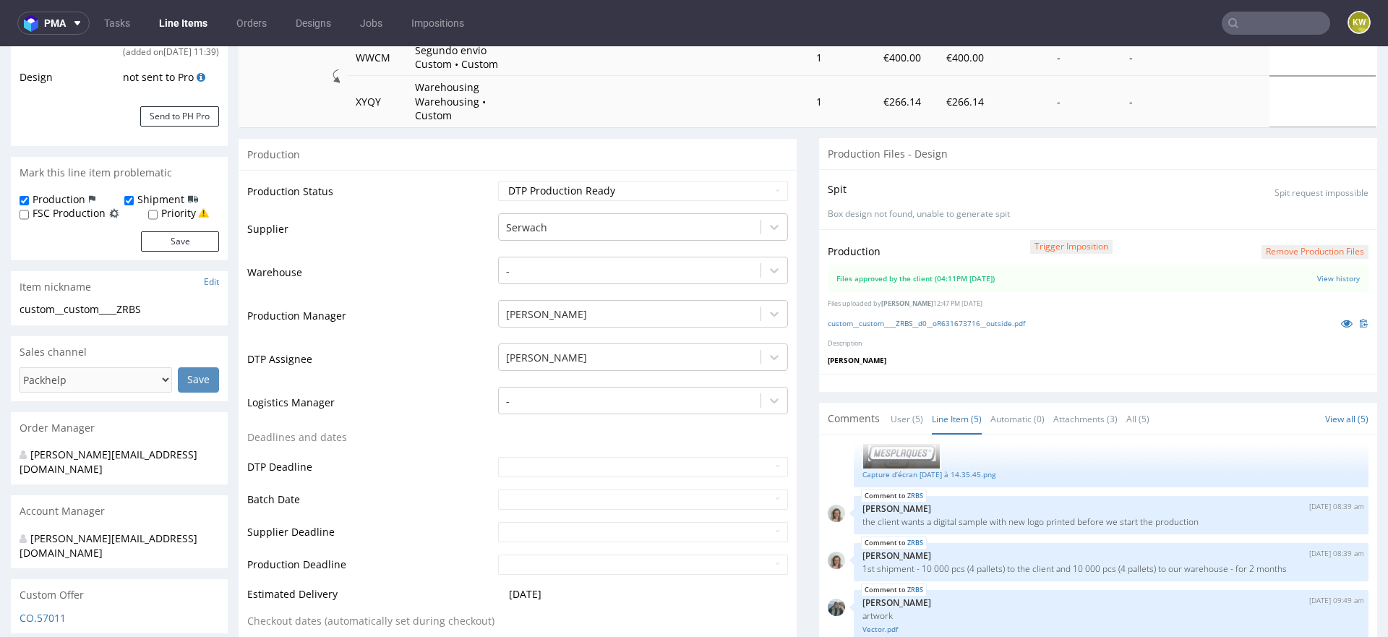
click at [936, 316] on div "Production Trigger Imposition Remove production files Files approved by the cli…" at bounding box center [1098, 301] width 558 height 145
click at [944, 318] on link "custom__custom____ZRBS__d0__oR631673716__outside.pdf" at bounding box center [926, 323] width 197 height 10
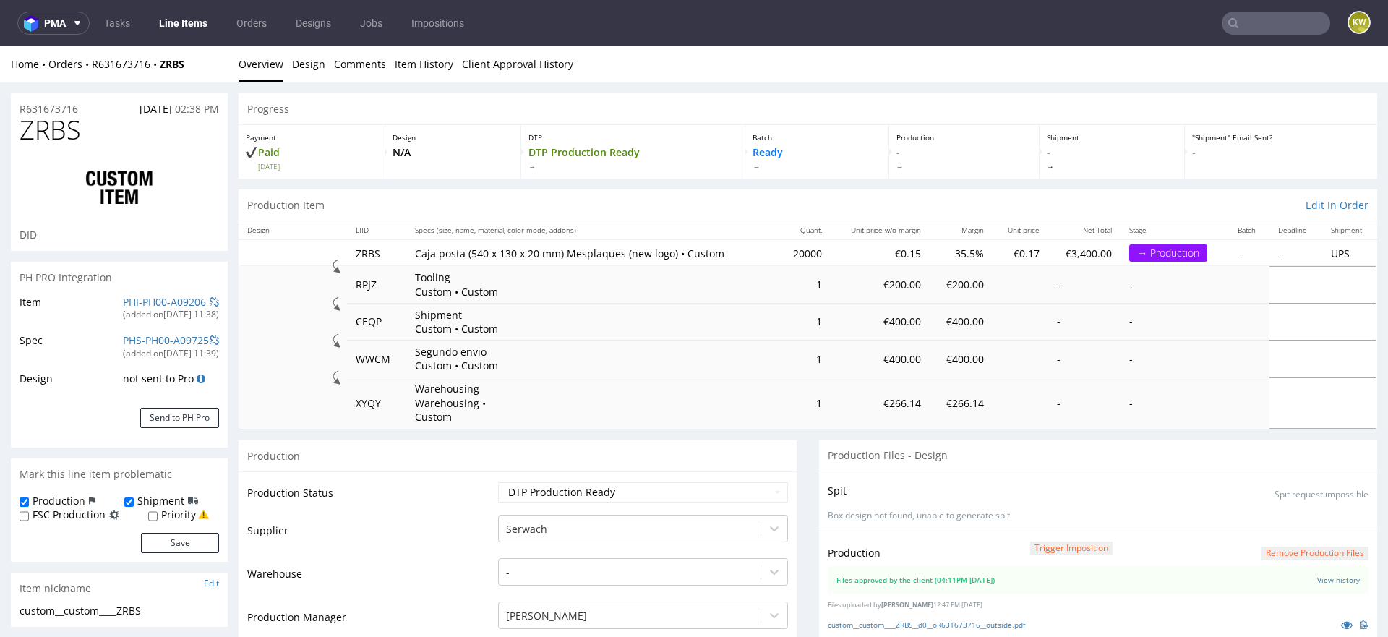
click at [54, 134] on span "ZRBS" at bounding box center [50, 130] width 61 height 29
copy span "ZRBS"
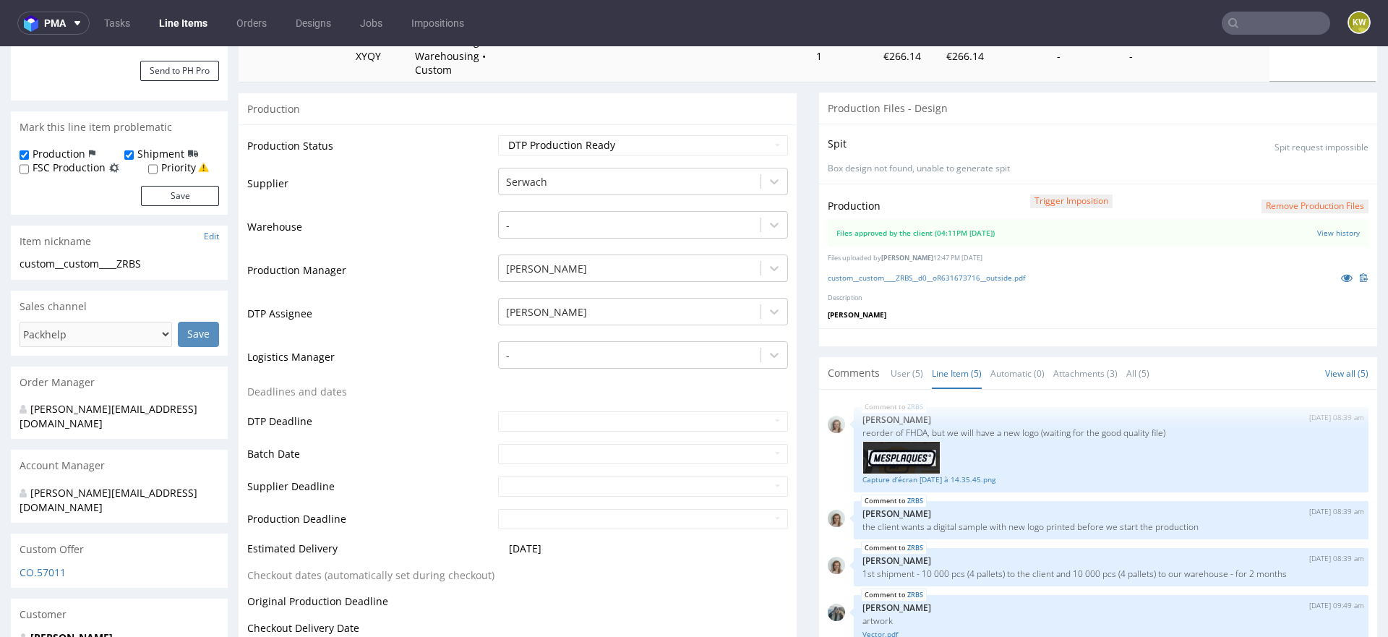
scroll to position [320, 0]
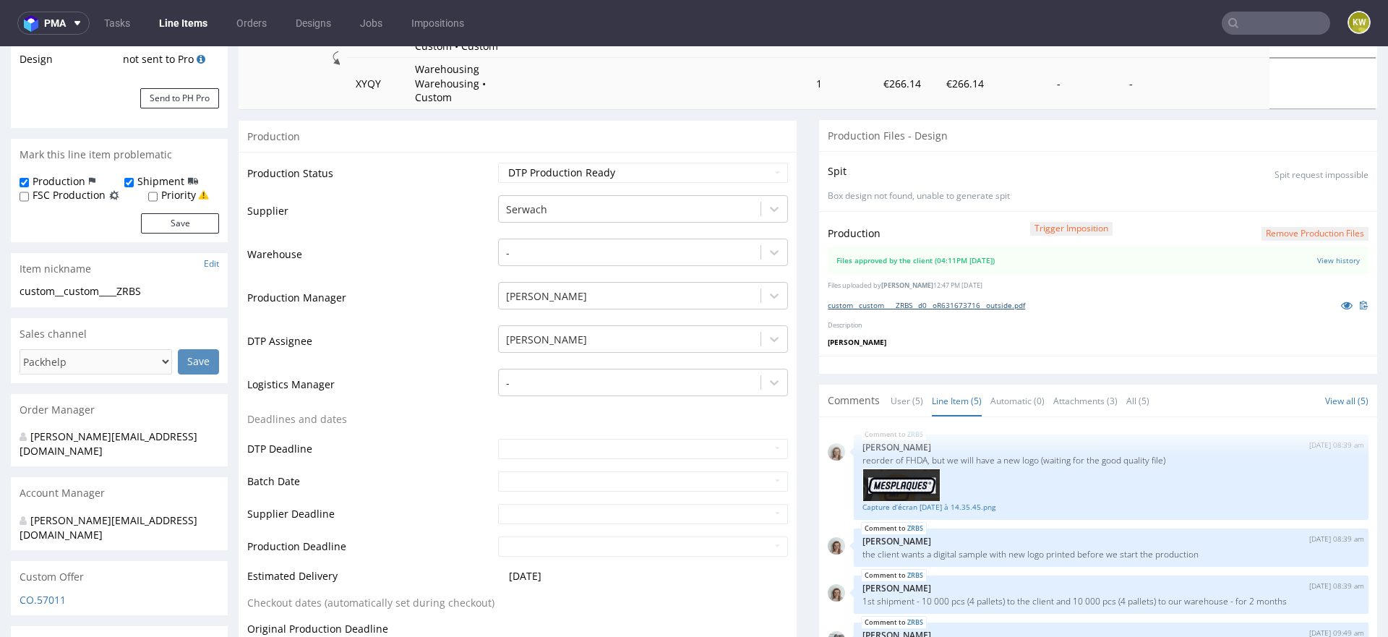
click at [905, 300] on link "custom__custom____ZRBS__d0__oR631673716__outside.pdf" at bounding box center [926, 305] width 197 height 10
click at [912, 455] on p "reorder of FHDA, but we will have a new logo (waiting for the good quality file)" at bounding box center [1111, 460] width 497 height 11
click at [911, 455] on p "reorder of FHDA, but we will have a new logo (waiting for the good quality file)" at bounding box center [1111, 460] width 497 height 11
copy p "FHDA"
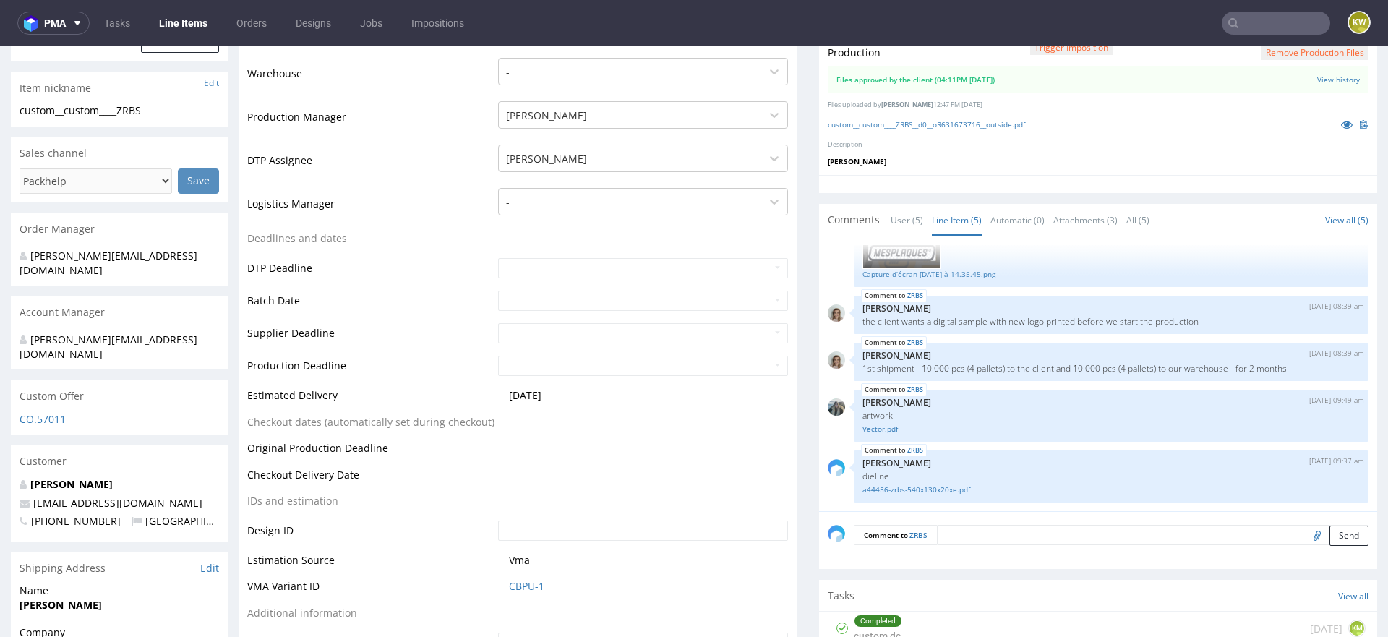
scroll to position [521, 0]
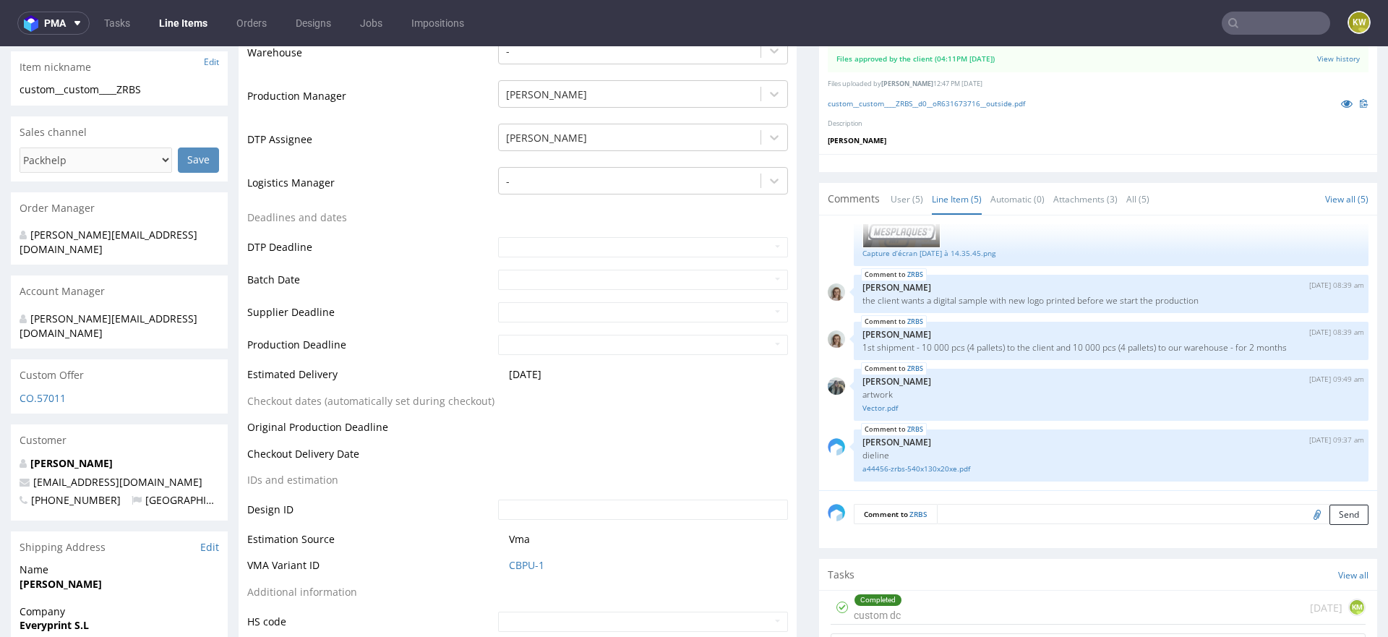
click at [956, 504] on textarea at bounding box center [1153, 514] width 432 height 20
type textarea "zamówiona próbka cyfrowa w Partnersach"
click at [1330, 572] on button "Send" at bounding box center [1349, 582] width 39 height 20
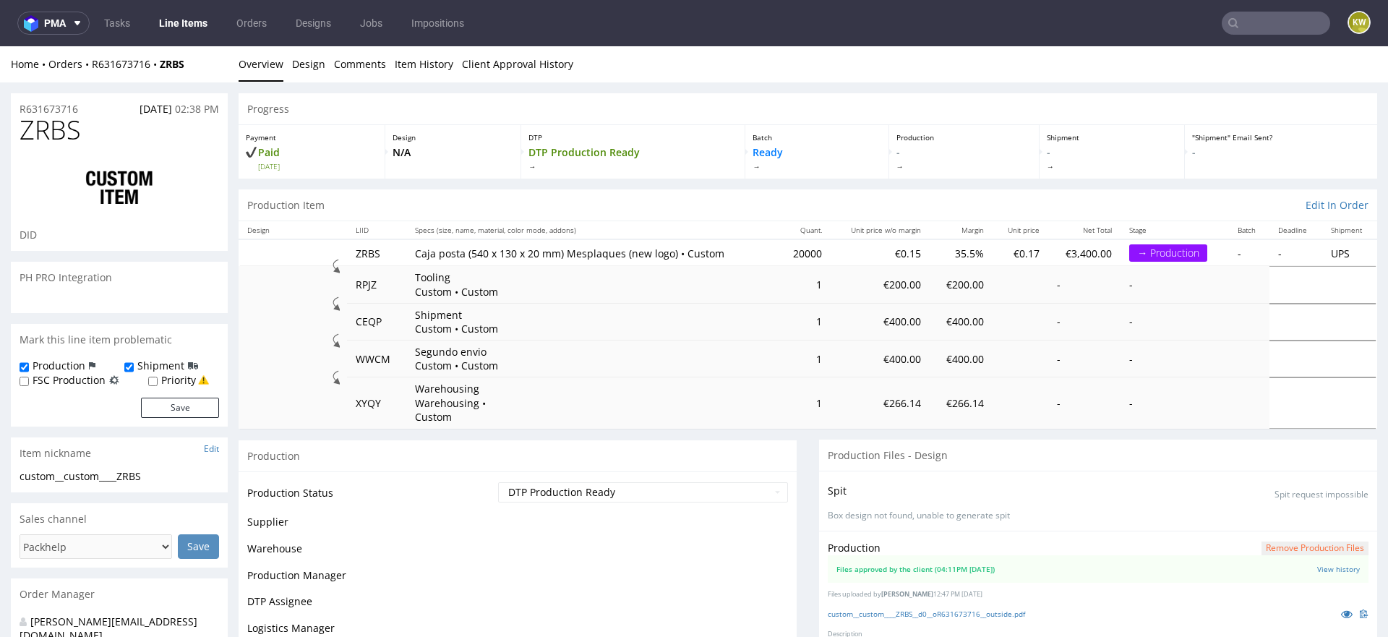
scroll to position [98, 0]
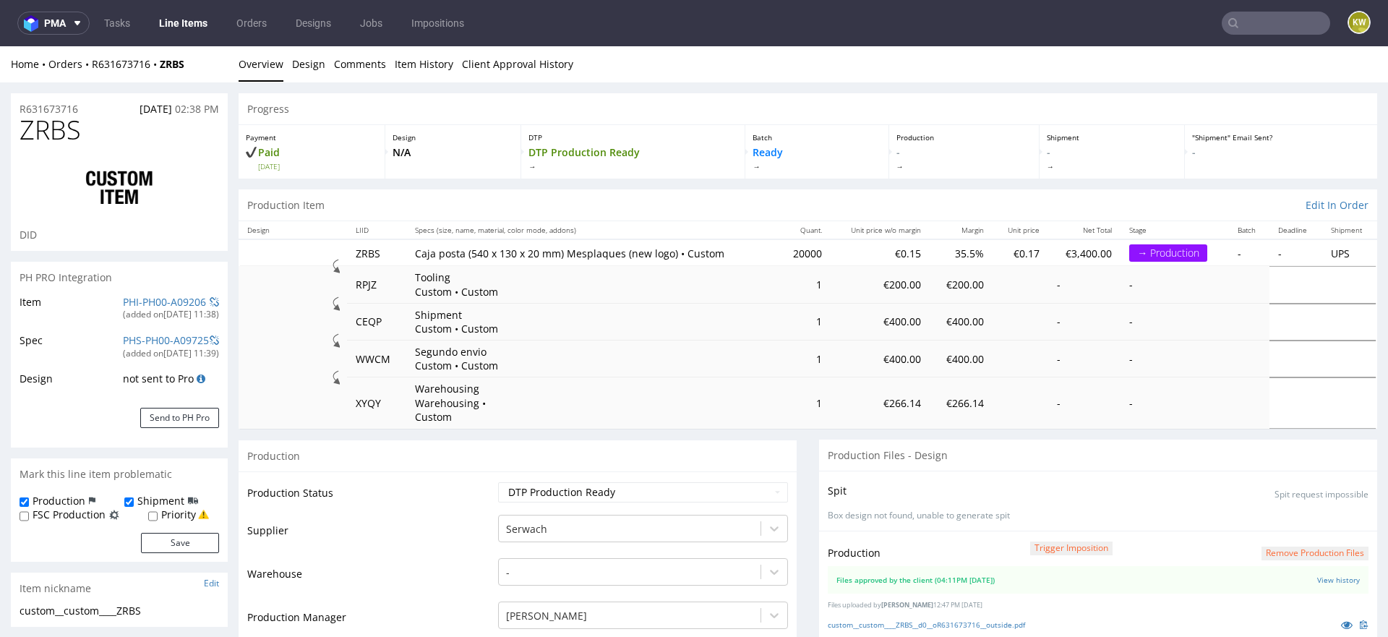
select select "in_progress"
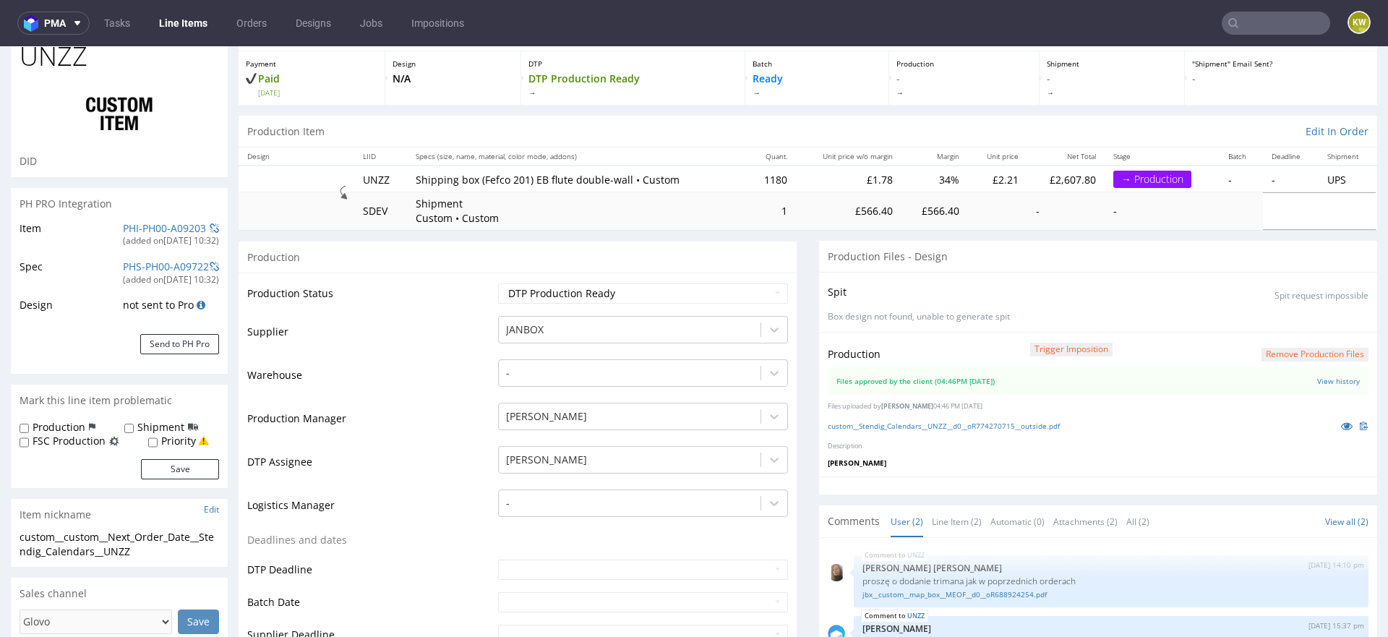
scroll to position [56, 0]
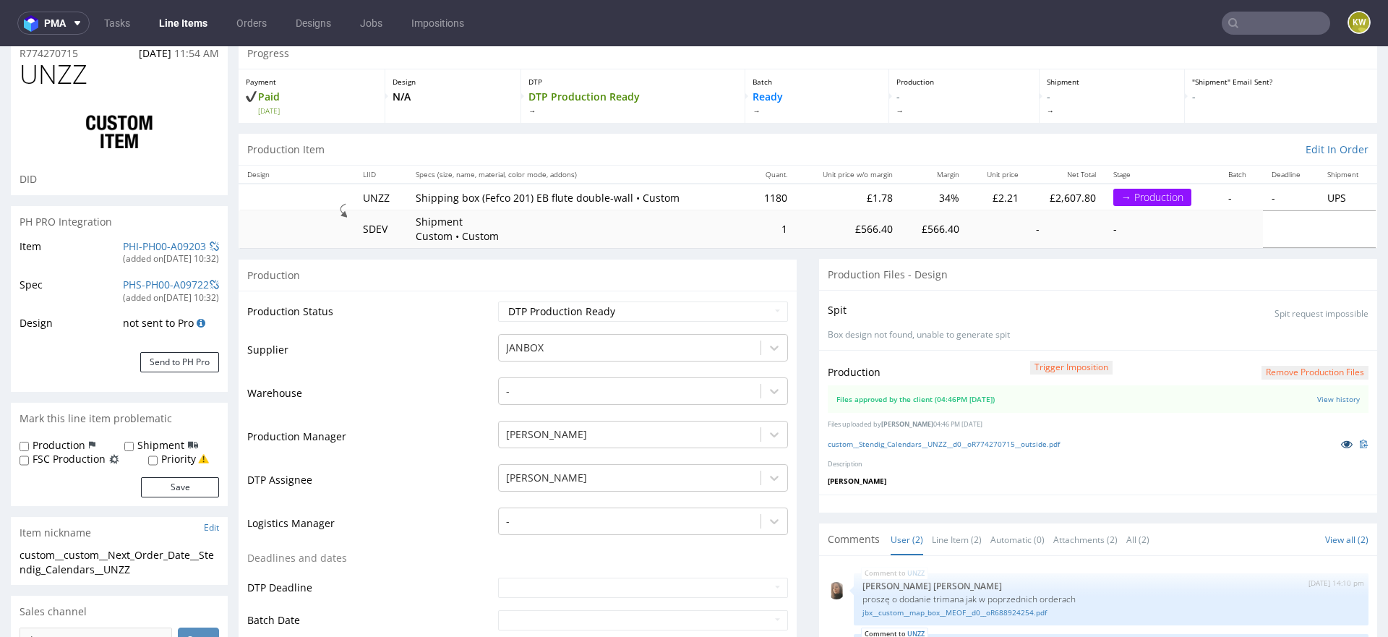
click at [1341, 442] on icon at bounding box center [1347, 444] width 12 height 10
click at [390, 419] on td "Production Manager" at bounding box center [370, 440] width 247 height 43
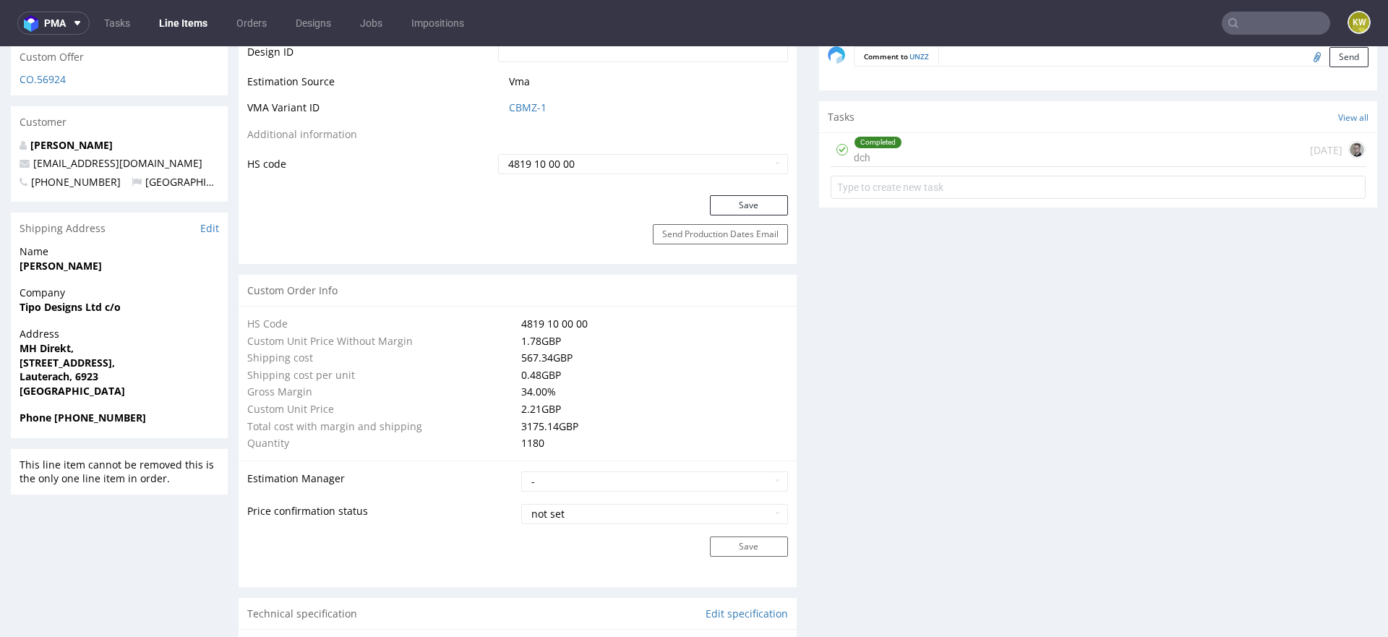
scroll to position [0, 0]
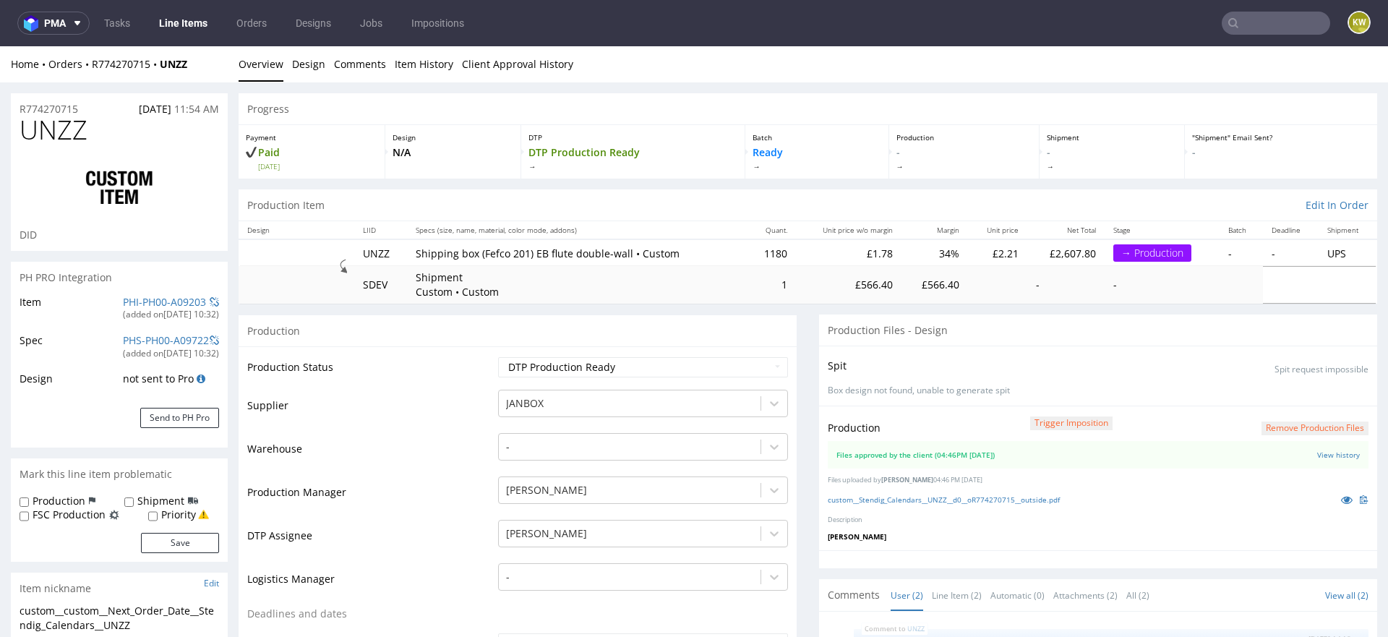
click at [60, 124] on span "UNZZ" at bounding box center [54, 130] width 68 height 29
copy span "UNZZ"
click at [899, 496] on link "custom__Stendig_Calendars__UNZZ__d0__oR774270715__outside.pdf" at bounding box center [944, 500] width 232 height 10
click at [133, 311] on div "(added on 02.10.2025, 10:32 )" at bounding box center [171, 315] width 96 height 12
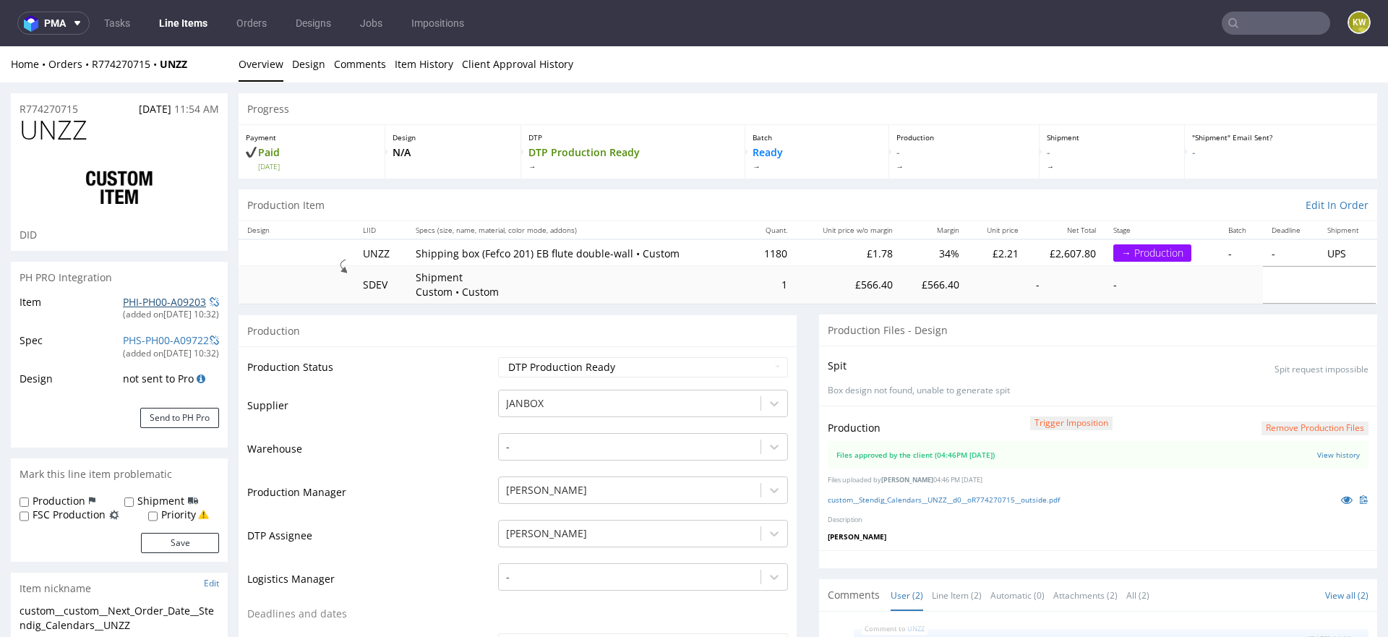
click at [149, 304] on link "PHI-PH00-A09203" at bounding box center [164, 302] width 83 height 14
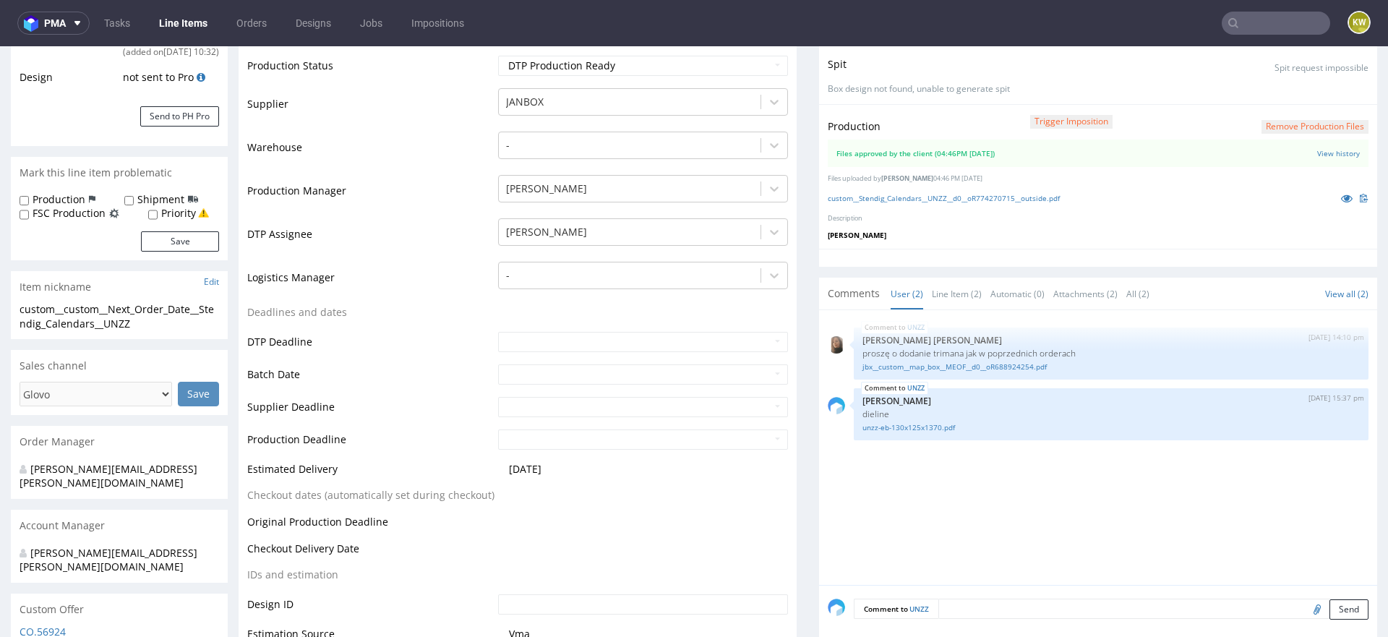
scroll to position [386, 0]
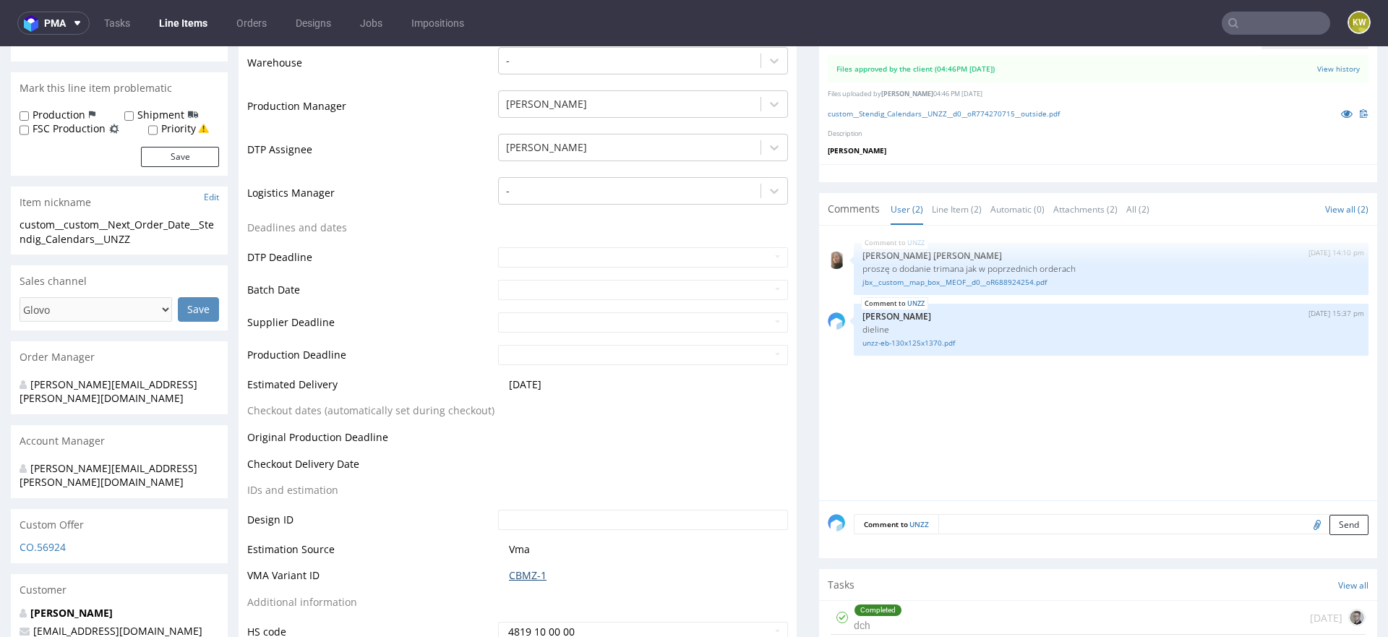
click at [510, 575] on link "CBMZ-1" at bounding box center [528, 575] width 38 height 14
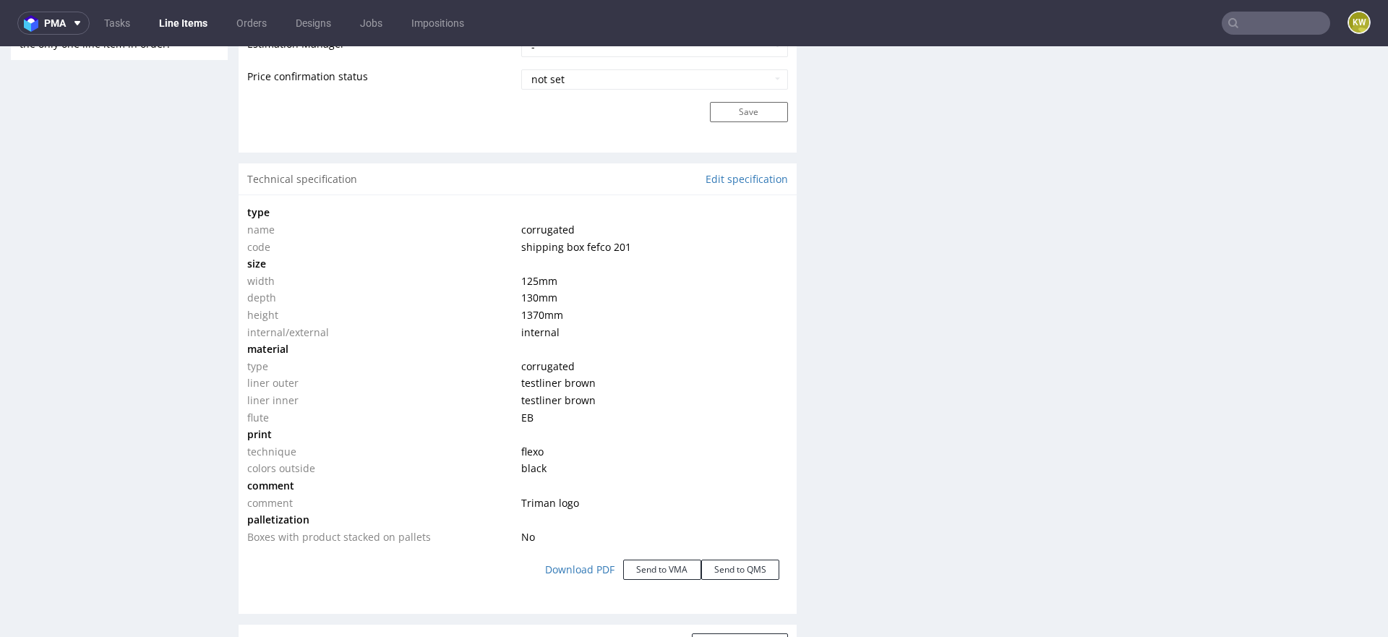
scroll to position [0, 0]
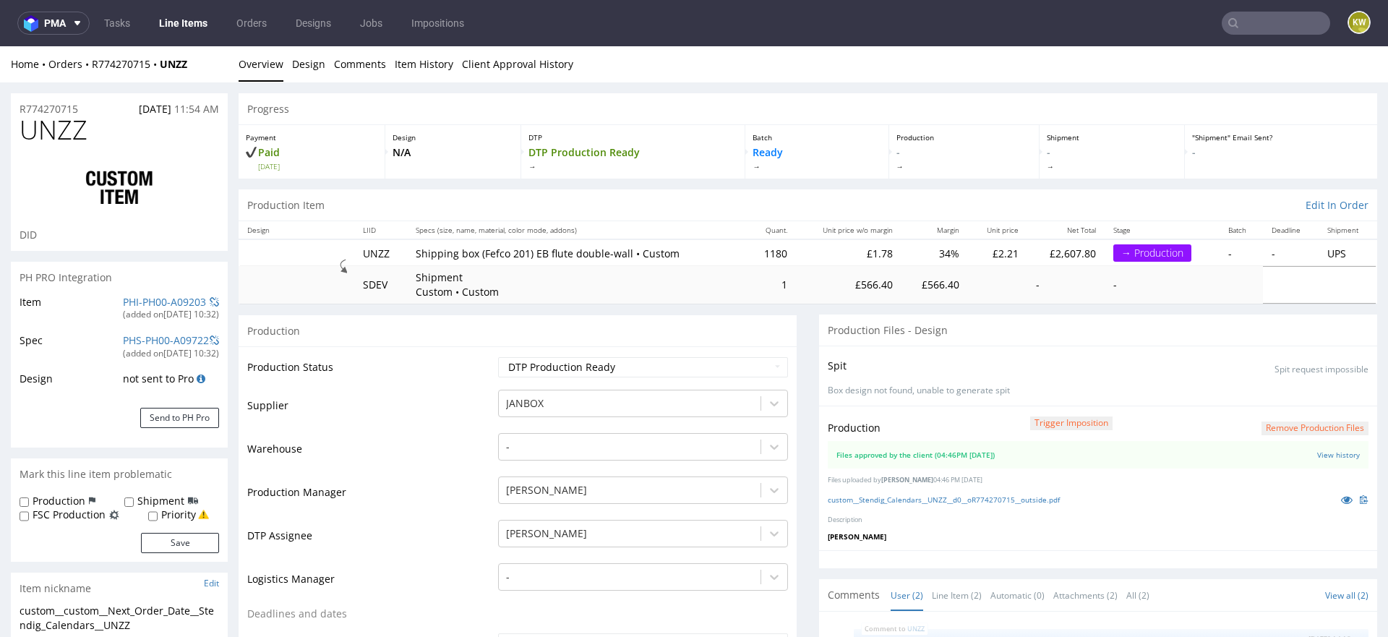
click at [45, 148] on div at bounding box center [120, 187] width 200 height 81
click at [46, 141] on span "UNZZ" at bounding box center [54, 130] width 68 height 29
click at [46, 140] on span "UNZZ" at bounding box center [54, 130] width 68 height 29
copy span "UNZZ"
click at [56, 95] on div "R774270715 30.09.2025 11:54 AM" at bounding box center [119, 104] width 217 height 23
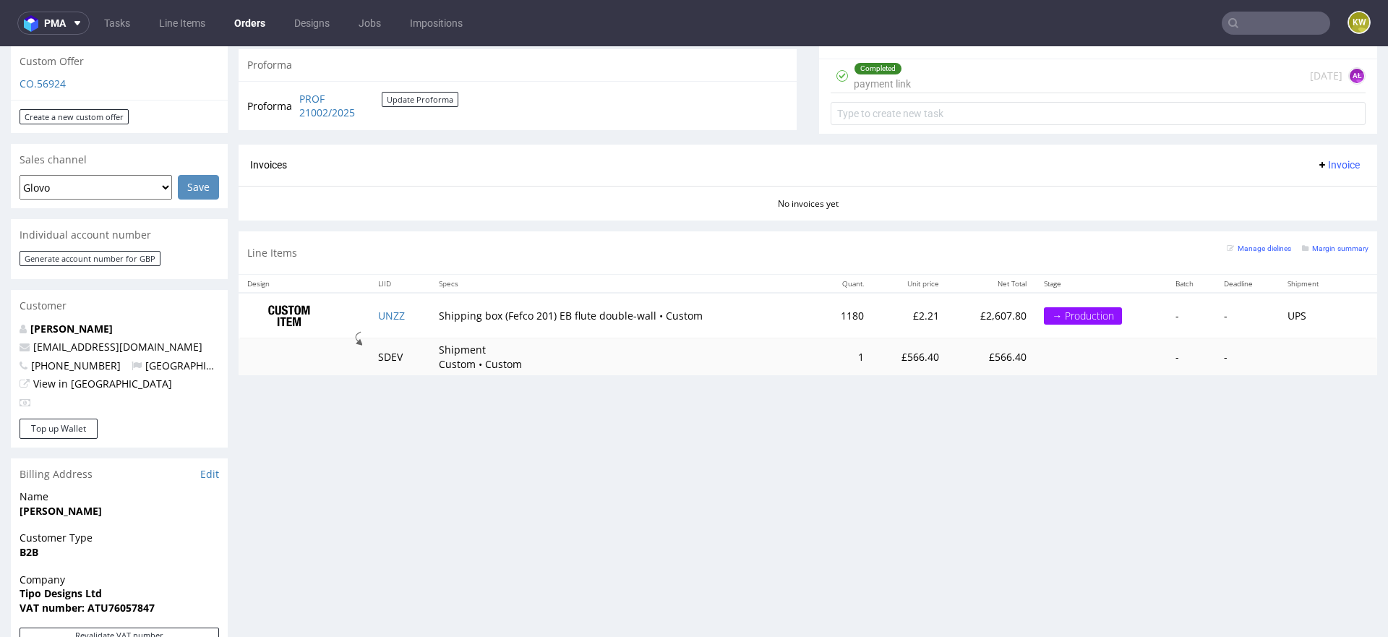
scroll to position [539, 0]
click at [1324, 251] on div "Margin summary" at bounding box center [1335, 246] width 67 height 14
click at [1327, 245] on small "Margin summary" at bounding box center [1335, 247] width 67 height 8
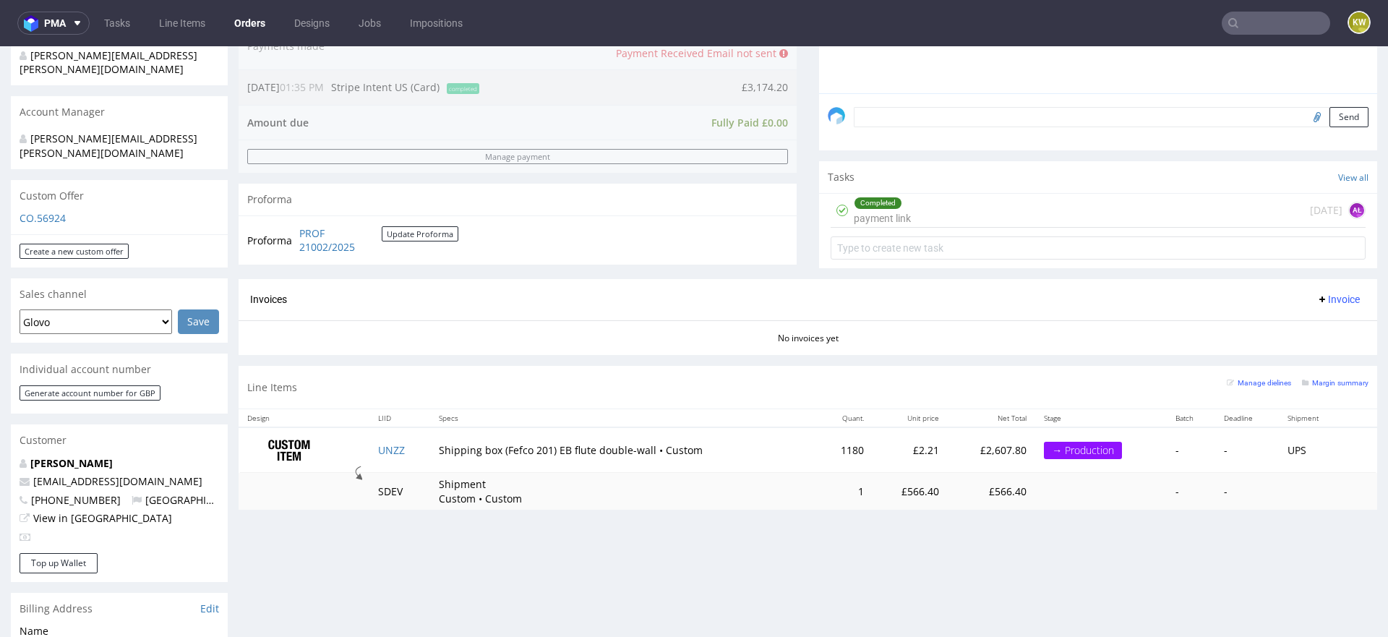
scroll to position [428, 0]
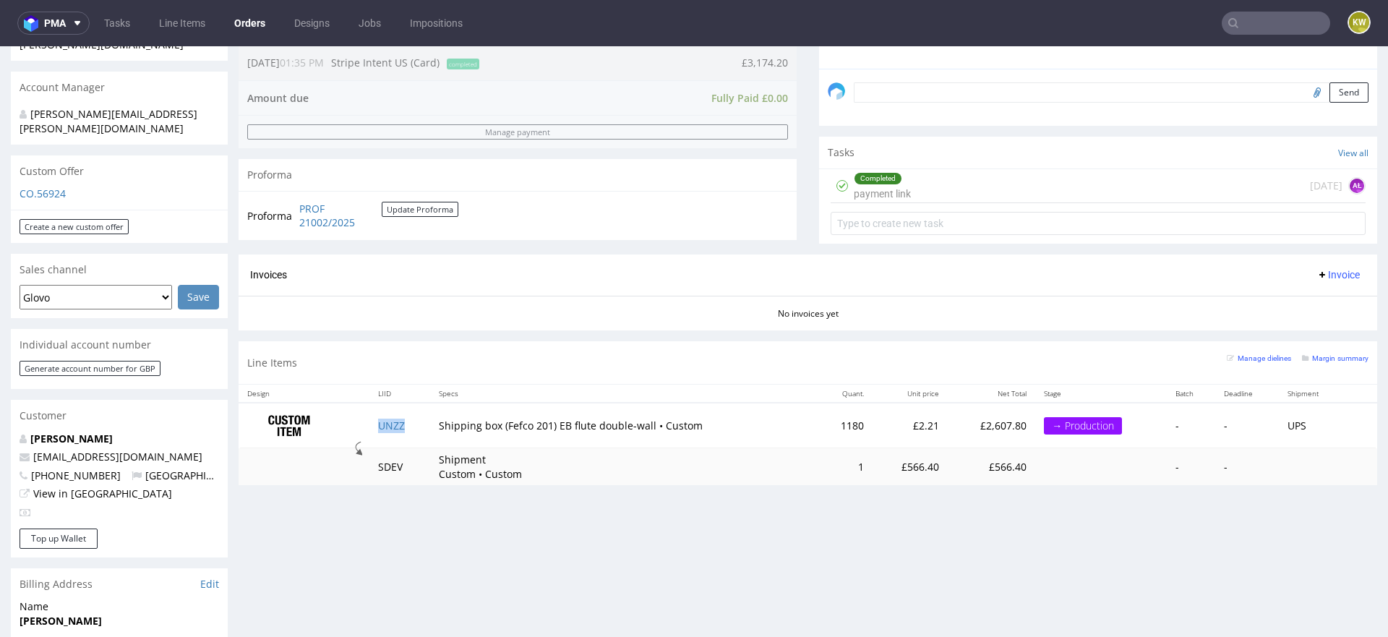
click at [419, 429] on td "UNZZ" at bounding box center [399, 426] width 61 height 46
copy link "UNZZ"
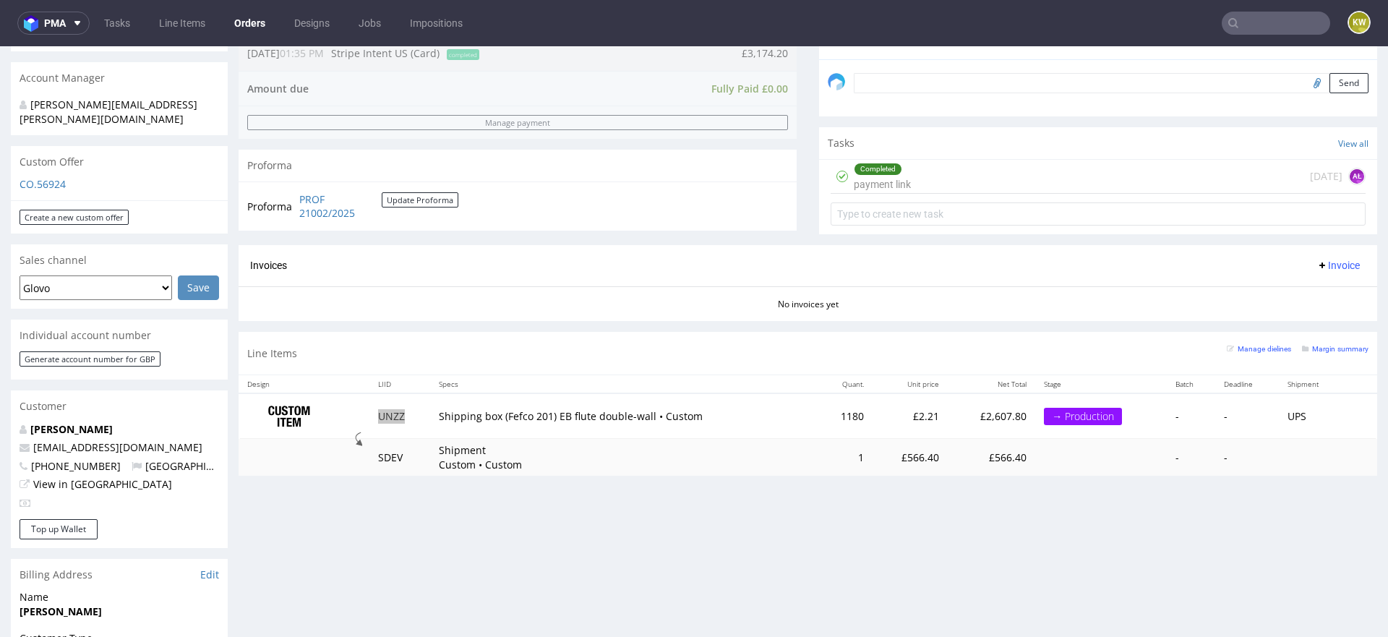
scroll to position [654, 0]
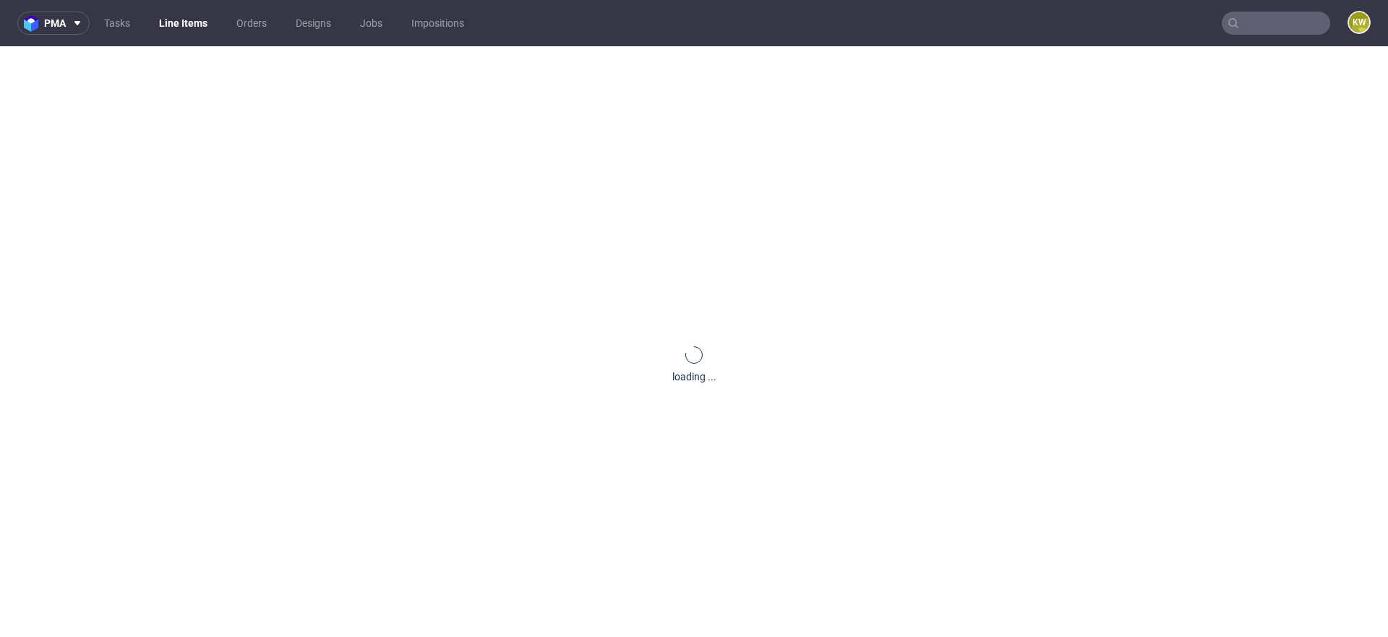
click at [389, 194] on div "loading ..." at bounding box center [694, 364] width 1388 height 637
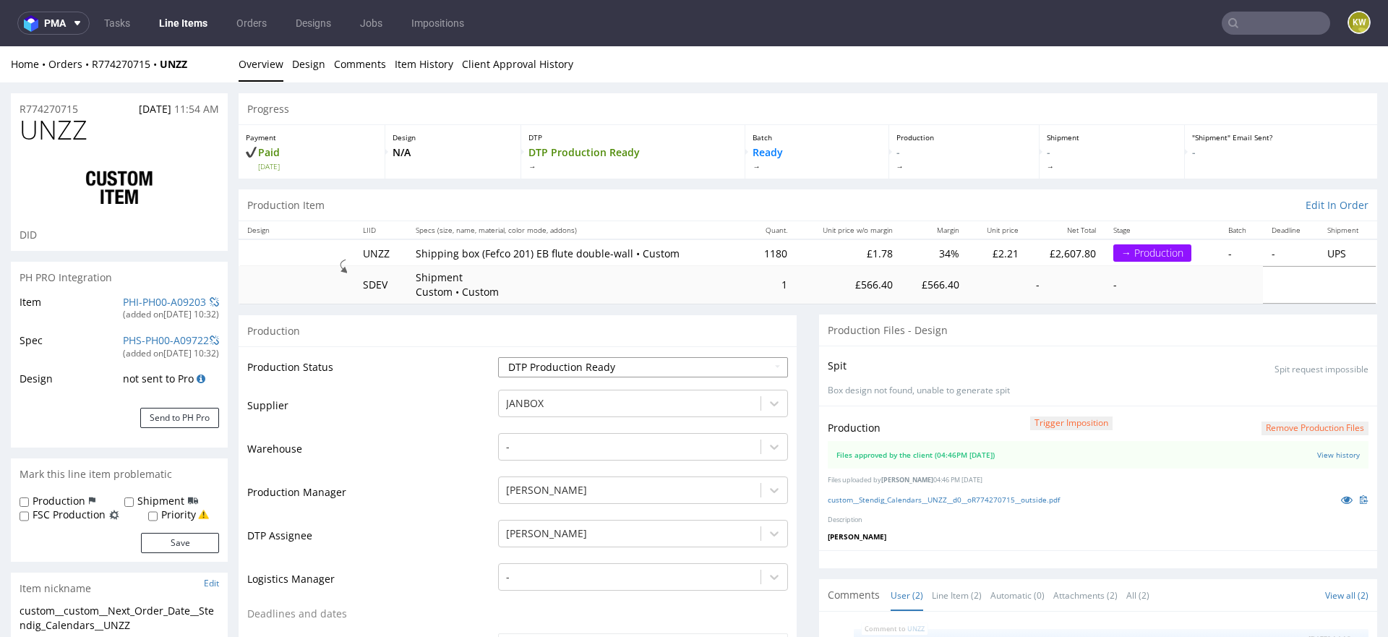
click at [602, 367] on select "Waiting for Artwork Waiting for Diecut Waiting for Mockup Waiting for DTP Waiti…" at bounding box center [643, 367] width 290 height 20
select select "production_in_process"
click at [498, 357] on select "Waiting for Artwork Waiting for Diecut Waiting for Mockup Waiting for DTP Waiti…" at bounding box center [643, 367] width 290 height 20
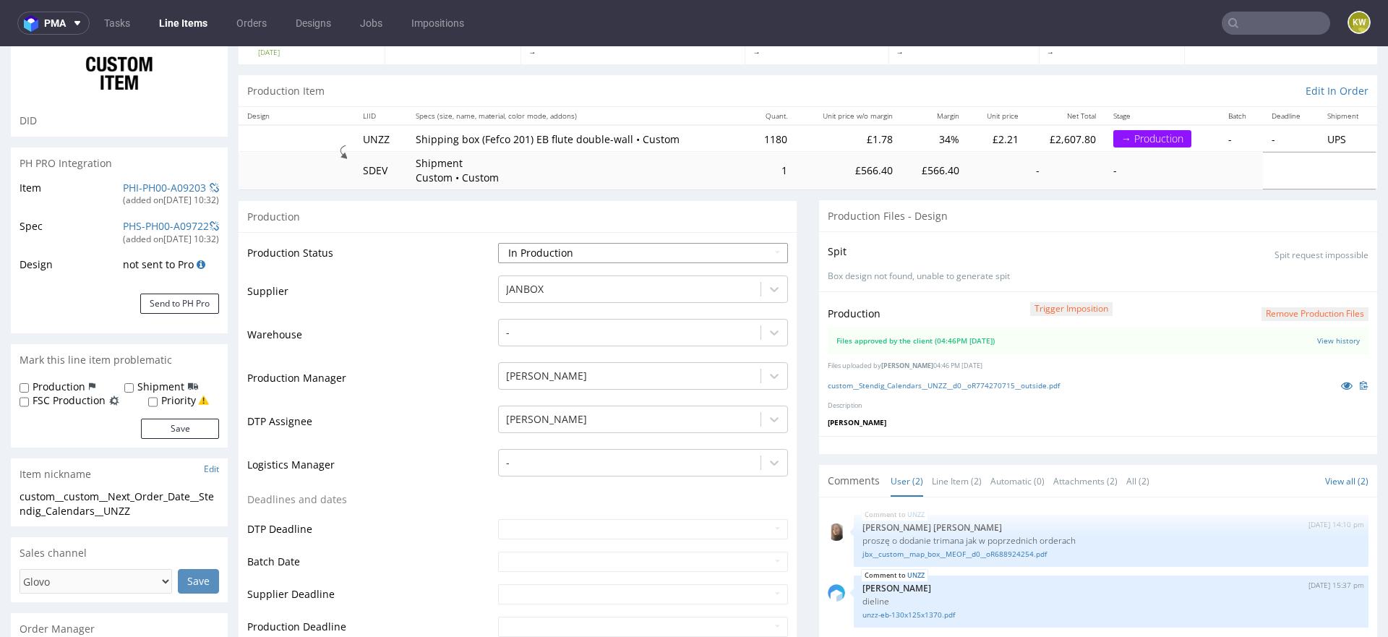
scroll to position [116, 0]
click at [525, 564] on input "text" at bounding box center [643, 560] width 290 height 20
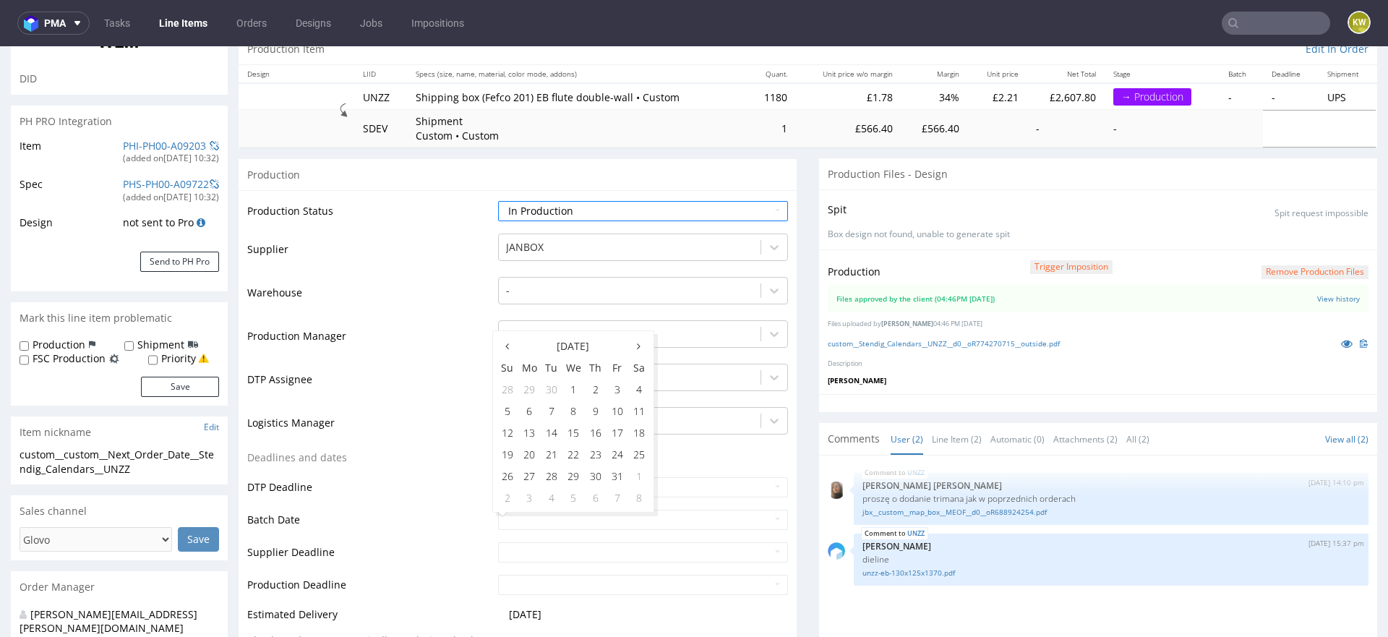
scroll to position [162, 0]
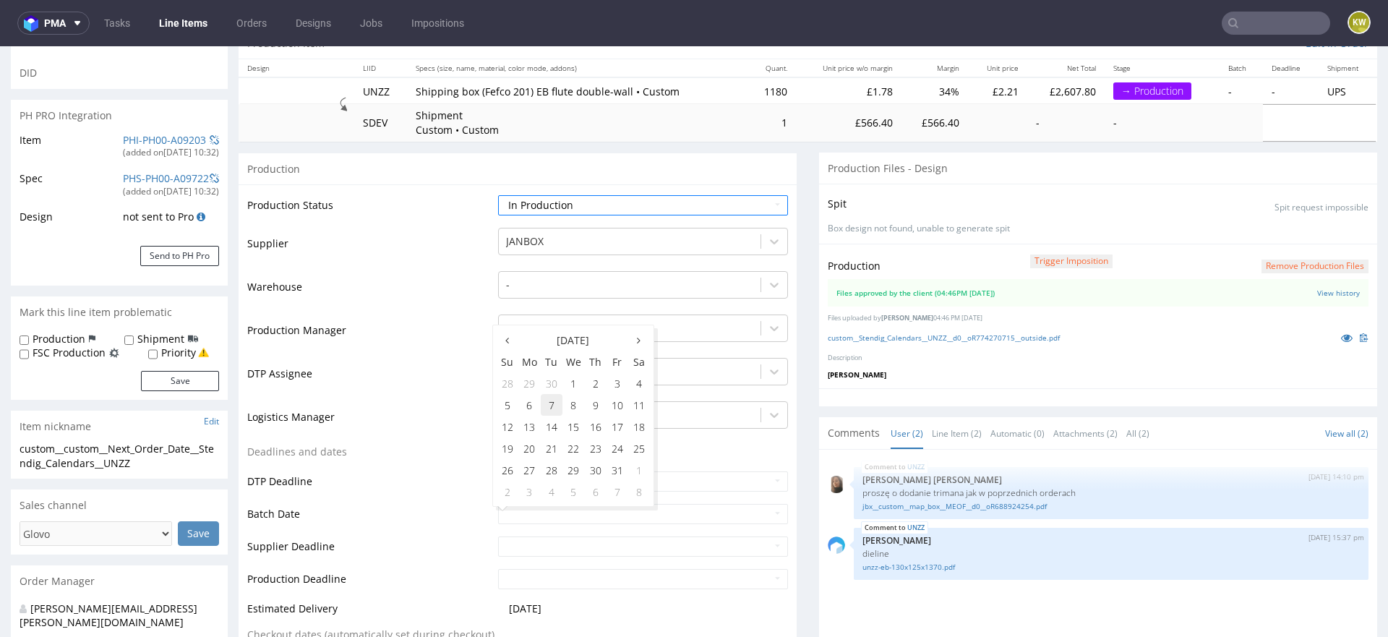
click at [555, 401] on td "7" at bounding box center [552, 405] width 22 height 22
type input "2025-10-07"
click at [420, 458] on td "Deadlines and dates" at bounding box center [370, 456] width 247 height 27
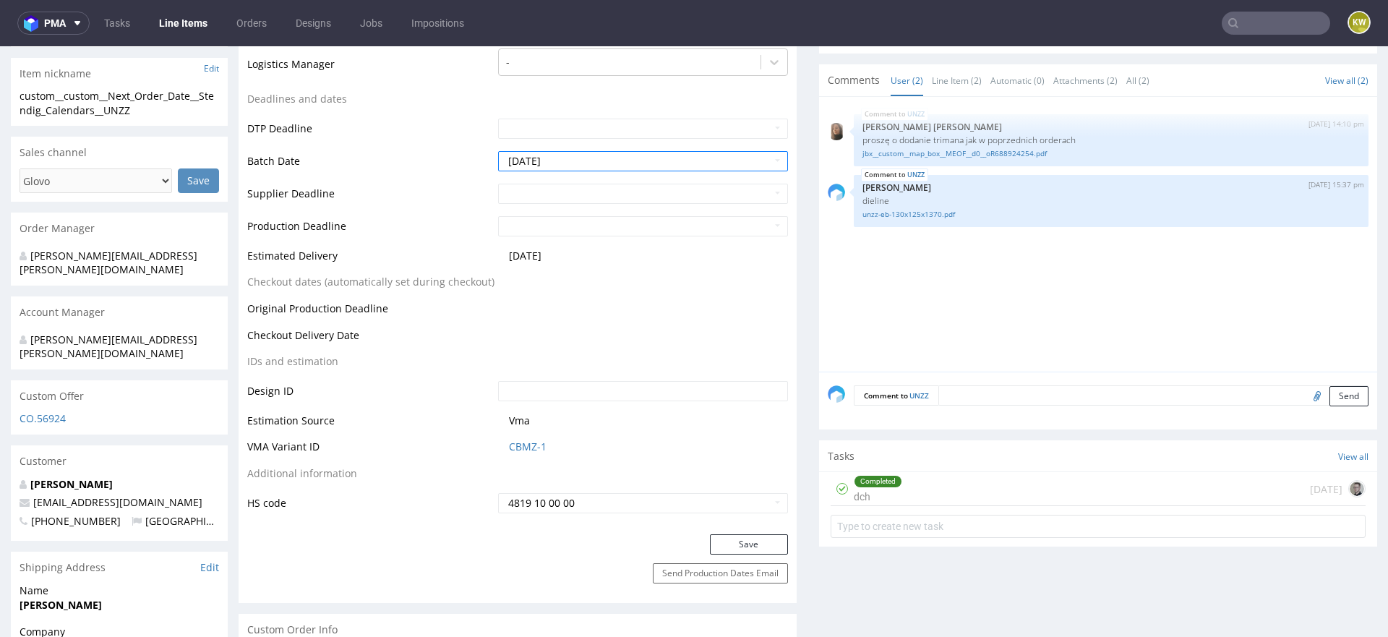
scroll to position [513, 0]
click at [719, 542] on button "Save" at bounding box center [749, 546] width 78 height 20
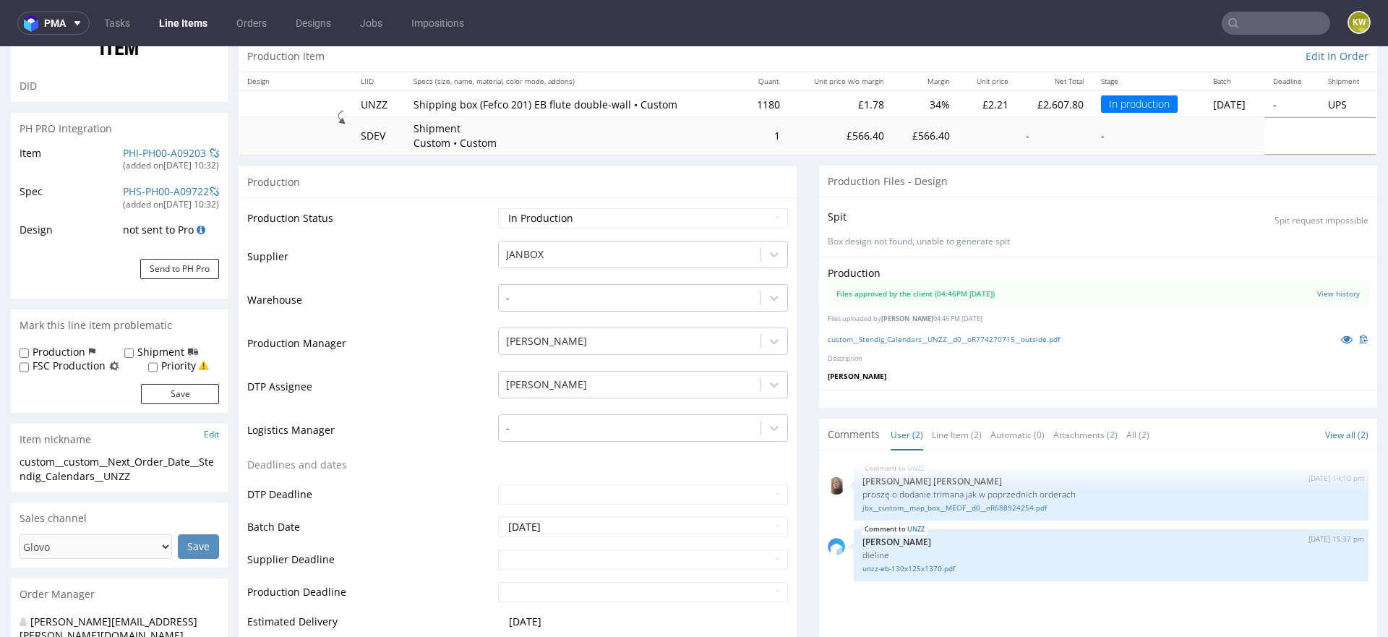
scroll to position [162, 0]
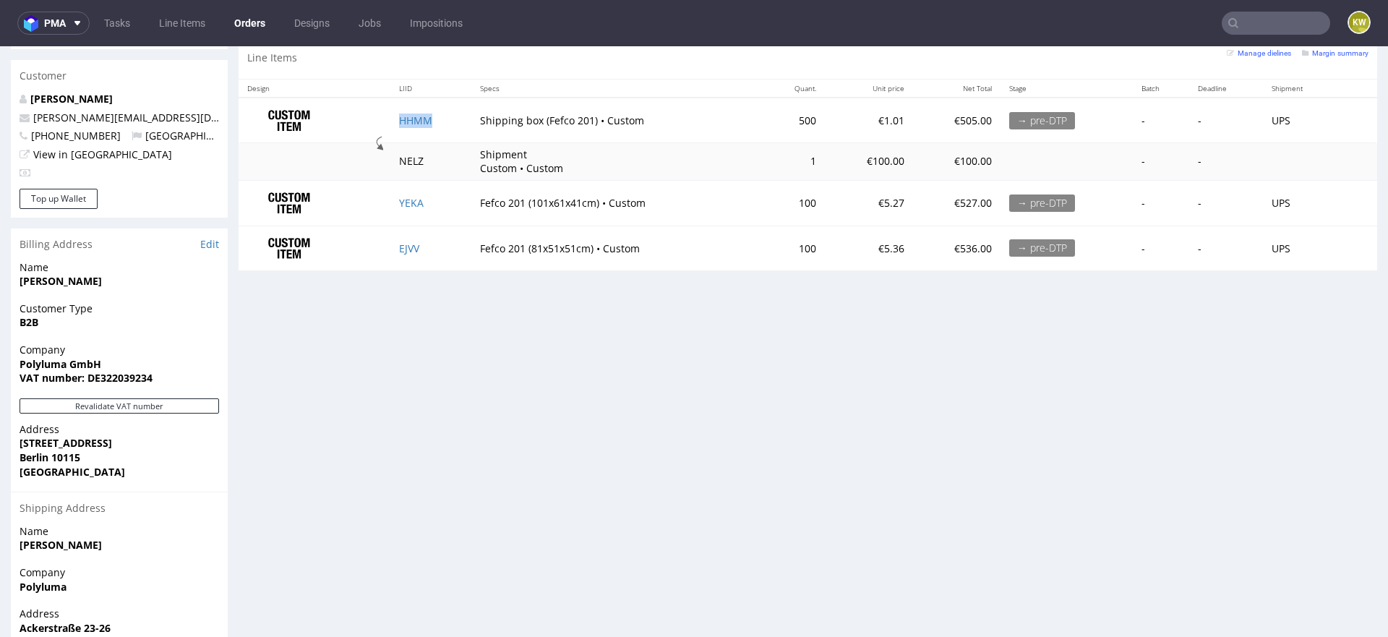
scroll to position [823, 0]
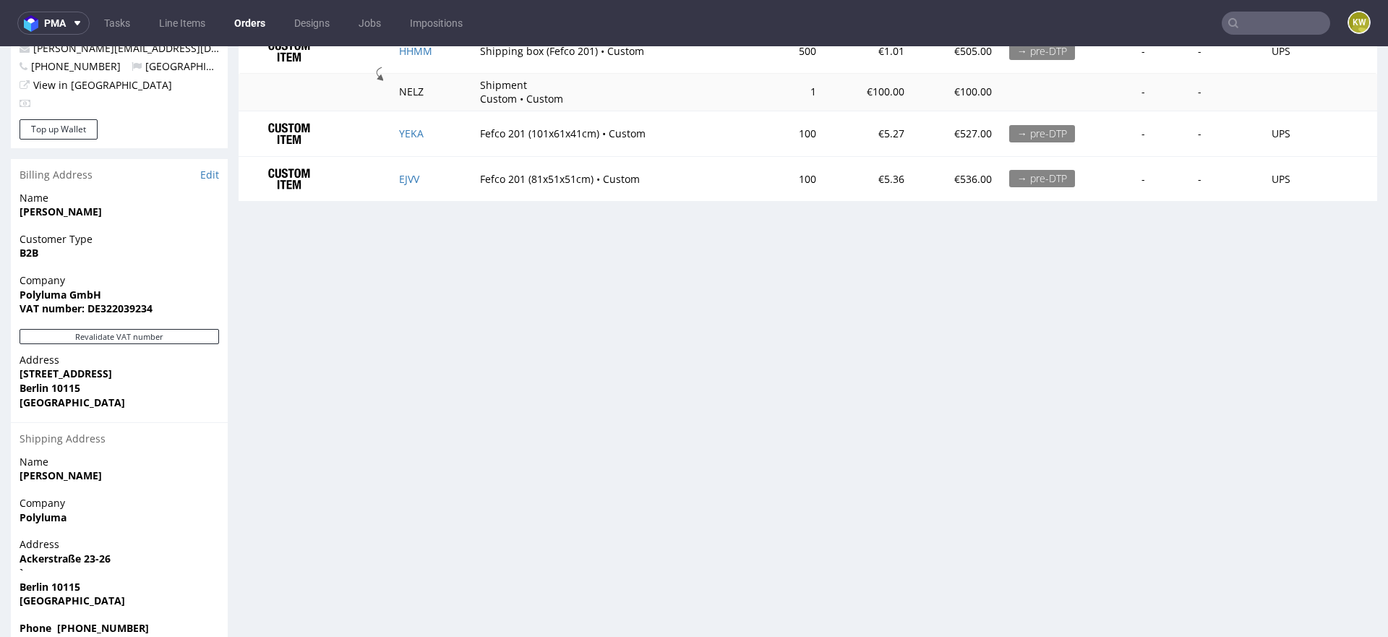
click at [1270, 29] on input "text" at bounding box center [1276, 23] width 108 height 23
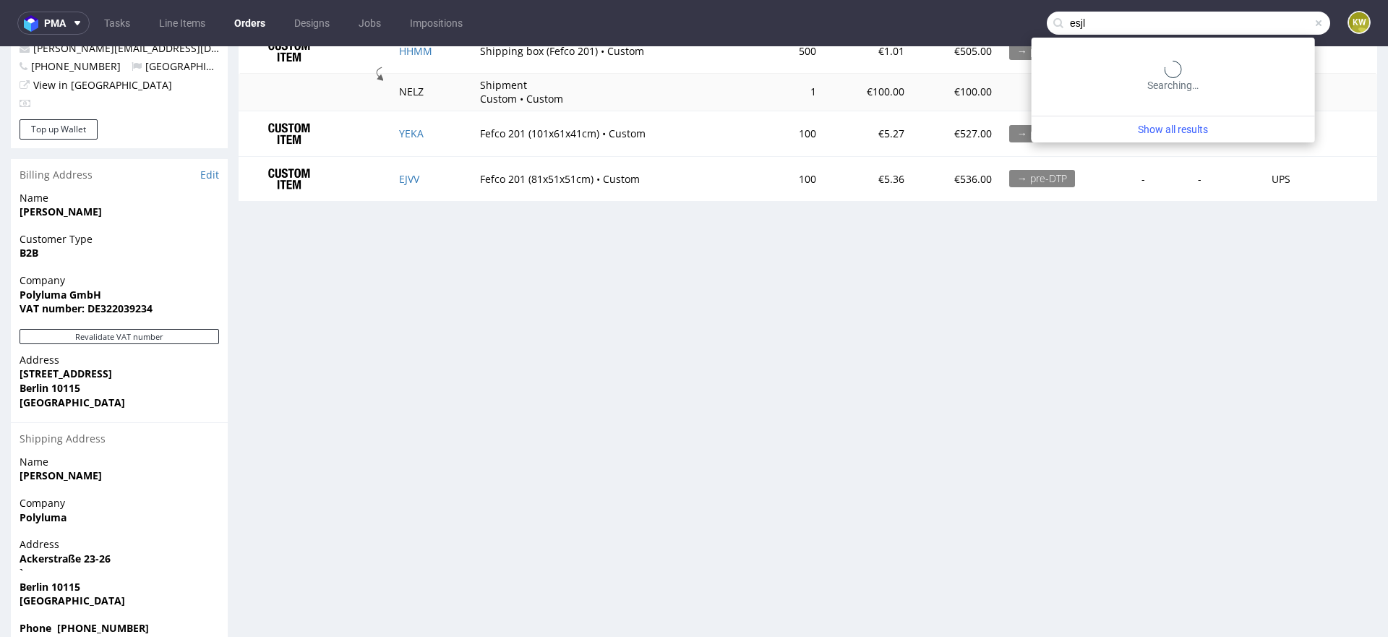
type input "esjl"
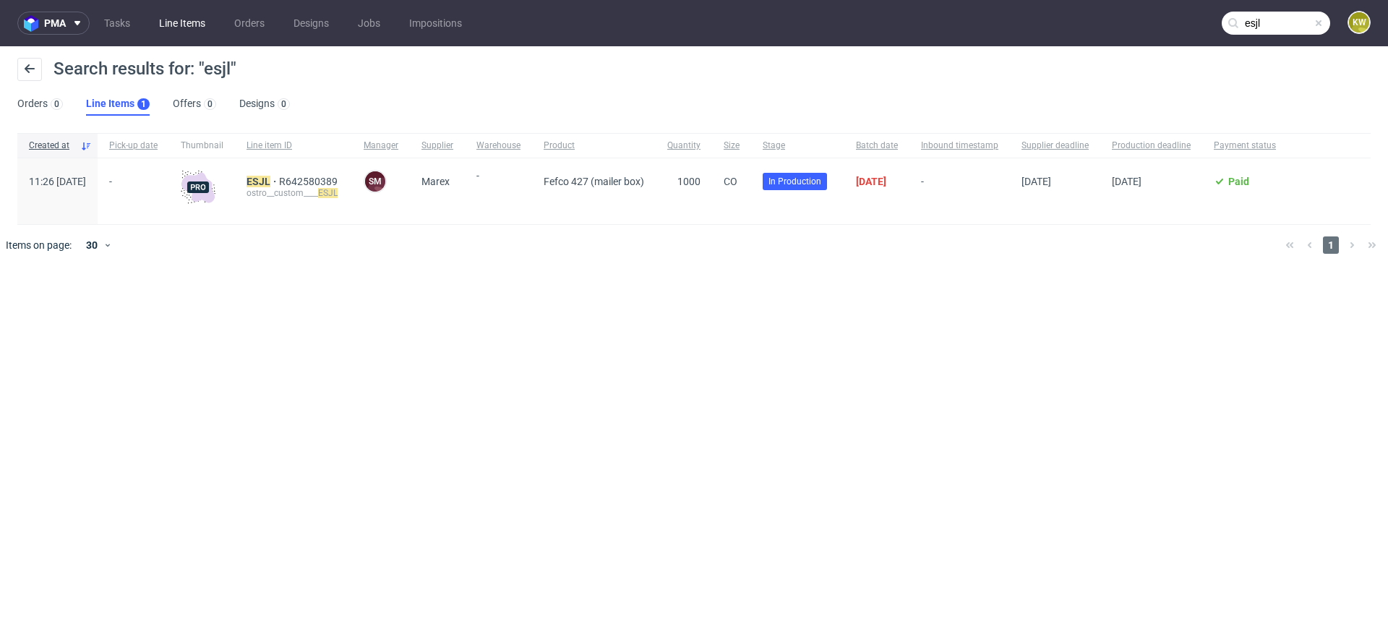
click at [191, 27] on link "Line Items" at bounding box center [182, 23] width 64 height 23
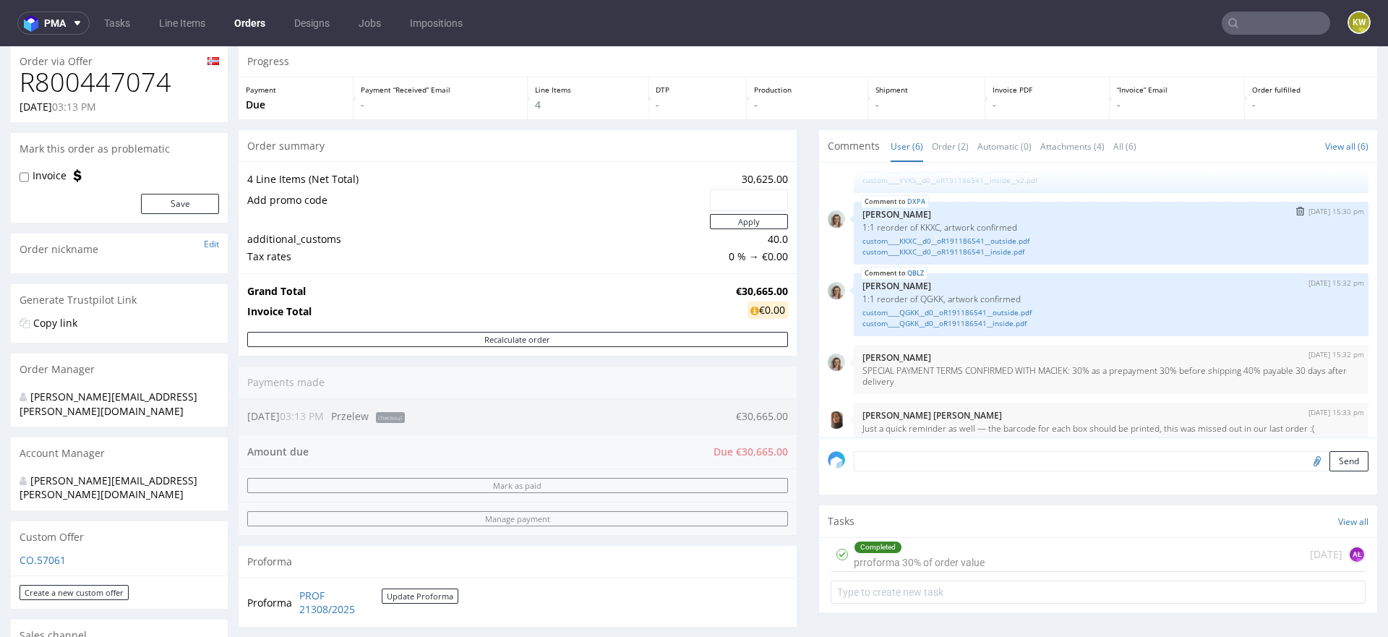
scroll to position [133, 0]
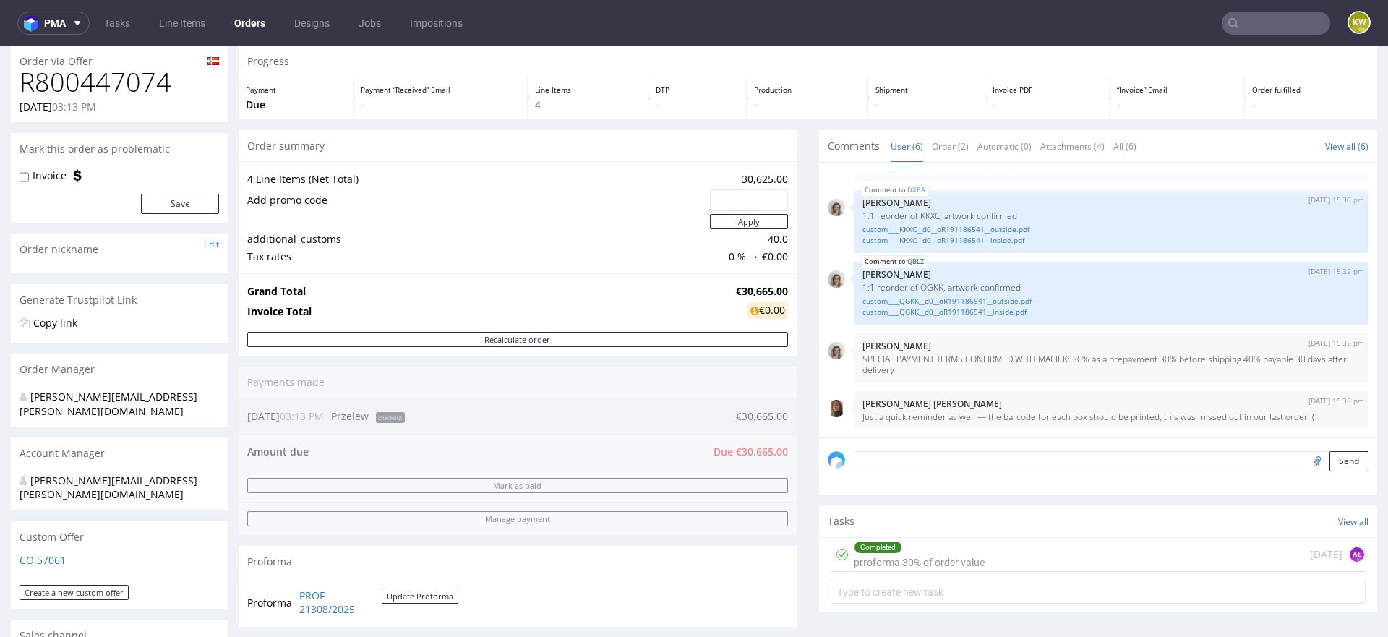
click at [917, 453] on textarea at bounding box center [1111, 461] width 515 height 20
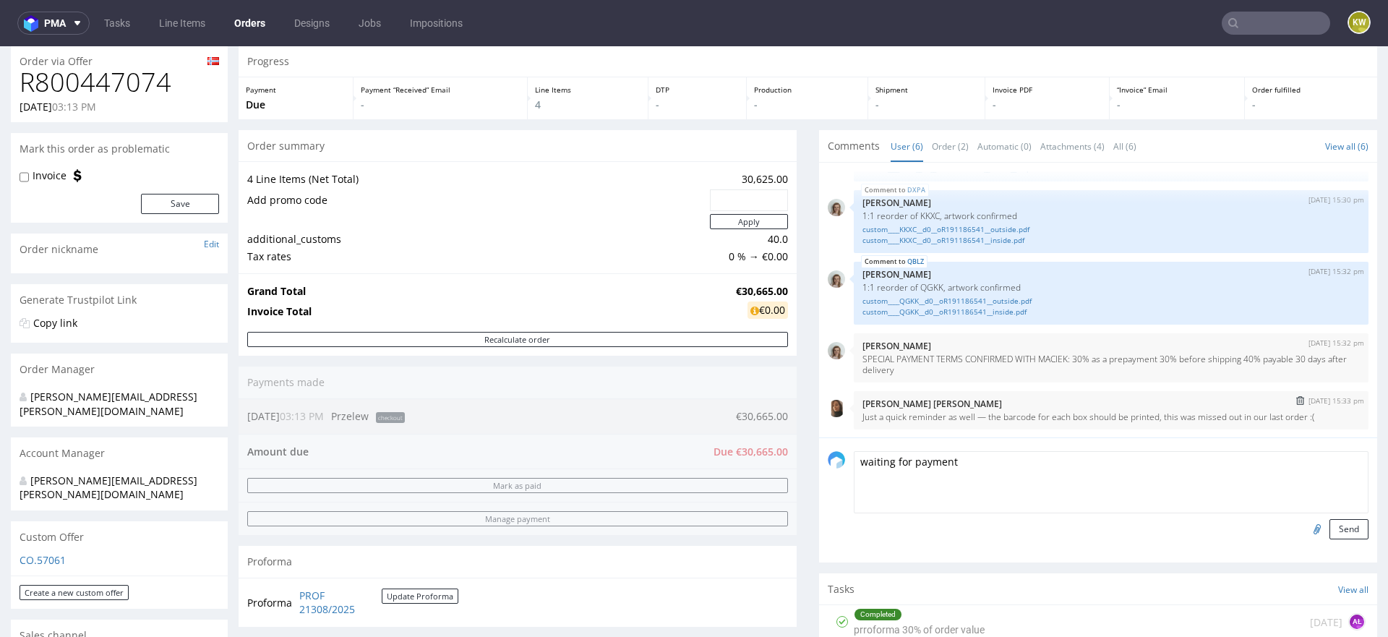
scroll to position [237, 0]
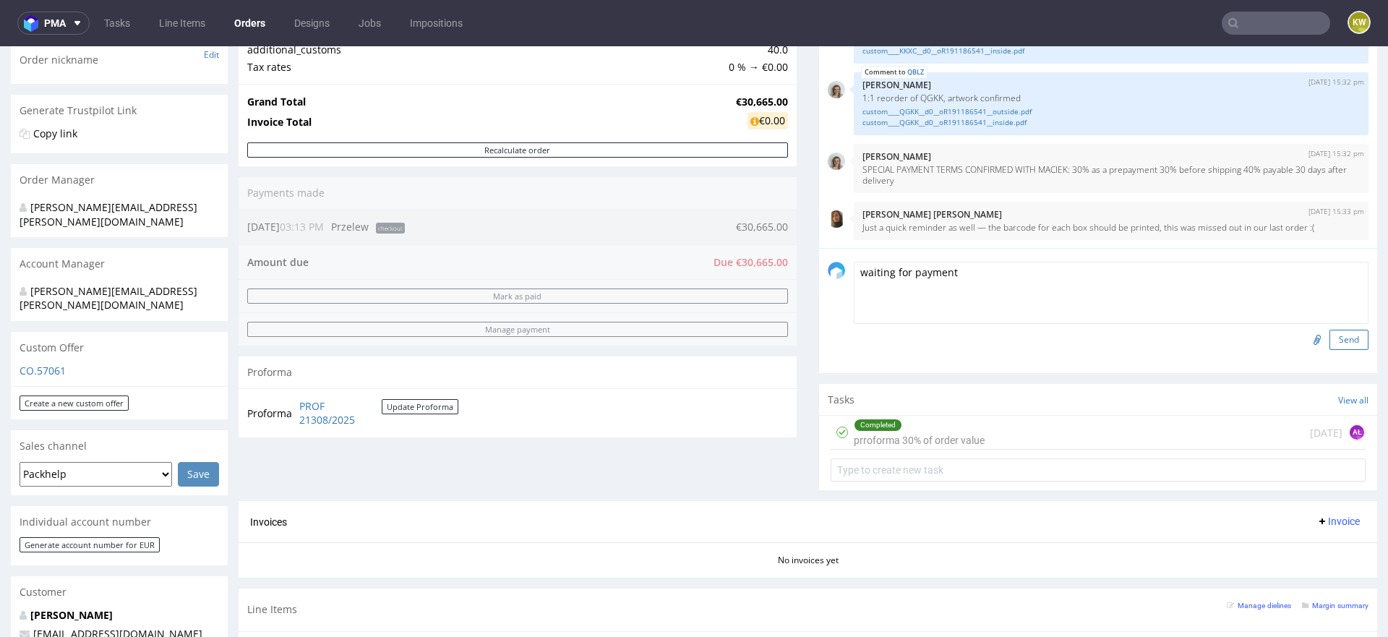
type textarea "waiting for payment"
click at [1330, 342] on button "Send" at bounding box center [1349, 340] width 39 height 20
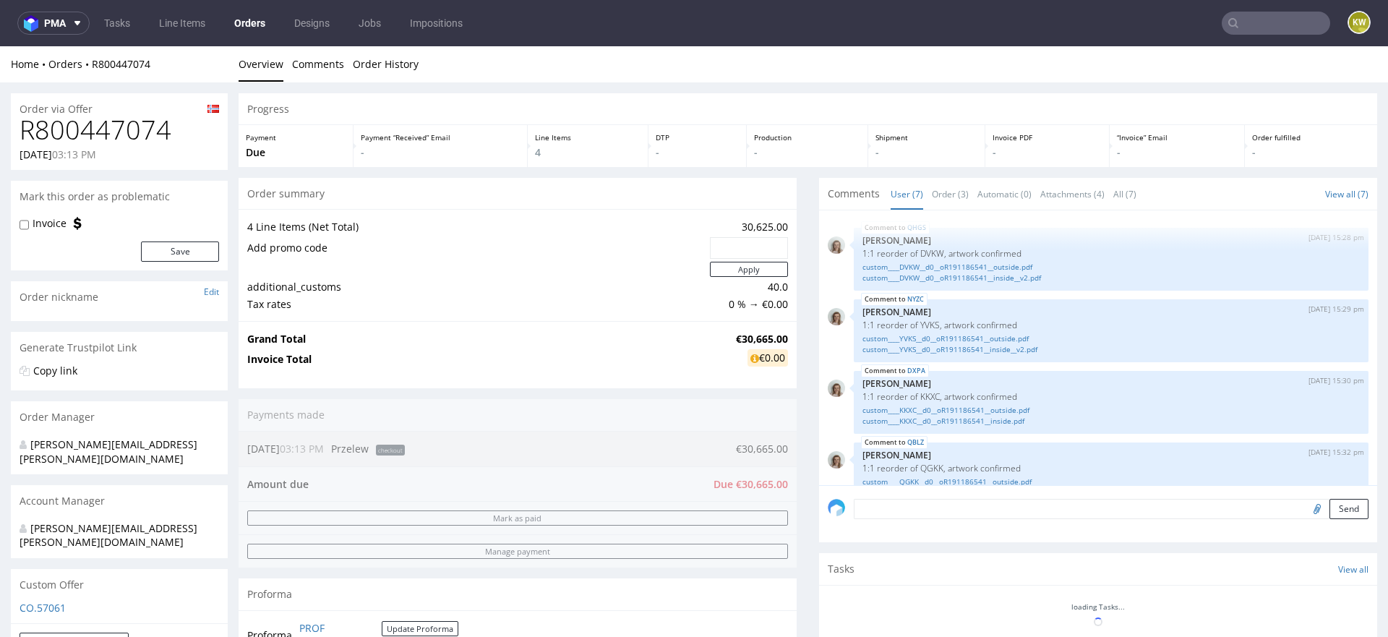
scroll to position [181, 0]
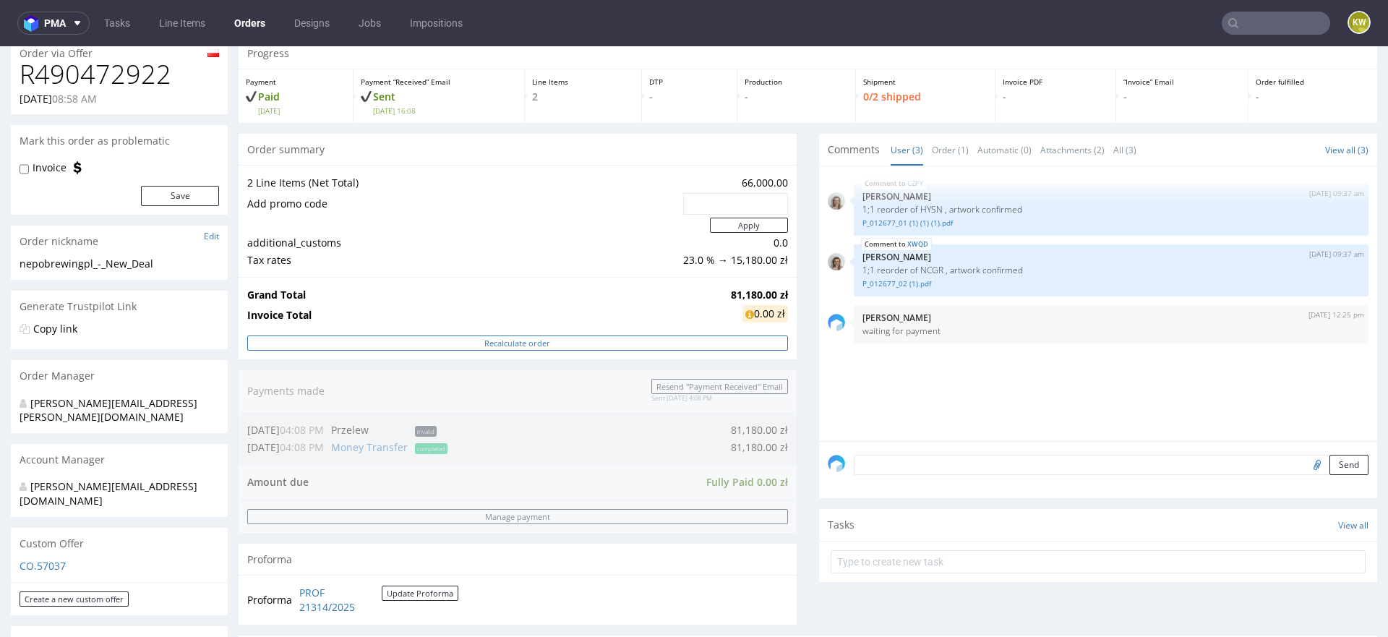
scroll to position [47, 0]
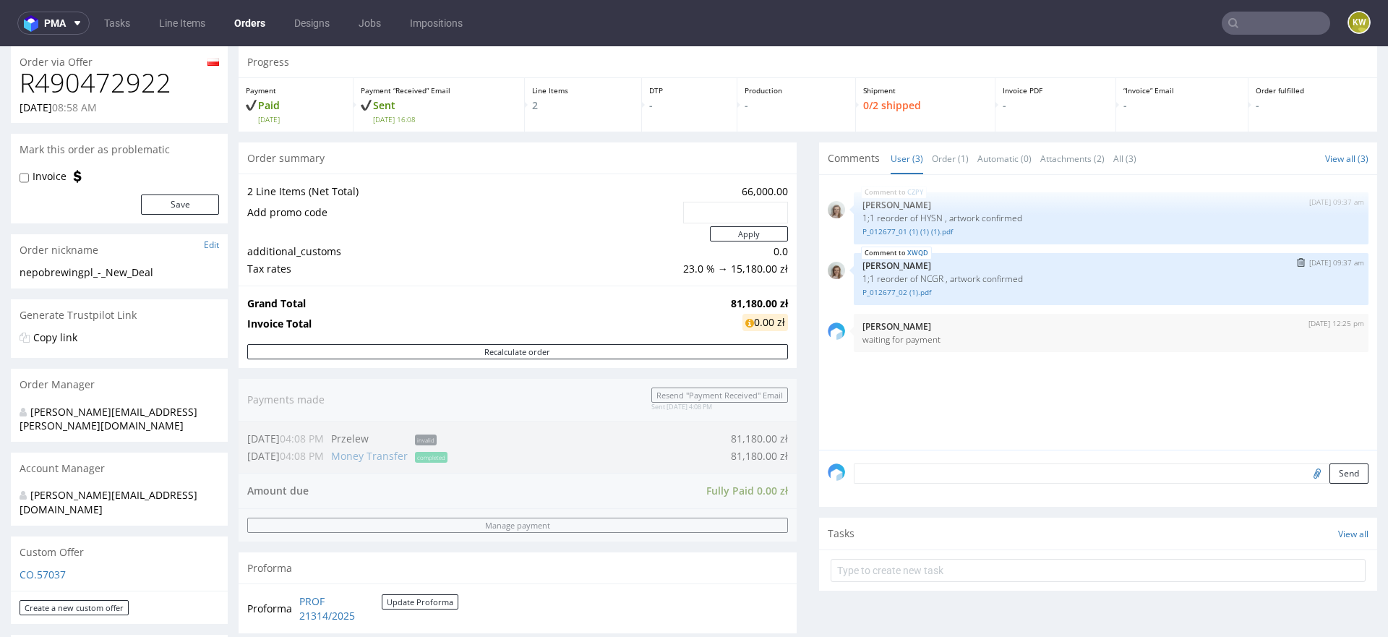
click at [927, 281] on p "1;1 reorder of NCGR , artwork confirmed" at bounding box center [1111, 278] width 497 height 11
copy p "NCGR"
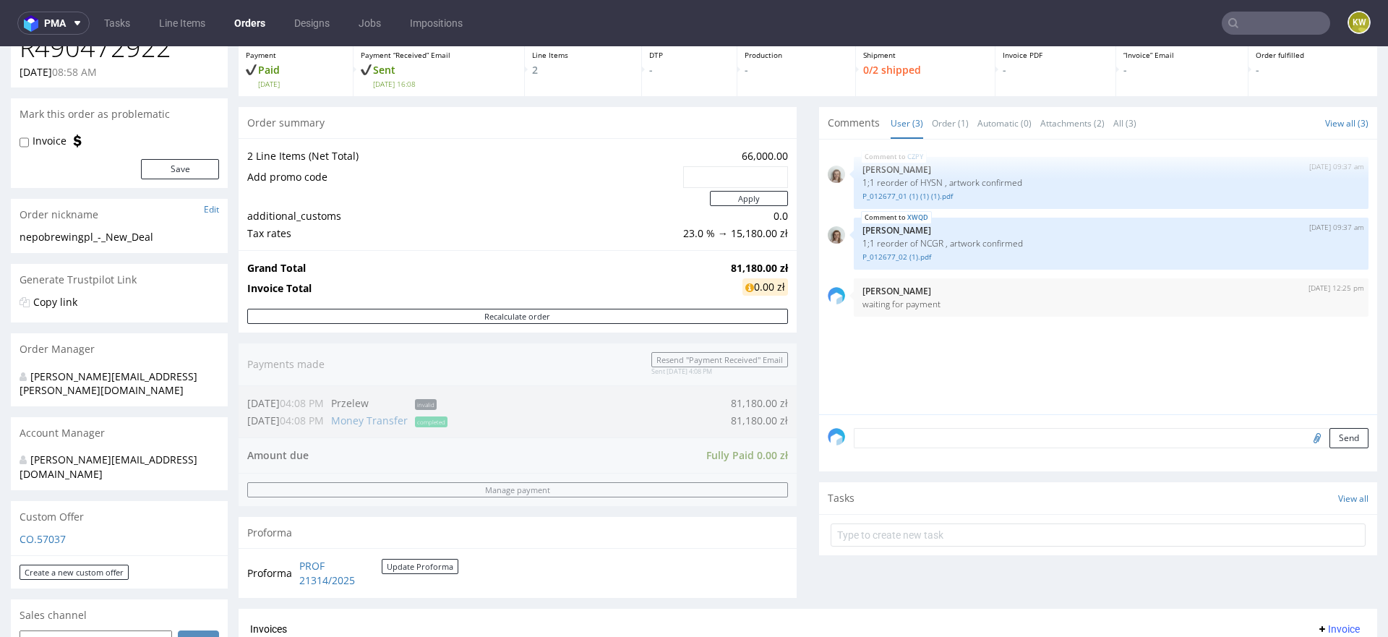
scroll to position [82, 0]
click at [924, 181] on p "1;1 reorder of HYSN , artwork confirmed" at bounding box center [1111, 183] width 497 height 11
copy p "HYSN"
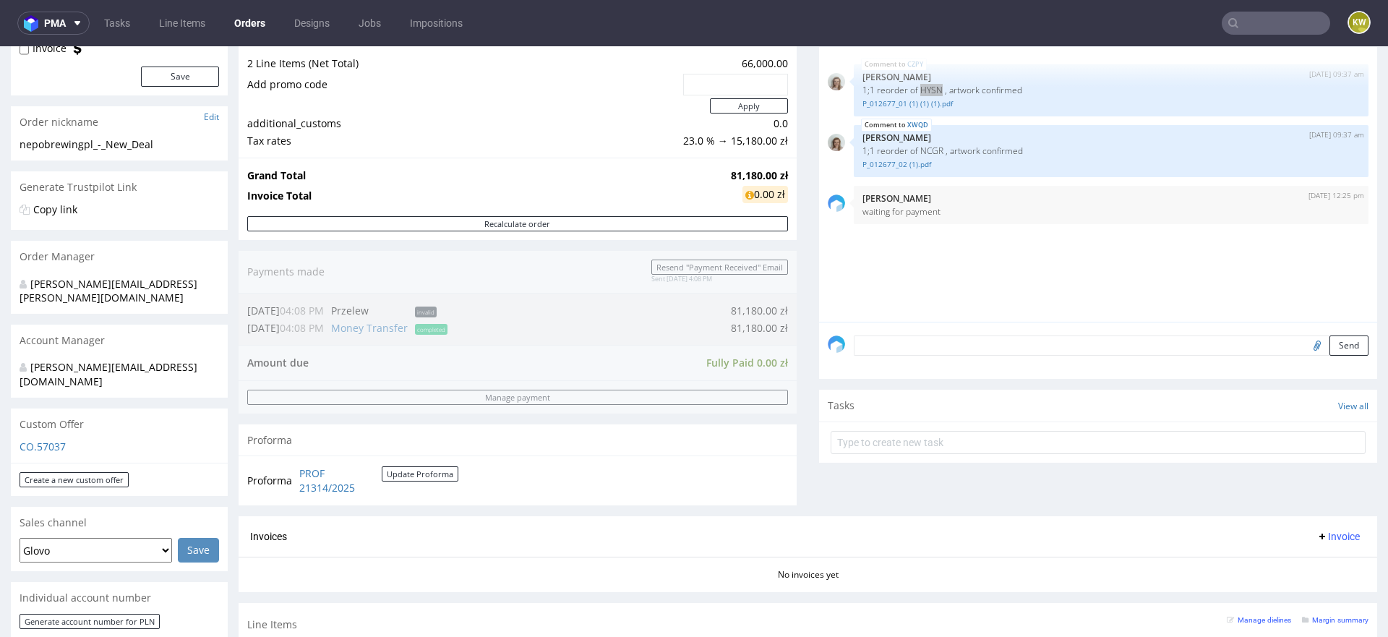
scroll to position [187, 0]
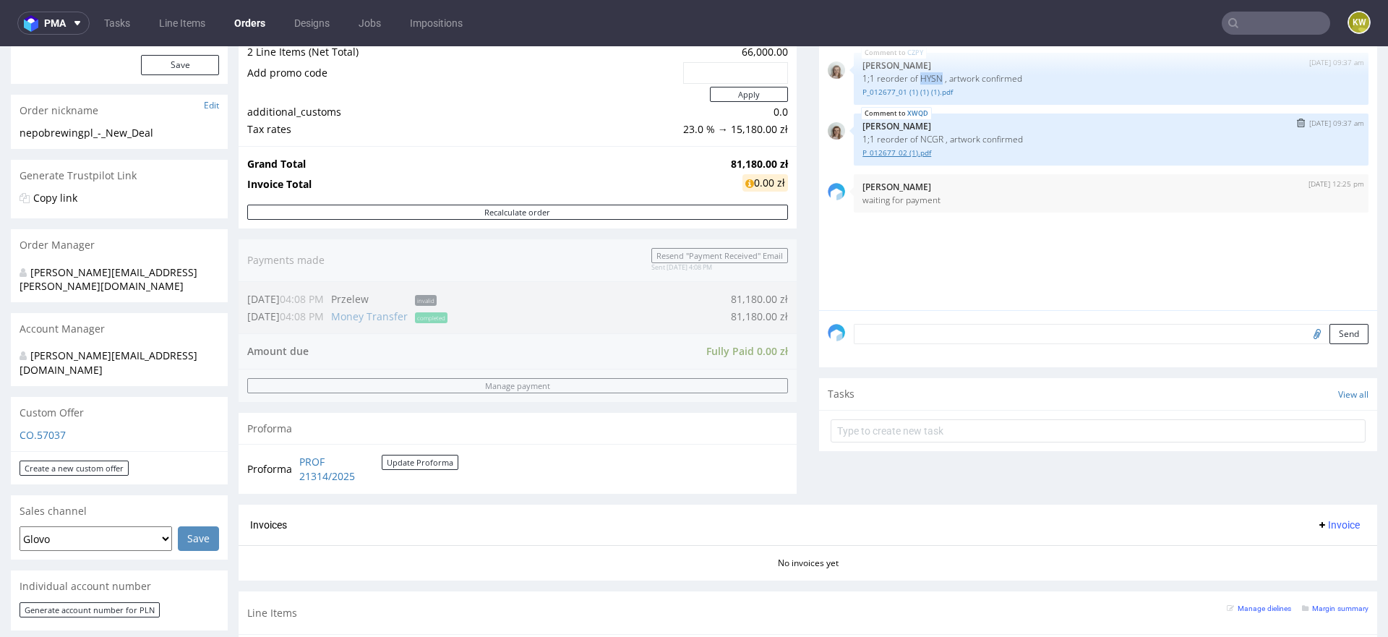
click at [902, 150] on link "P_012677_02 (1).pdf" at bounding box center [1111, 152] width 497 height 11
click at [895, 95] on link "P_012677_01 (1) (1) (1).pdf" at bounding box center [1111, 92] width 497 height 11
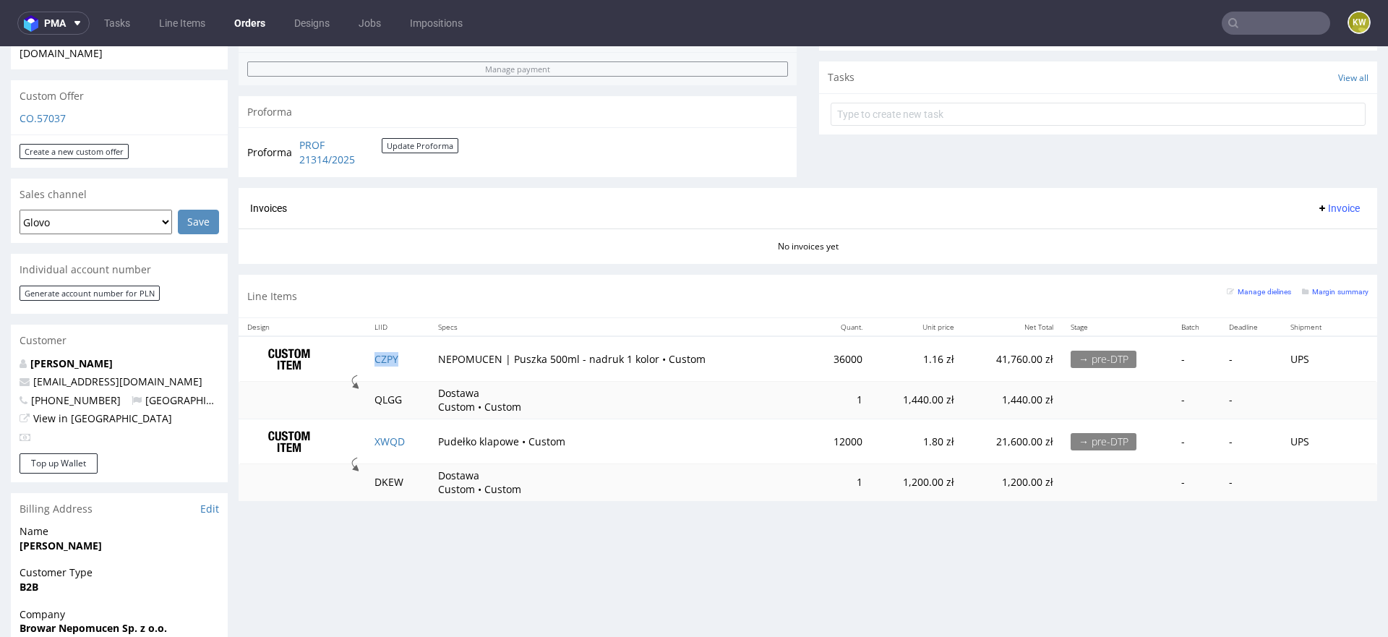
click at [409, 363] on td "CZPY" at bounding box center [398, 359] width 64 height 46
copy link "CZPY"
click at [413, 437] on td "XWQD" at bounding box center [398, 441] width 64 height 45
copy link "XWQD"
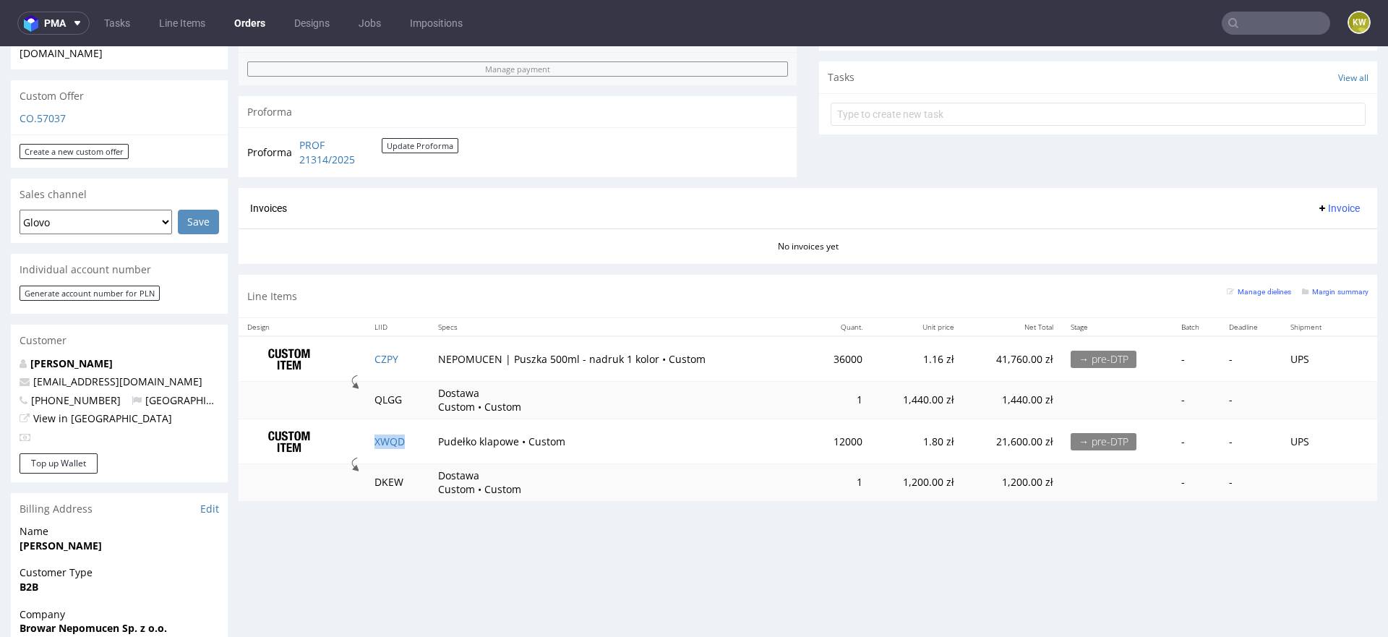
click at [406, 359] on td "CZPY" at bounding box center [398, 359] width 64 height 46
copy link "CZPY"
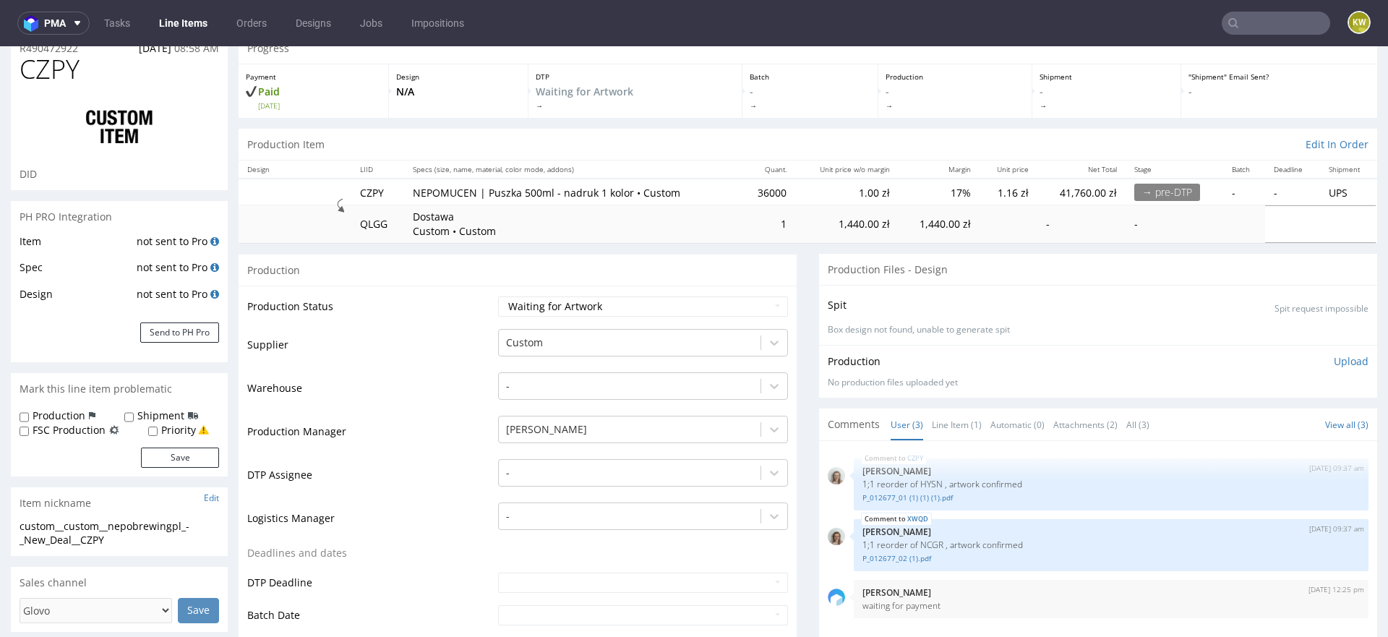
scroll to position [116, 0]
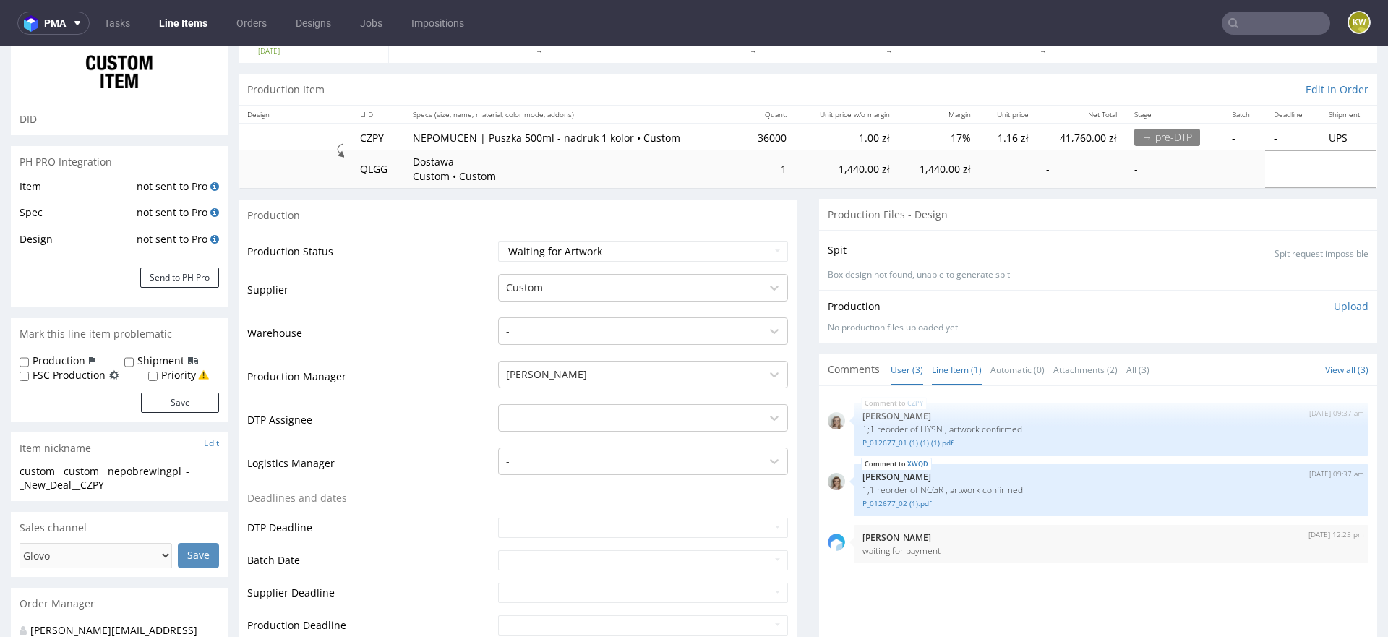
click at [944, 368] on link "Line Item (1)" at bounding box center [957, 369] width 50 height 31
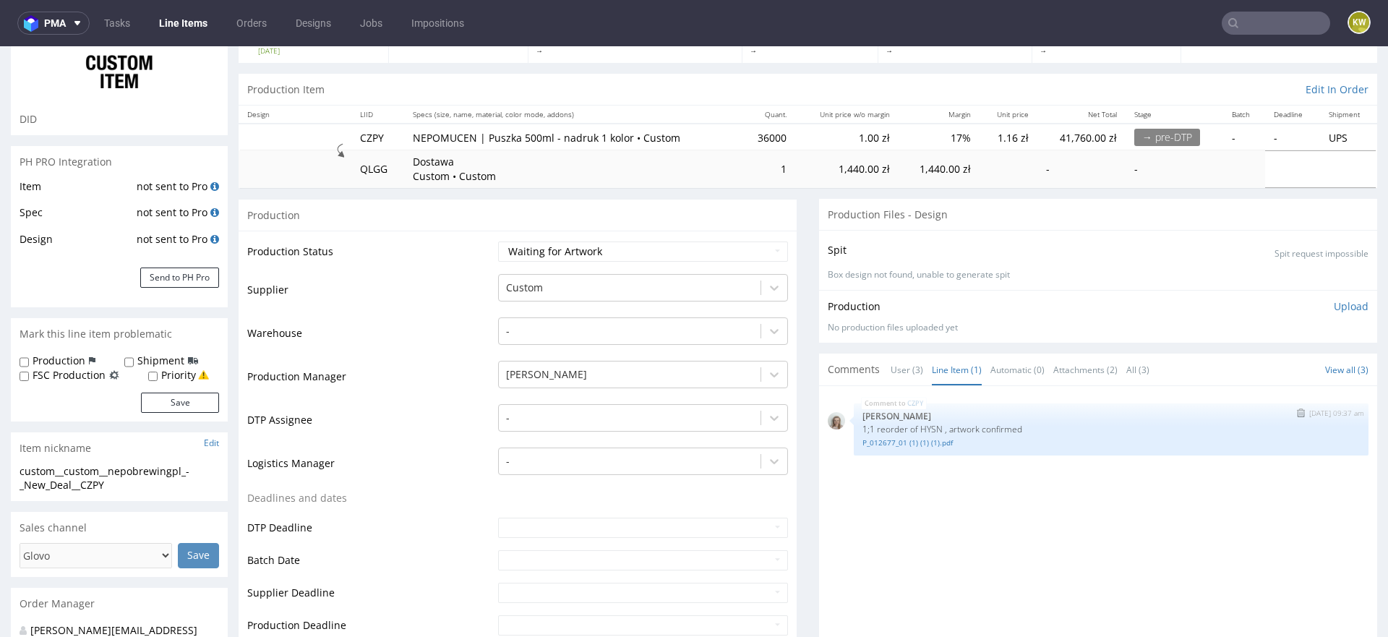
click at [917, 428] on p "1;1 reorder of HYSN , artwork confirmed" at bounding box center [1111, 429] width 497 height 11
copy p "HYSN"
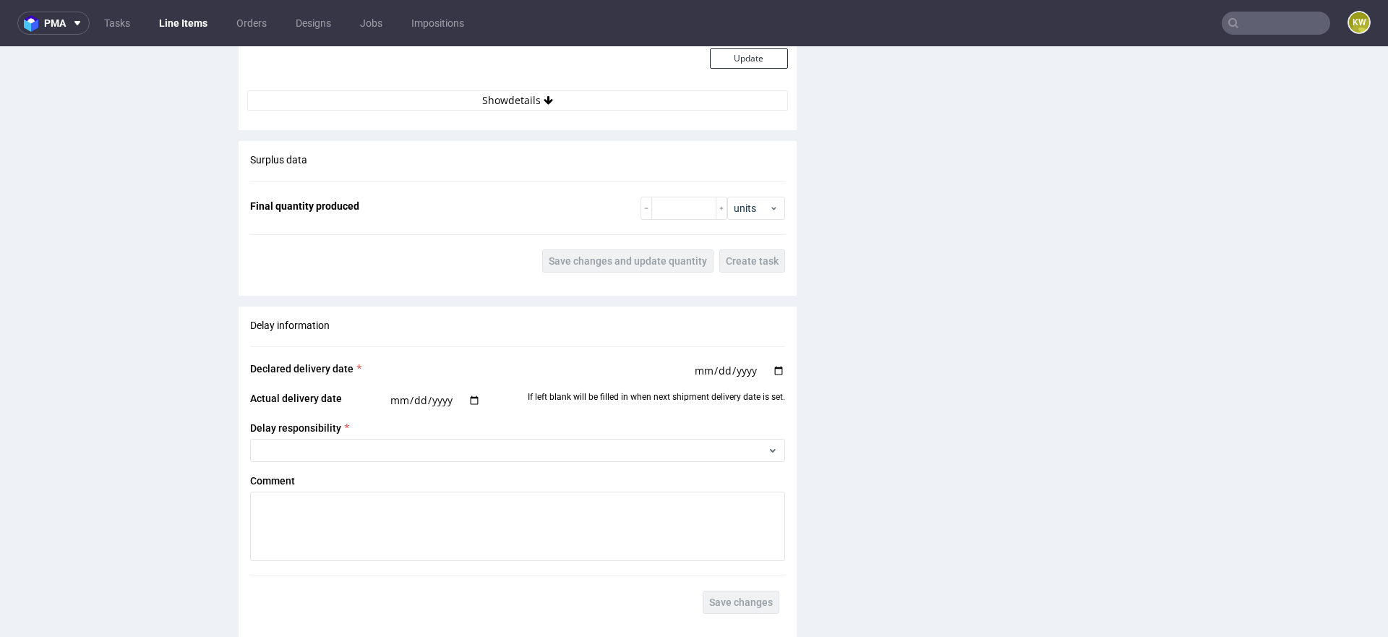
scroll to position [2535, 0]
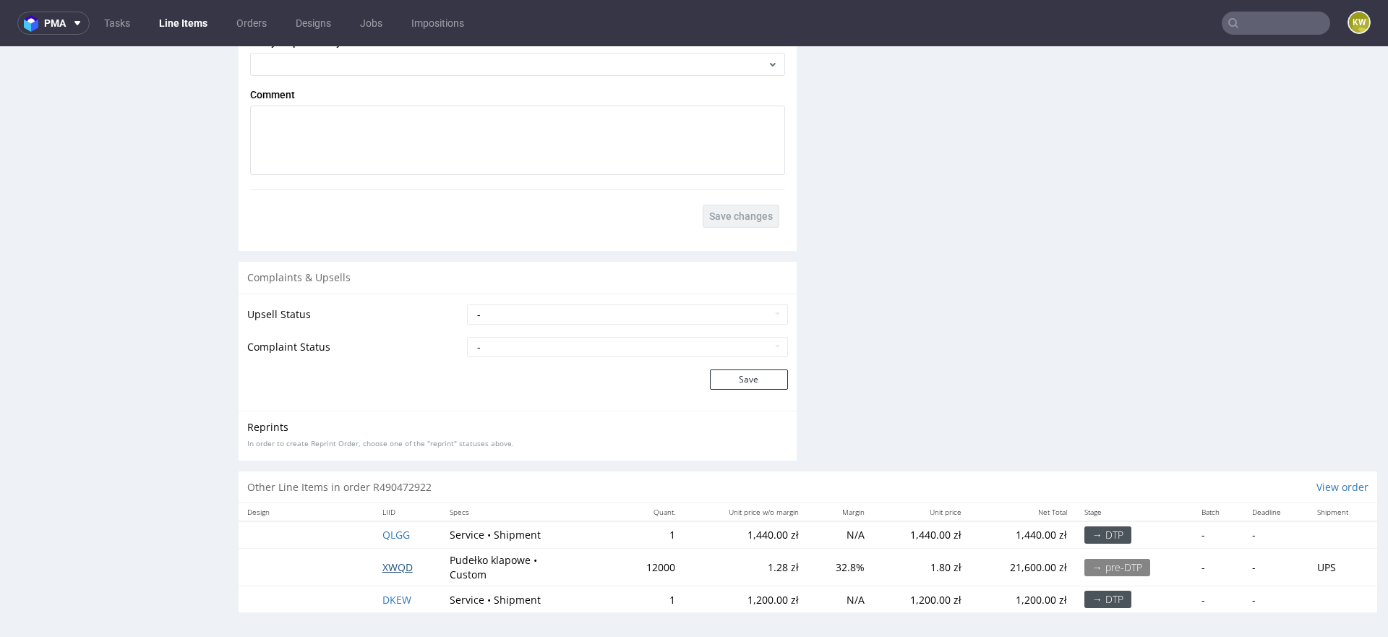
click at [396, 565] on span "XWQD" at bounding box center [397, 567] width 30 height 14
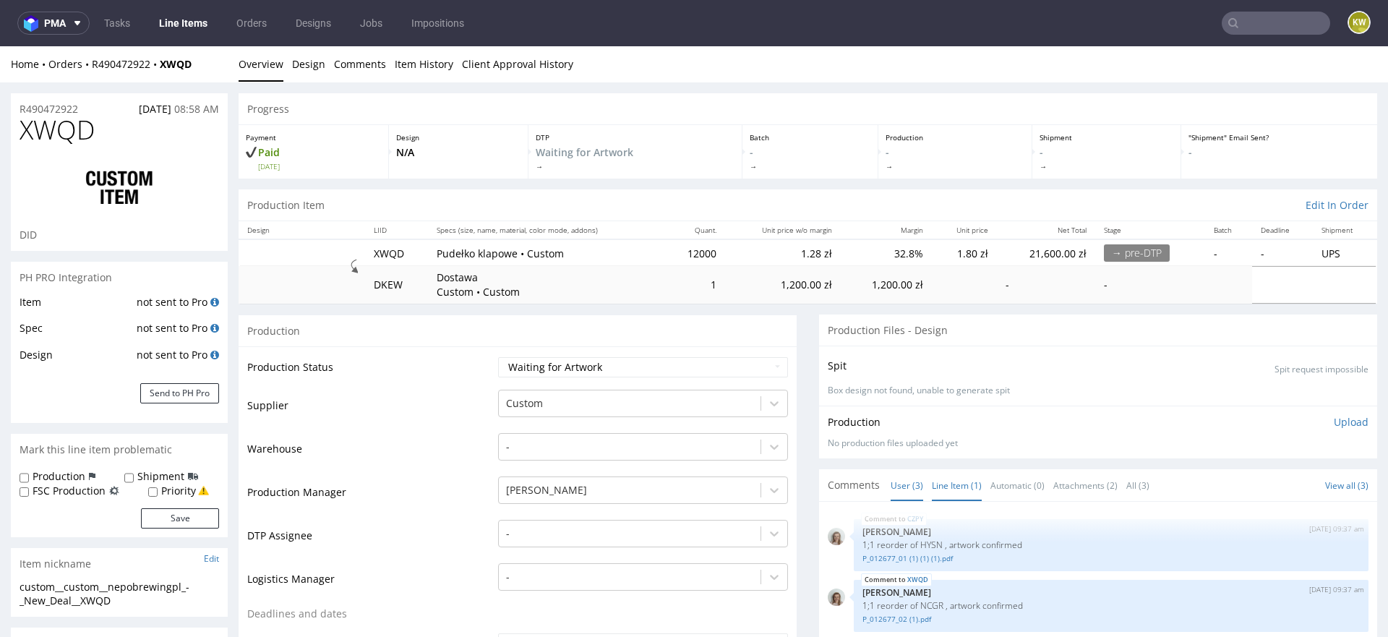
click at [953, 486] on link "Line Item (1)" at bounding box center [957, 485] width 50 height 31
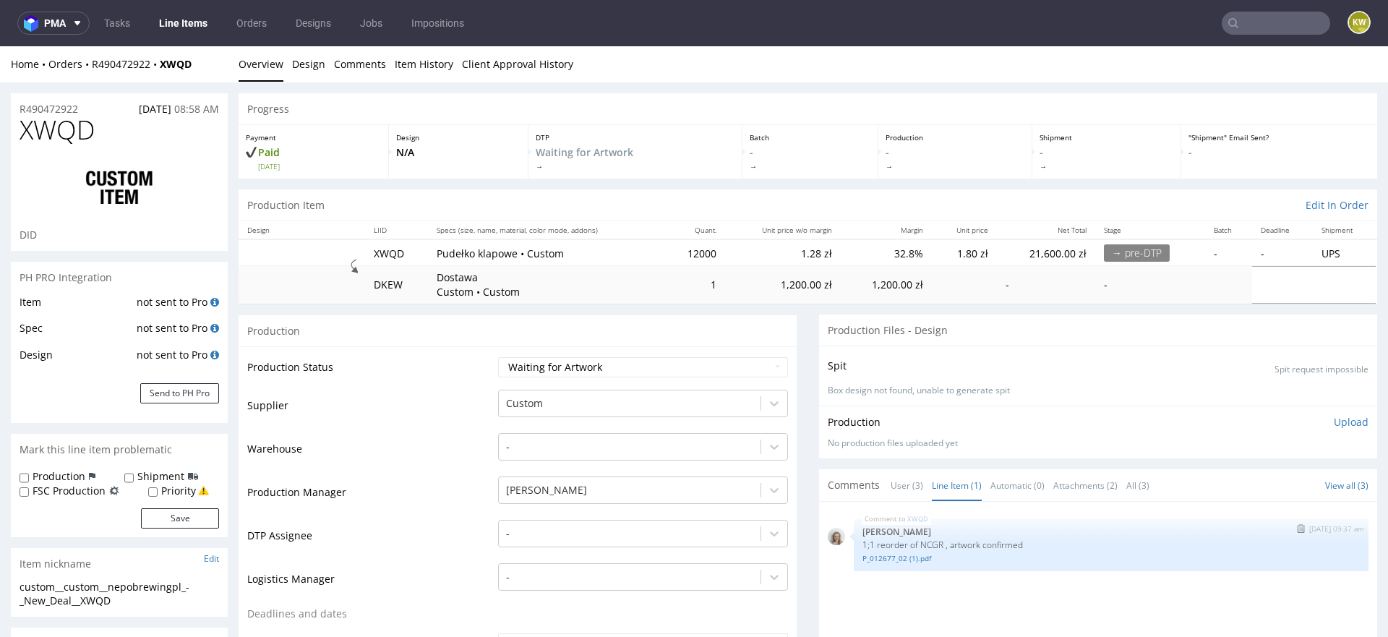
click at [929, 542] on p "1;1 reorder of NCGR , artwork confirmed" at bounding box center [1111, 544] width 497 height 11
copy p "NCGR"
click at [526, 362] on select "Waiting for Artwork Waiting for Diecut Waiting for Mockup Waiting for DTP Waiti…" at bounding box center [643, 367] width 290 height 20
select select "production_in_process"
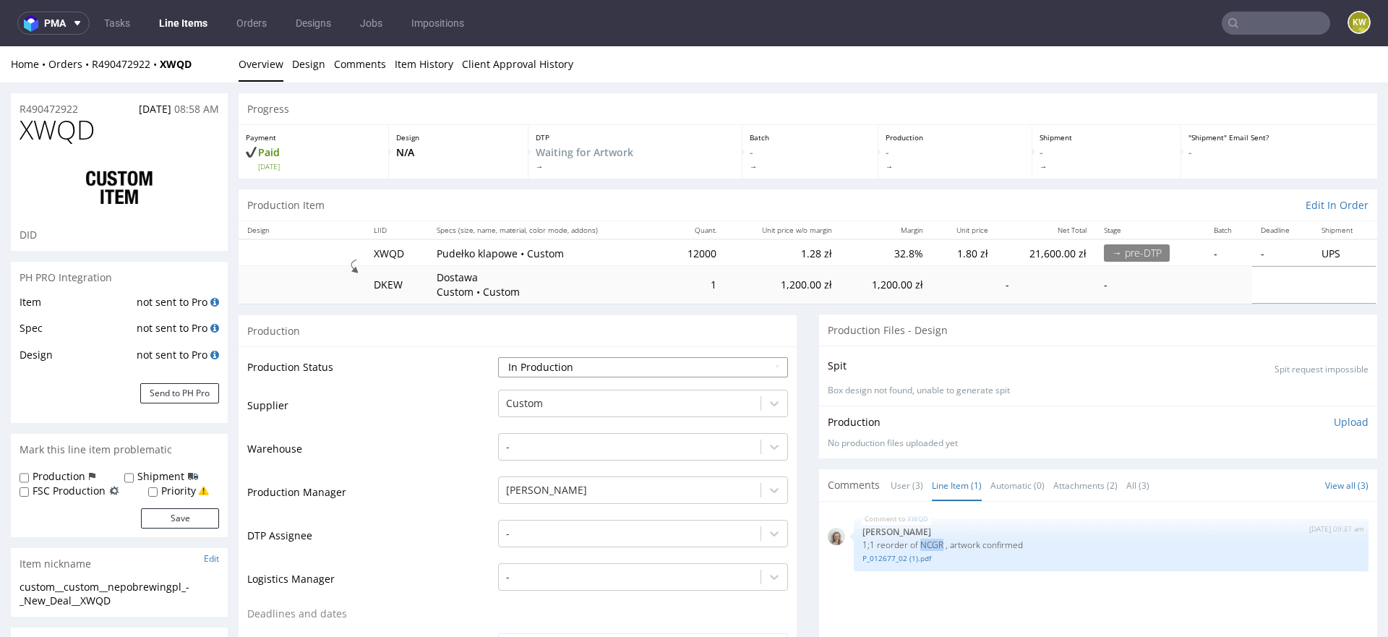
click at [498, 357] on select "Waiting for Artwork Waiting for Diecut Waiting for Mockup Waiting for DTP Waiti…" at bounding box center [643, 367] width 290 height 20
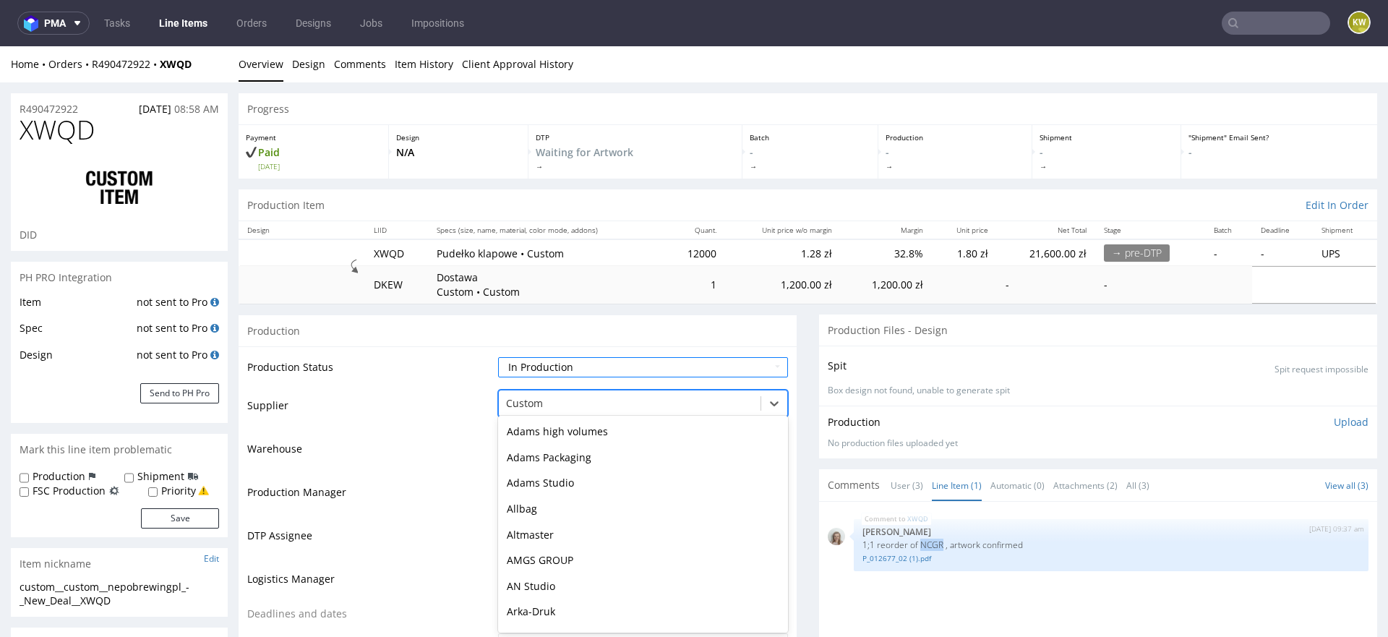
click at [534, 398] on div at bounding box center [629, 403] width 247 height 17
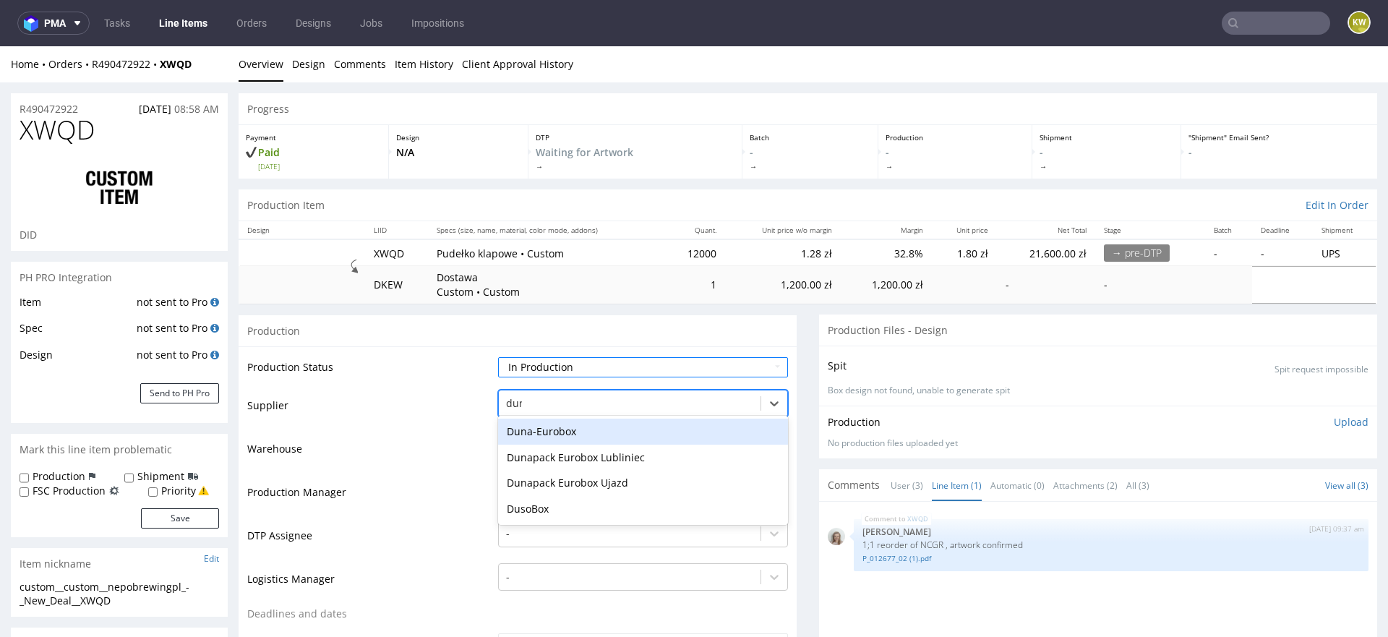
type input "duna"
click at [528, 424] on div "Duna-Eurobox" at bounding box center [643, 432] width 290 height 26
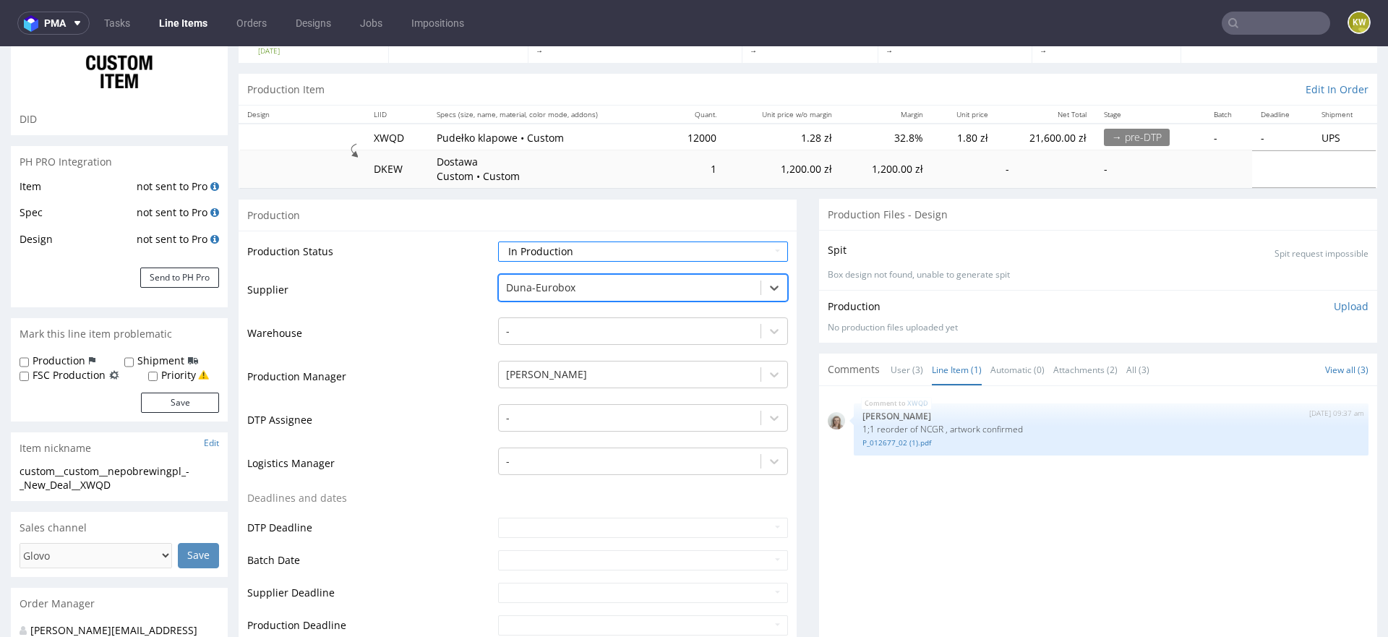
scroll to position [130, 0]
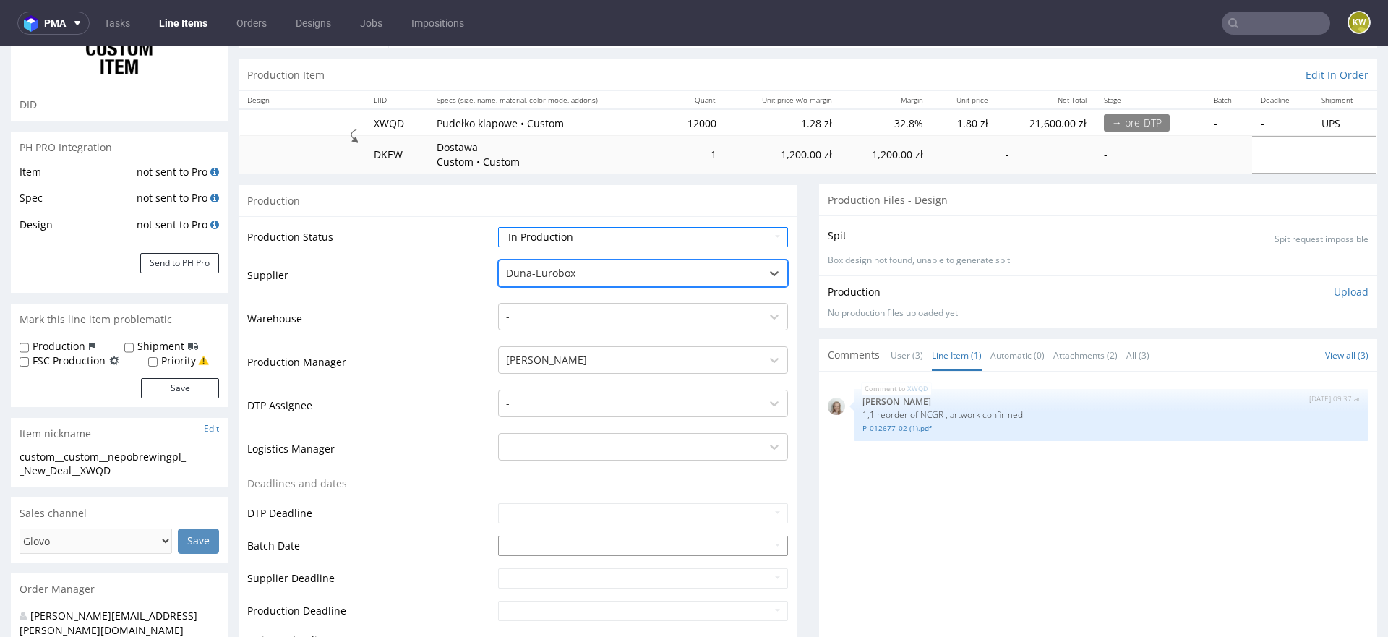
click at [516, 544] on input "text" at bounding box center [643, 546] width 290 height 20
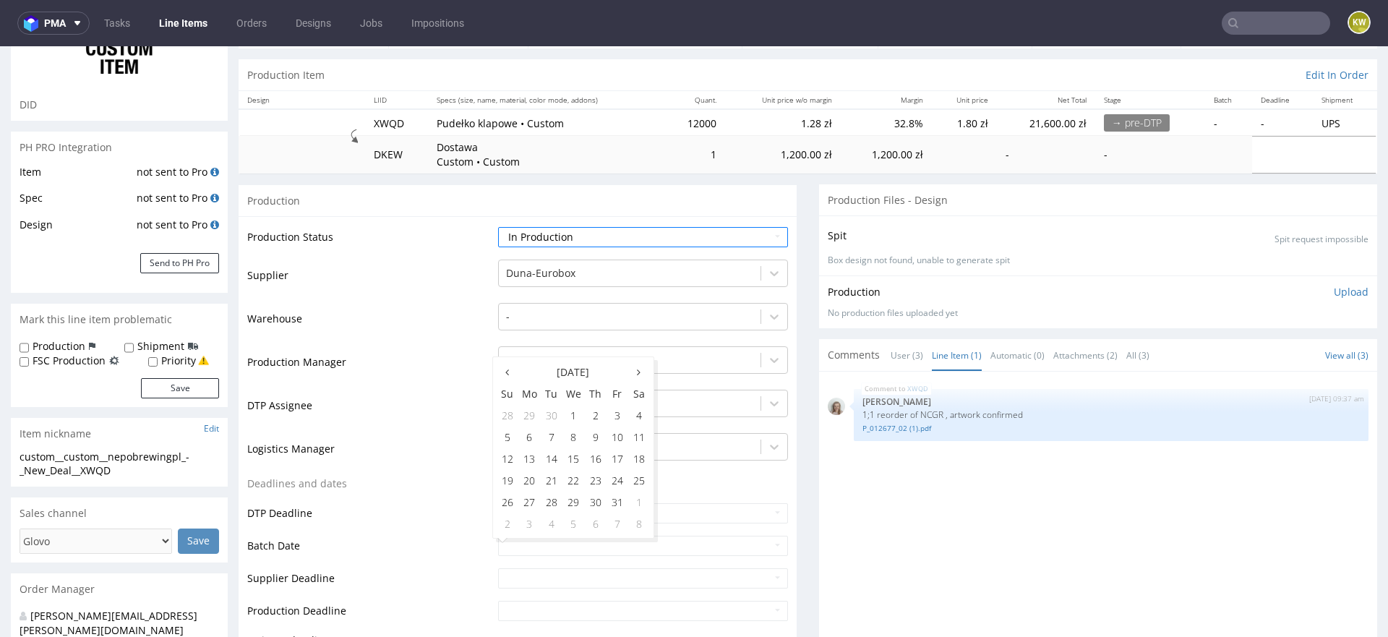
scroll to position [151, 0]
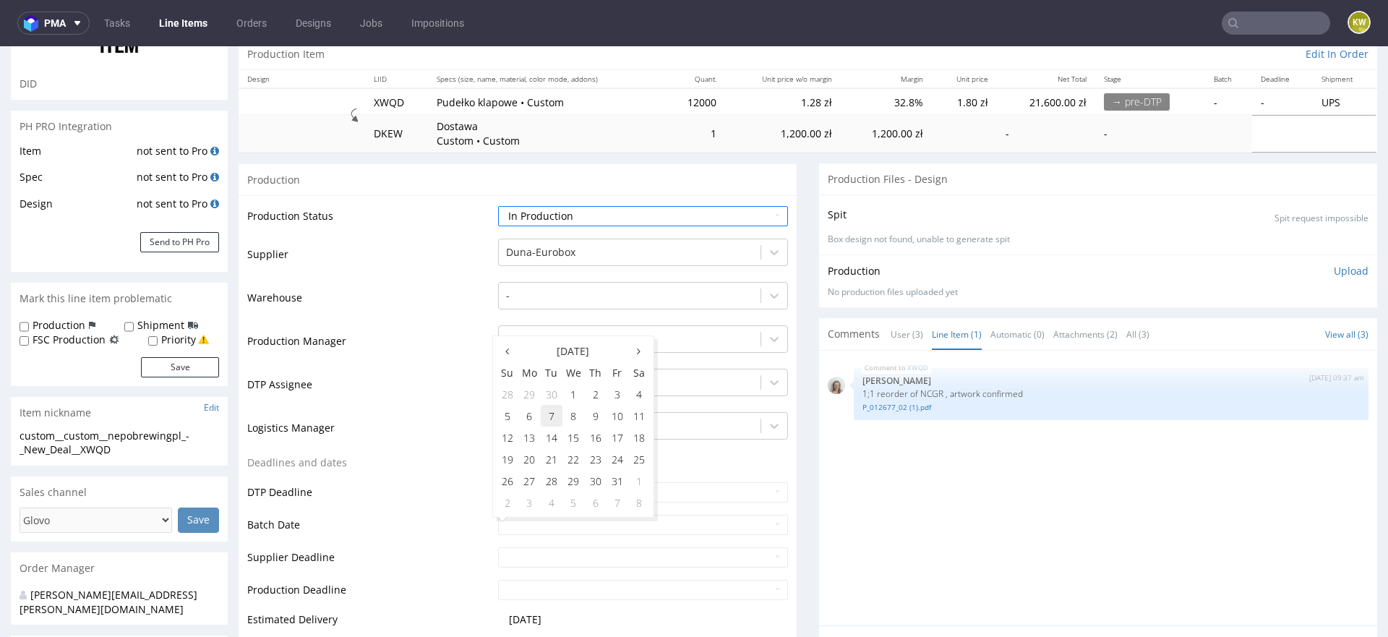
click at [557, 407] on td "7" at bounding box center [552, 416] width 22 height 22
type input "[DATE]"
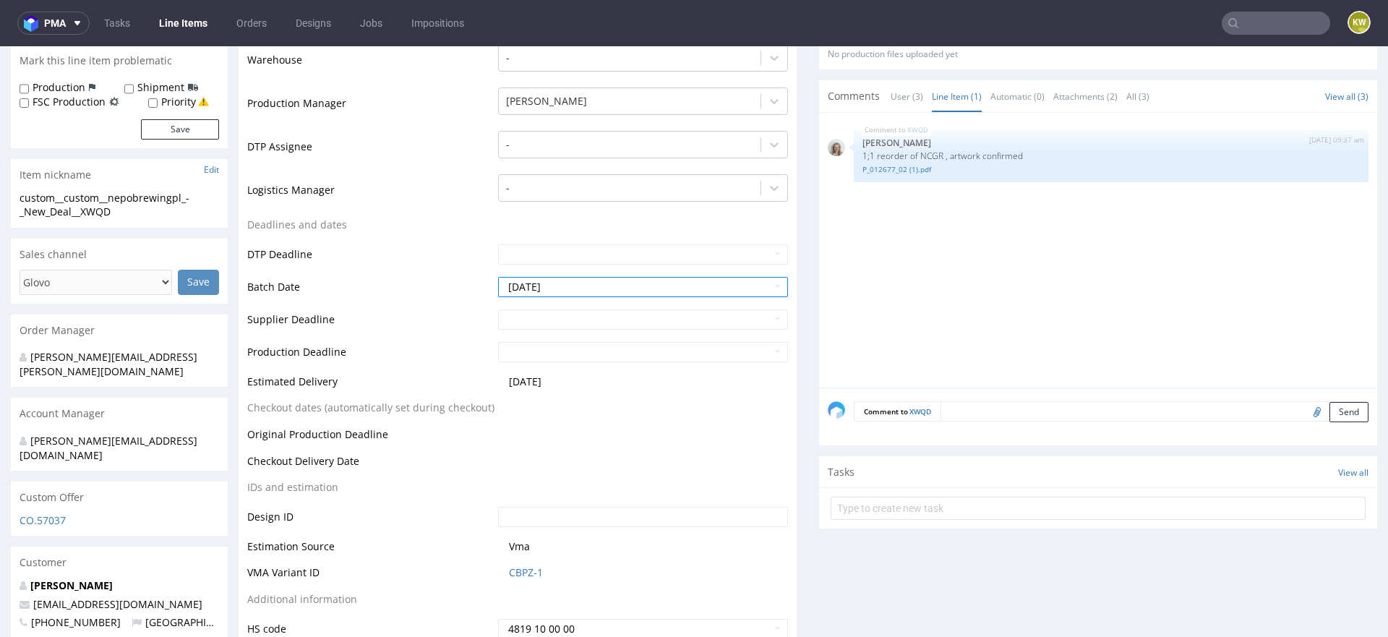
scroll to position [437, 0]
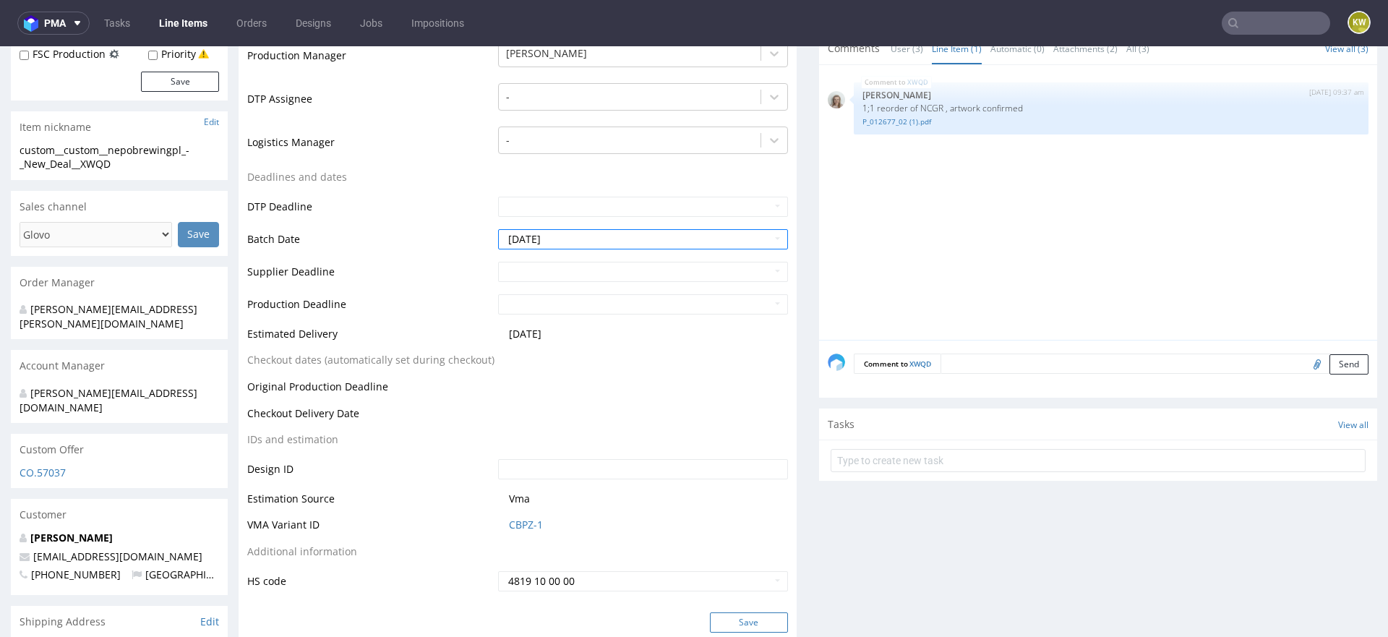
click at [729, 615] on button "Save" at bounding box center [749, 622] width 78 height 20
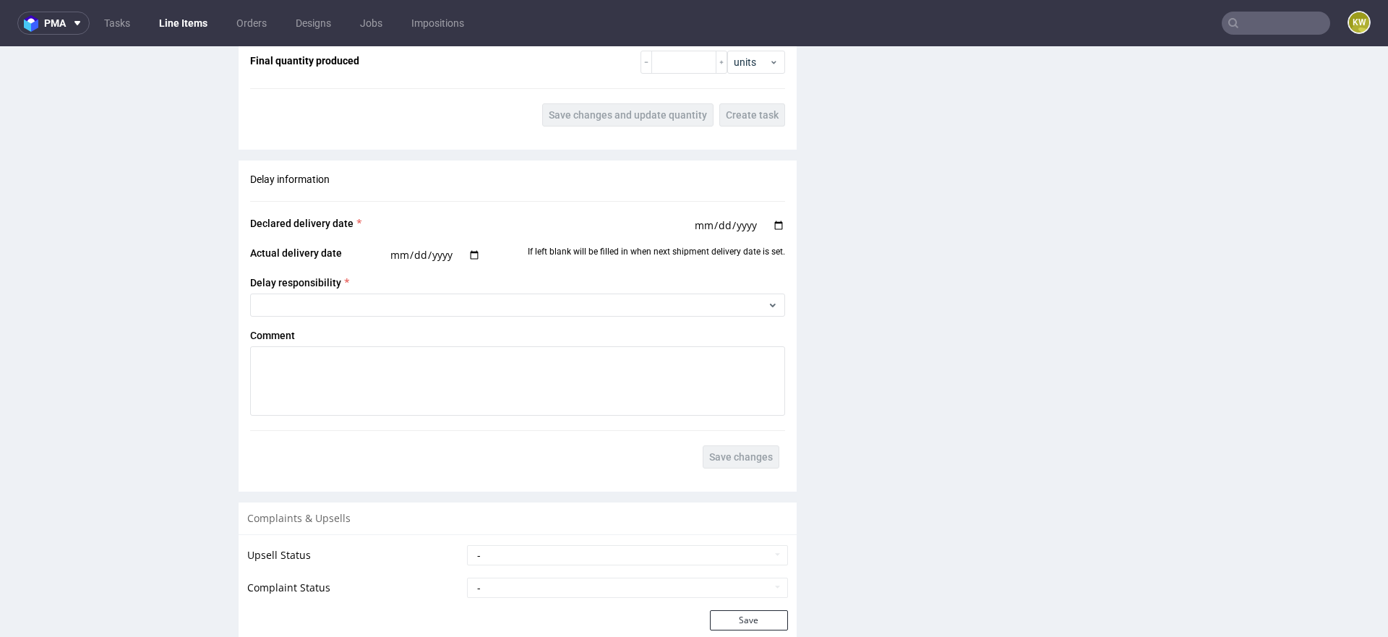
scroll to position [2581, 0]
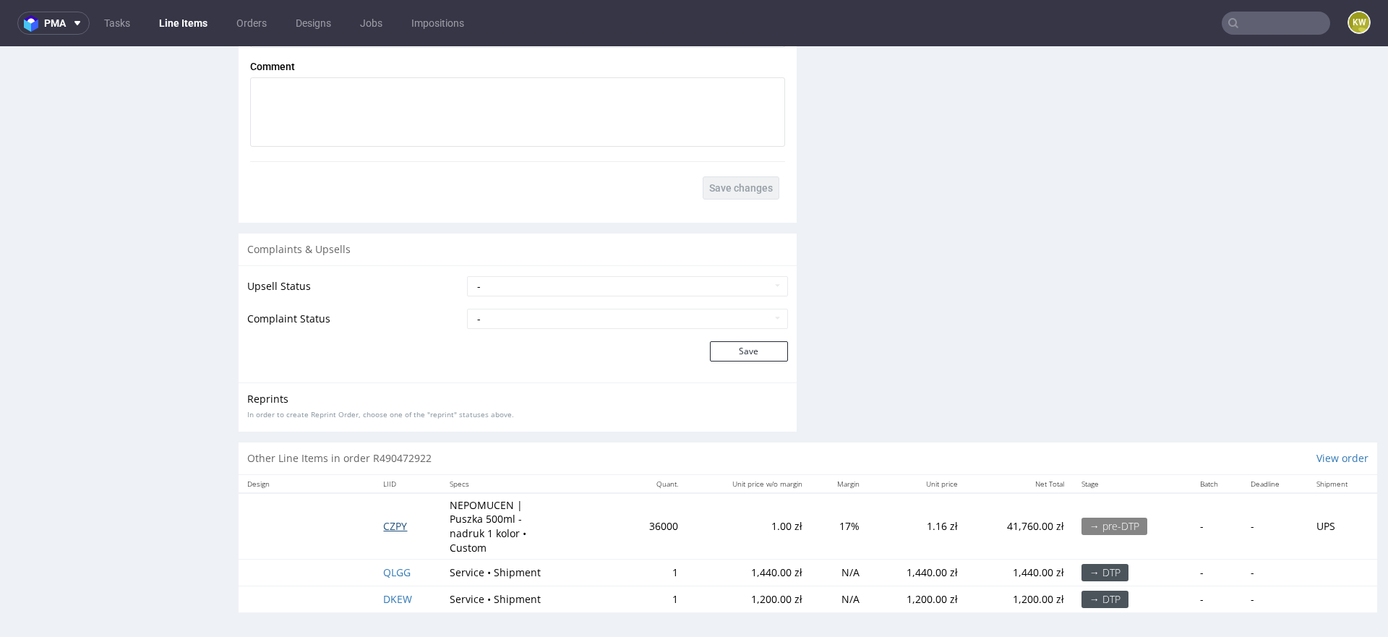
click at [398, 519] on span "CZPY" at bounding box center [395, 526] width 24 height 14
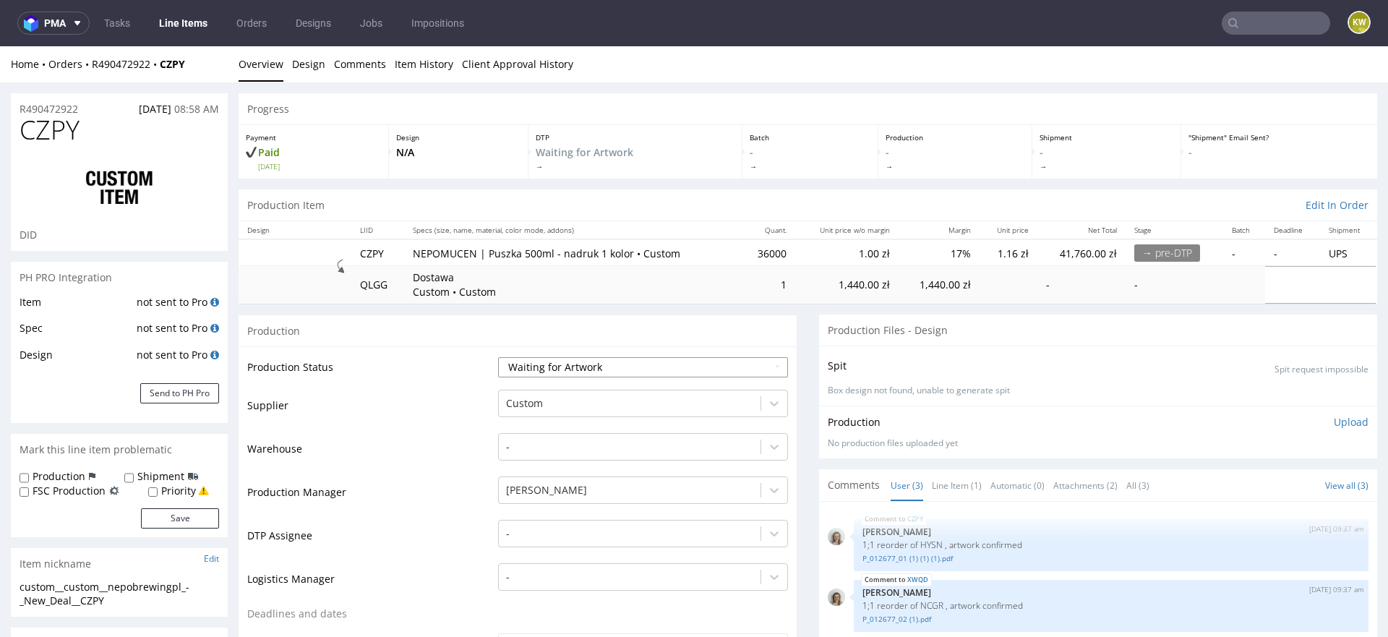
click at [536, 359] on select "Waiting for Artwork Waiting for Diecut Waiting for Mockup Waiting for DTP Waiti…" at bounding box center [643, 367] width 290 height 20
select select "production_in_process"
click at [498, 357] on select "Waiting for Artwork Waiting for Diecut Waiting for Mockup Waiting for DTP Waiti…" at bounding box center [643, 367] width 290 height 20
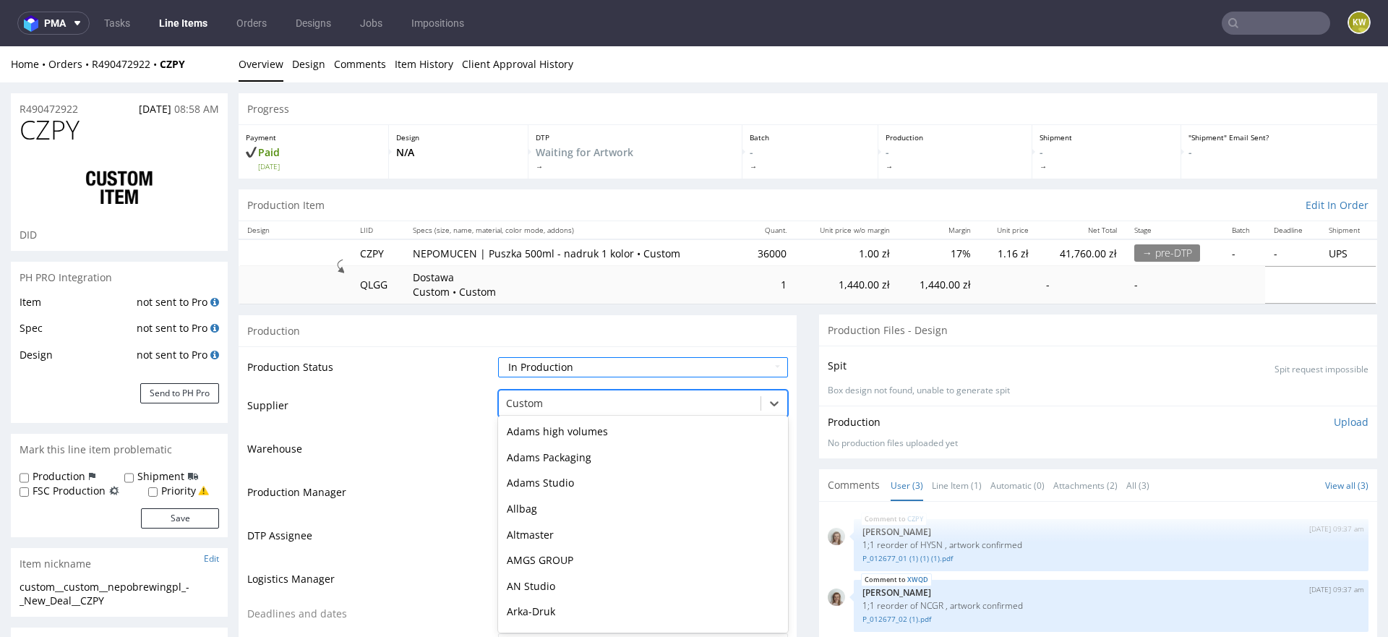
click at [536, 398] on div at bounding box center [629, 403] width 247 height 17
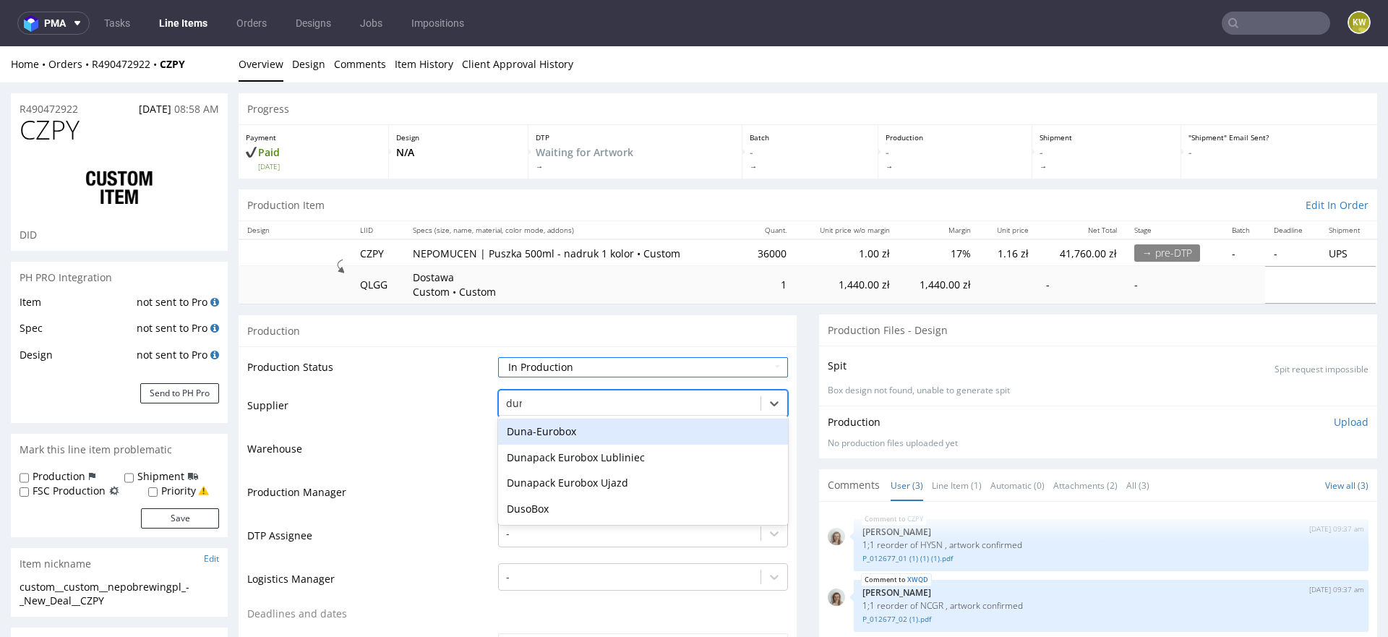
type input "duna"
click at [521, 424] on div "Duna-Eurobox" at bounding box center [643, 432] width 290 height 26
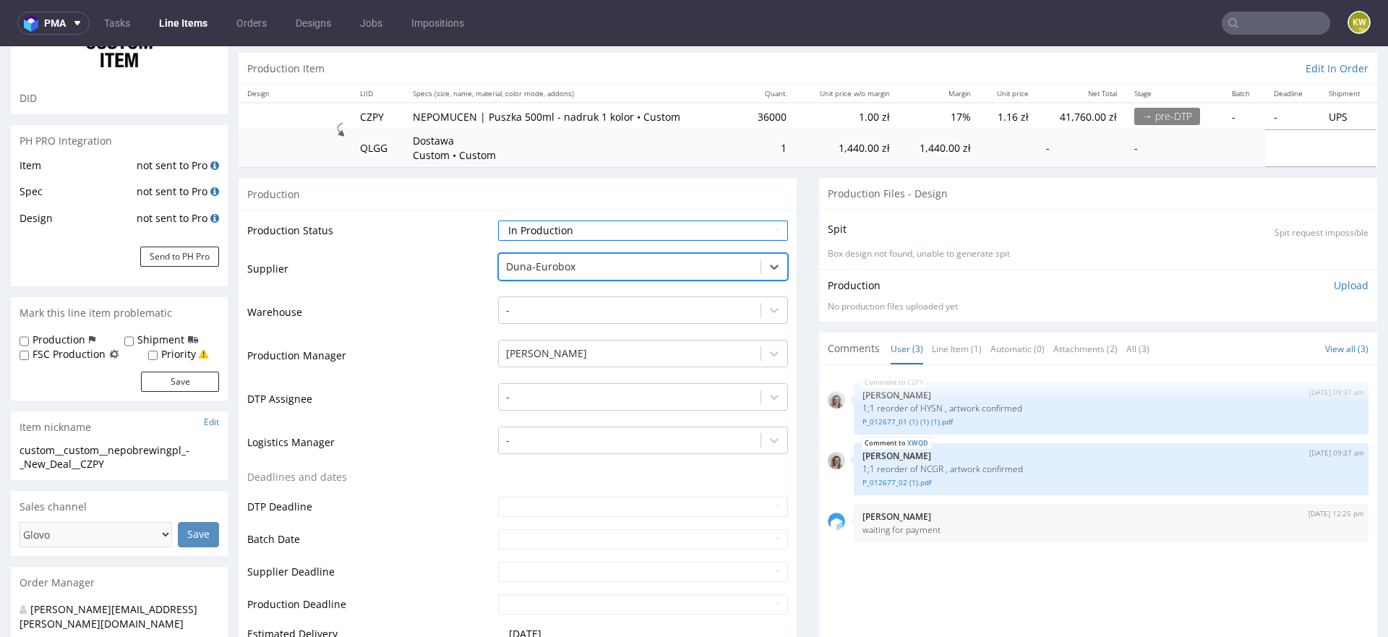
scroll to position [140, 0]
click at [522, 533] on input "text" at bounding box center [643, 536] width 290 height 20
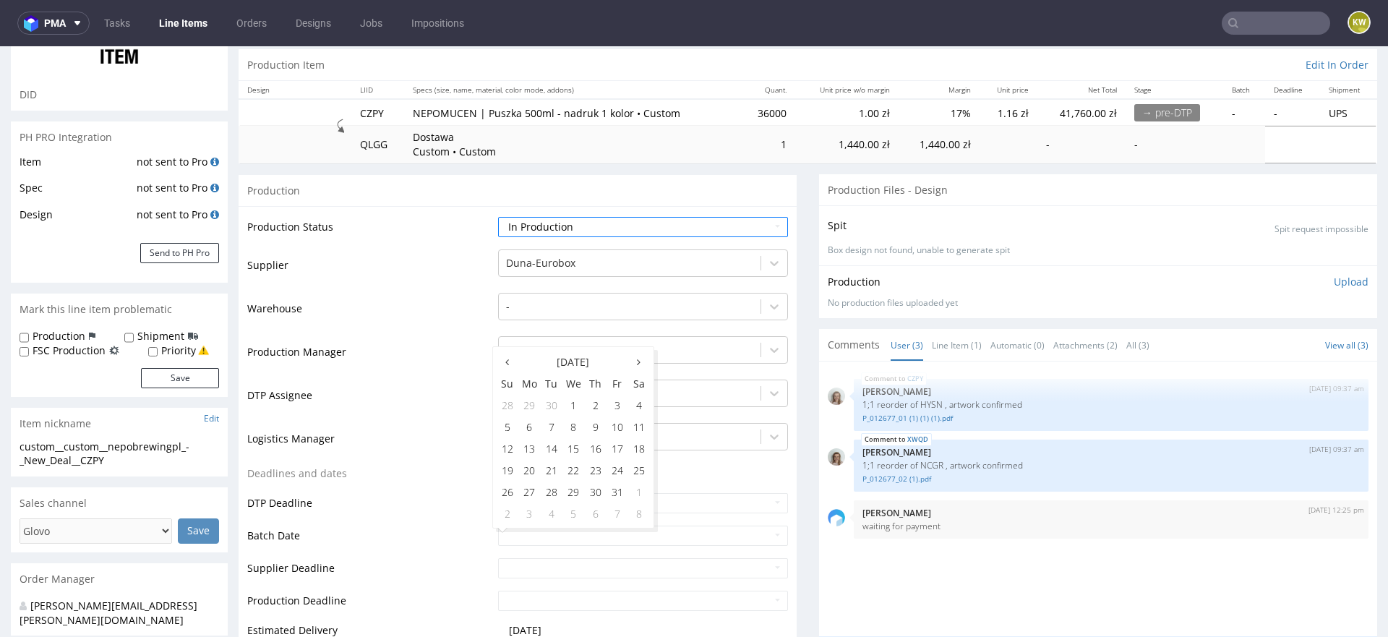
scroll to position [192, 0]
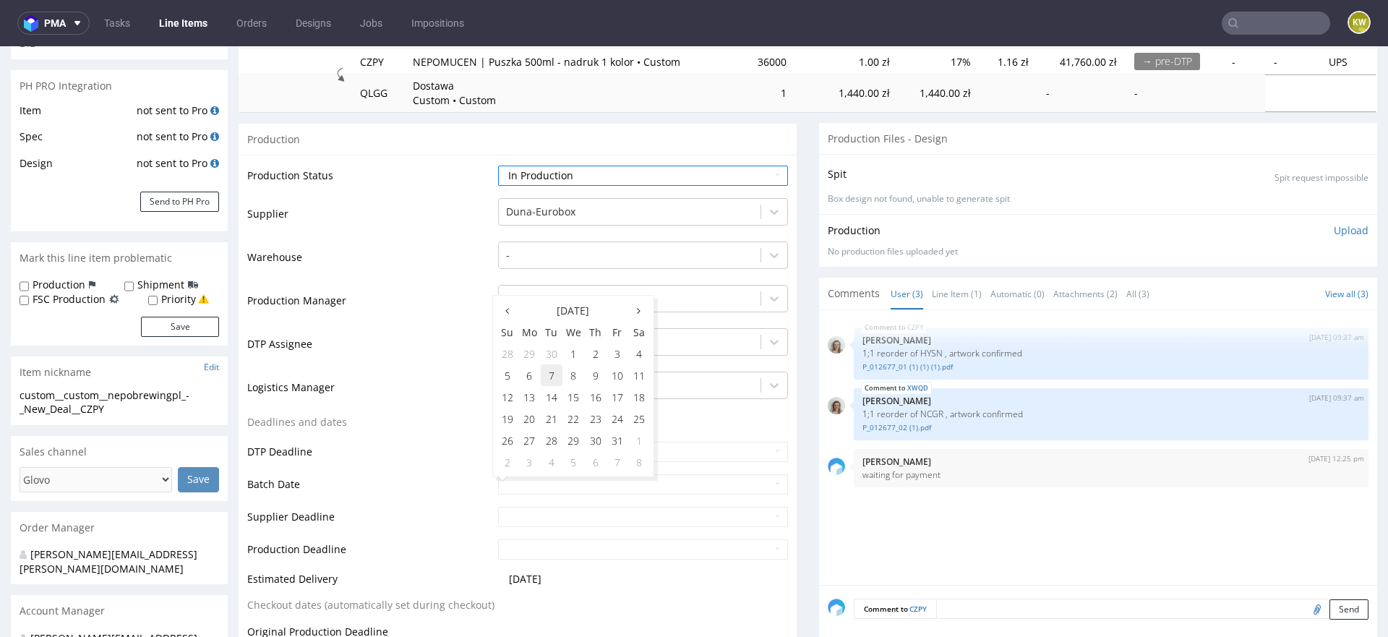
click at [556, 373] on td "7" at bounding box center [552, 375] width 22 height 22
type input "2025-10-07"
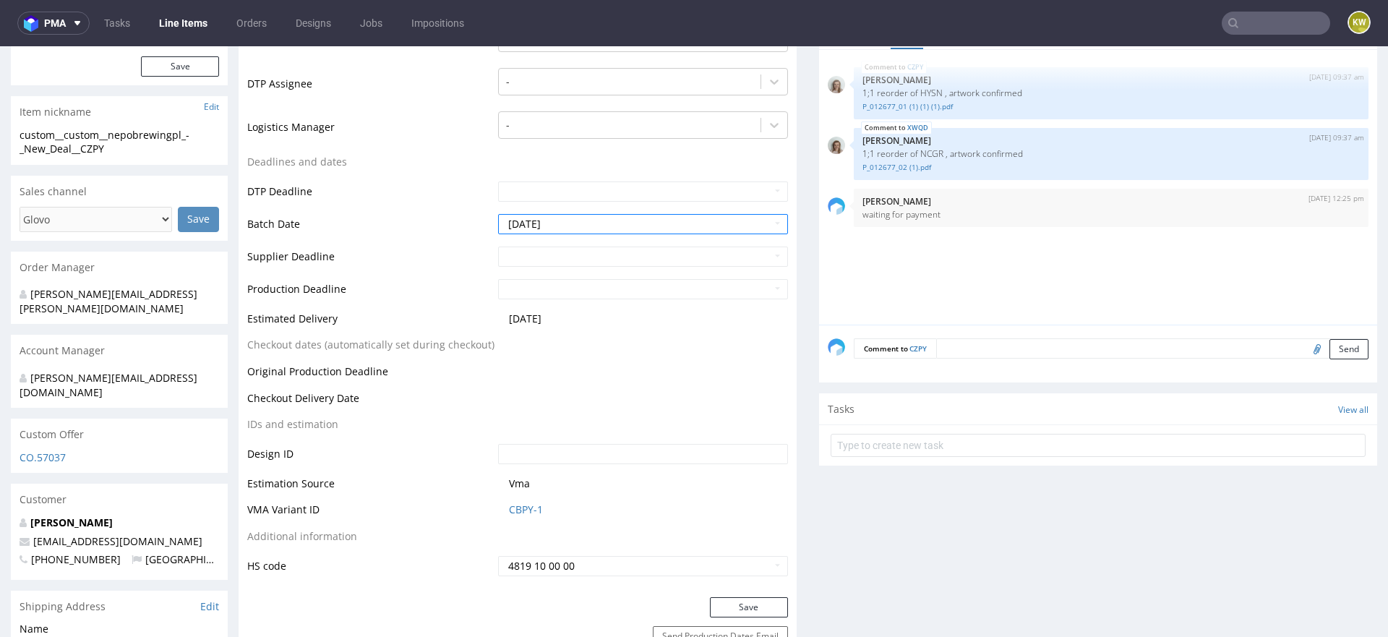
scroll to position [525, 0]
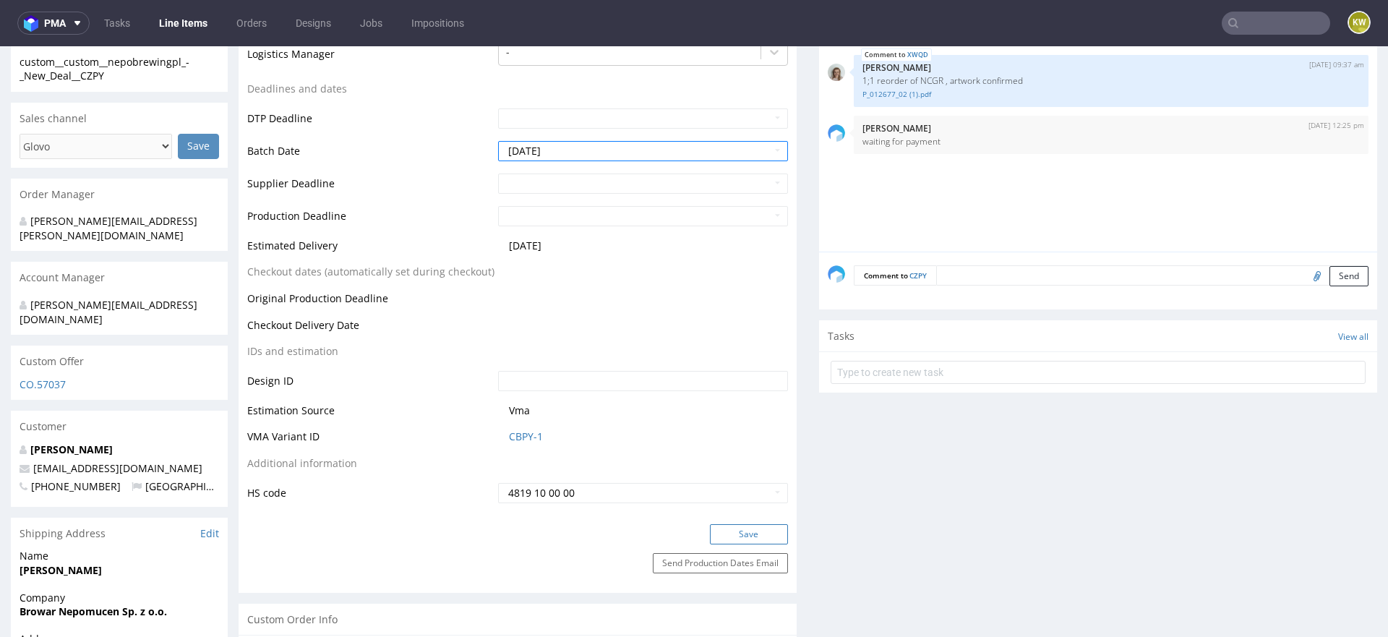
click at [740, 531] on button "Save" at bounding box center [749, 534] width 78 height 20
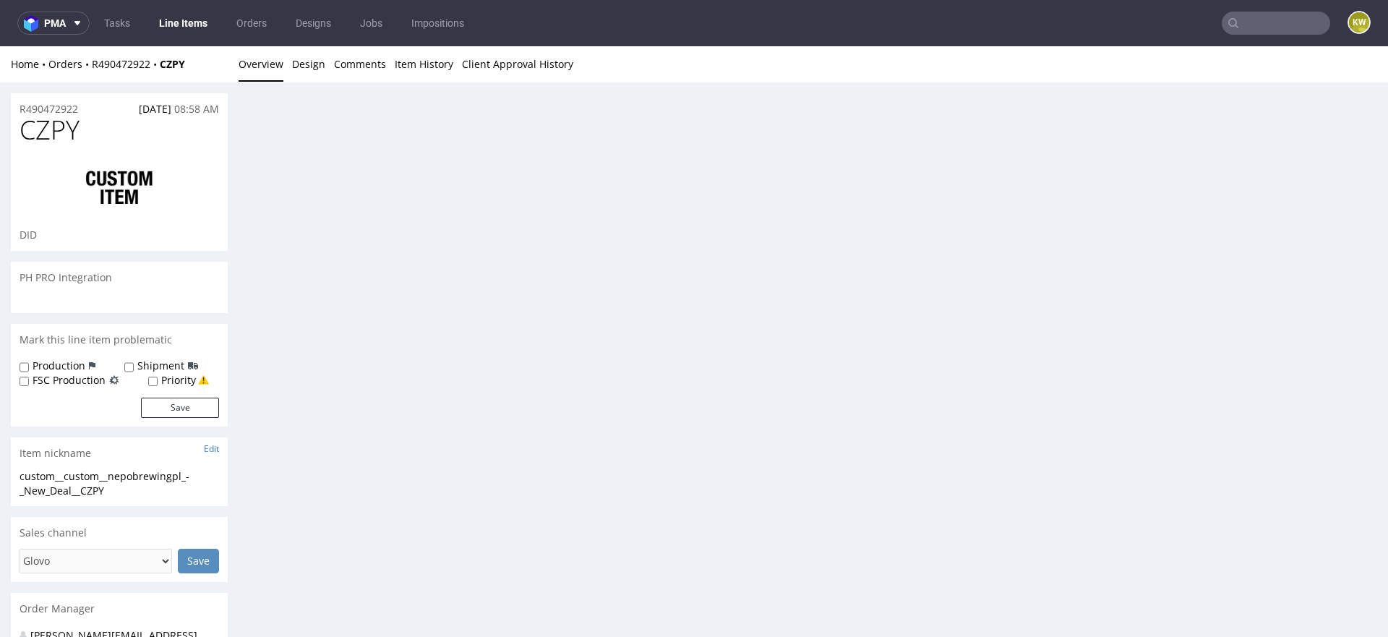
scroll to position [0, 0]
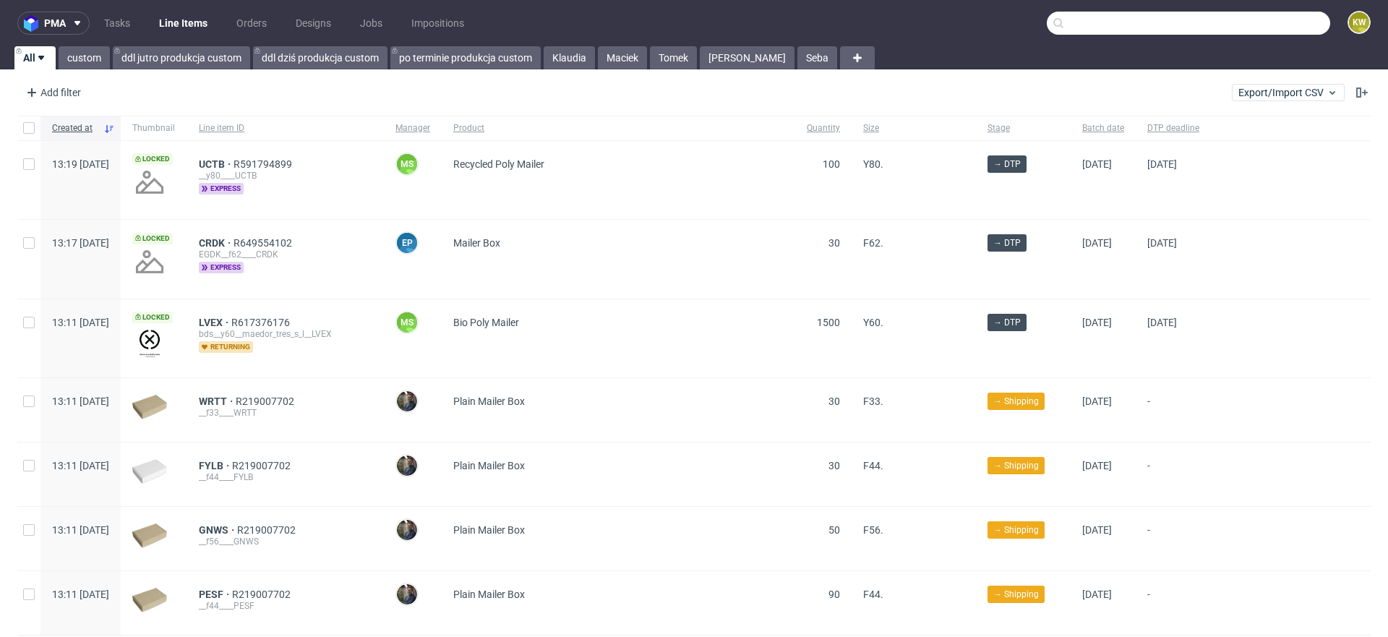
click at [1237, 21] on input "text" at bounding box center [1188, 23] width 283 height 23
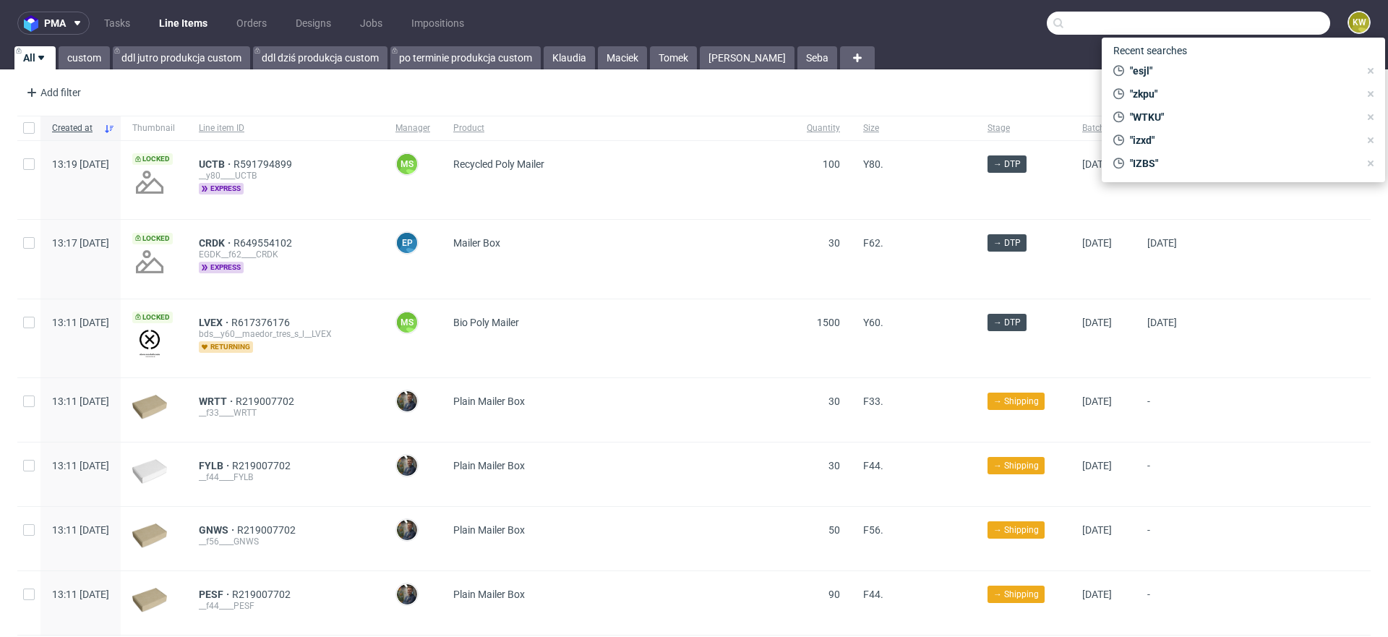
paste input "HYSN"
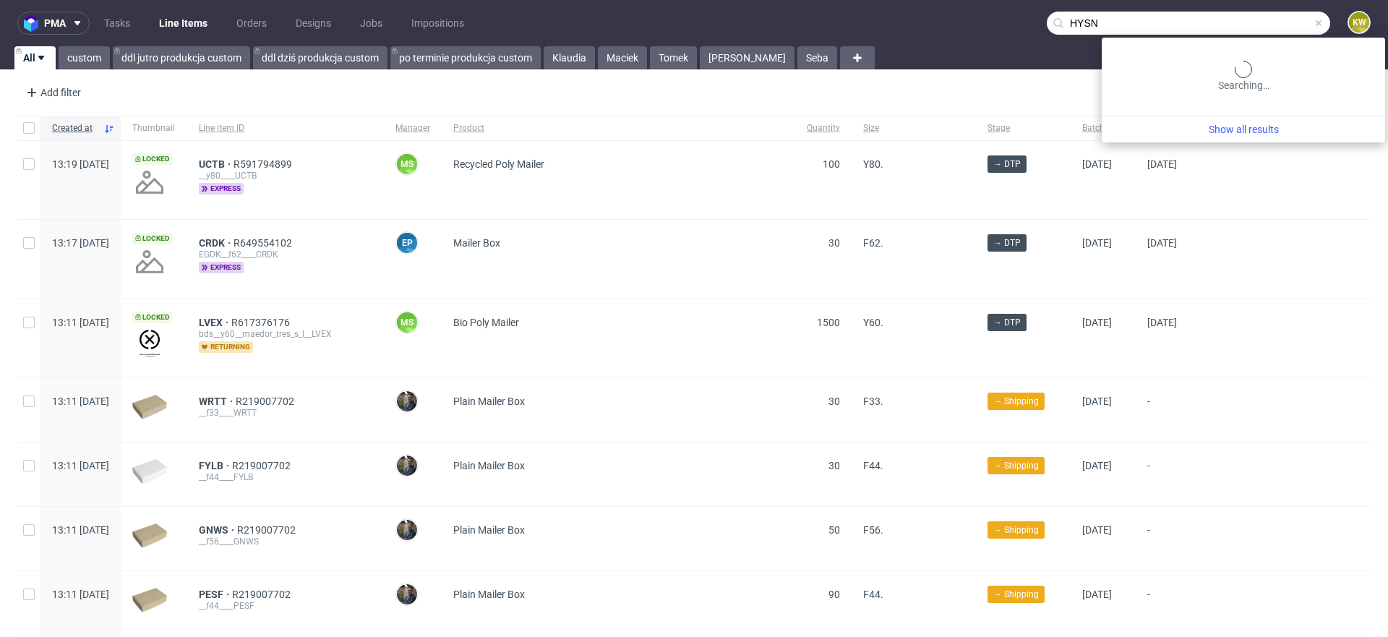
type input "HYSN"
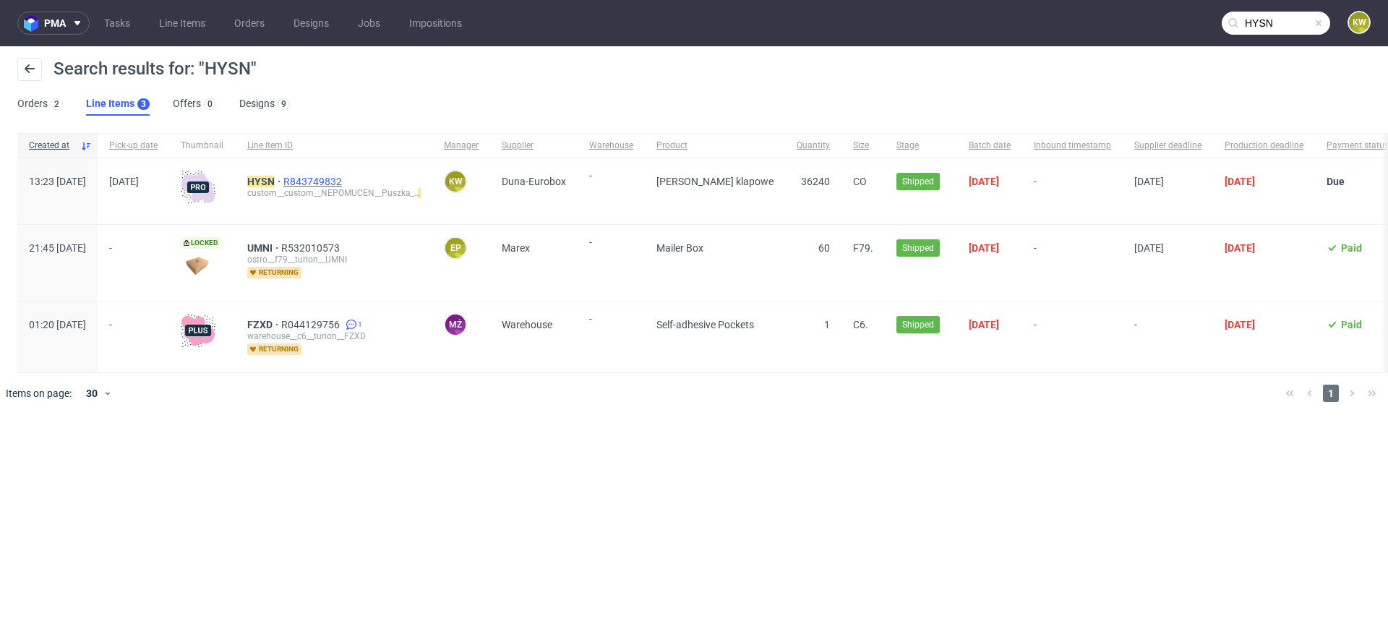
click at [345, 176] on span "R843749832" at bounding box center [313, 182] width 61 height 12
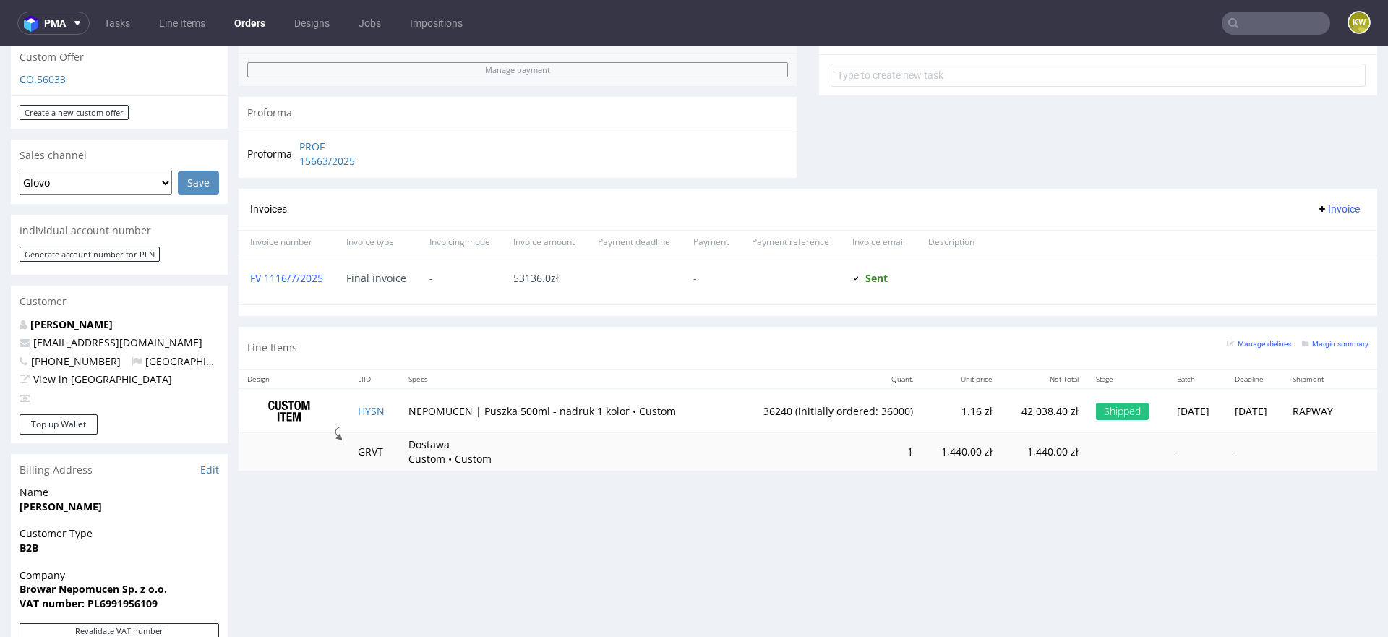
scroll to position [547, 0]
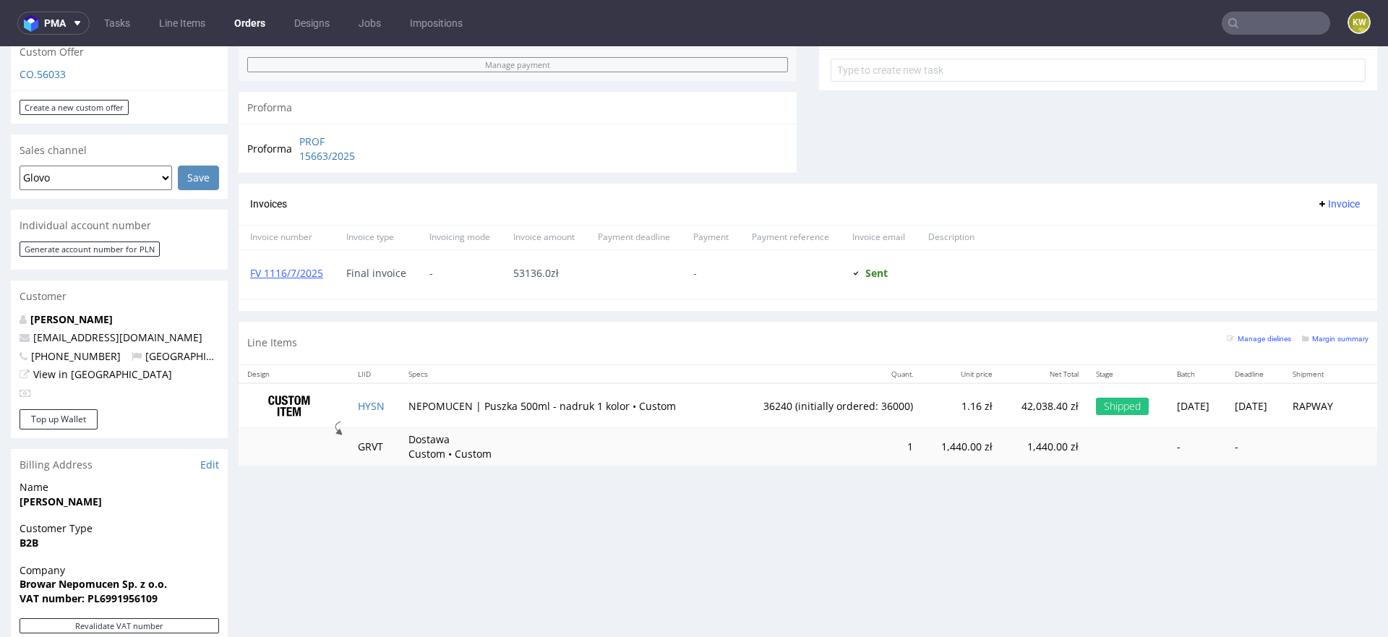
click at [1267, 21] on input "text" at bounding box center [1276, 23] width 108 height 23
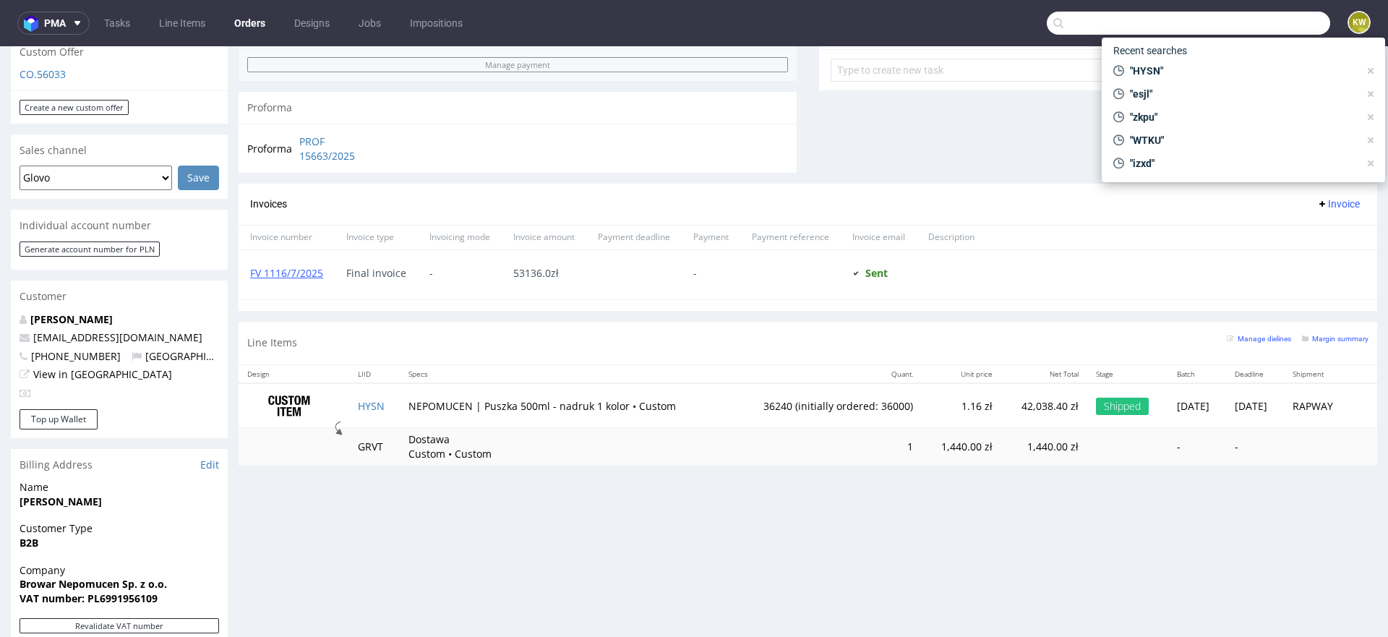
paste input "NCGR"
type input "NCGR"
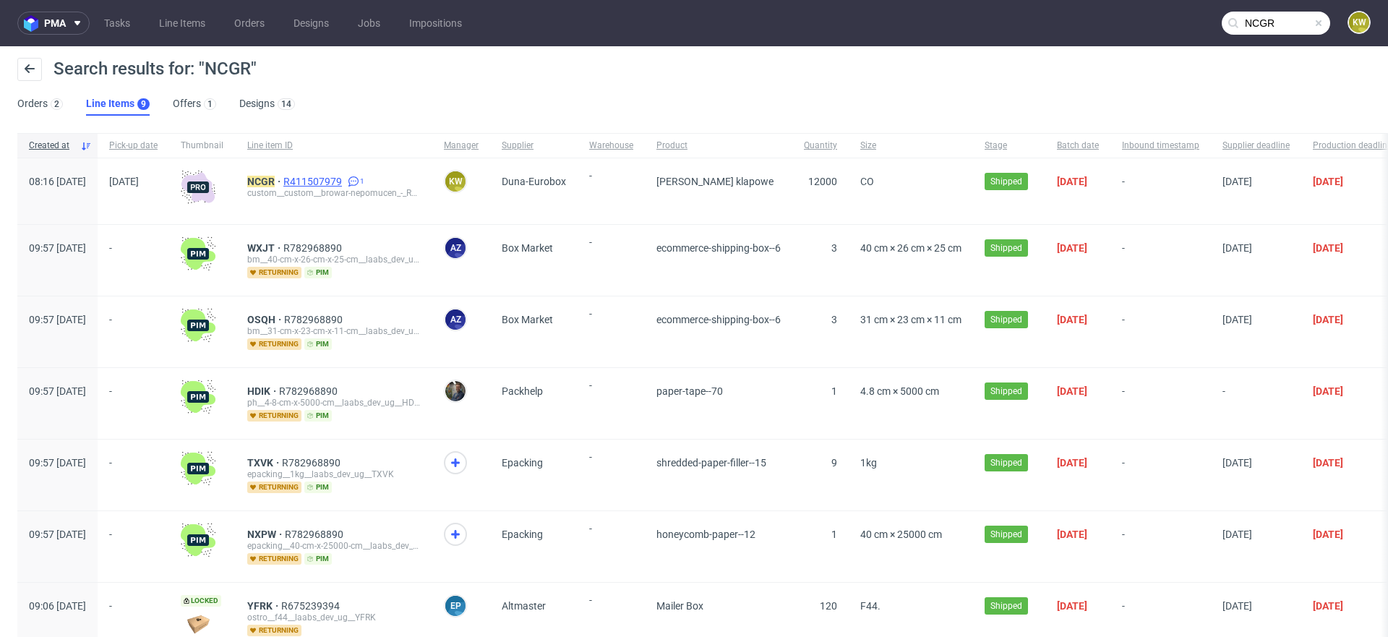
click at [345, 184] on span "R411507979" at bounding box center [313, 182] width 61 height 12
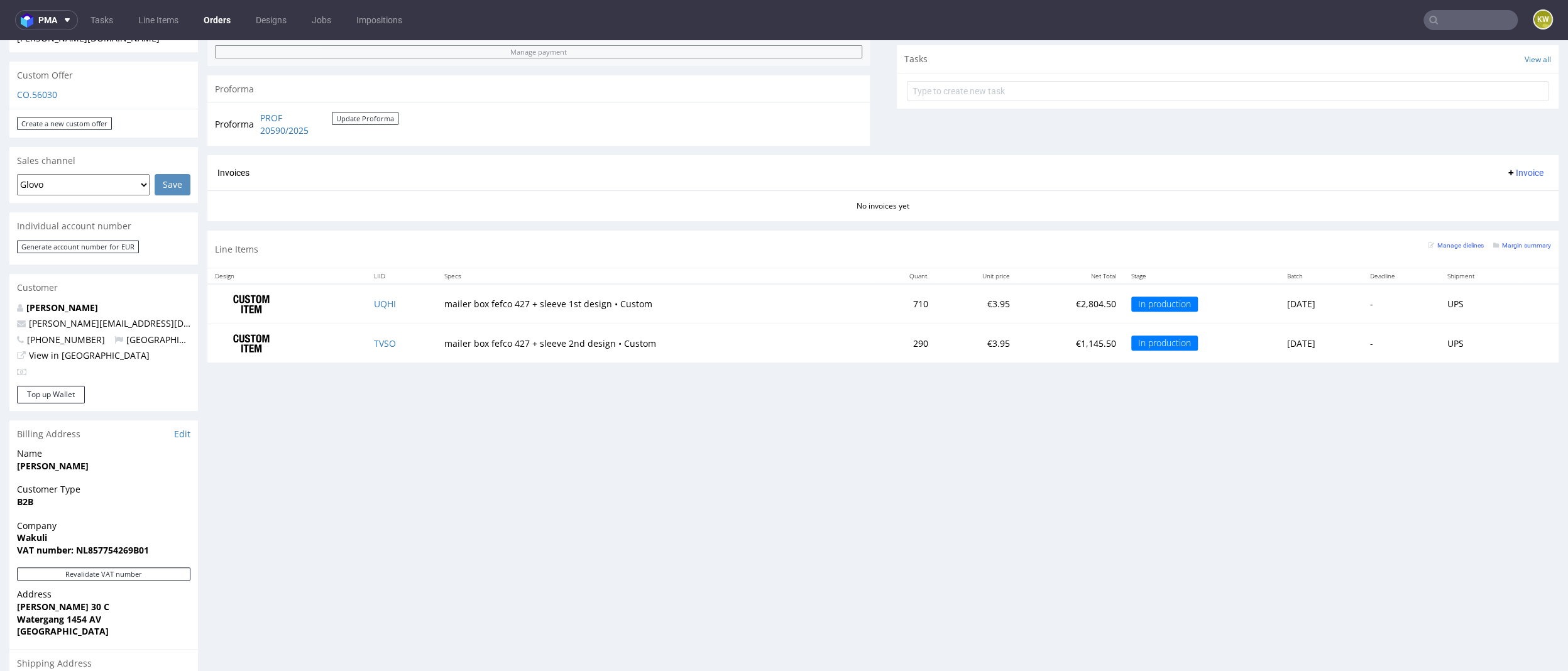
scroll to position [477, 0]
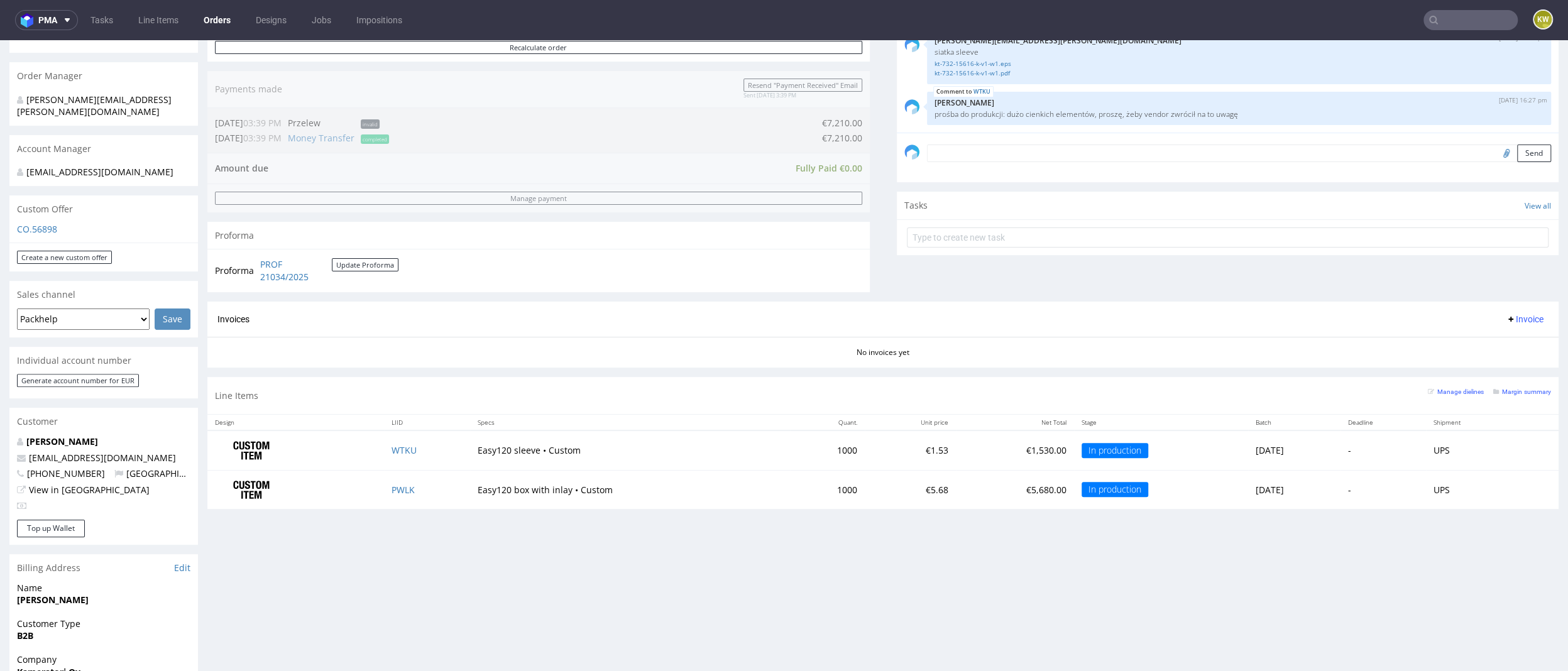
scroll to position [302, 0]
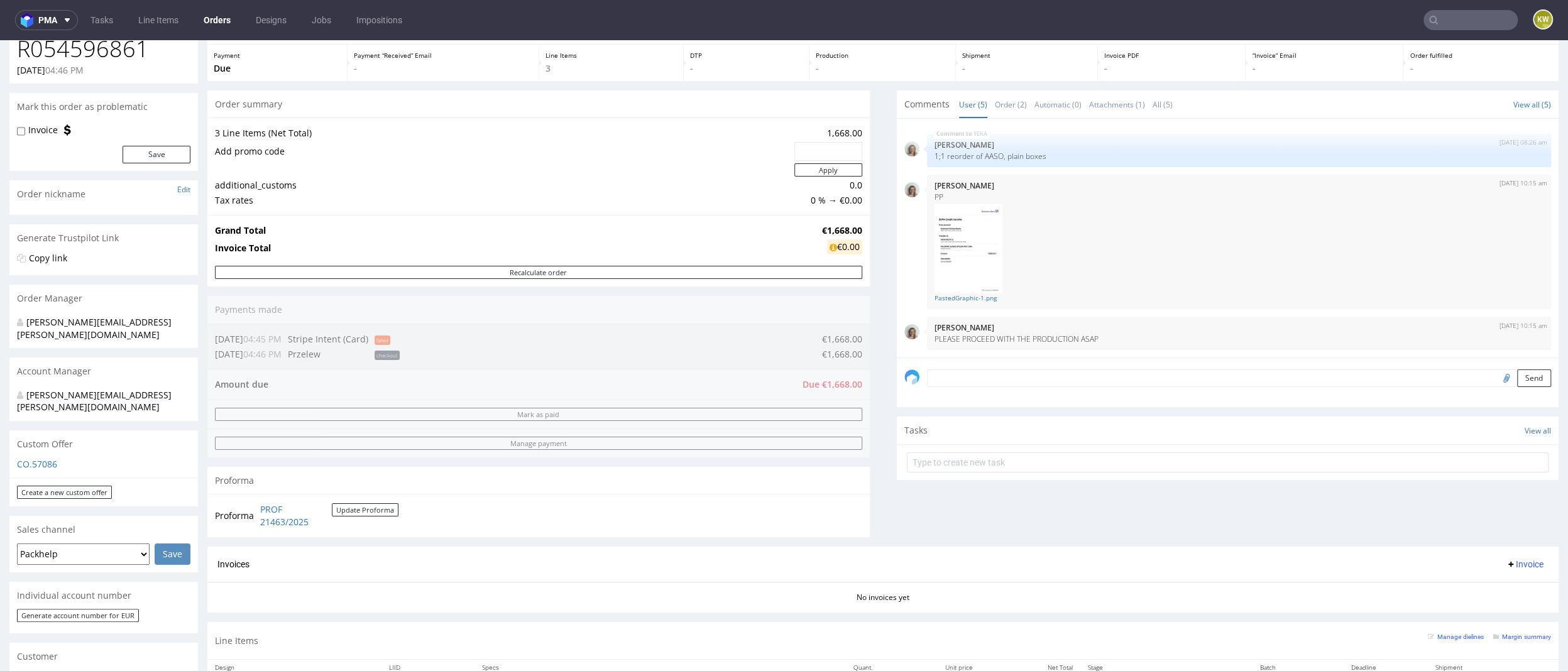
scroll to position [65, 0]
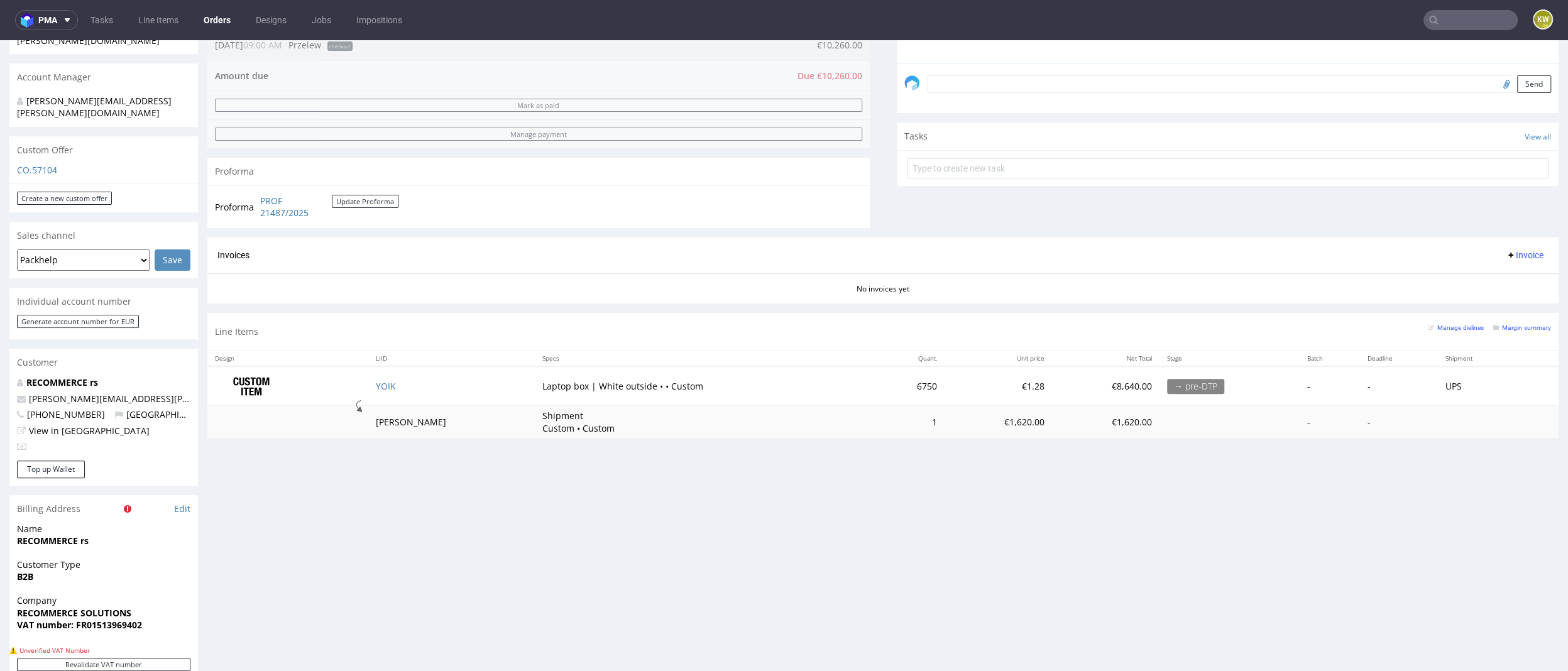
scroll to position [366, 0]
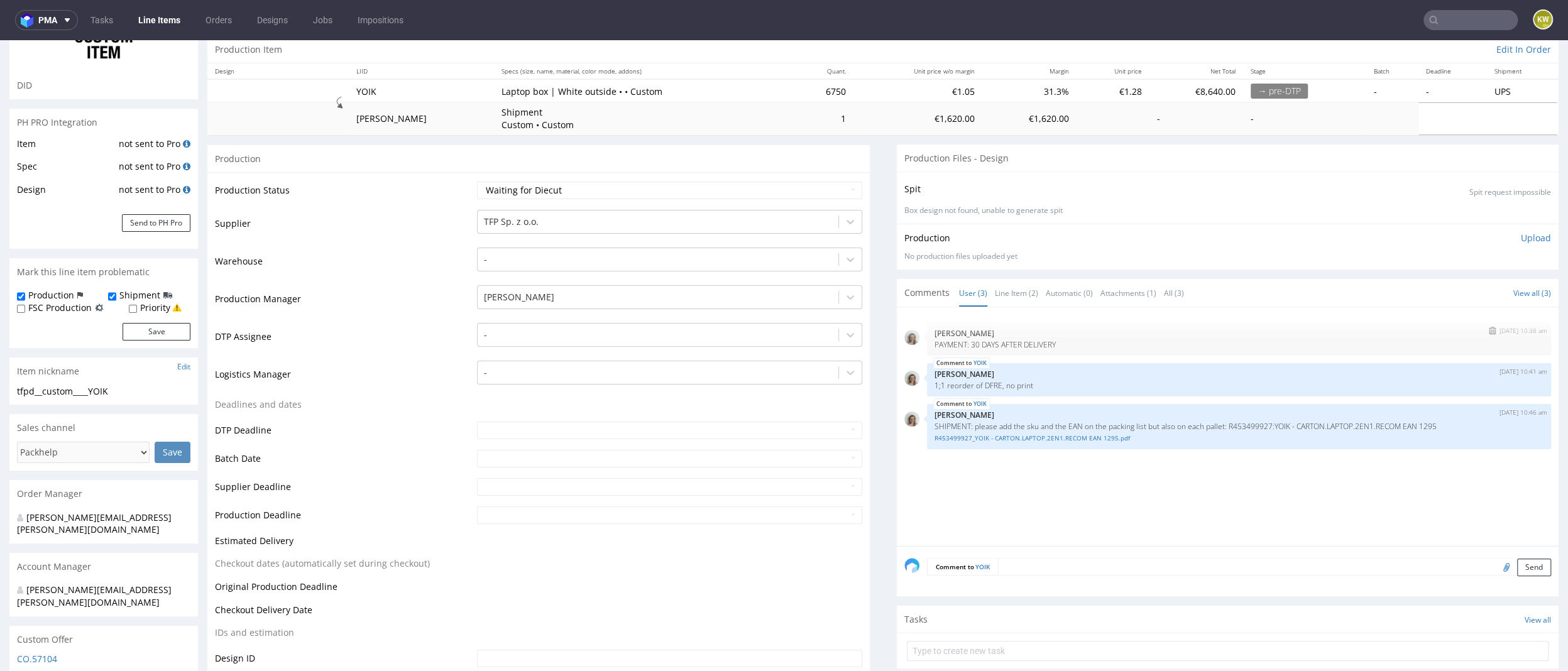
scroll to position [144, 0]
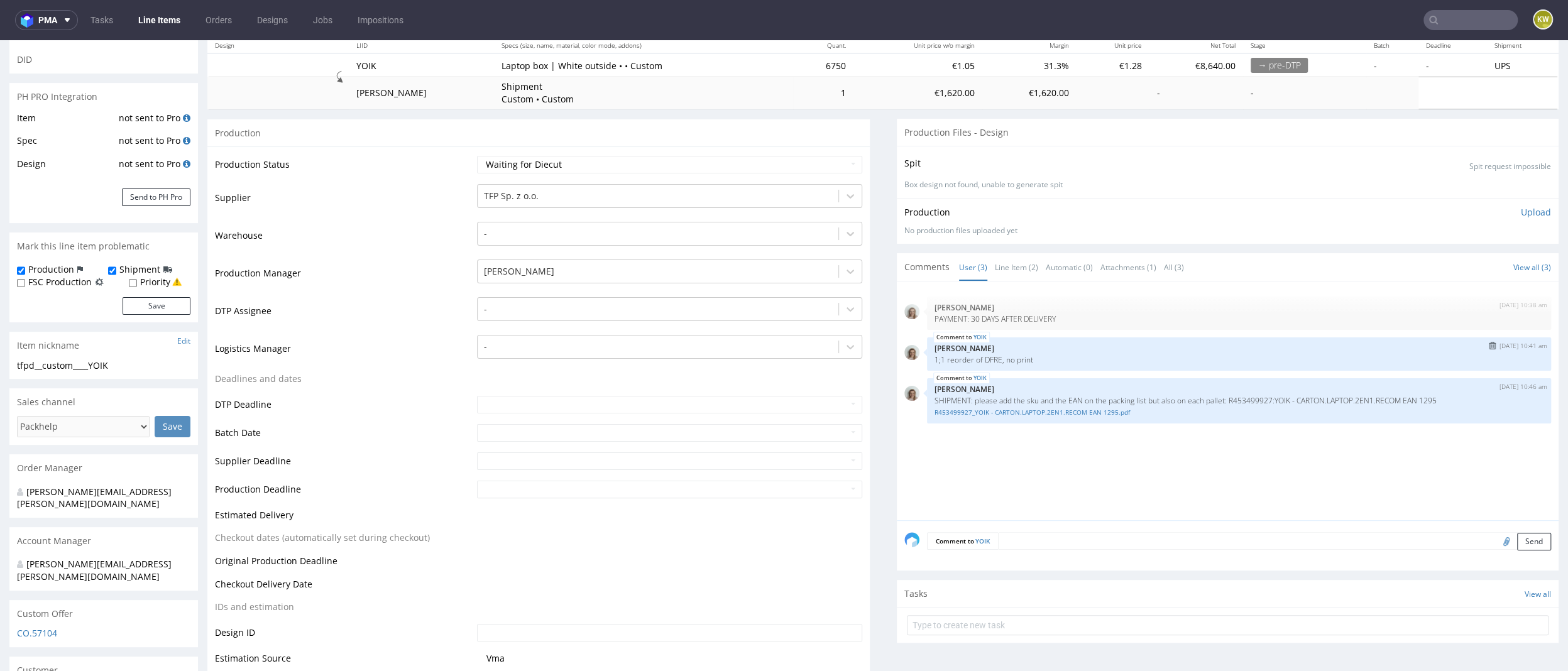
click at [980, 357] on p "1;1 reorder of DFRE, no print" at bounding box center [1239, 359] width 609 height 10
copy p "DFRE"
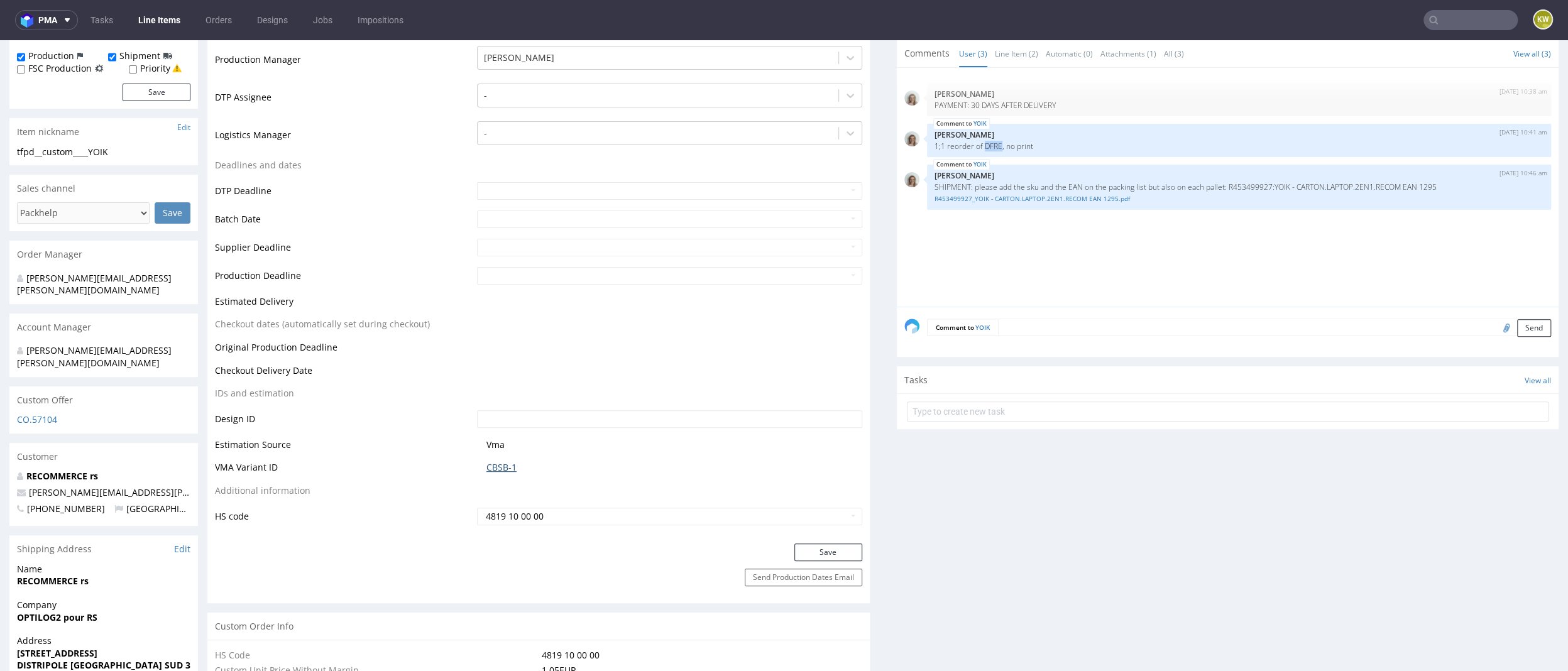
click at [494, 466] on link "CBSB-1" at bounding box center [502, 468] width 30 height 12
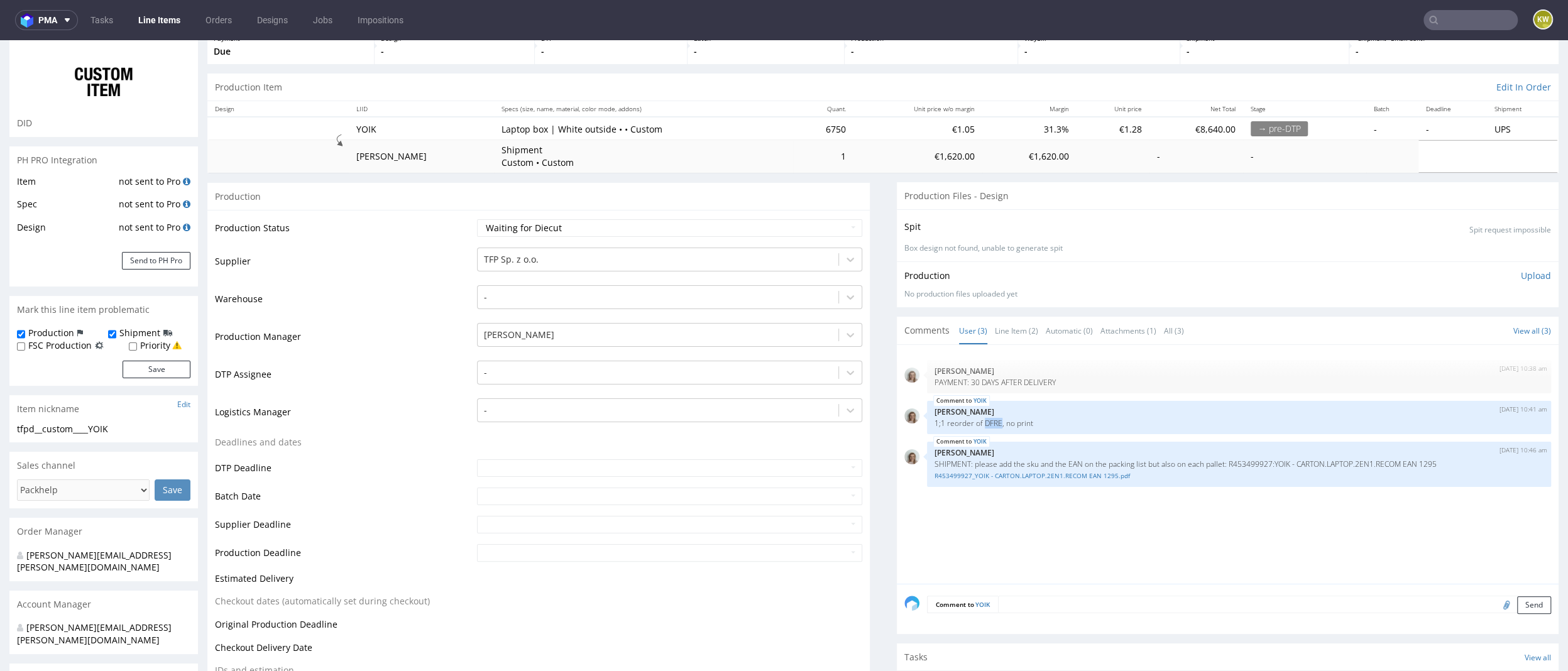
scroll to position [0, 0]
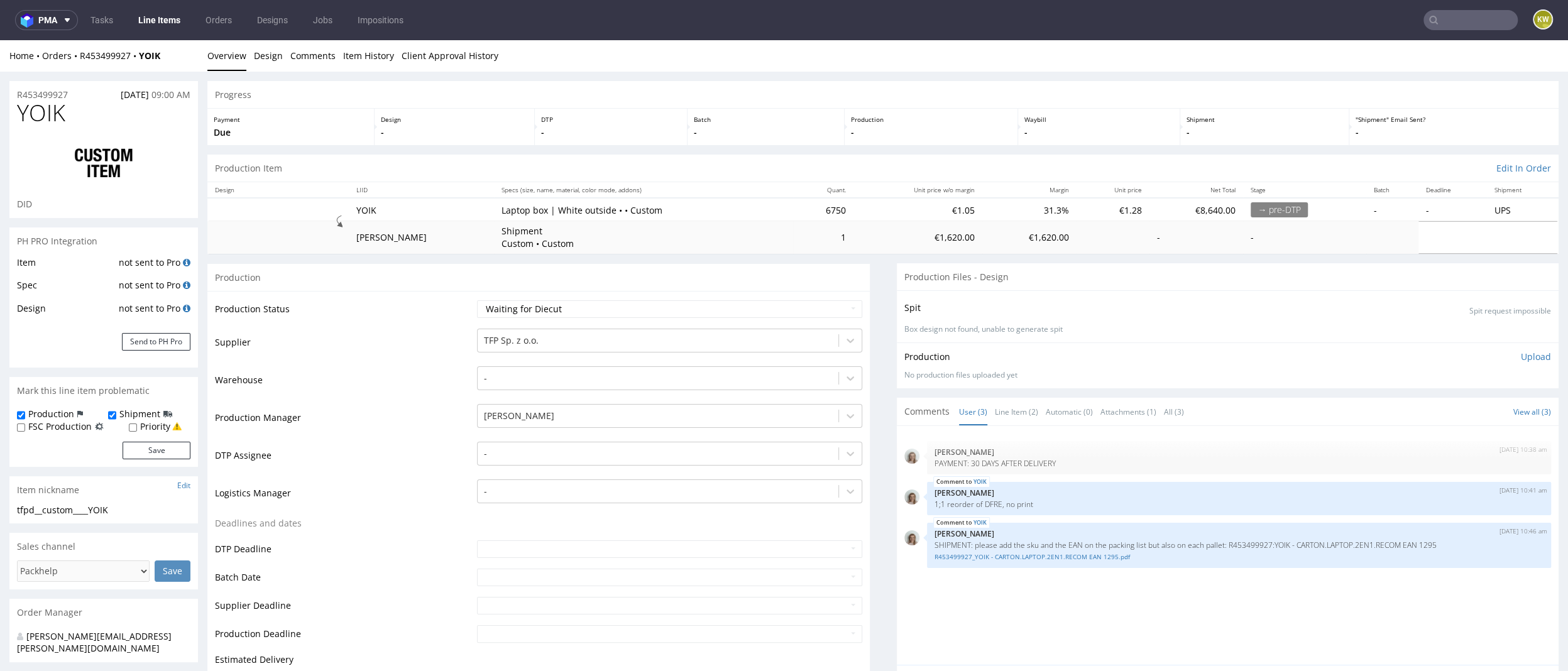
click at [37, 110] on span "YOIK" at bounding box center [42, 113] width 49 height 25
click at [37, 110] on span "YOIK" at bounding box center [42, 113] width 49 height 25
copy span "YOIK"
click at [49, 119] on span "YOIK" at bounding box center [42, 113] width 49 height 25
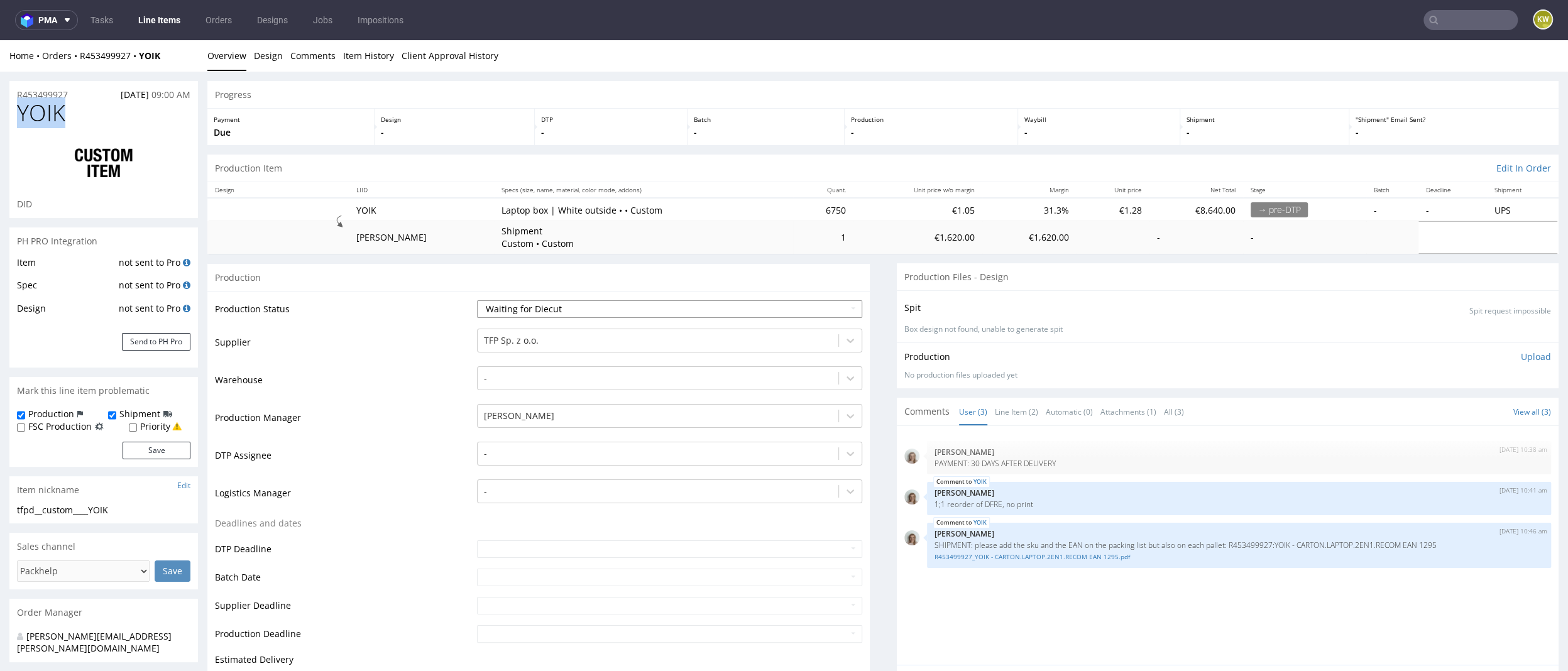
click at [542, 312] on select "Waiting for Artwork Waiting for Diecut Waiting for Mockup Waiting for DTP Waiti…" at bounding box center [669, 309] width 385 height 17
select select "production_in_process"
click at [477, 301] on select "Waiting for Artwork Waiting for Diecut Waiting for Mockup Waiting for DTP Waiti…" at bounding box center [669, 309] width 385 height 17
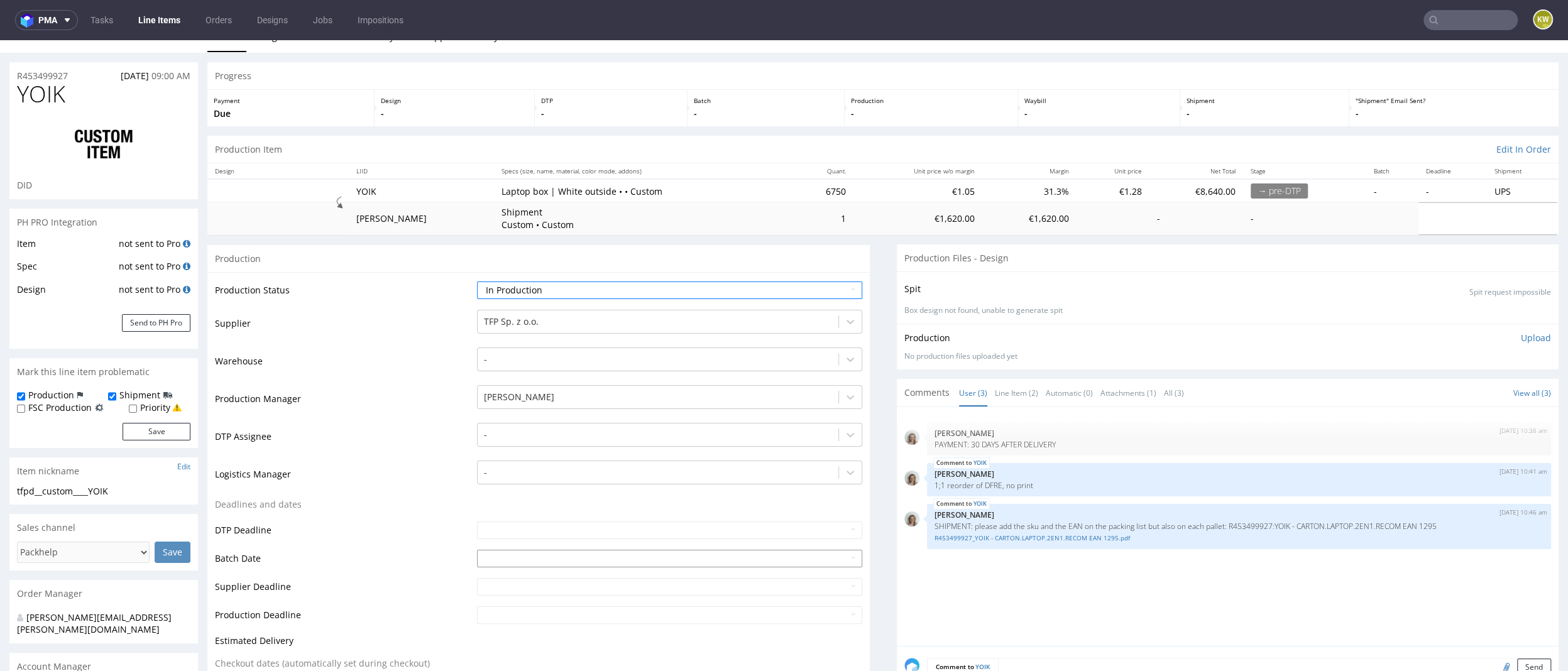
click at [487, 561] on input "text" at bounding box center [669, 559] width 385 height 17
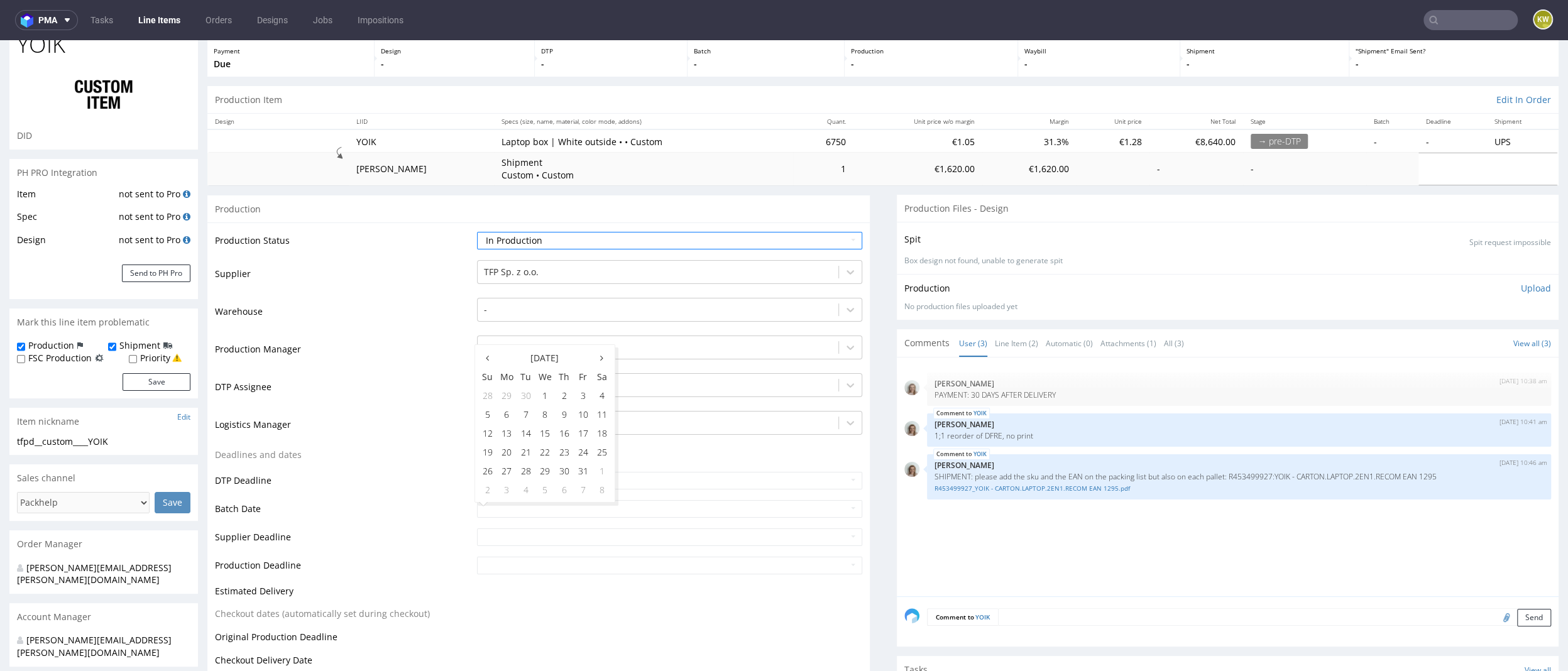
scroll to position [86, 0]
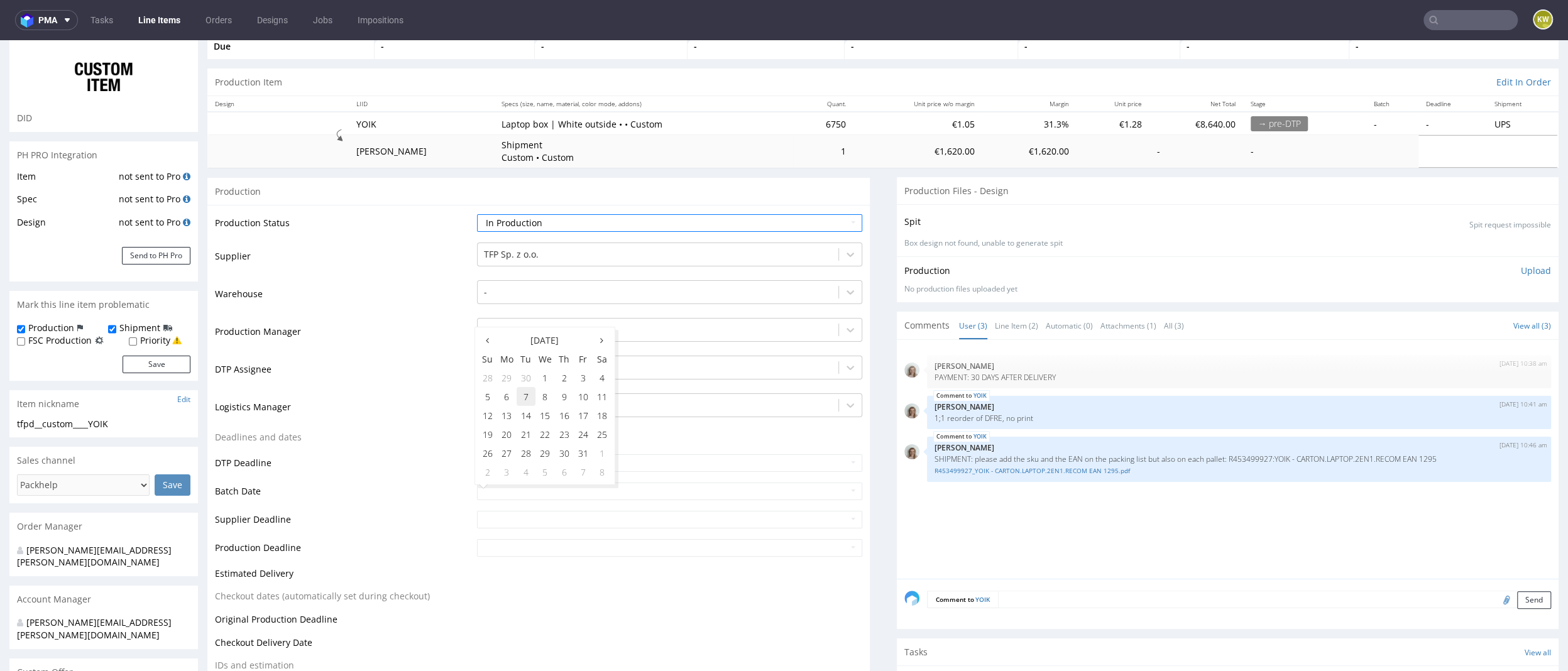
click at [527, 402] on td "7" at bounding box center [526, 396] width 19 height 19
type input "2025-10-07"
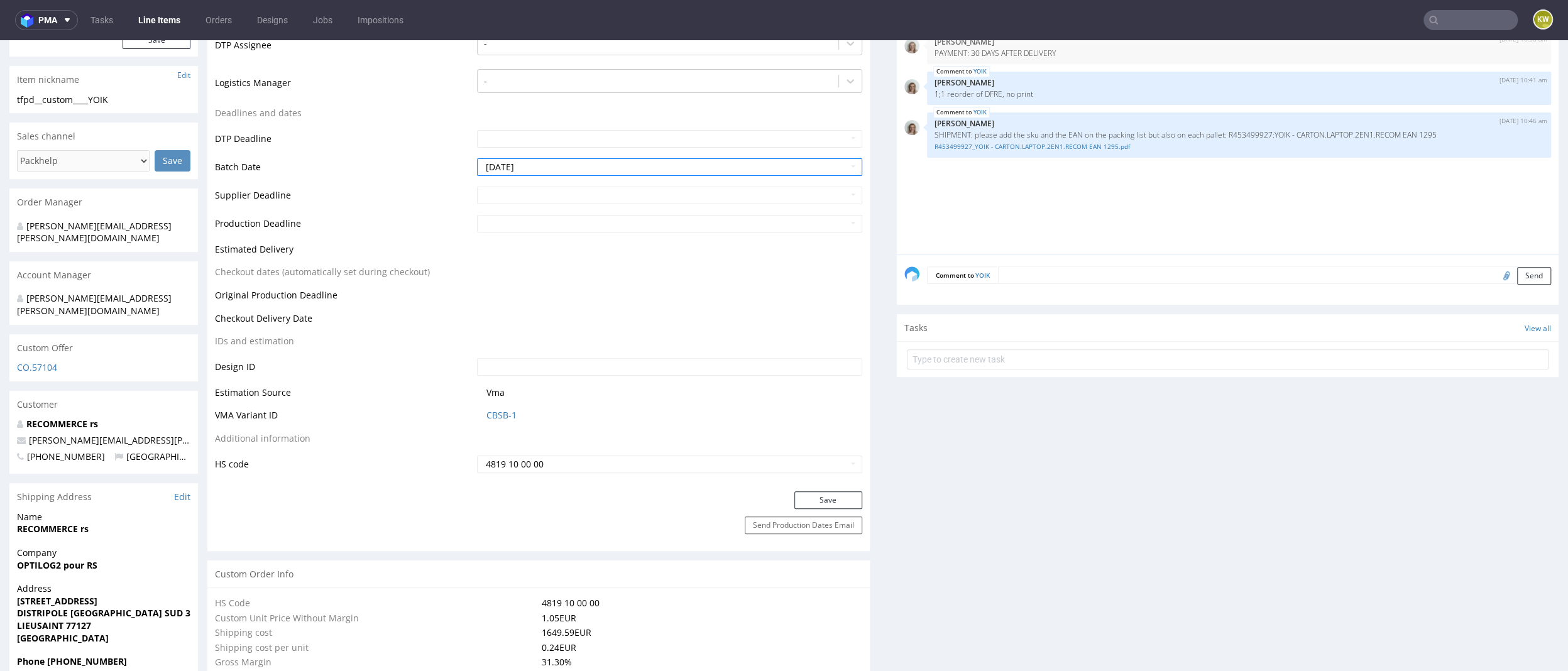
scroll to position [421, 0]
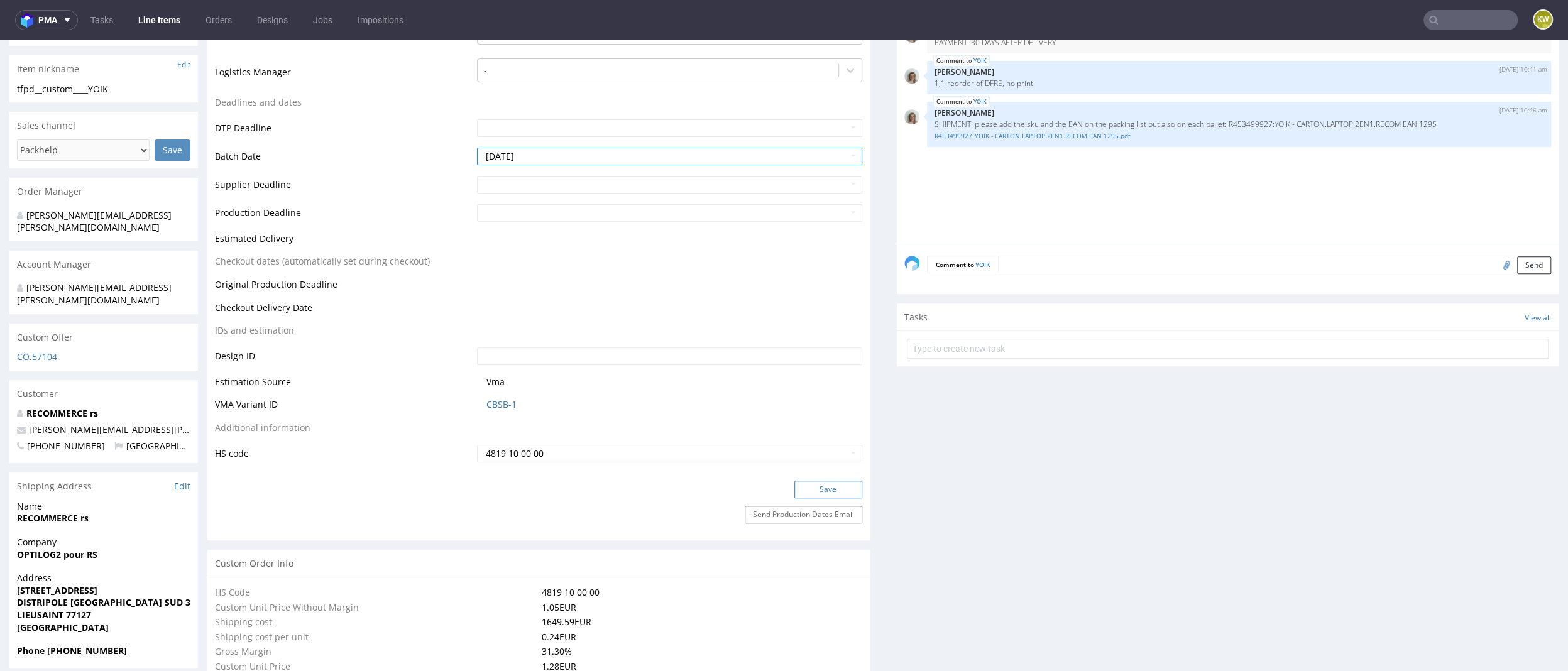
click at [800, 481] on button "Save" at bounding box center [828, 489] width 68 height 17
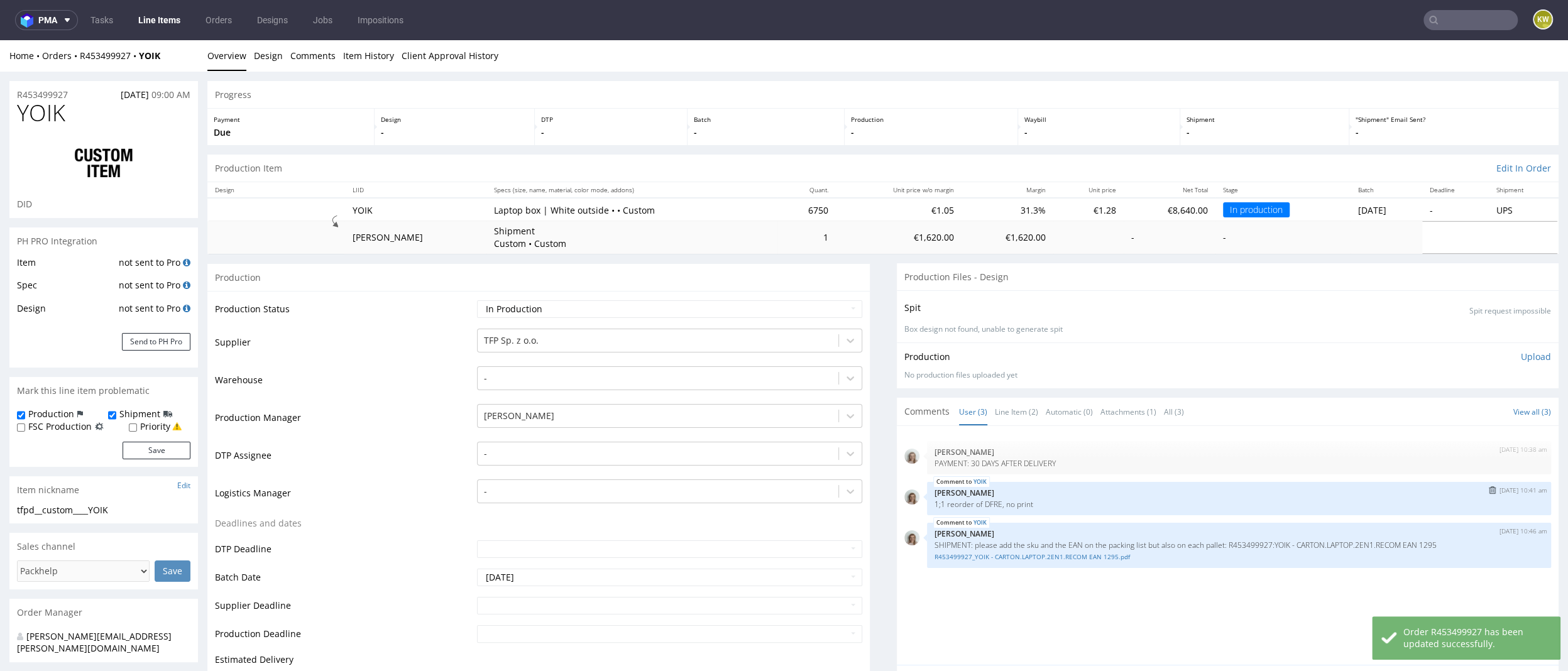
scroll to position [2003, 0]
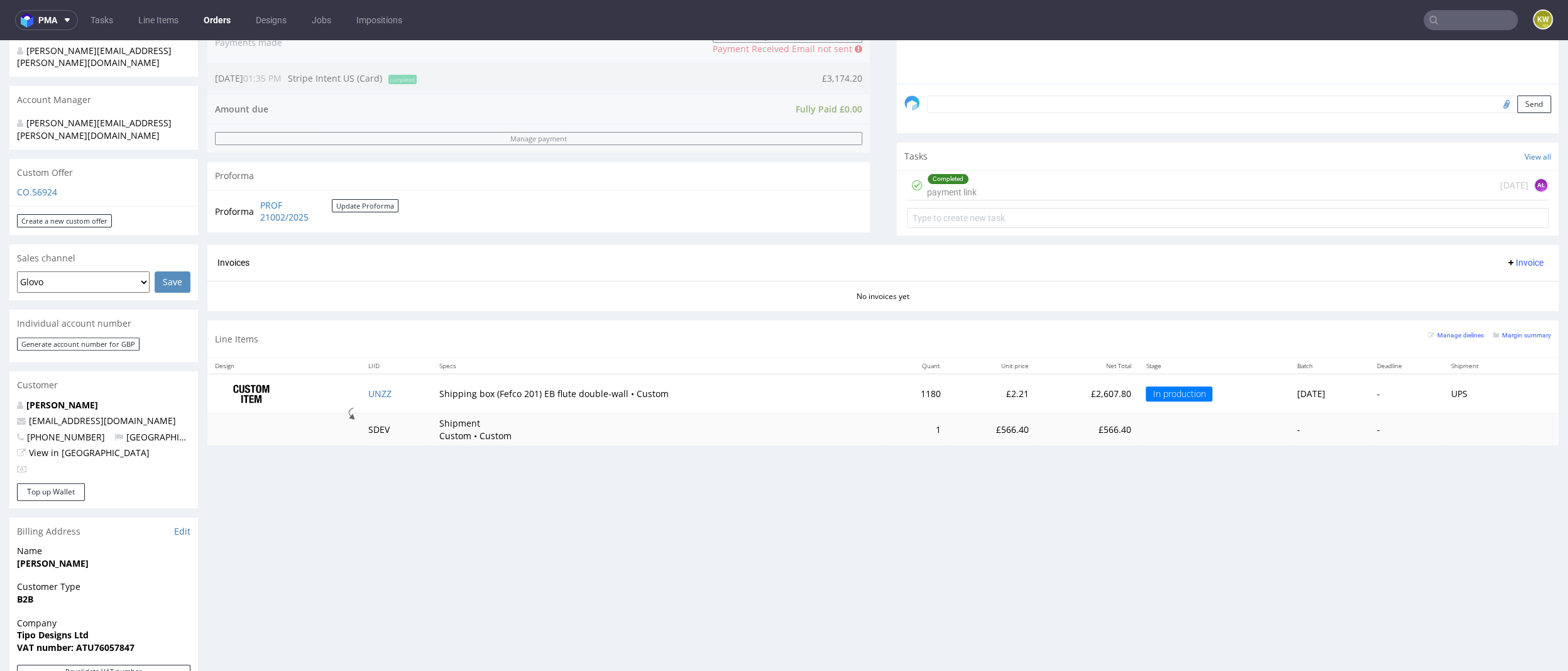
scroll to position [348, 0]
click at [368, 401] on td "UNZZ" at bounding box center [396, 395] width 71 height 40
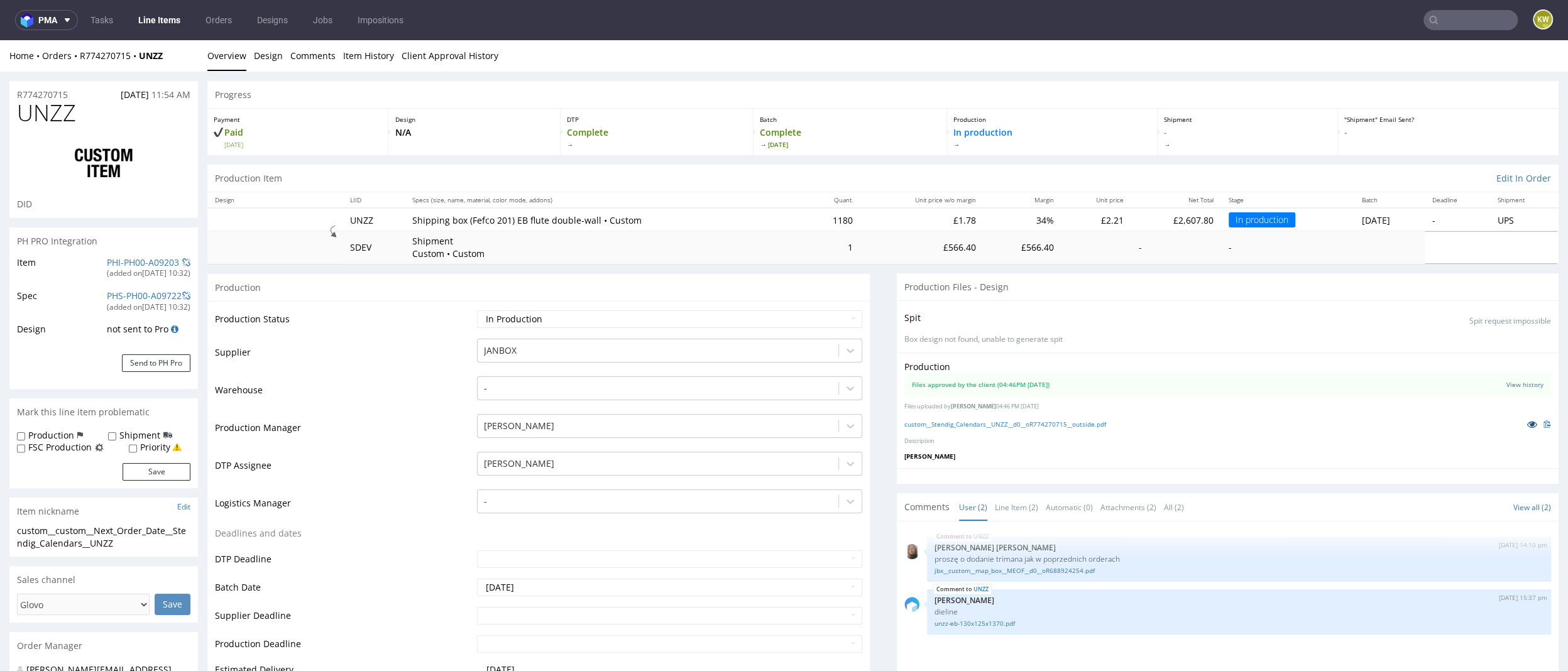
click at [1527, 420] on icon at bounding box center [1532, 424] width 10 height 9
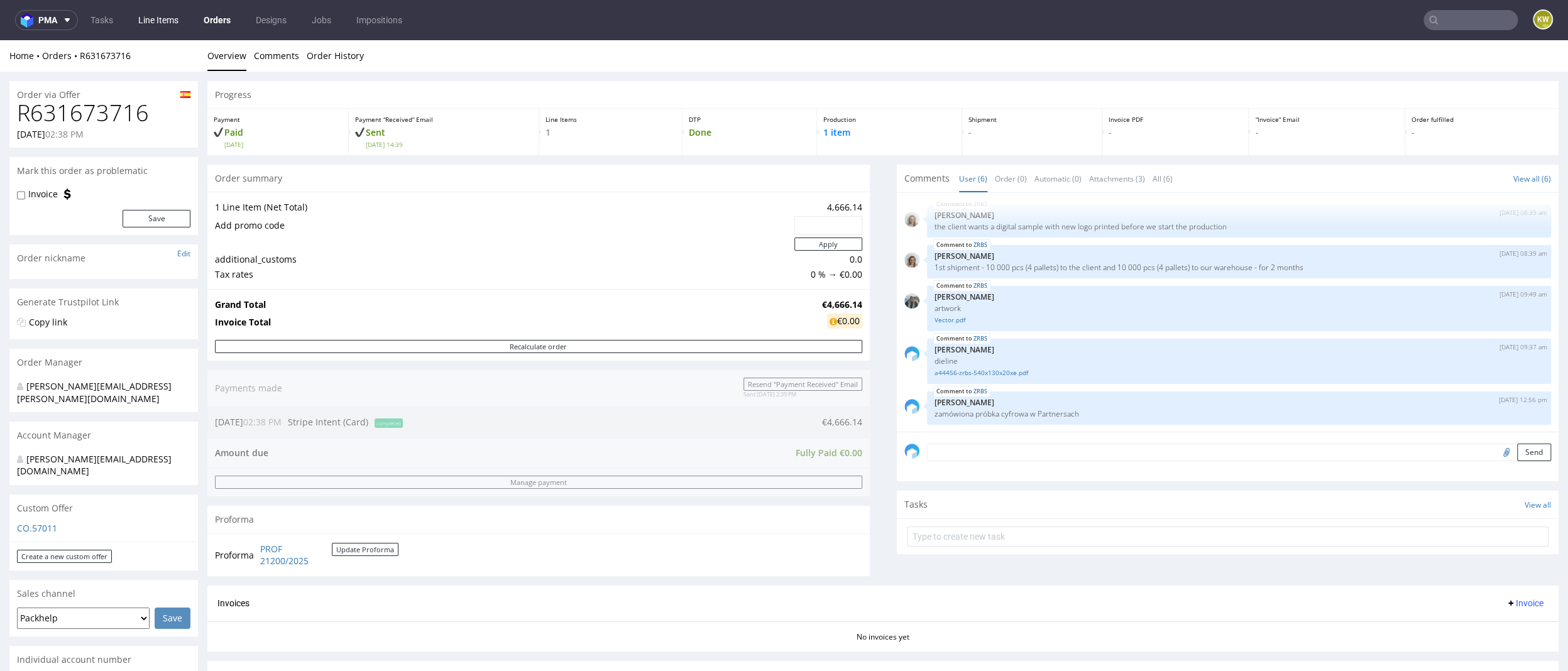
click at [167, 18] on link "Line Items" at bounding box center [158, 20] width 56 height 20
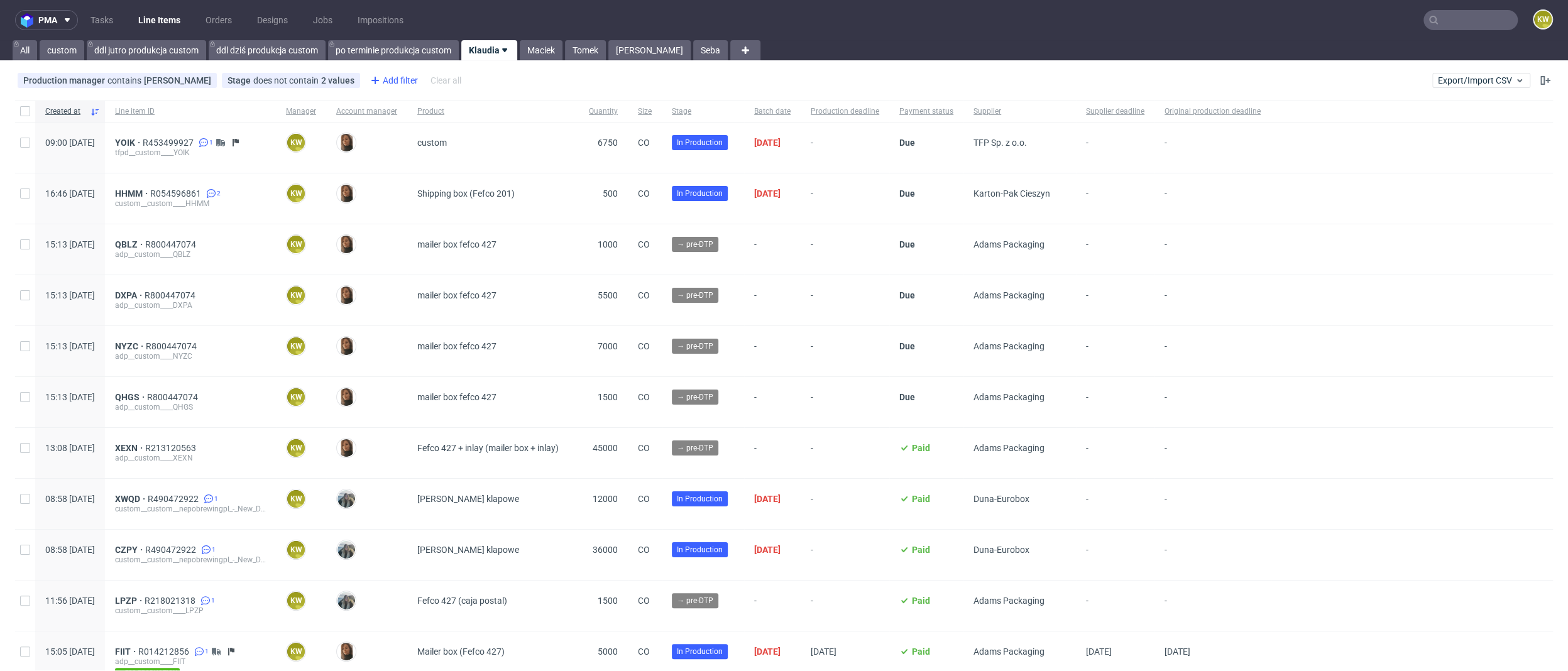
click at [383, 80] on div "Add filter" at bounding box center [393, 80] width 56 height 20
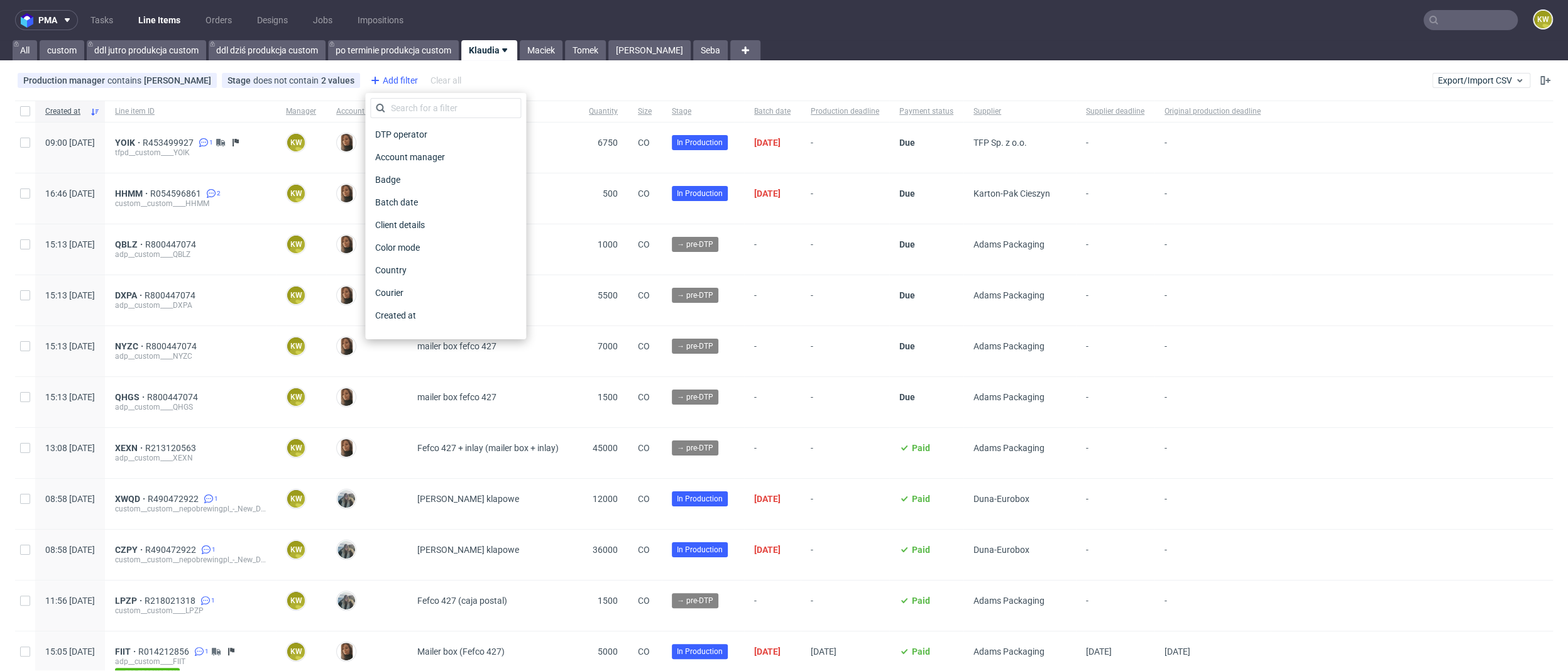
scroll to position [1011, 0]
click at [423, 189] on span "Supplier deadline" at bounding box center [410, 187] width 81 height 17
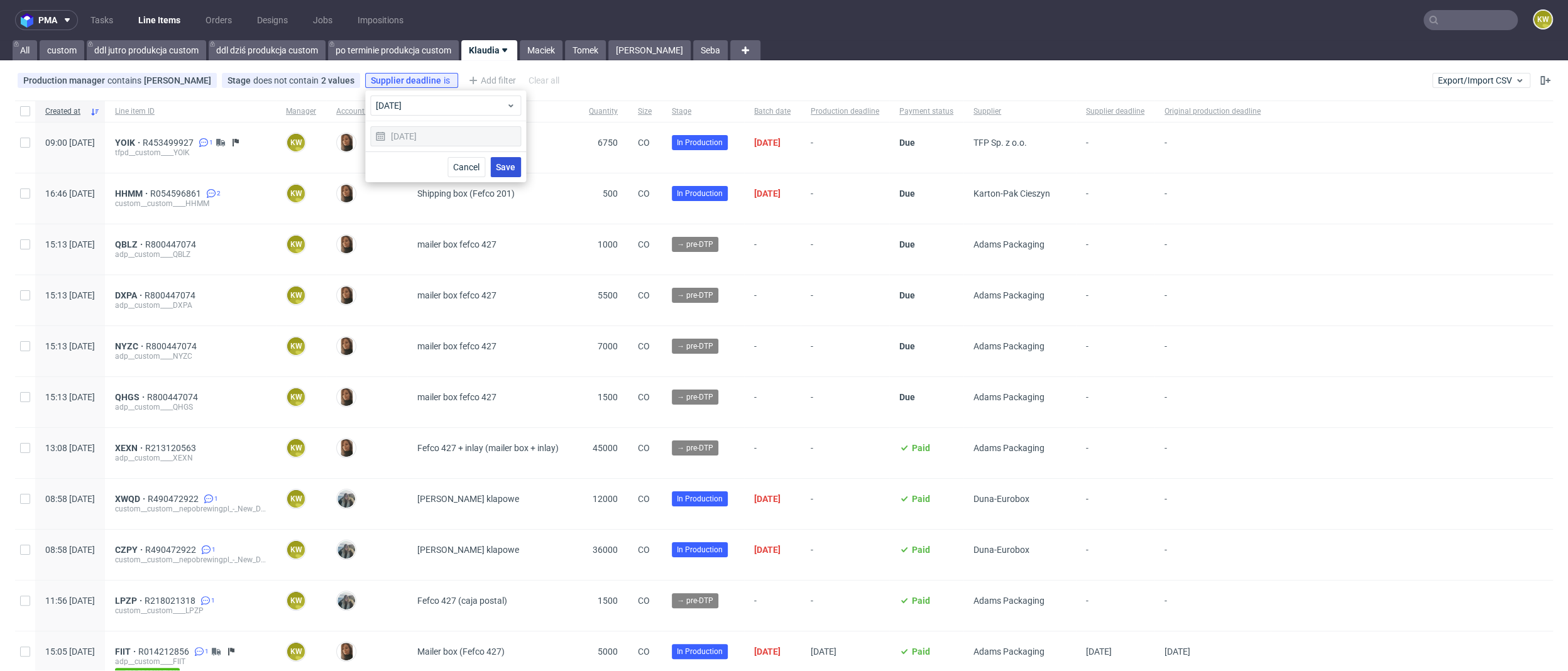
click at [499, 173] on button "Save" at bounding box center [505, 167] width 30 height 20
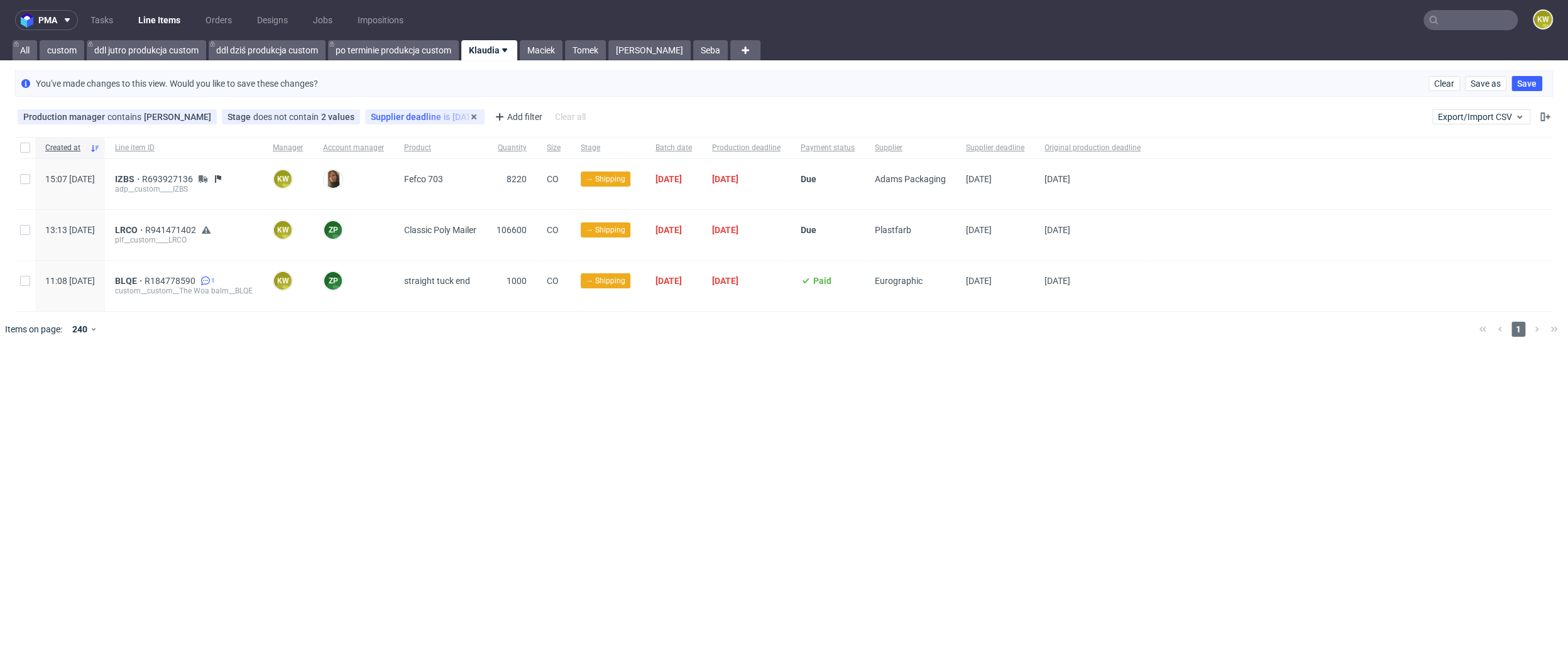
click at [407, 117] on span "Supplier deadline" at bounding box center [408, 117] width 73 height 10
click at [408, 149] on div "today" at bounding box center [446, 141] width 151 height 20
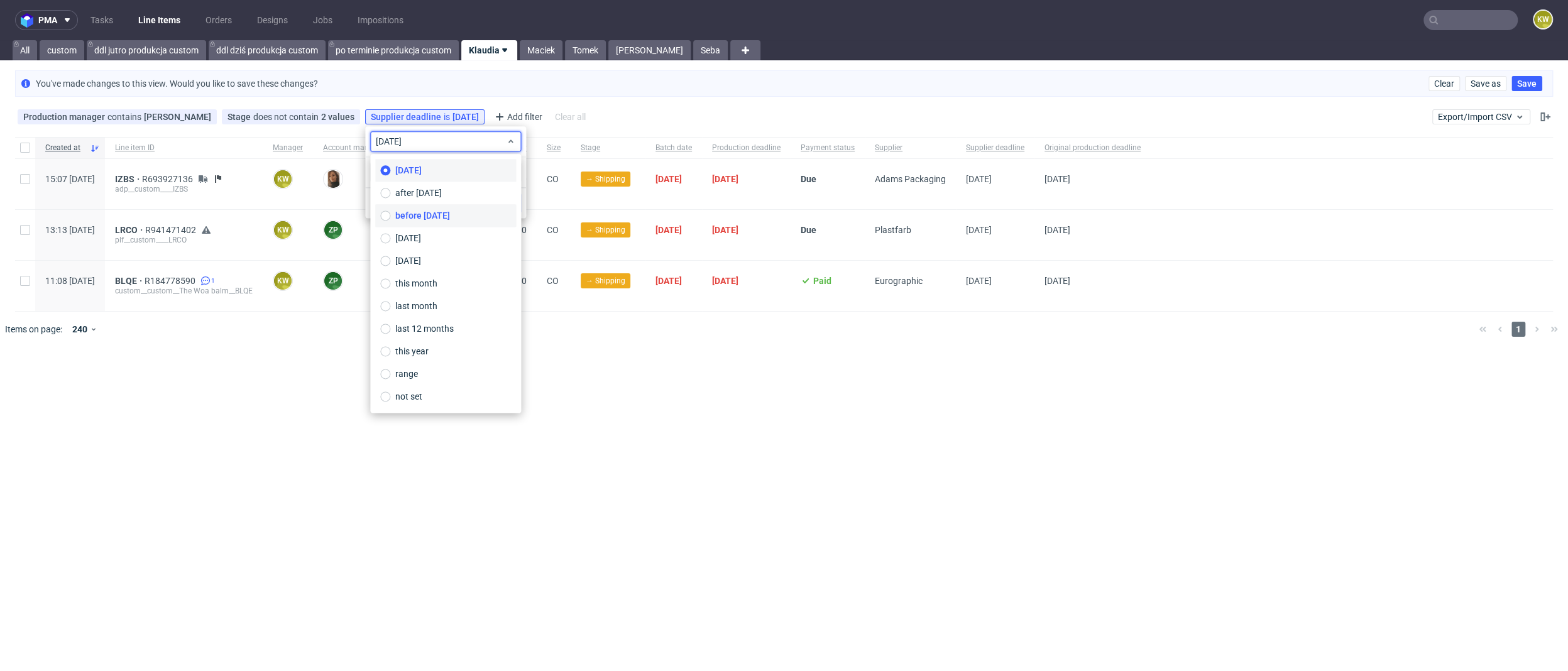
click at [407, 207] on label "before today" at bounding box center [446, 216] width 141 height 23
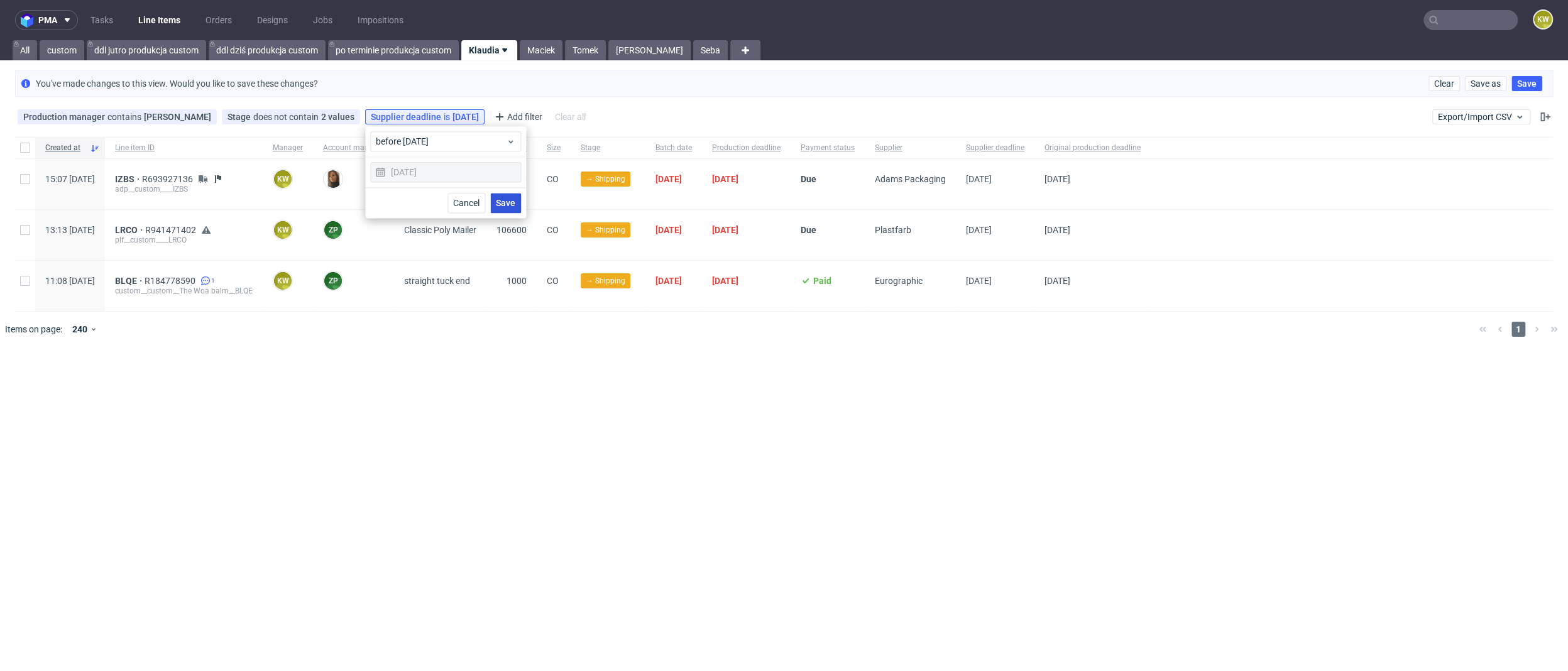
click at [493, 196] on button "Save" at bounding box center [505, 203] width 30 height 20
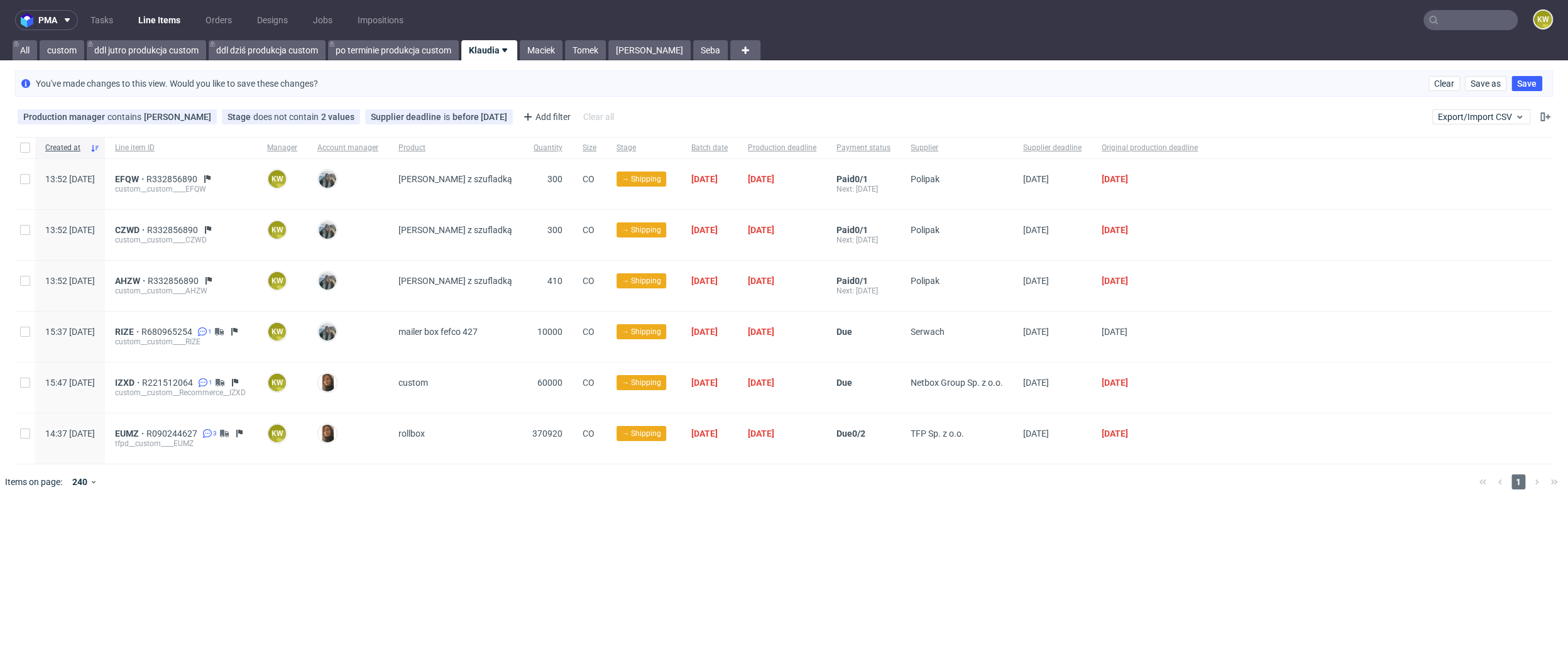
click at [152, 28] on link "Line Items" at bounding box center [159, 20] width 57 height 20
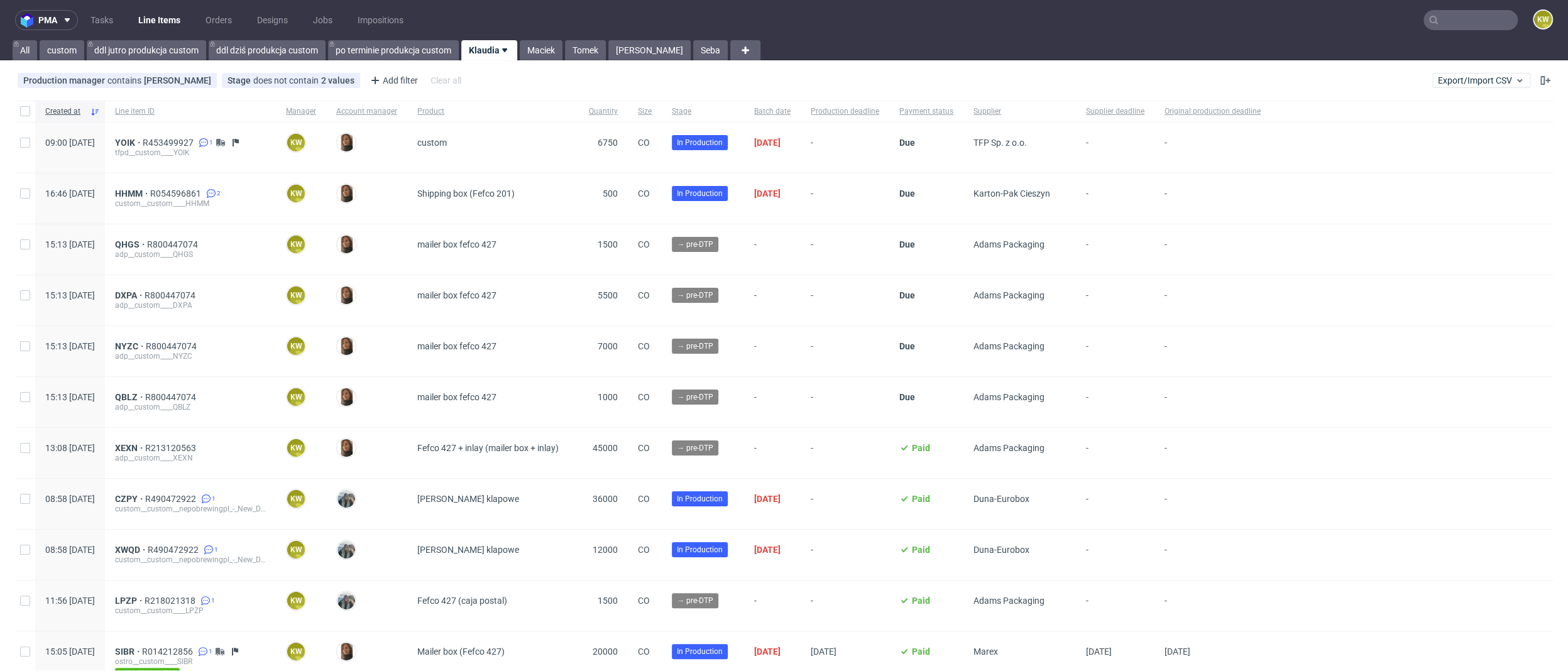
click at [1446, 23] on input "text" at bounding box center [1471, 20] width 94 height 20
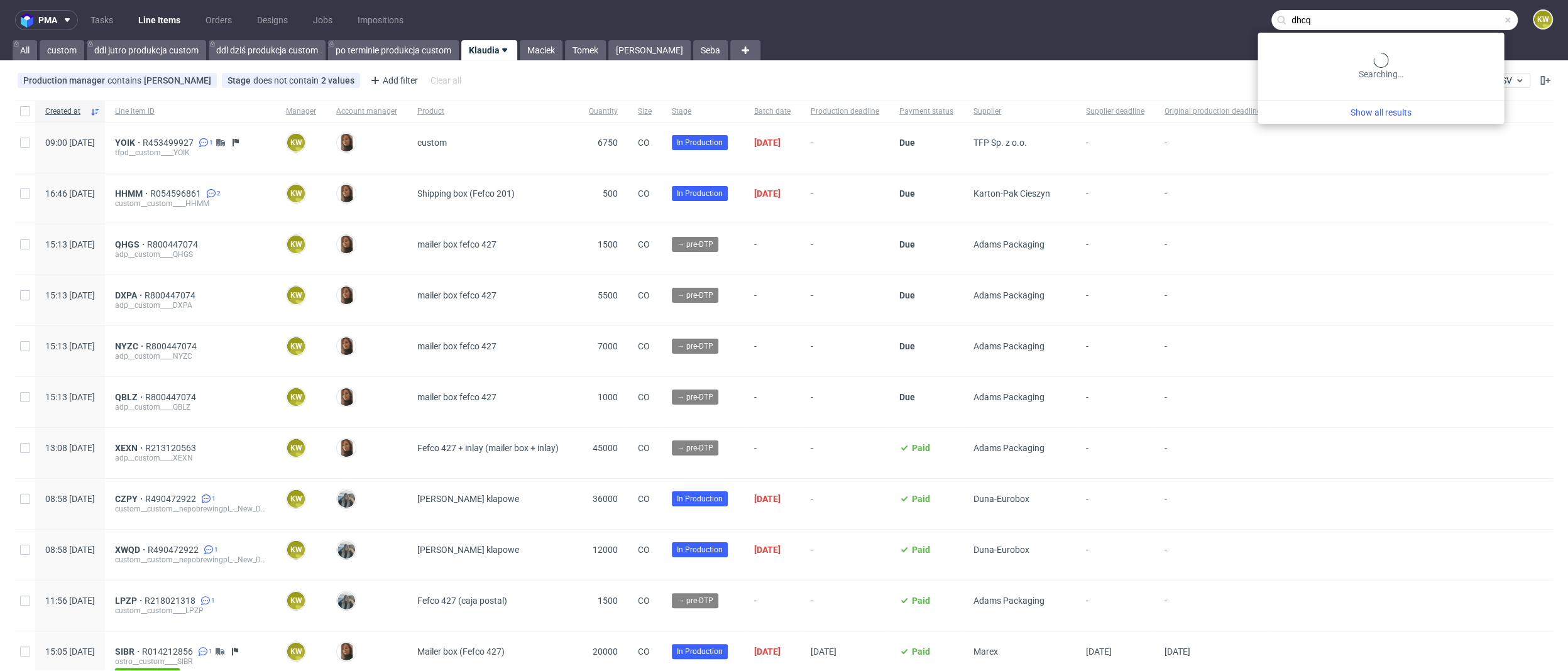
type input "dhcq"
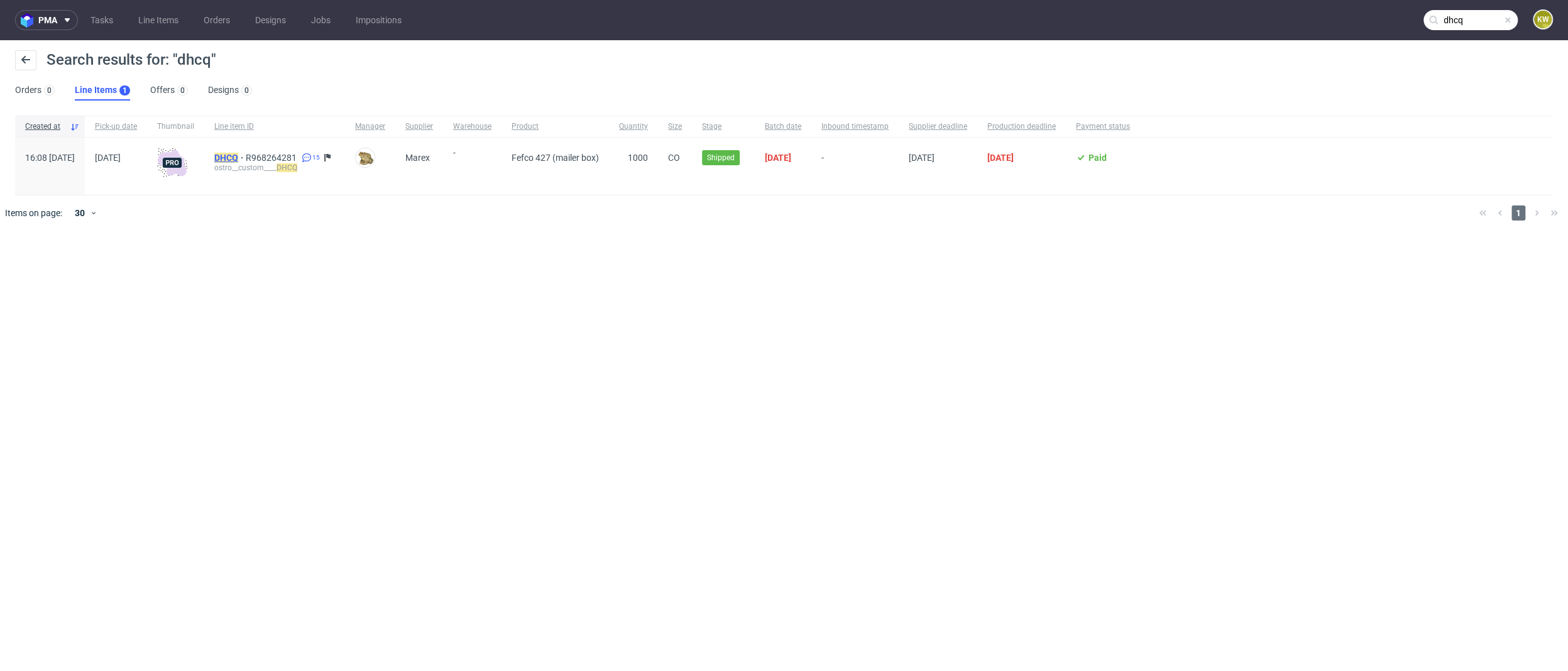
click at [238, 156] on mark "DHCQ" at bounding box center [226, 158] width 23 height 10
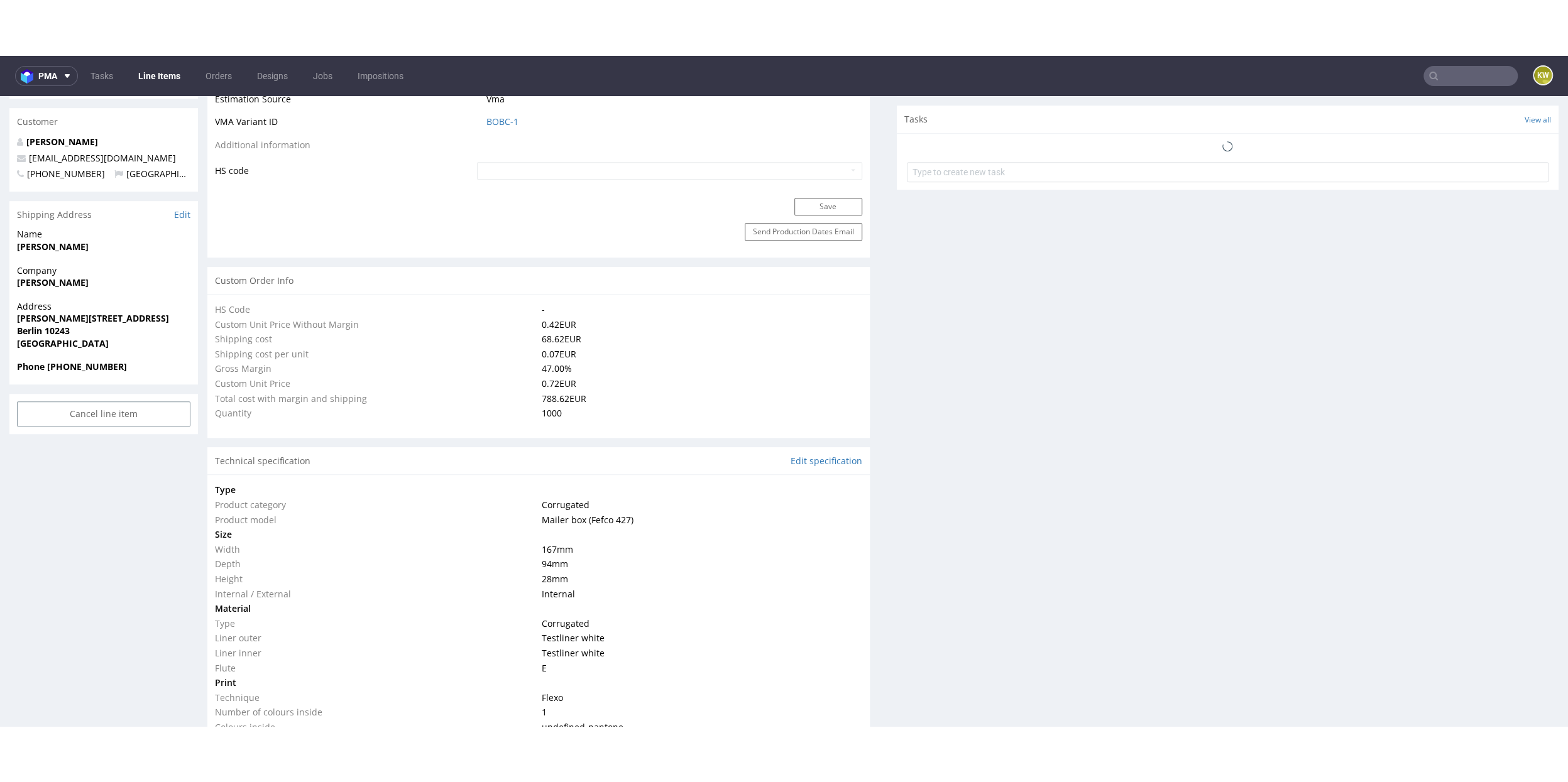
scroll to position [845, 0]
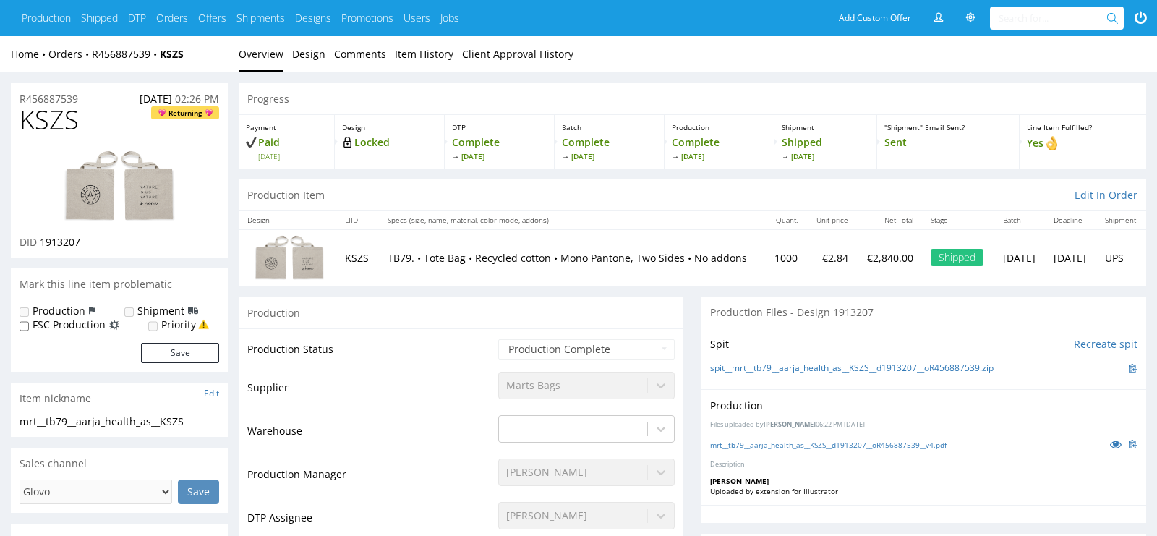
click at [54, 127] on span "KSZS" at bounding box center [49, 120] width 59 height 29
copy span "KSZS"
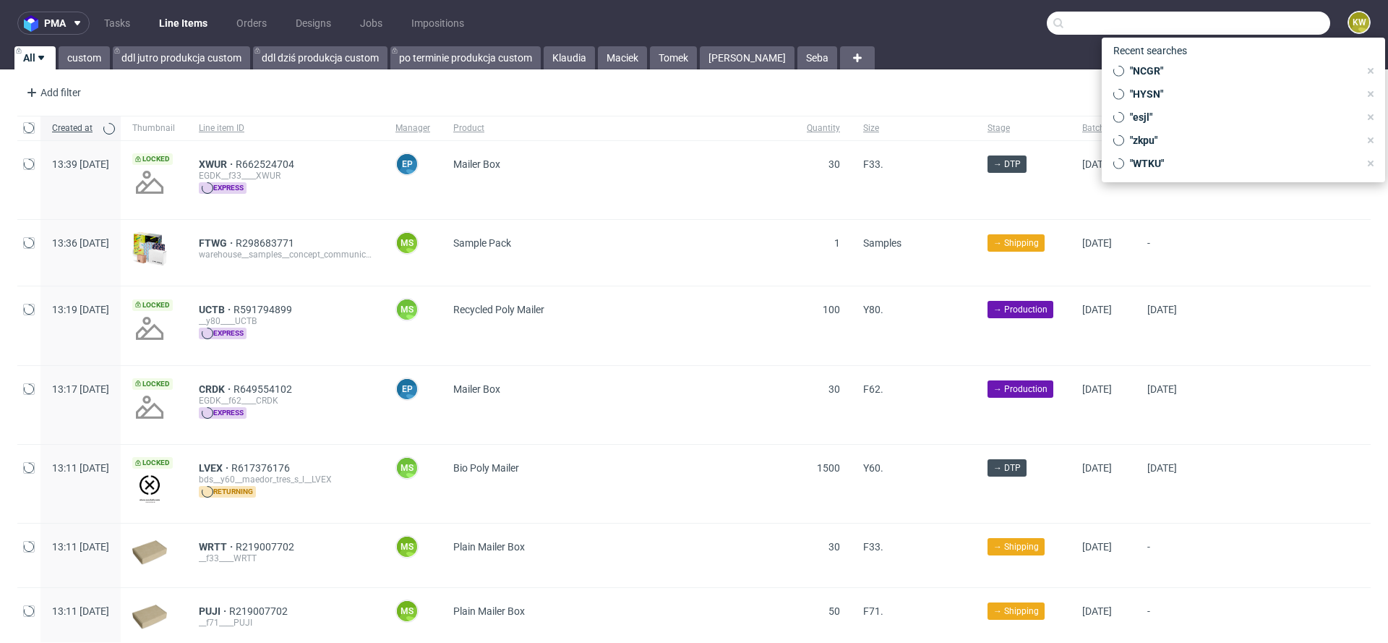
click at [1285, 14] on input "text" at bounding box center [1188, 23] width 283 height 23
paste input "KSZS"
type input "KSZS"
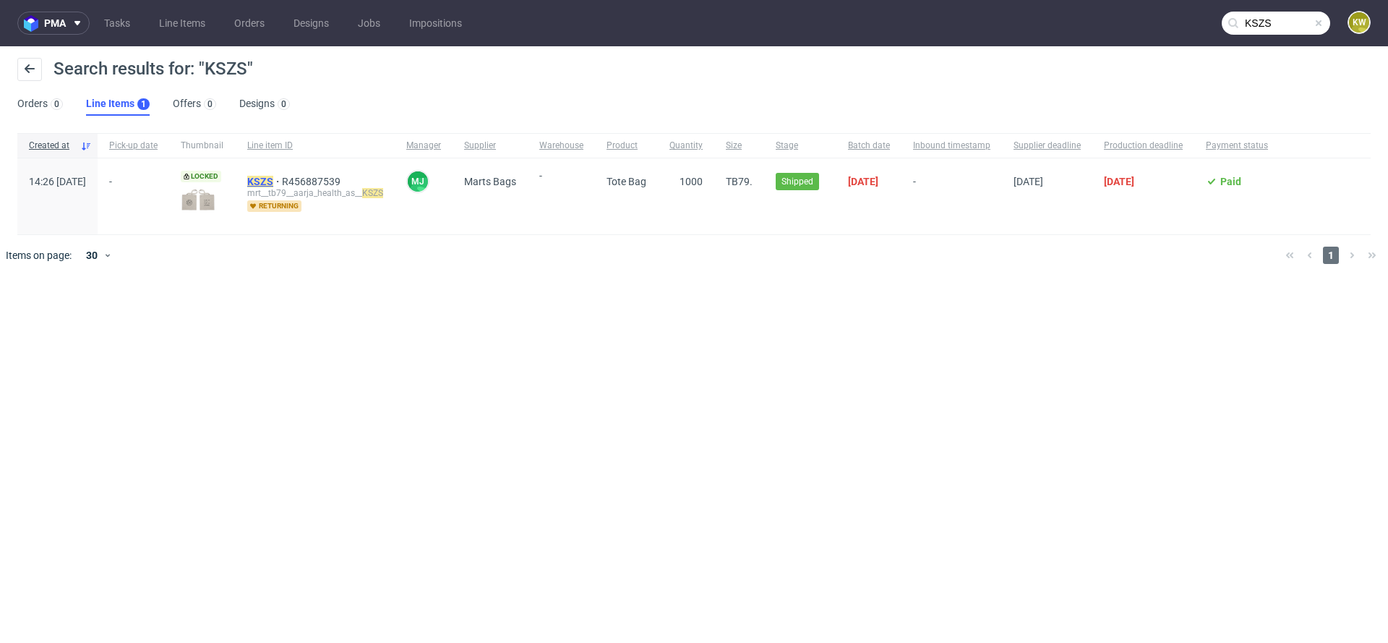
click at [273, 180] on mark "KSZS" at bounding box center [260, 182] width 26 height 12
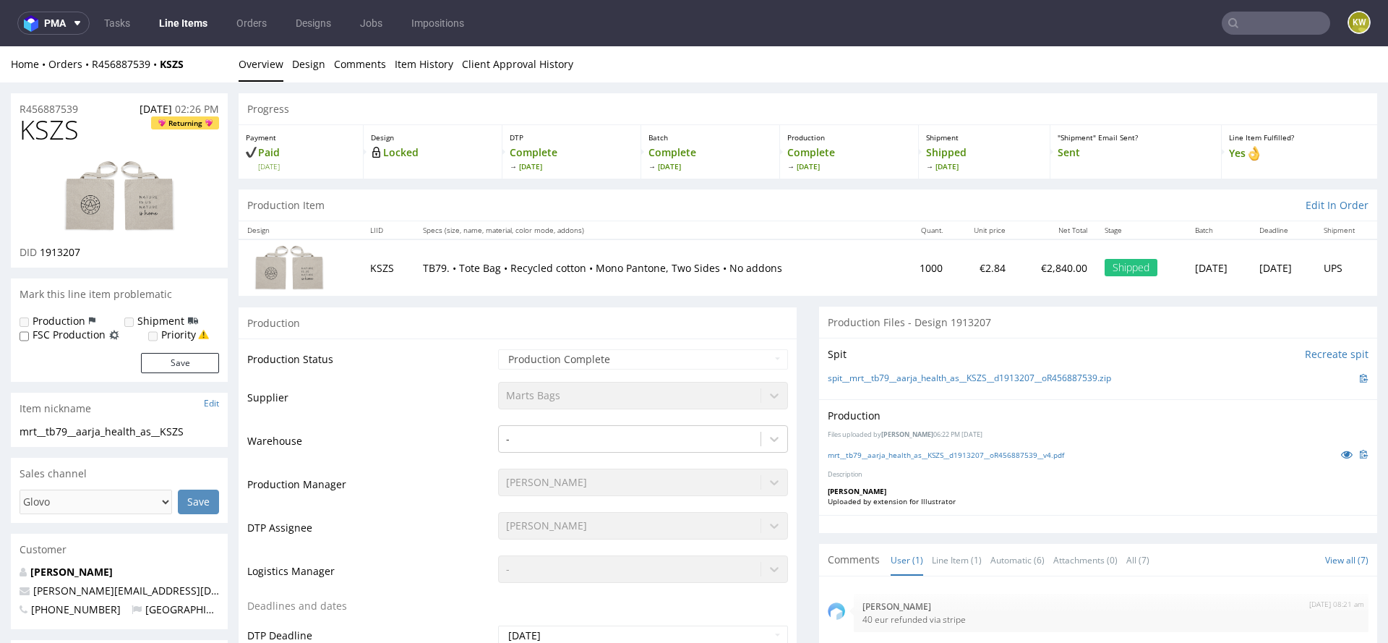
click at [178, 27] on link "Line Items" at bounding box center [183, 23] width 66 height 23
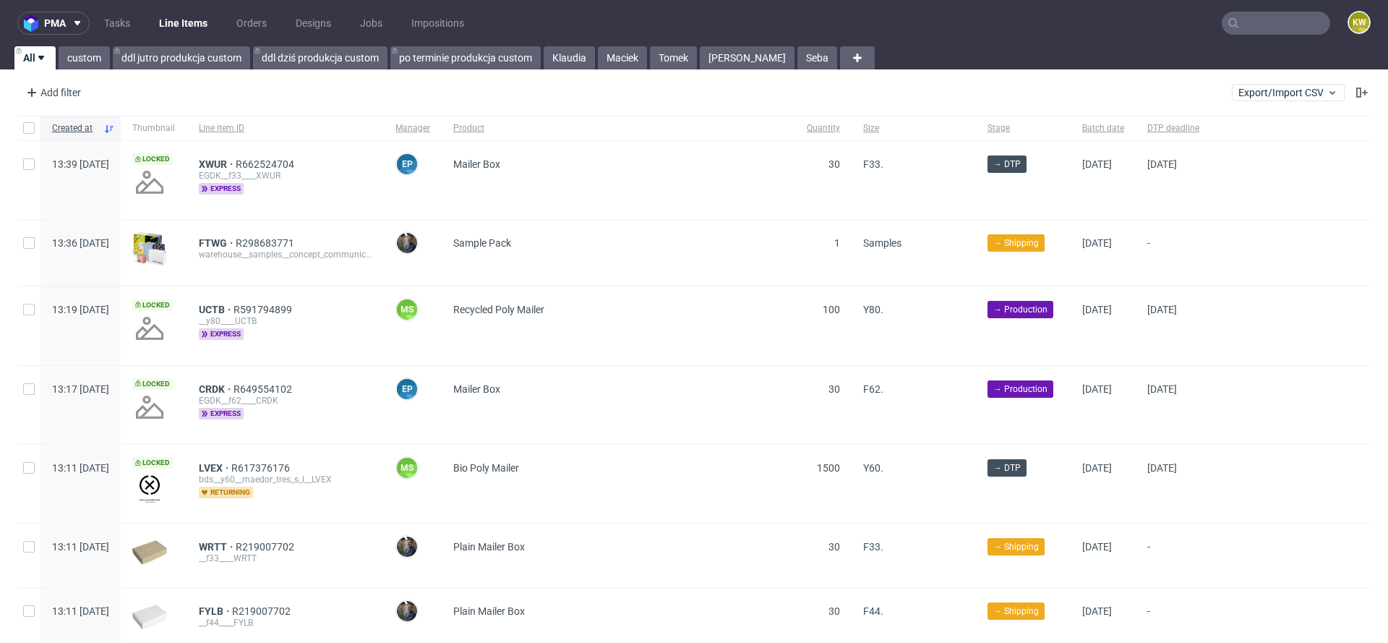
click at [571, 71] on div "pma Tasks Line Items Orders Designs Jobs Impositions KW All custom ddl jutro pr…" at bounding box center [694, 321] width 1388 height 643
click at [581, 40] on nav "pma Tasks Line Items Orders Designs Jobs Impositions KW" at bounding box center [694, 23] width 1388 height 46
click at [572, 57] on link "Klaudia" at bounding box center [569, 57] width 51 height 23
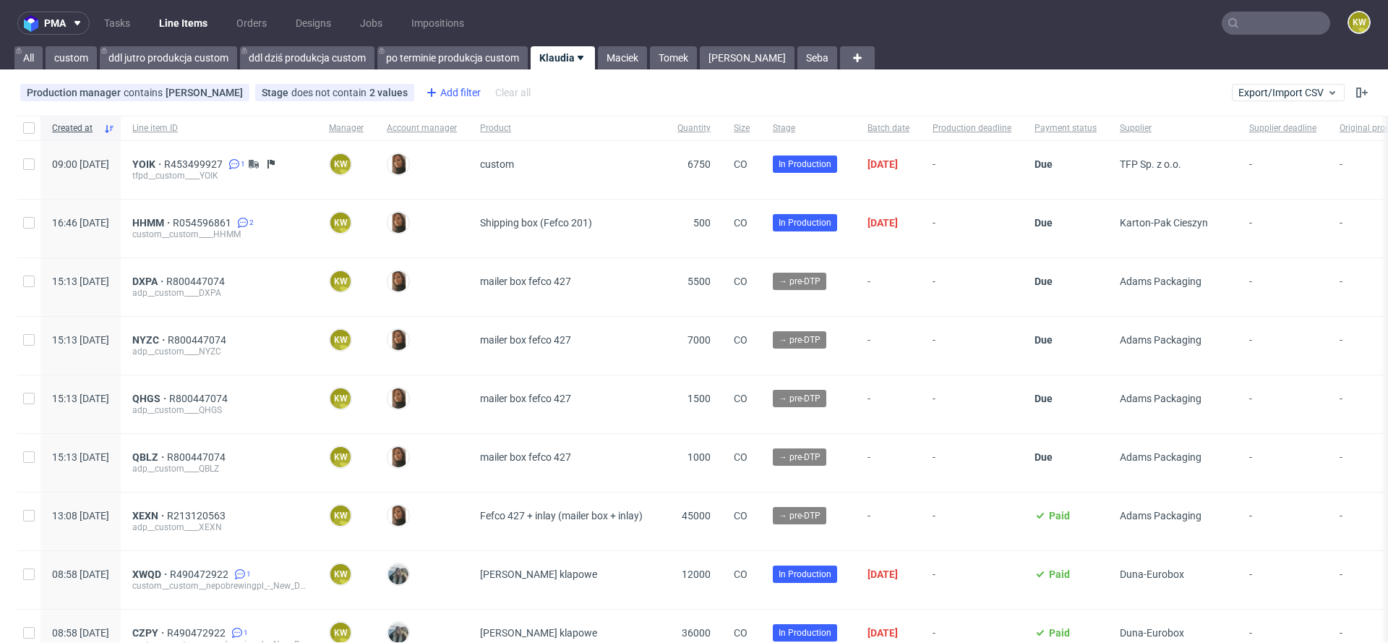
click at [437, 95] on icon at bounding box center [431, 92] width 17 height 17
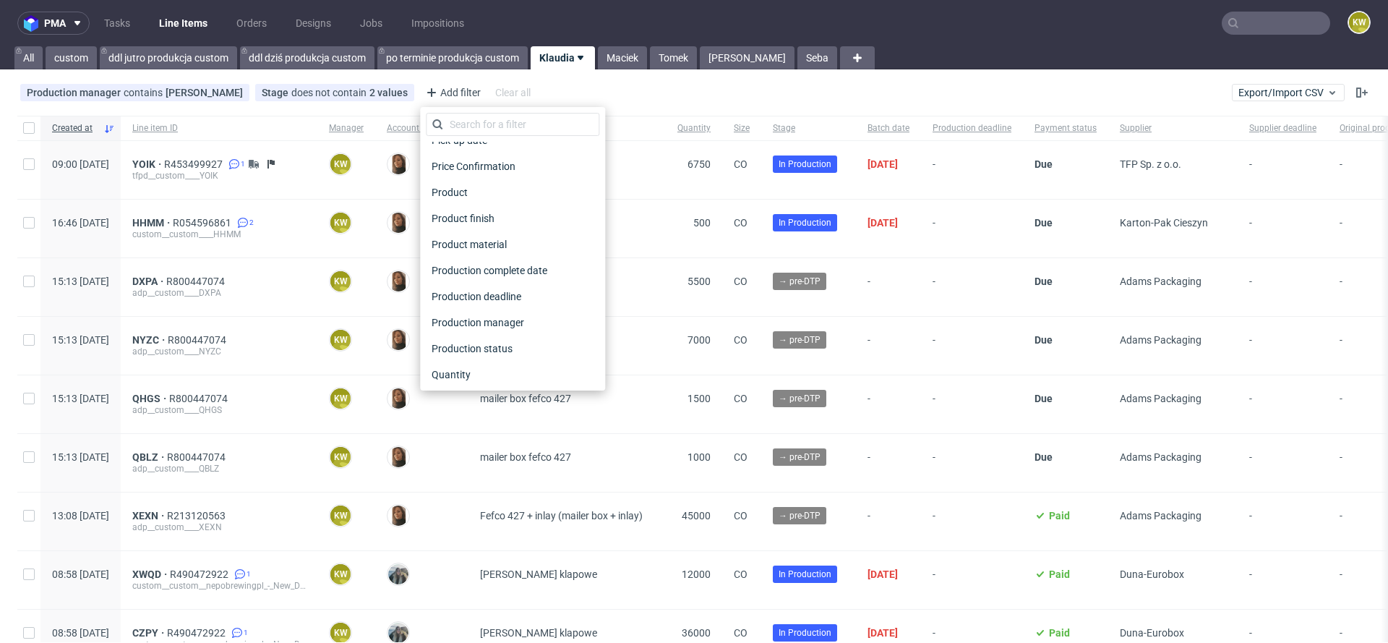
scroll to position [1163, 0]
click at [484, 209] on span "Supplier deadline" at bounding box center [472, 215] width 93 height 20
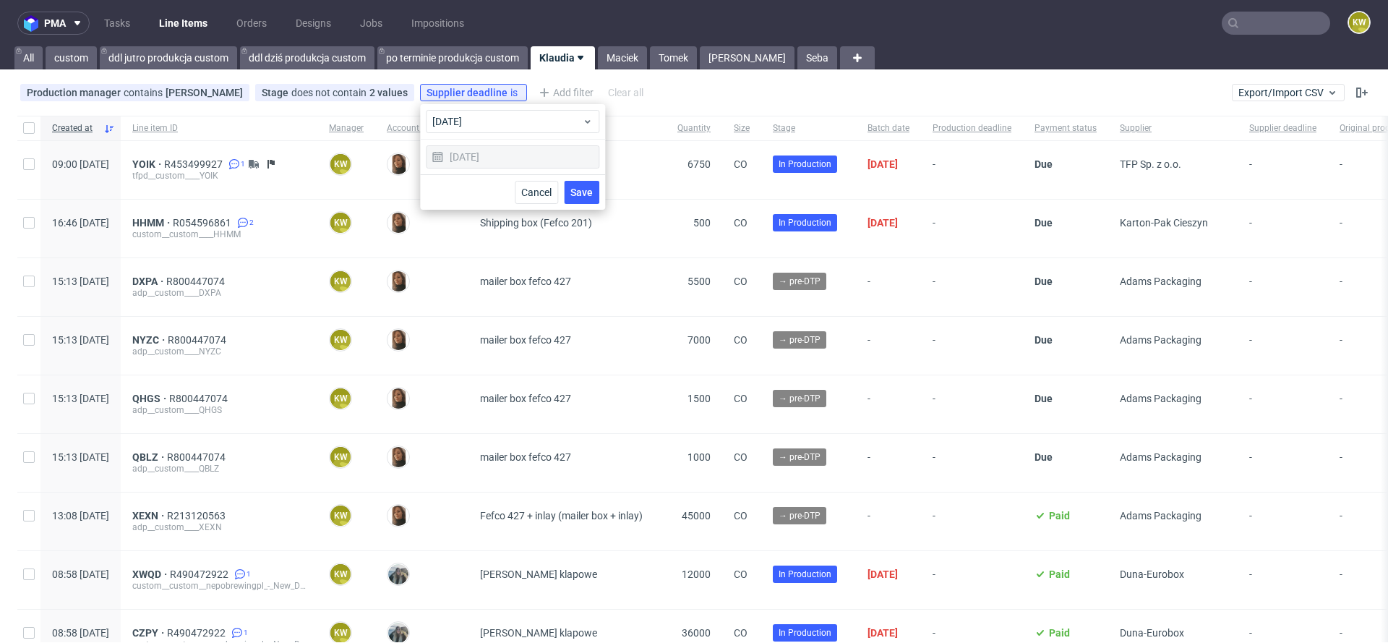
click at [596, 201] on button "Save" at bounding box center [581, 192] width 35 height 23
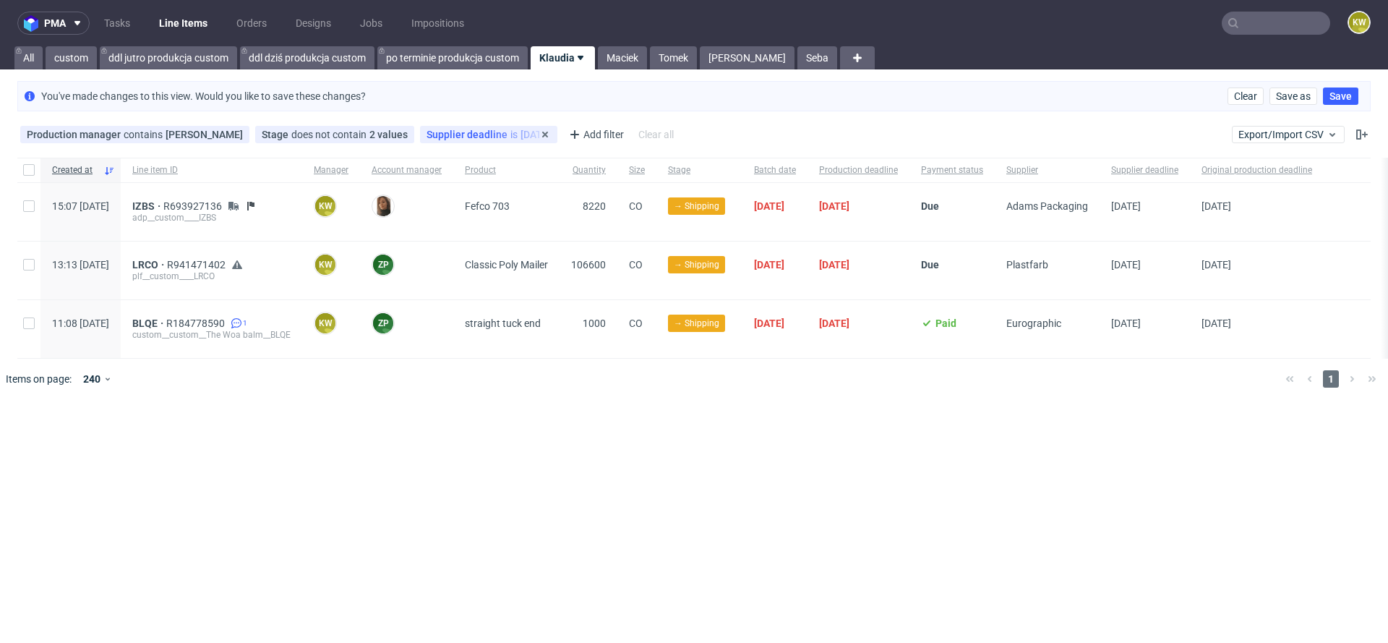
click at [465, 132] on span "Supplier deadline" at bounding box center [469, 135] width 84 height 12
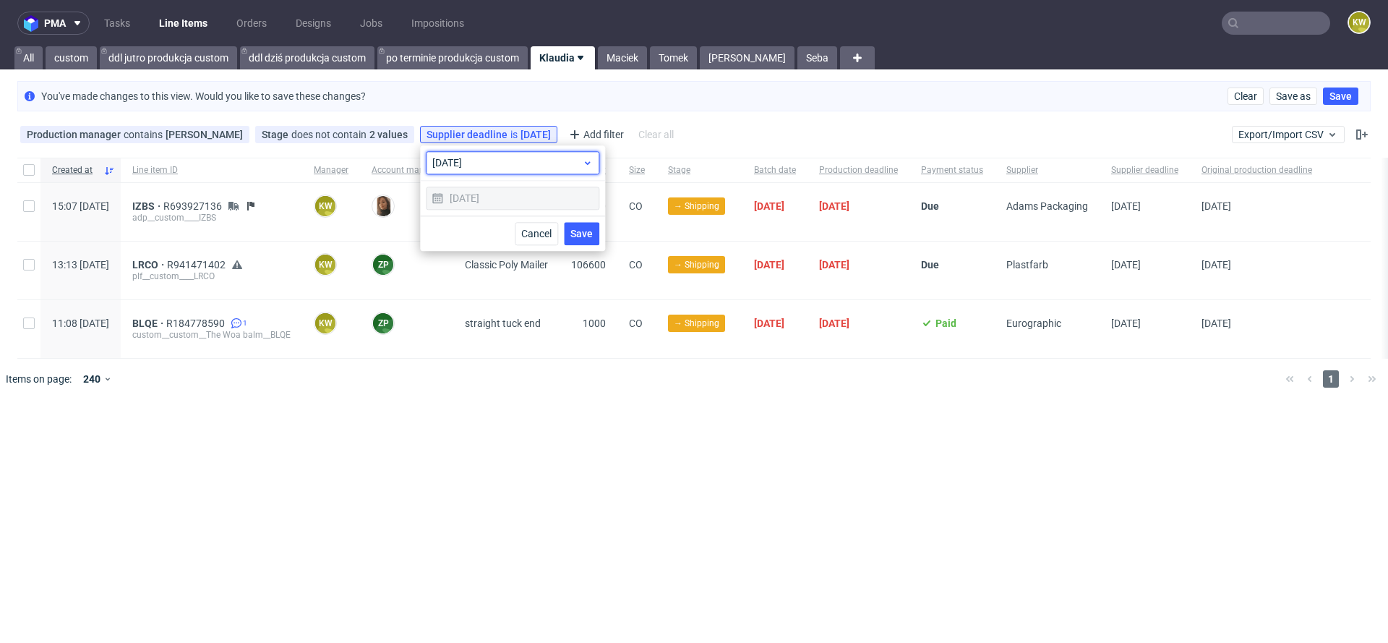
click at [468, 161] on span "today" at bounding box center [507, 162] width 150 height 14
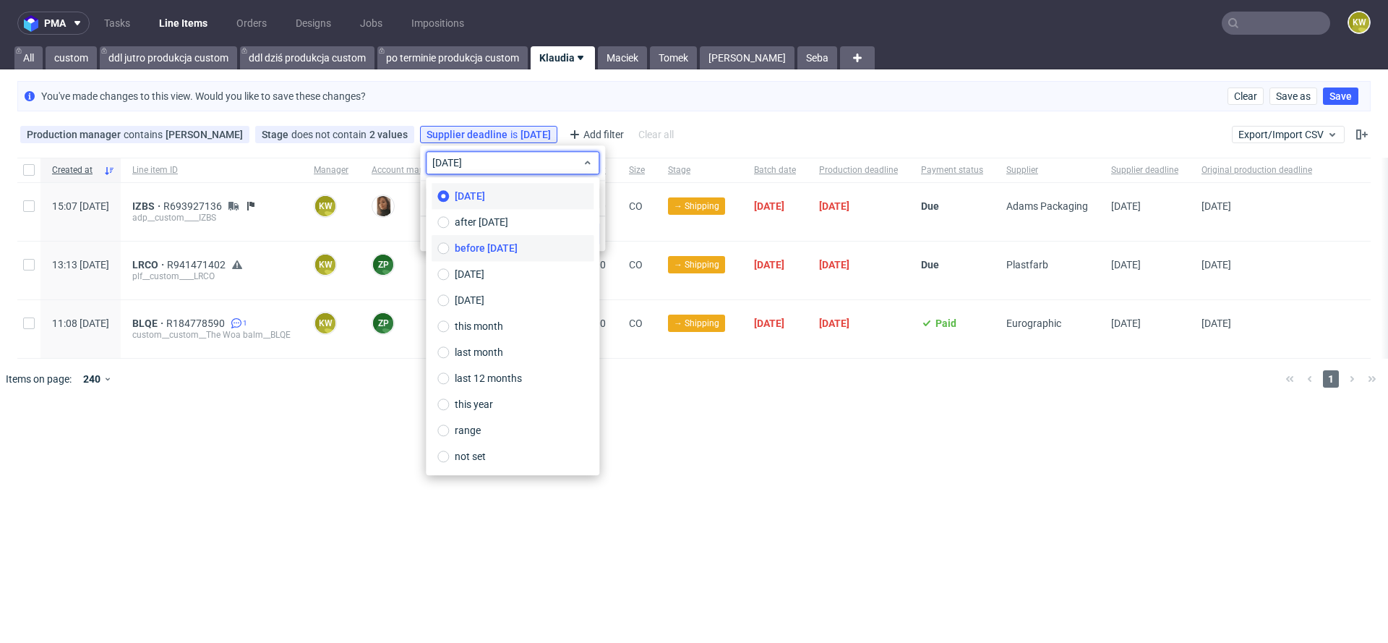
click at [472, 254] on span "before today" at bounding box center [486, 248] width 63 height 14
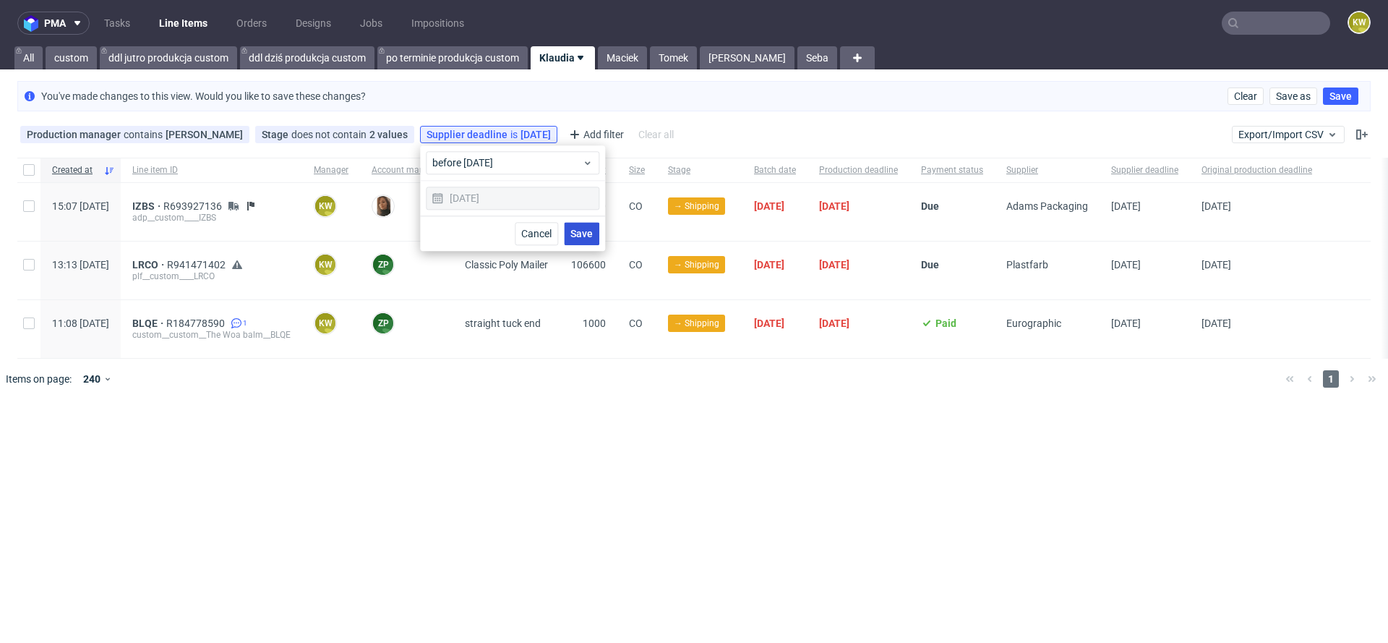
click at [585, 236] on span "Save" at bounding box center [581, 233] width 22 height 10
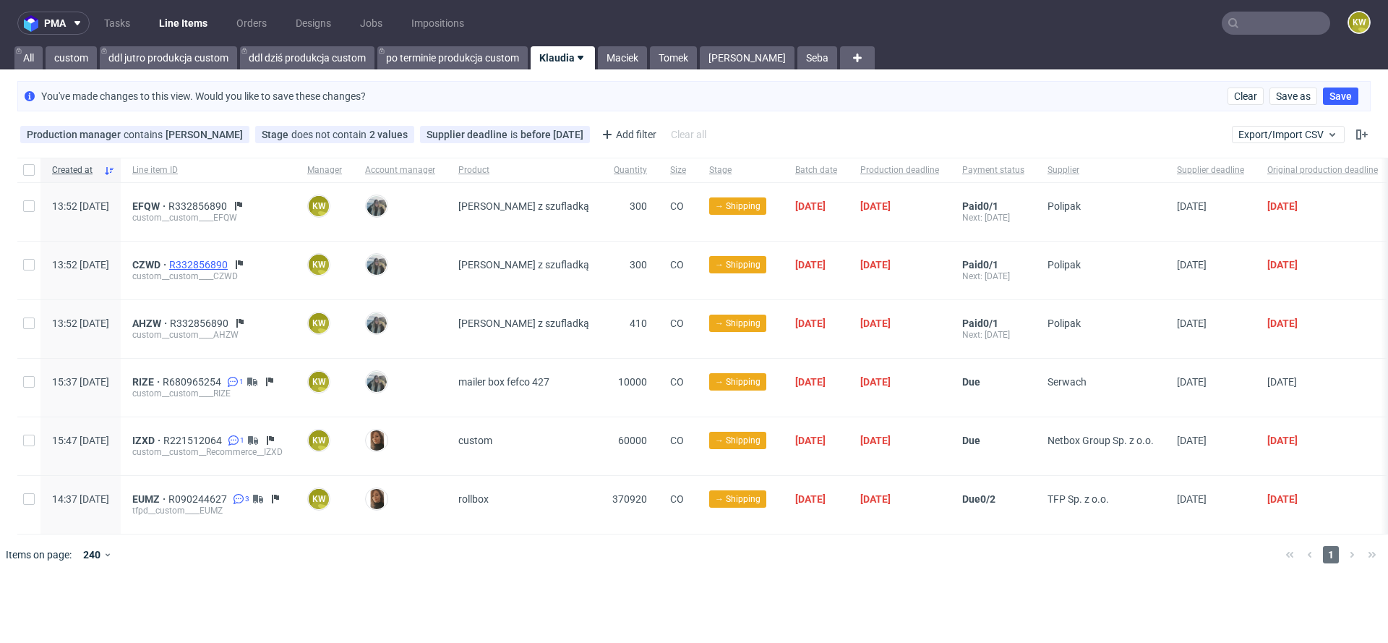
click at [226, 265] on span "R332856890" at bounding box center [199, 265] width 61 height 12
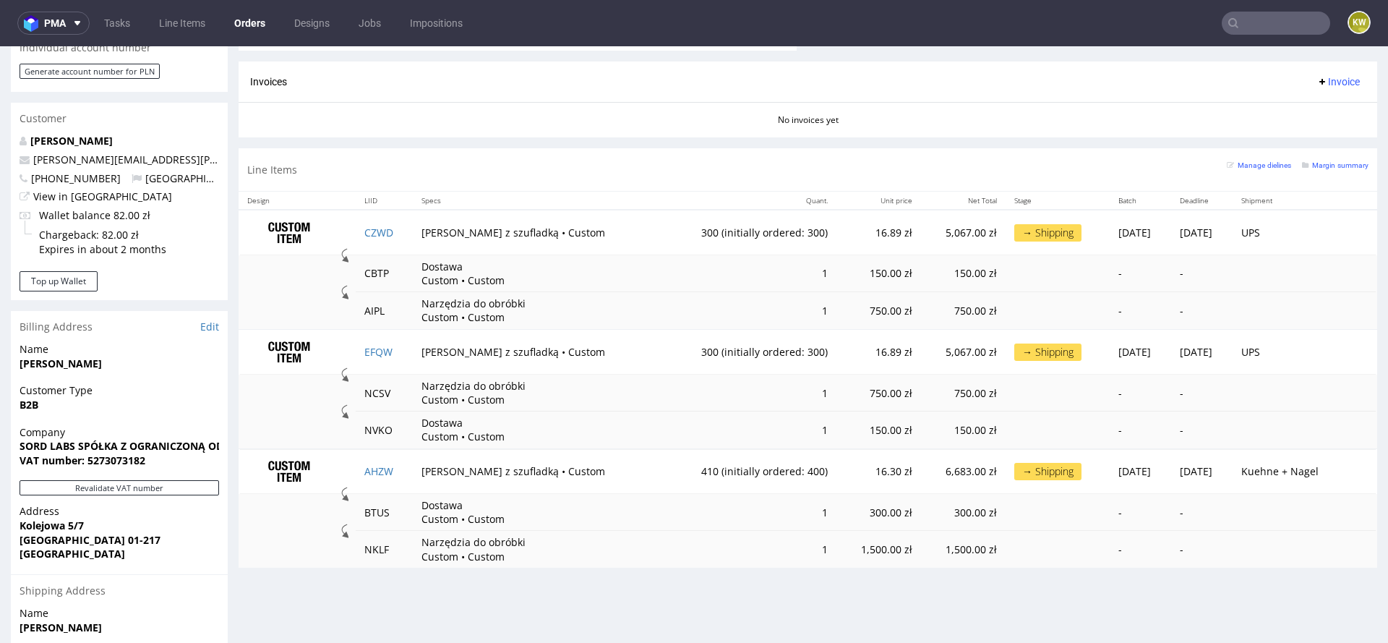
scroll to position [693, 0]
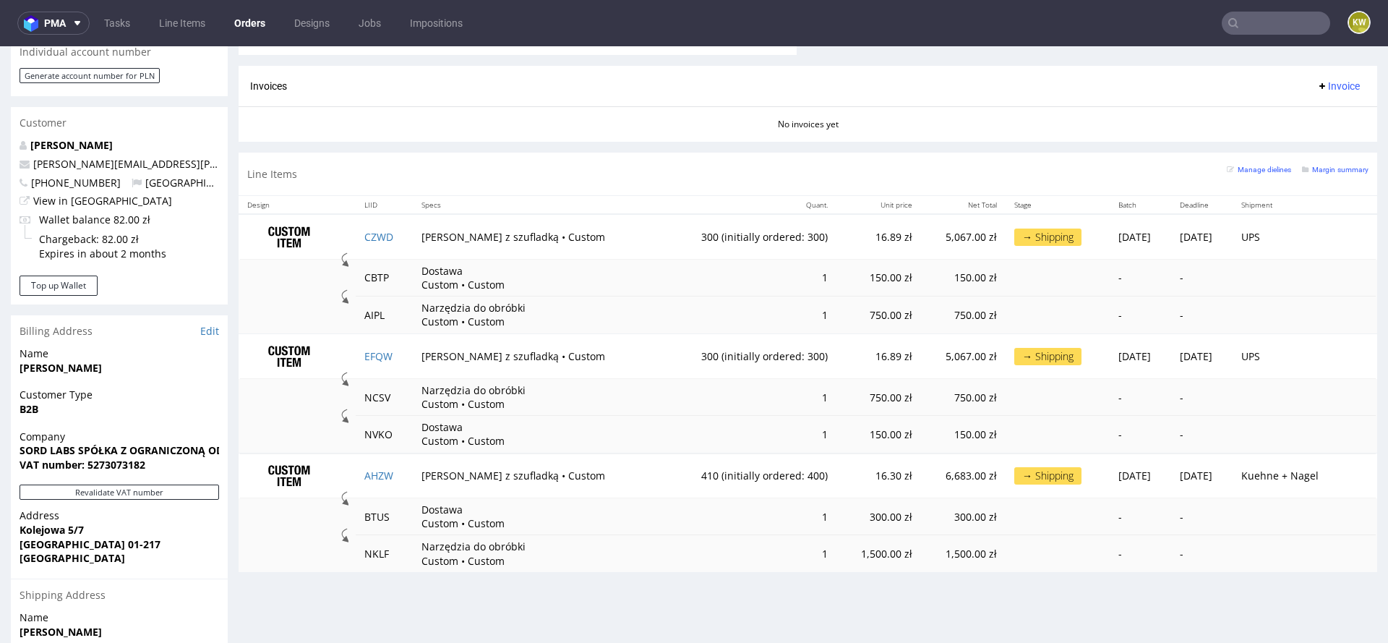
click at [1248, 31] on input "text" at bounding box center [1276, 23] width 108 height 23
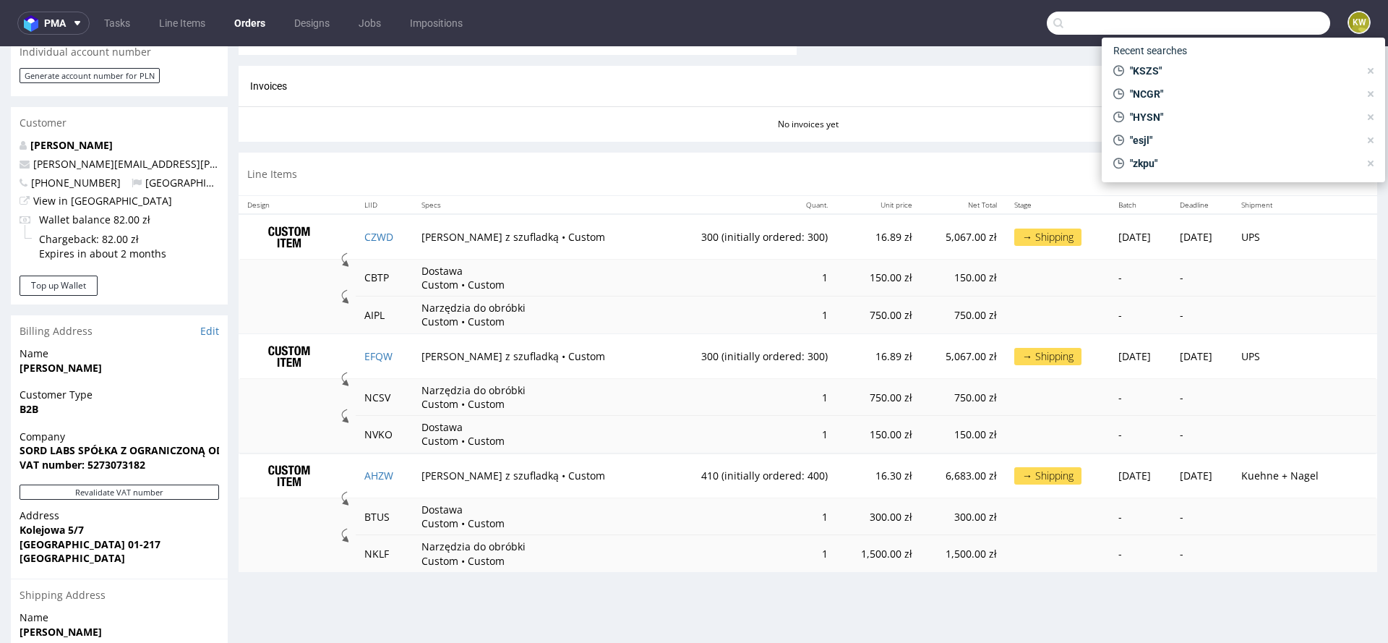
paste input "UNZZ"
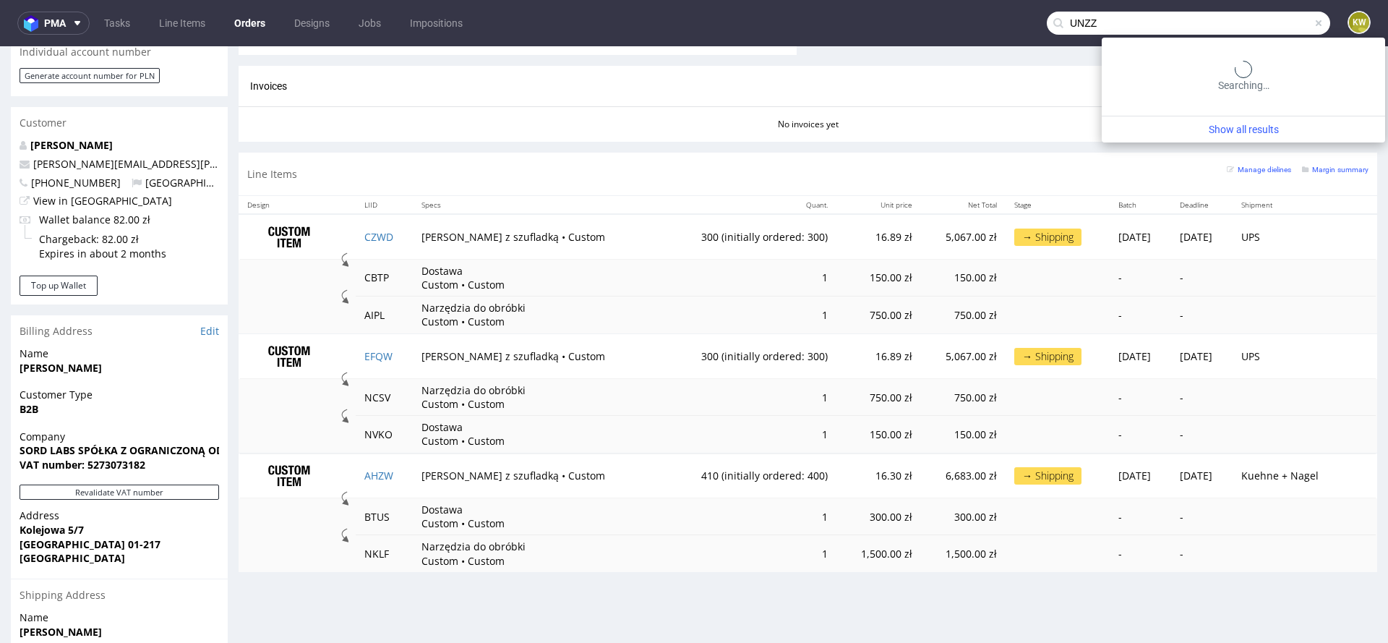
type input "UNZZ"
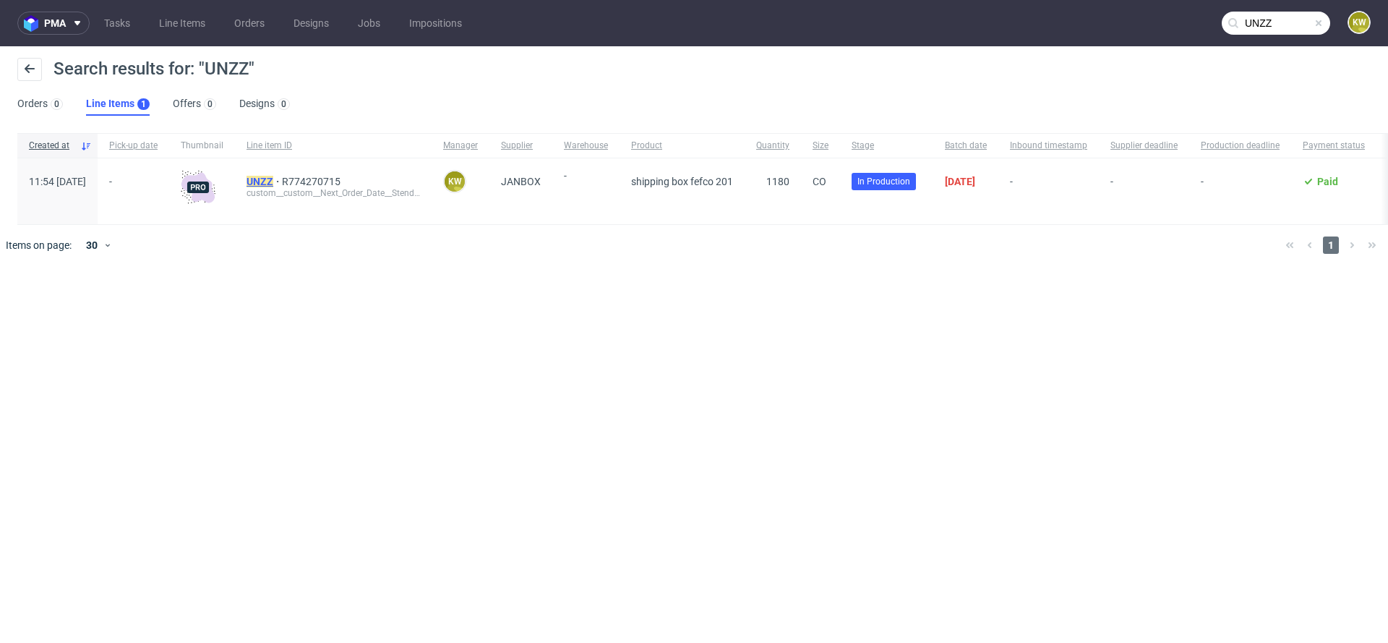
click at [273, 181] on mark "UNZZ" at bounding box center [260, 182] width 27 height 12
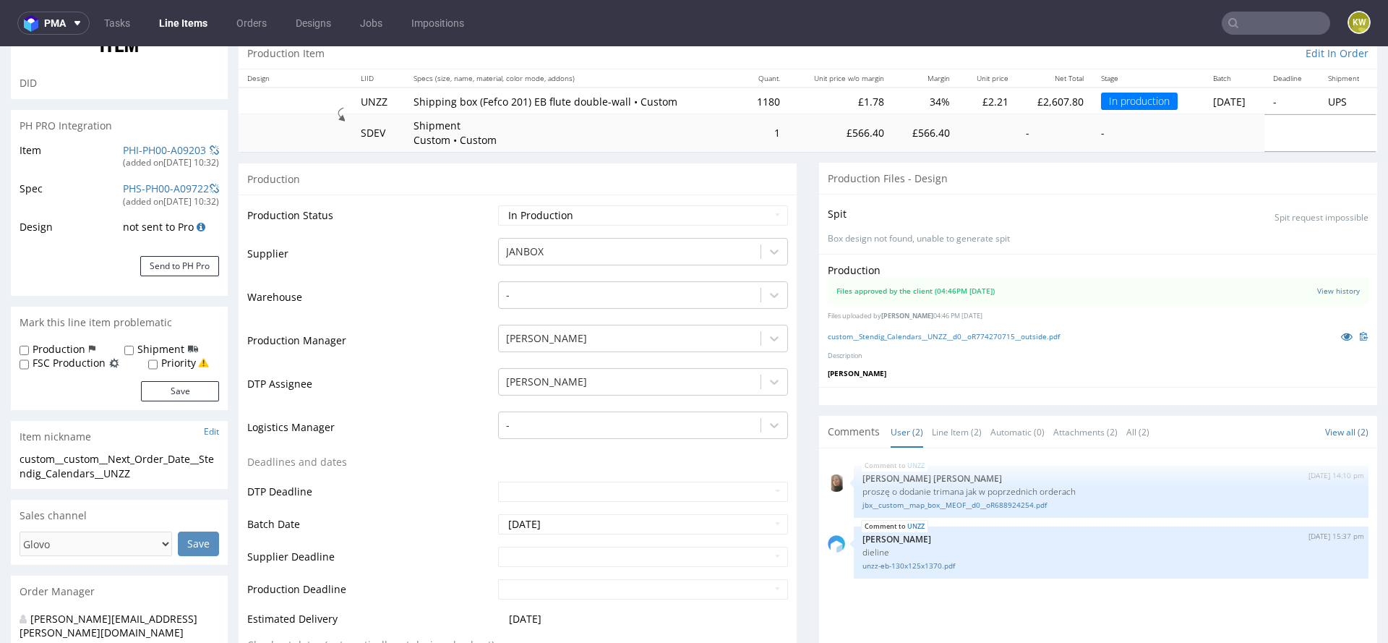
scroll to position [156, 0]
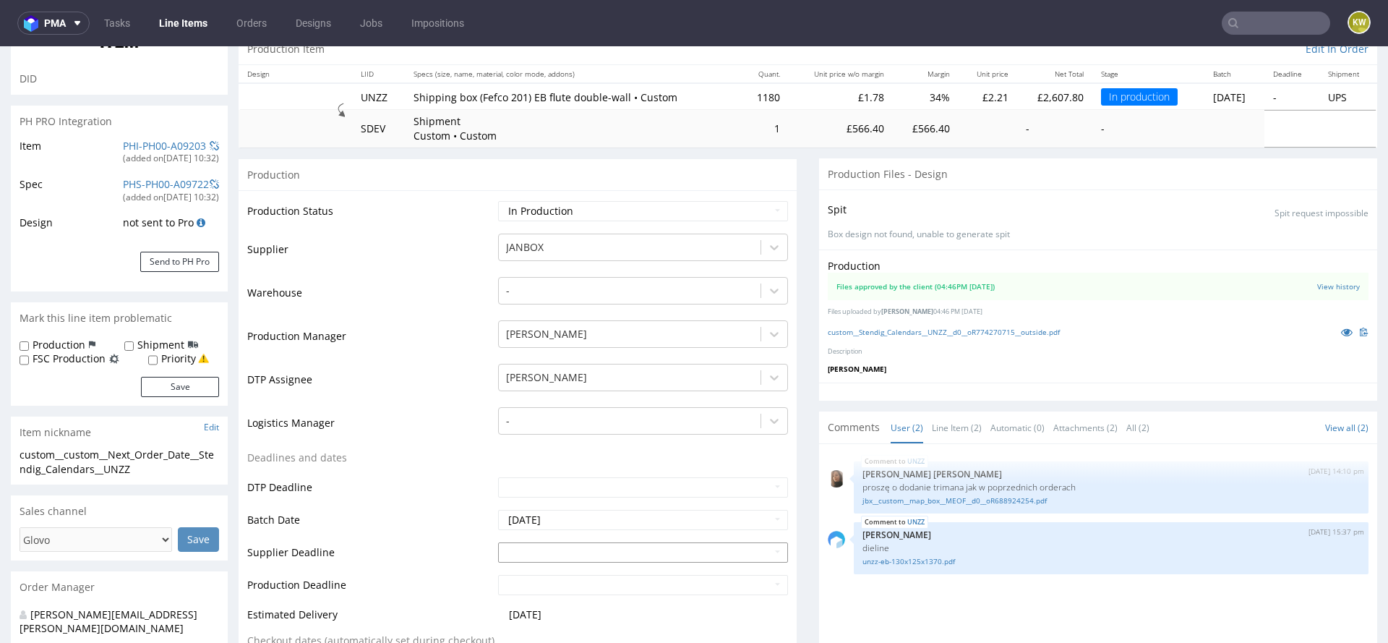
click at [516, 550] on input "text" at bounding box center [643, 552] width 290 height 20
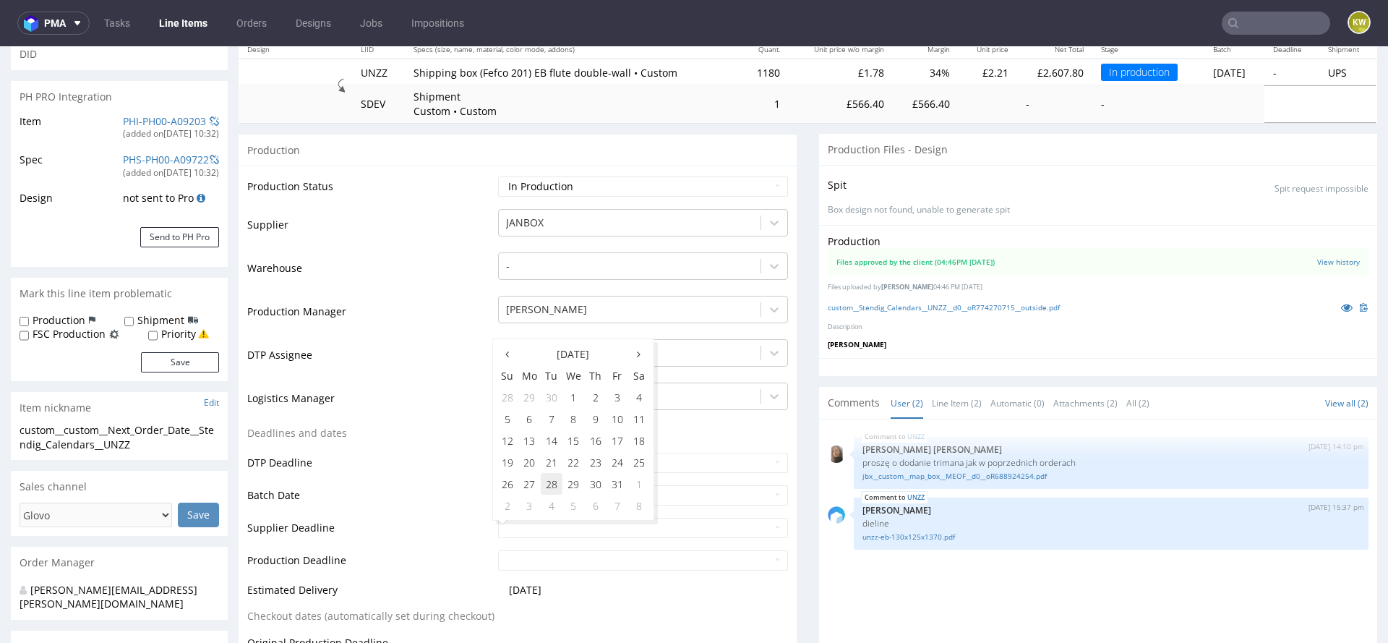
click at [553, 481] on td "28" at bounding box center [552, 484] width 22 height 22
type input "2025-10-28"
click at [537, 557] on input "text" at bounding box center [643, 560] width 290 height 20
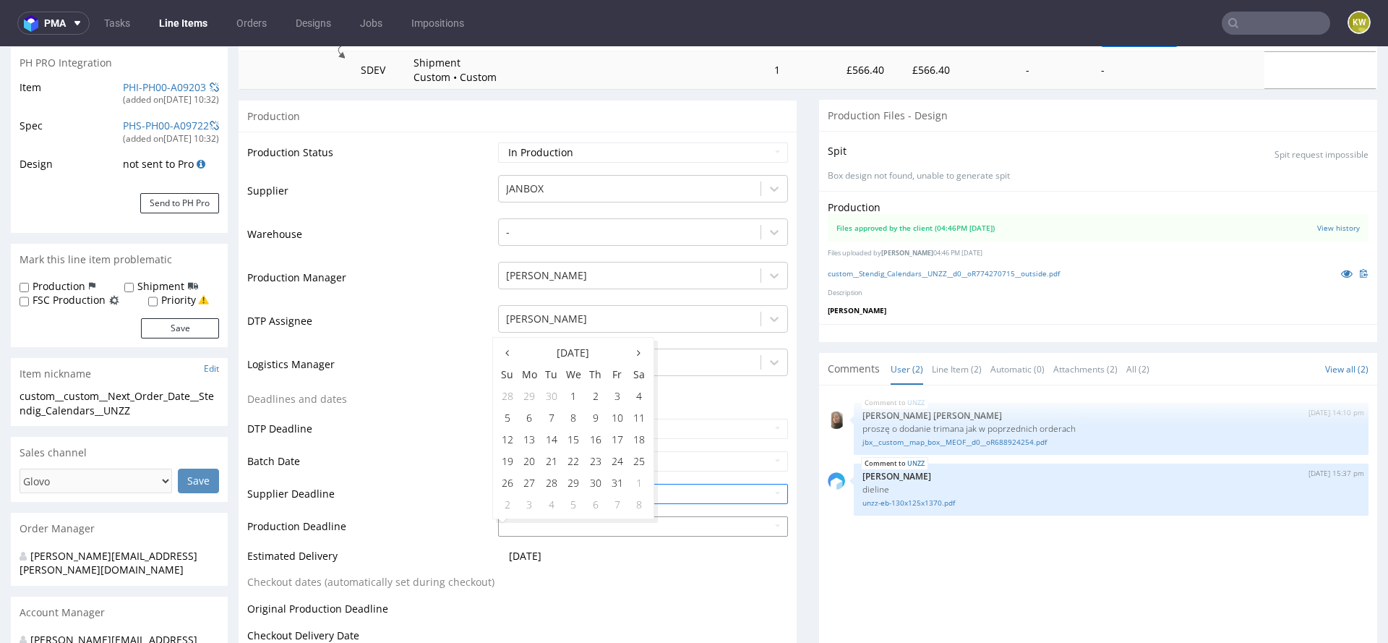
scroll to position [221, 0]
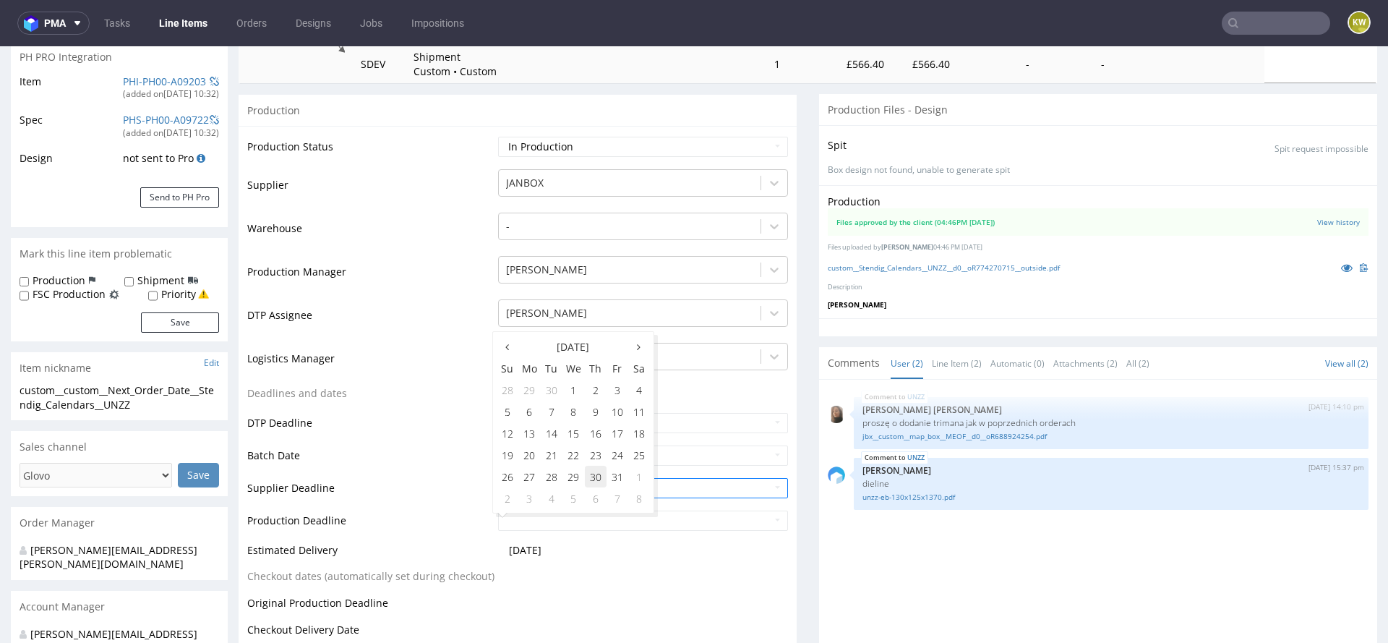
click at [591, 480] on td "30" at bounding box center [596, 477] width 22 height 22
type input "2025-10-30"
click at [619, 573] on table "Production Status Waiting for Artwork Waiting for Diecut Waiting for Mockup Wai…" at bounding box center [517, 471] width 541 height 673
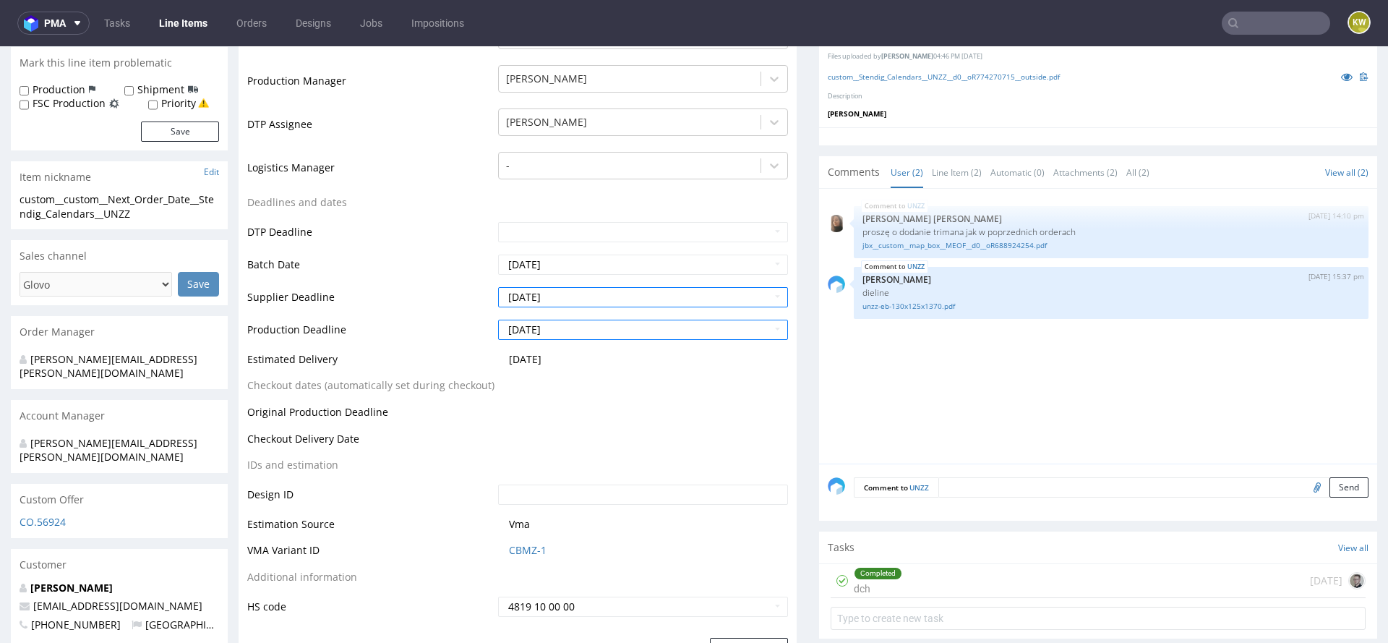
scroll to position [463, 0]
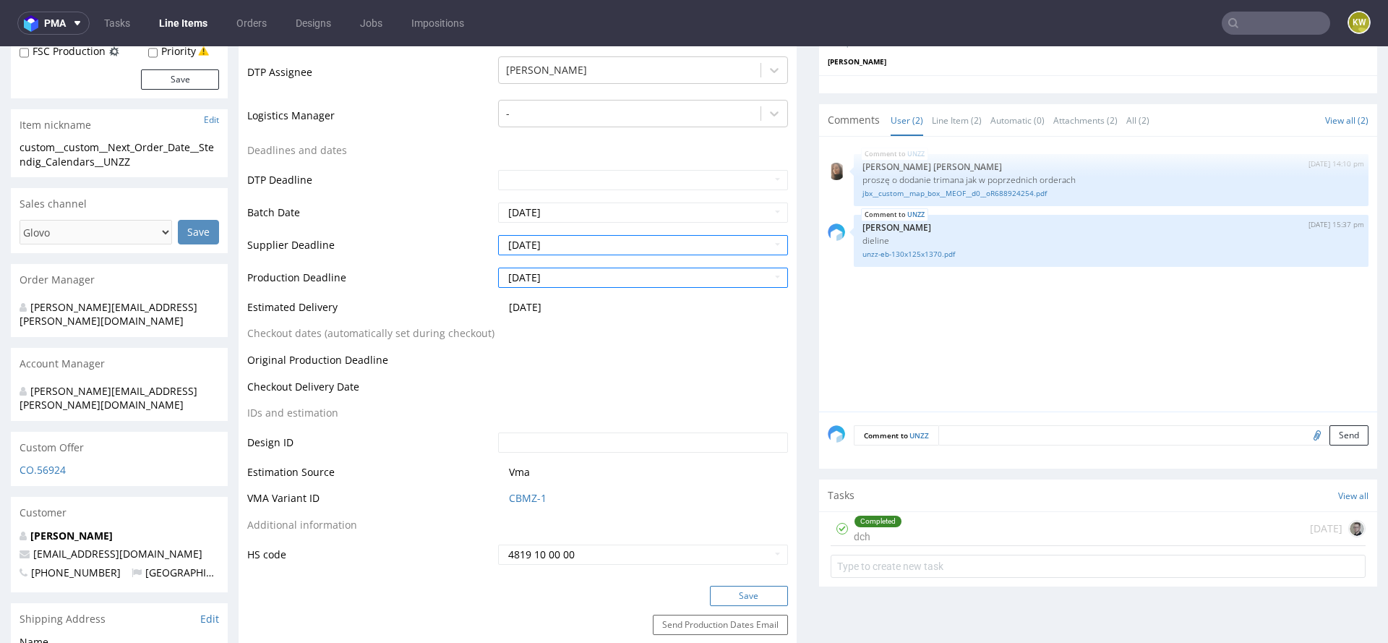
click at [710, 589] on button "Save" at bounding box center [749, 596] width 78 height 20
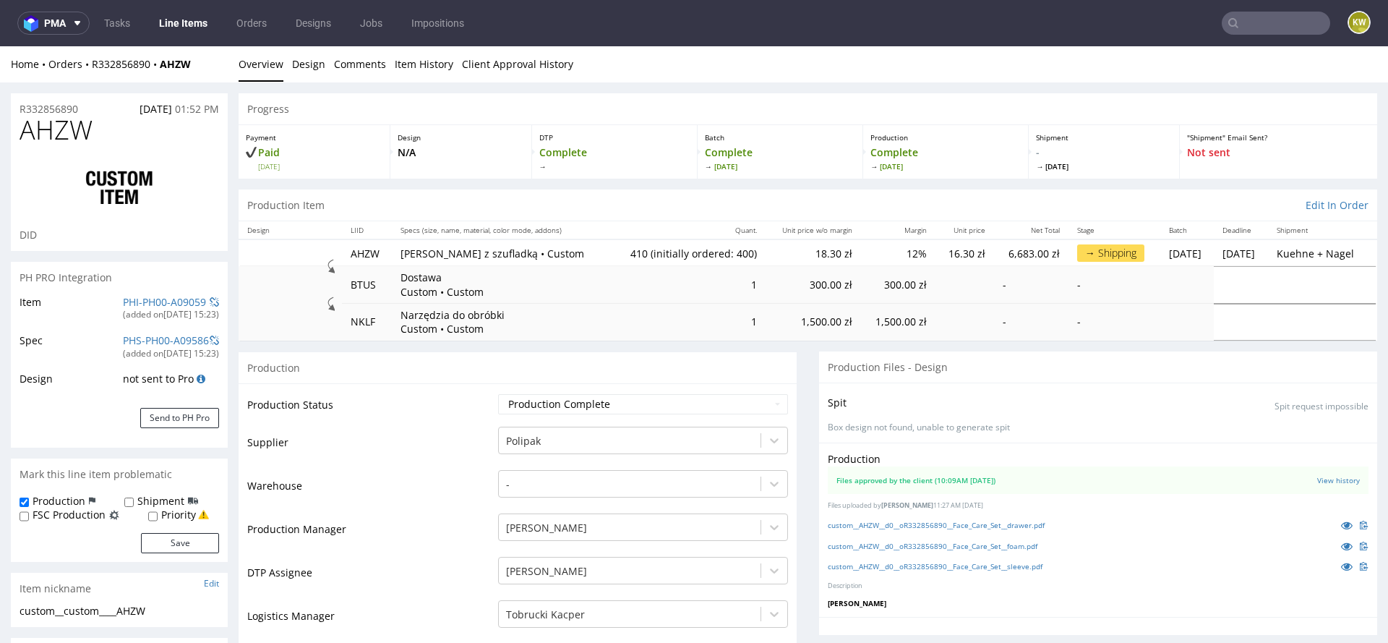
click at [1265, 27] on input "text" at bounding box center [1276, 23] width 108 height 23
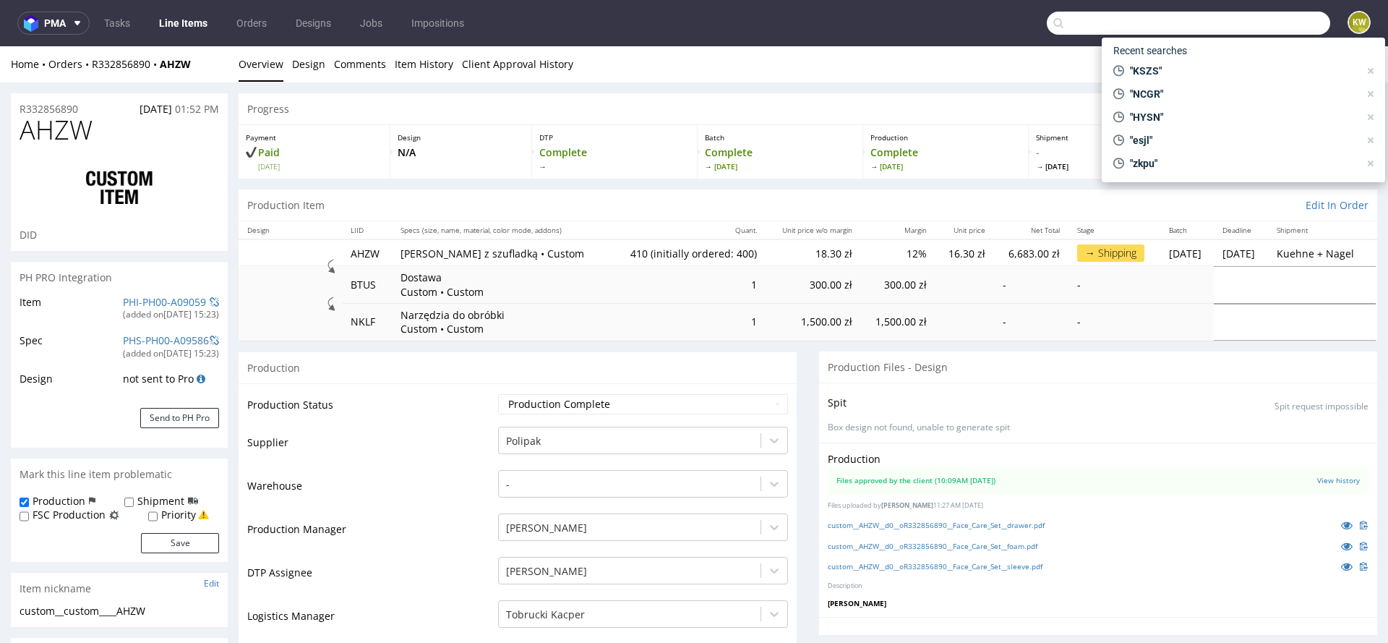
paste input "SZKP"
type input "SZKP"
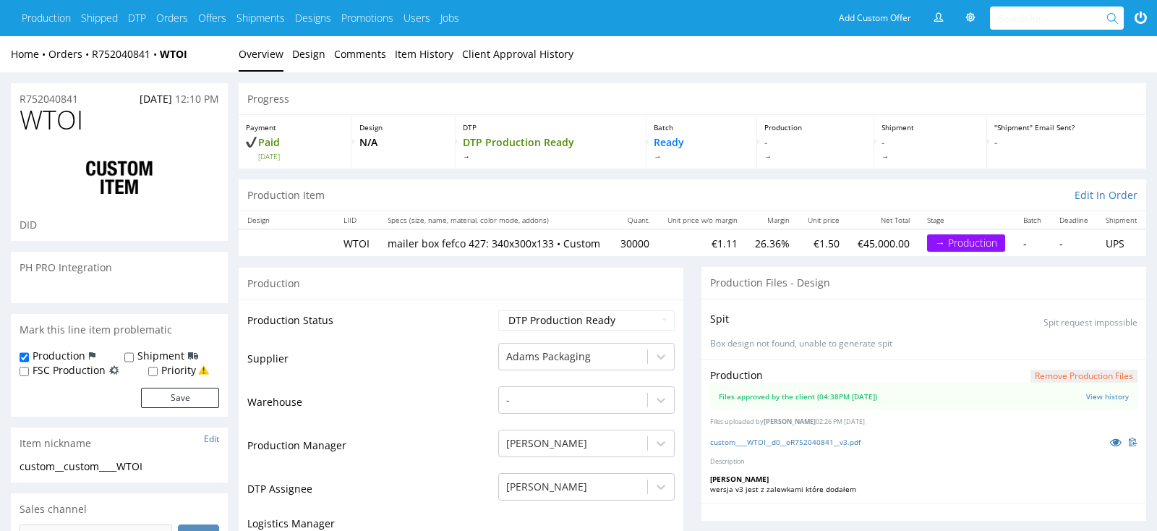
scroll to position [630, 0]
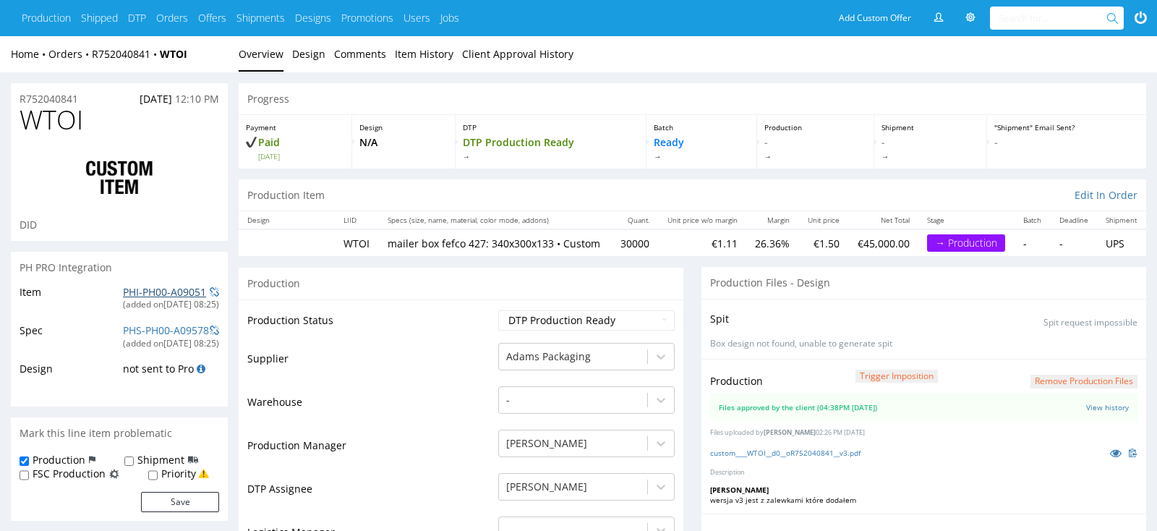
click at [155, 293] on link "PHI-PH00-A09051" at bounding box center [164, 292] width 83 height 14
